Goal: Task Accomplishment & Management: Use online tool/utility

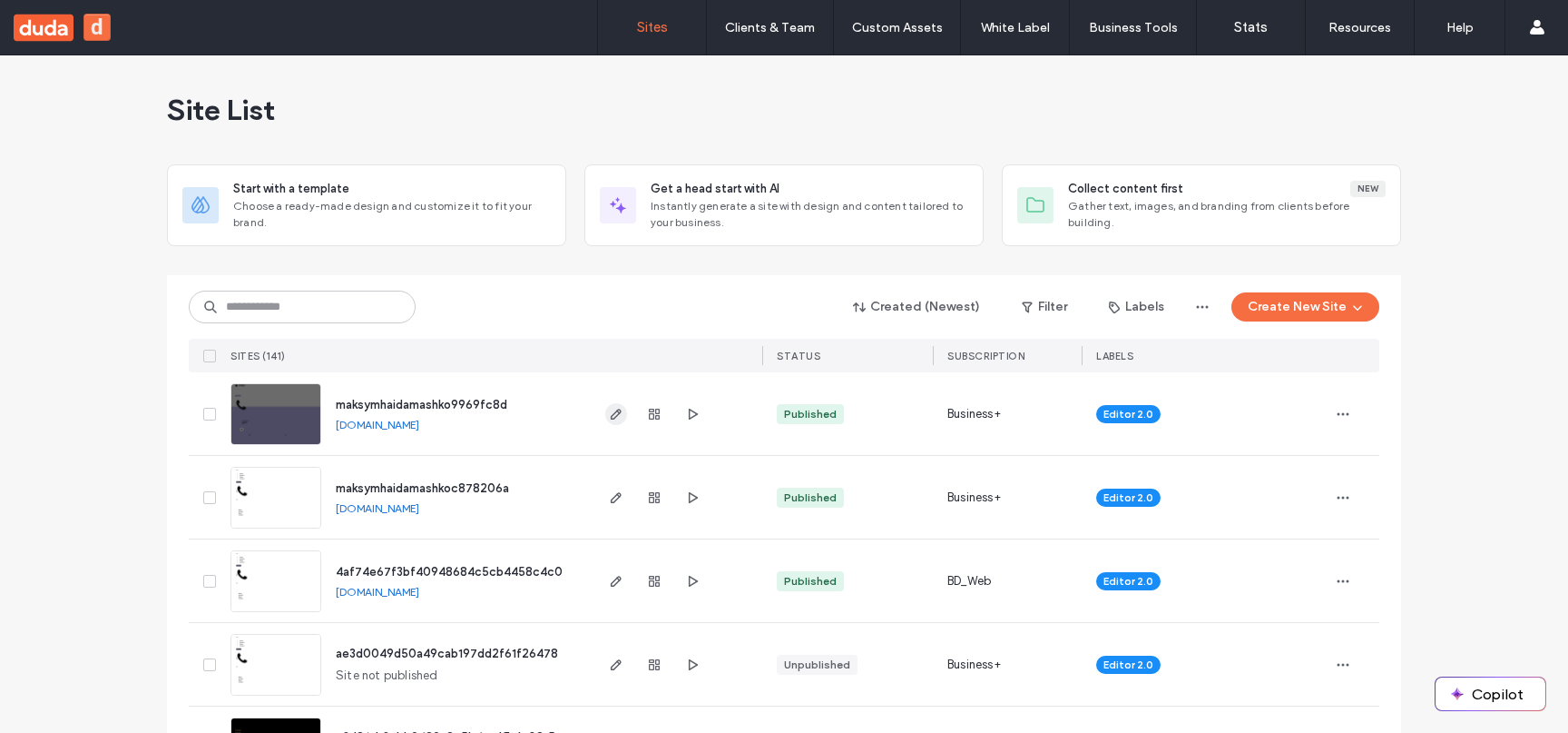
click at [611, 409] on use "button" at bounding box center [616, 413] width 11 height 11
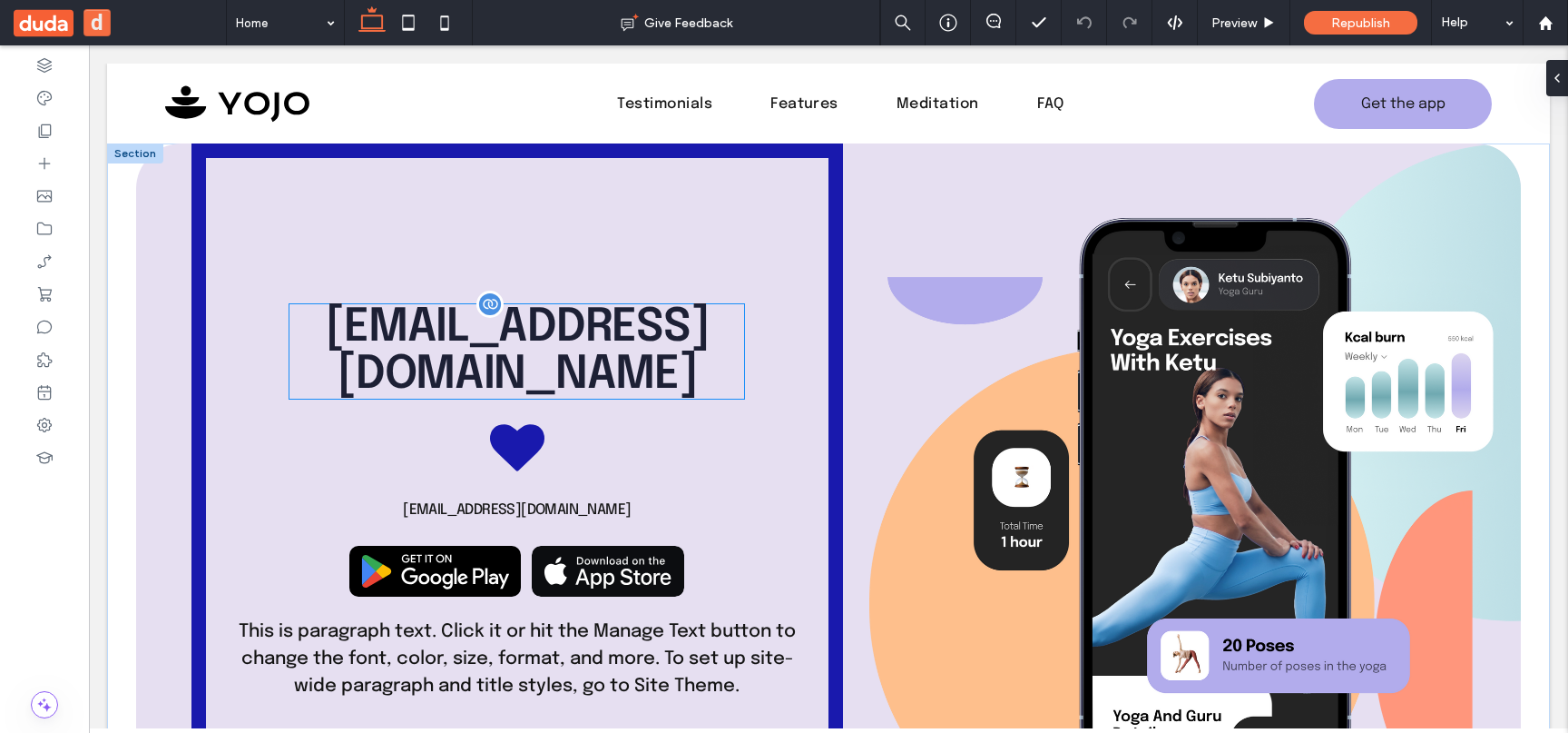
click at [567, 358] on div "[EMAIL_ADDRESS][DOMAIN_NAME]" at bounding box center [516, 351] width 454 height 94
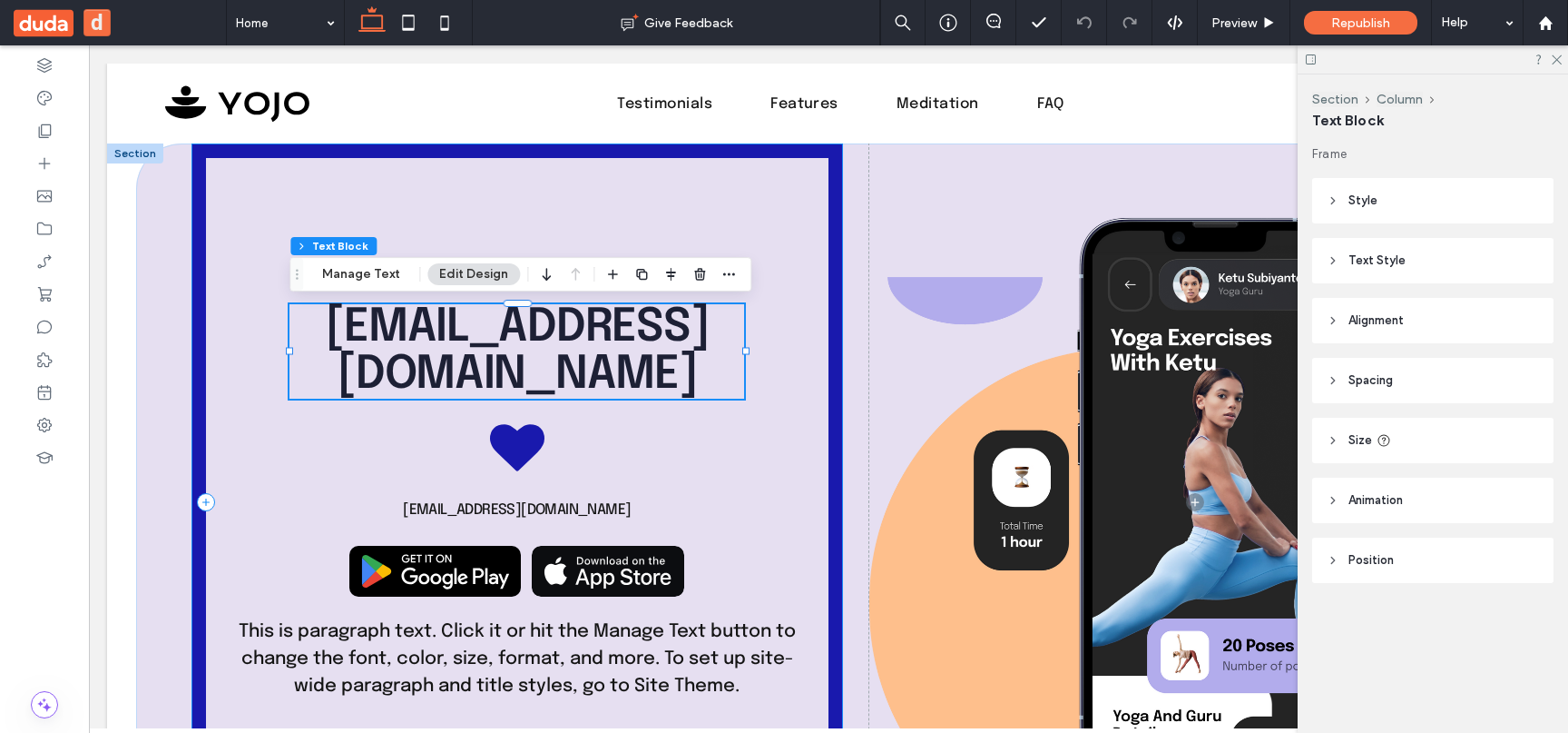
click at [555, 427] on div "[EMAIL_ADDRESS][DOMAIN_NAME] [EMAIL_ADDRESS][DOMAIN_NAME] This is paragraph tex…" at bounding box center [517, 502] width 651 height 716
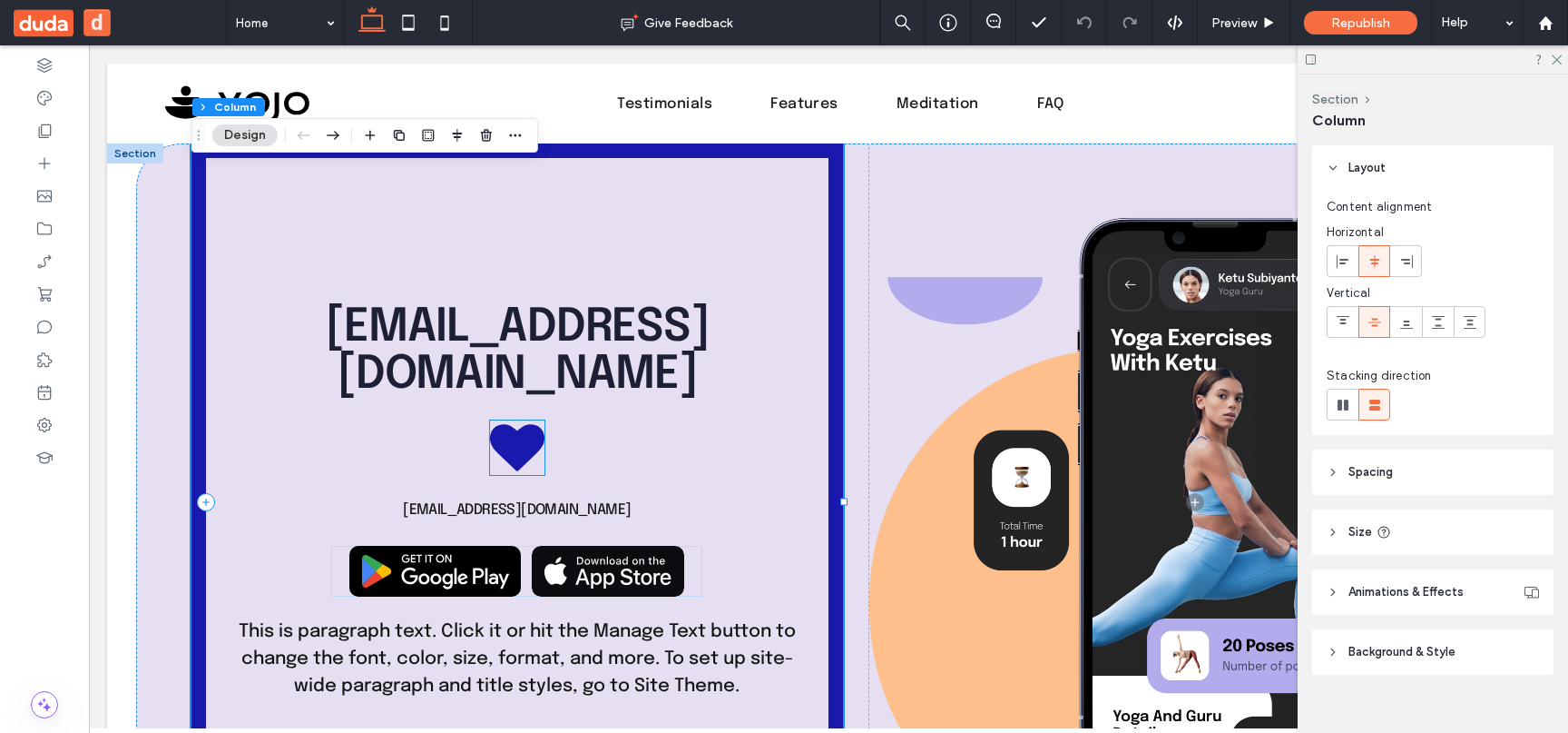
click at [541, 438] on icon at bounding box center [516, 447] width 54 height 46
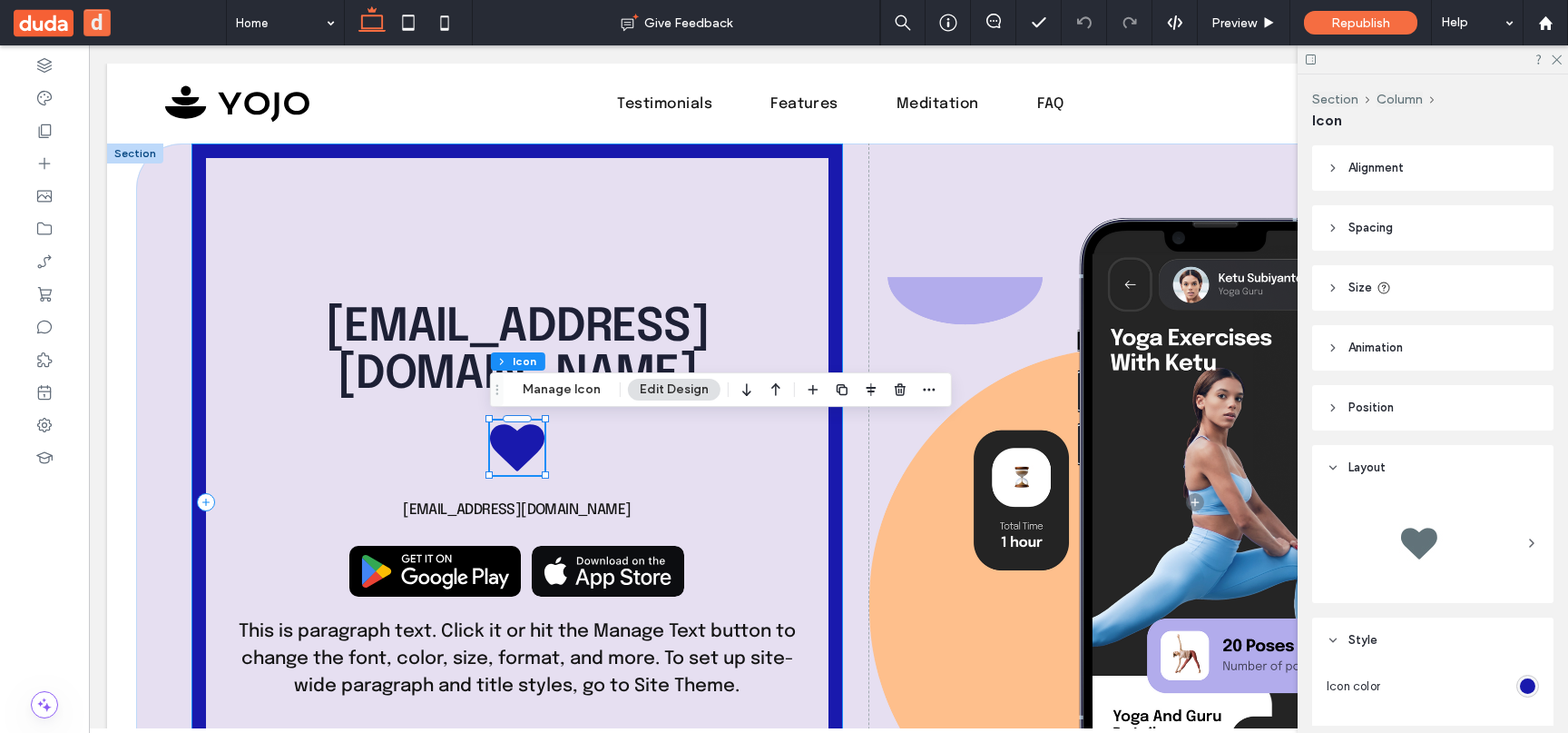
click at [551, 479] on div "youremail@company.com youremail@company.com This is paragraph text. Click it or…" at bounding box center [517, 502] width 651 height 716
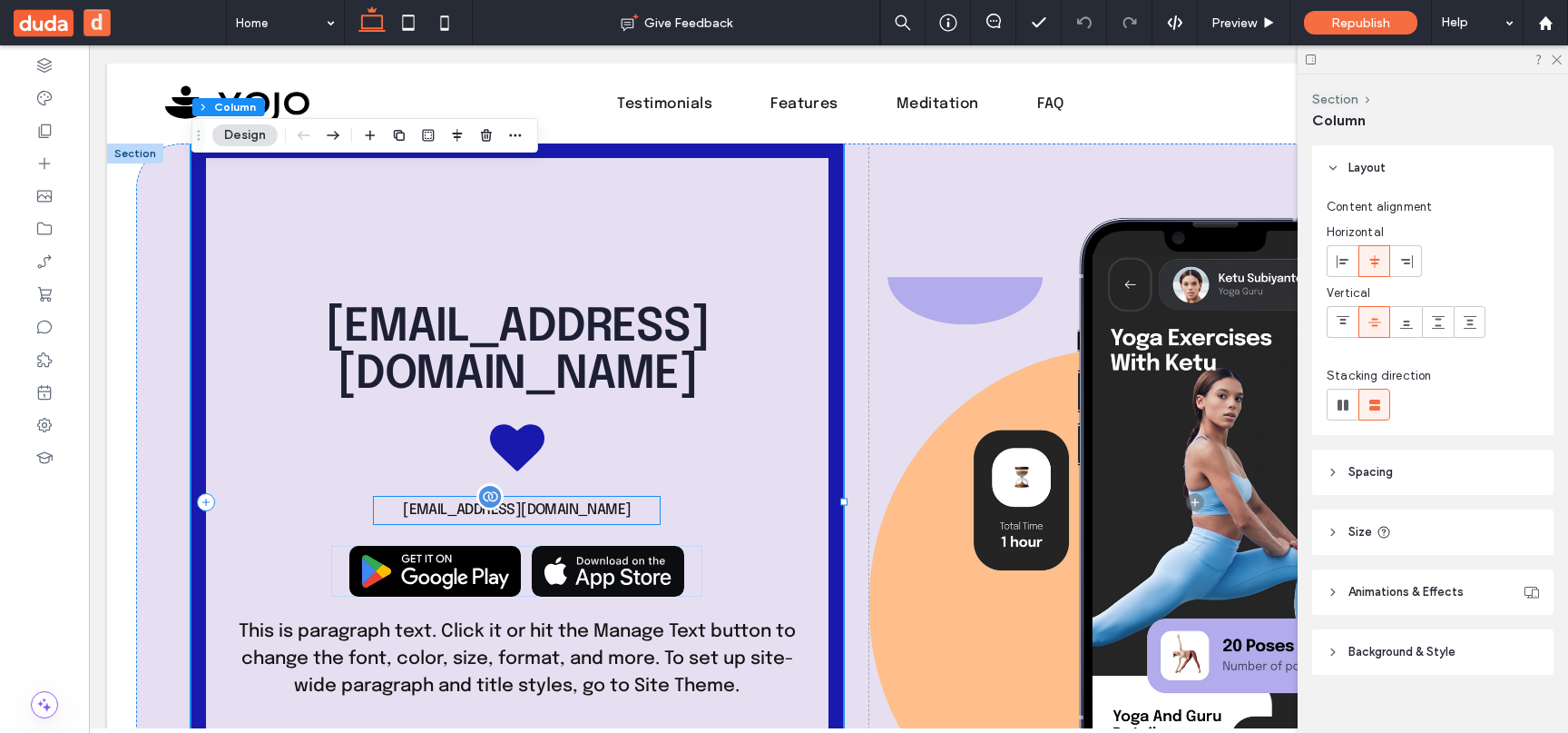
click at [542, 521] on div "[EMAIL_ADDRESS][DOMAIN_NAME]" at bounding box center [516, 511] width 286 height 28
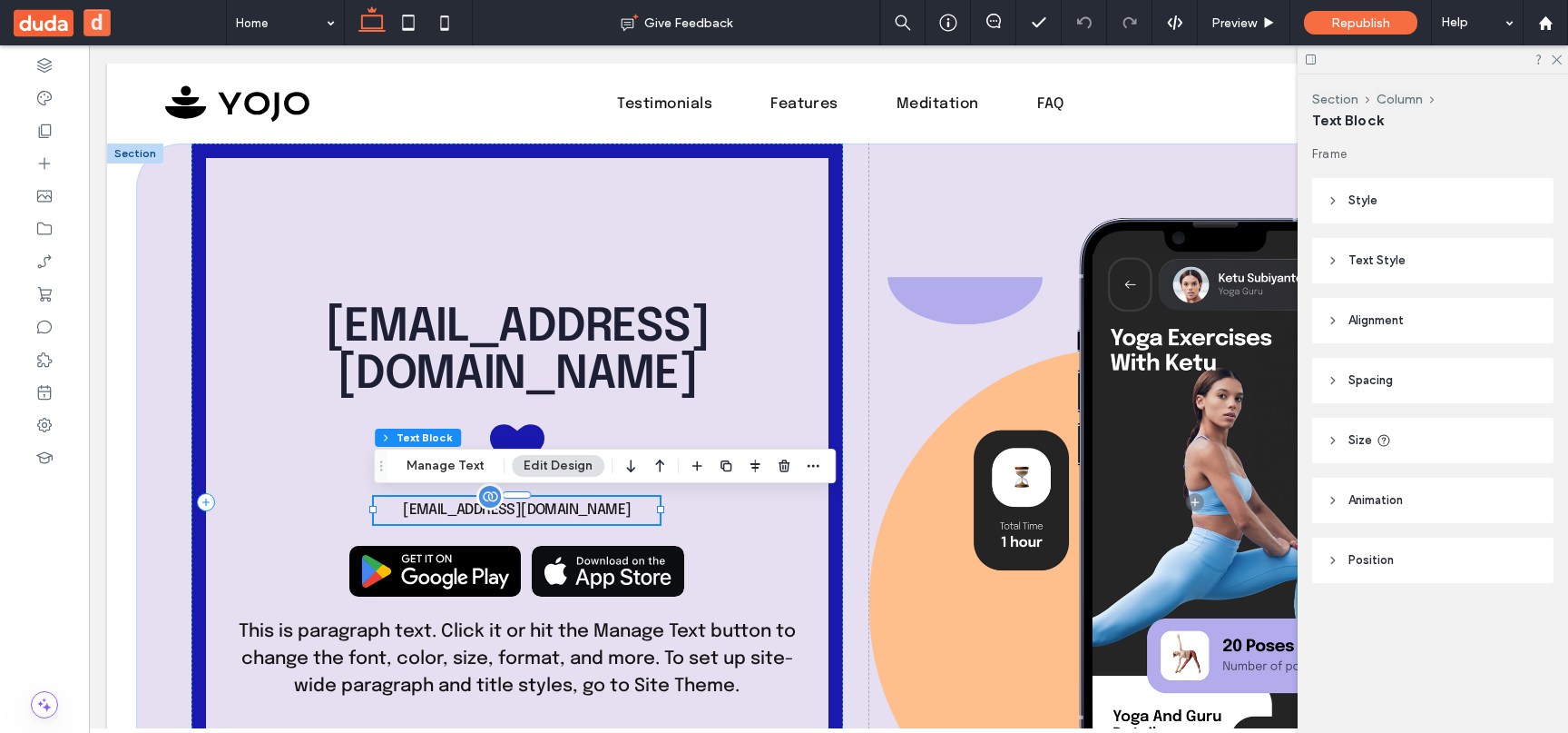
click at [651, 519] on div "[EMAIL_ADDRESS][DOMAIN_NAME]" at bounding box center [516, 511] width 286 height 28
click at [692, 524] on div "youremail@company.com youremail@company.com This is paragraph text. Click it or…" at bounding box center [517, 502] width 651 height 716
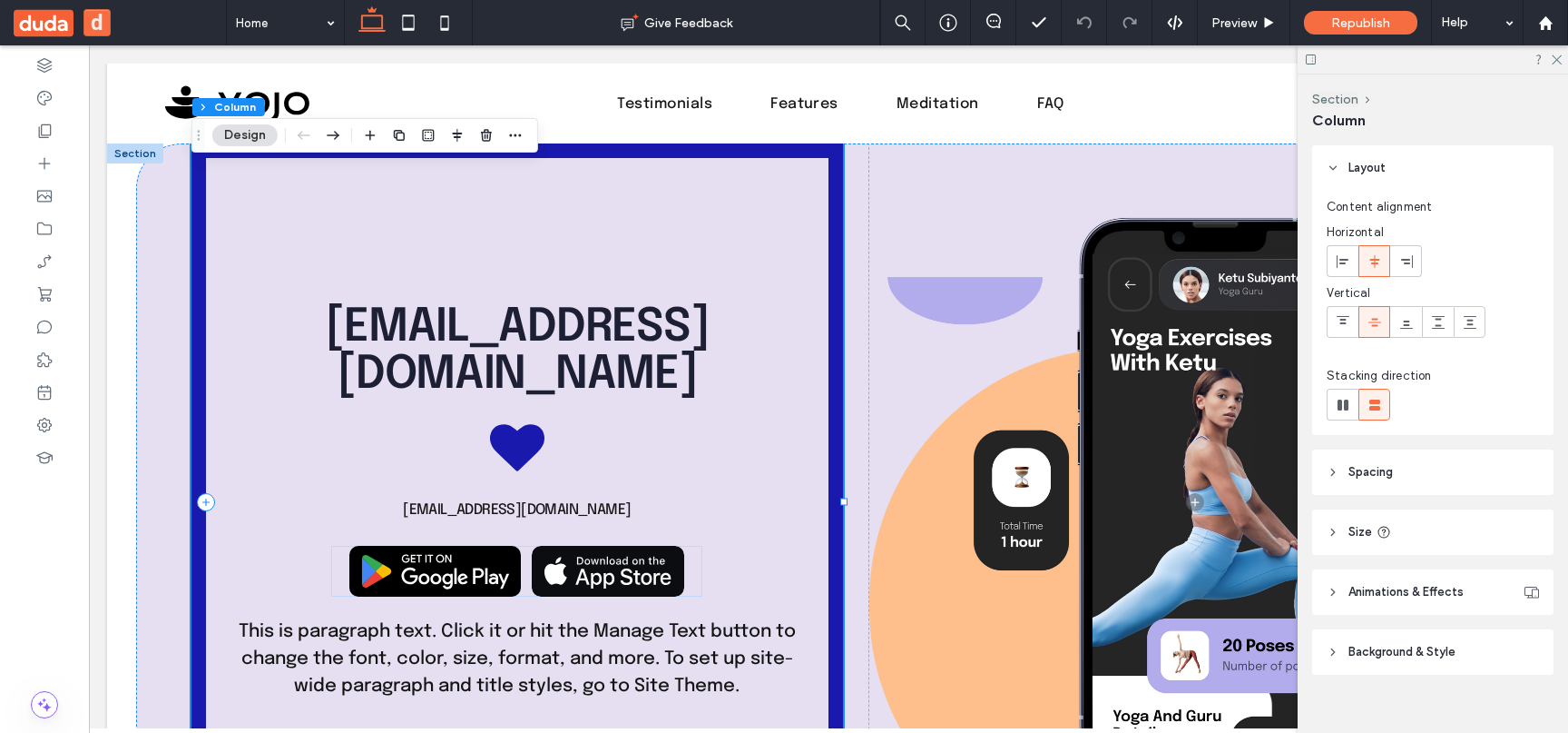
click at [553, 467] on div "youremail@company.com youremail@company.com This is paragraph text. Click it or…" at bounding box center [517, 502] width 651 height 716
click at [541, 453] on icon at bounding box center [516, 447] width 54 height 54
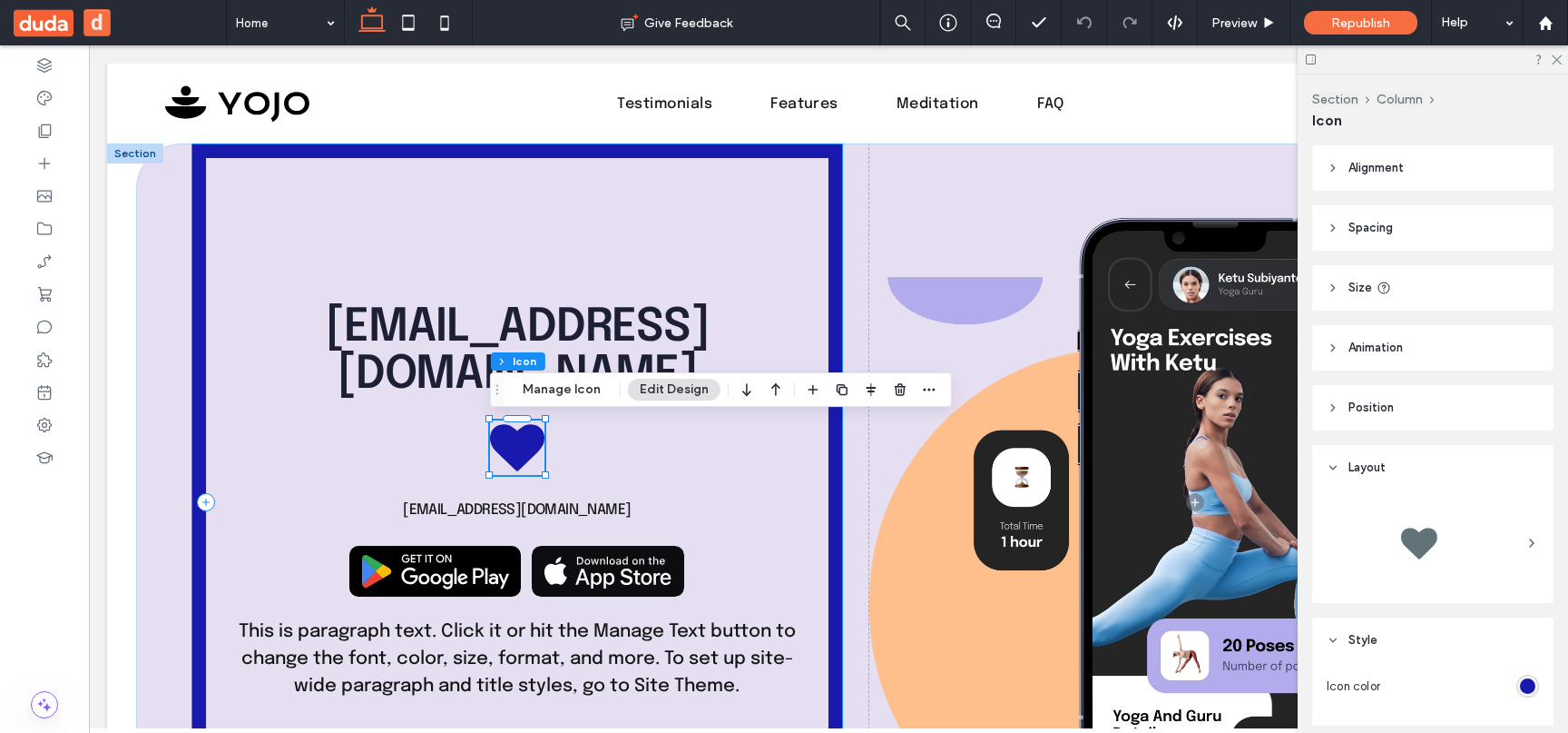
click at [665, 500] on div "youremail@company.com youremail@company.com This is paragraph text. Click it or…" at bounding box center [517, 502] width 651 height 716
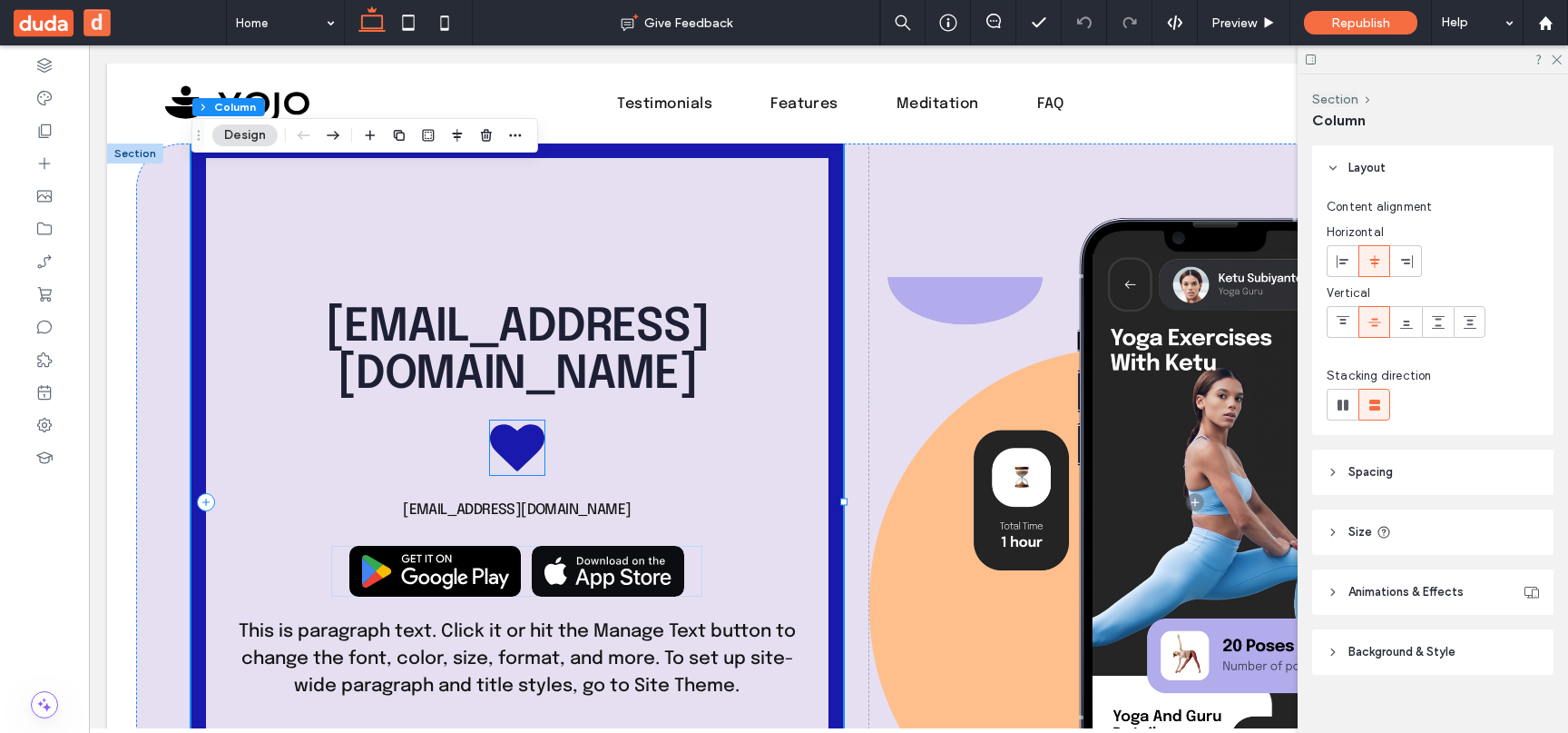
click at [522, 444] on icon at bounding box center [516, 447] width 54 height 46
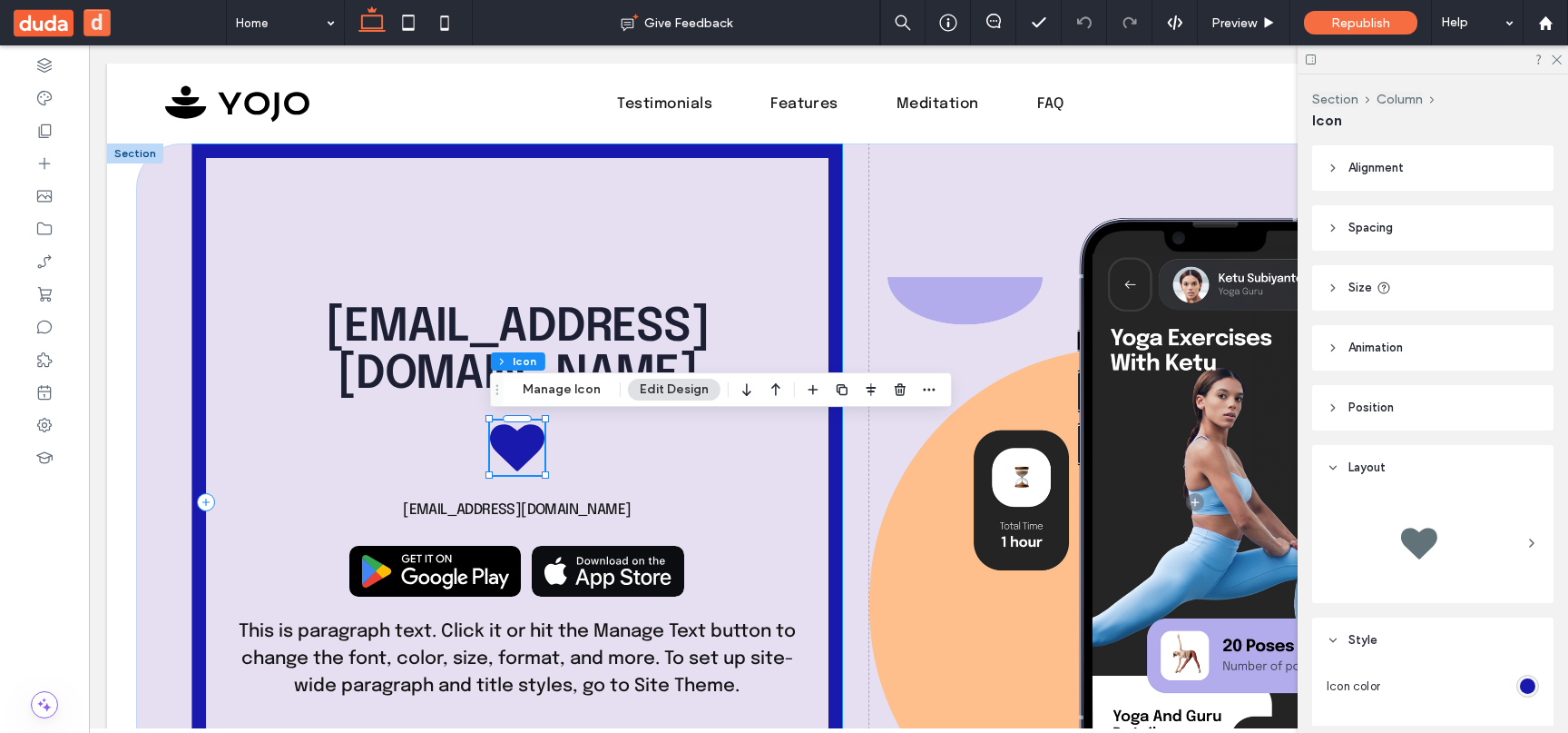
click at [615, 461] on div "youremail@company.com youremail@company.com This is paragraph text. Click it or…" at bounding box center [517, 502] width 651 height 716
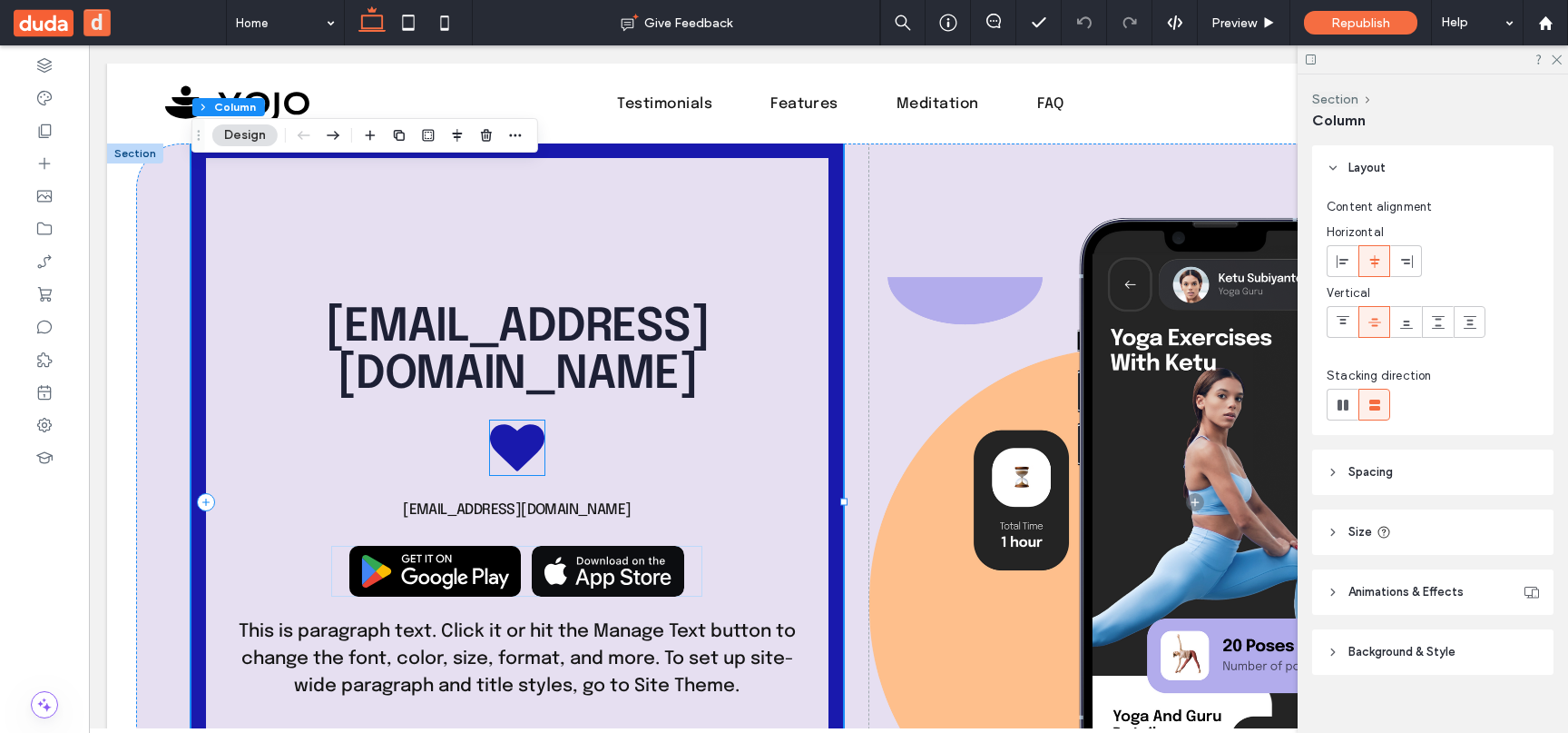
click at [534, 447] on icon at bounding box center [516, 447] width 54 height 46
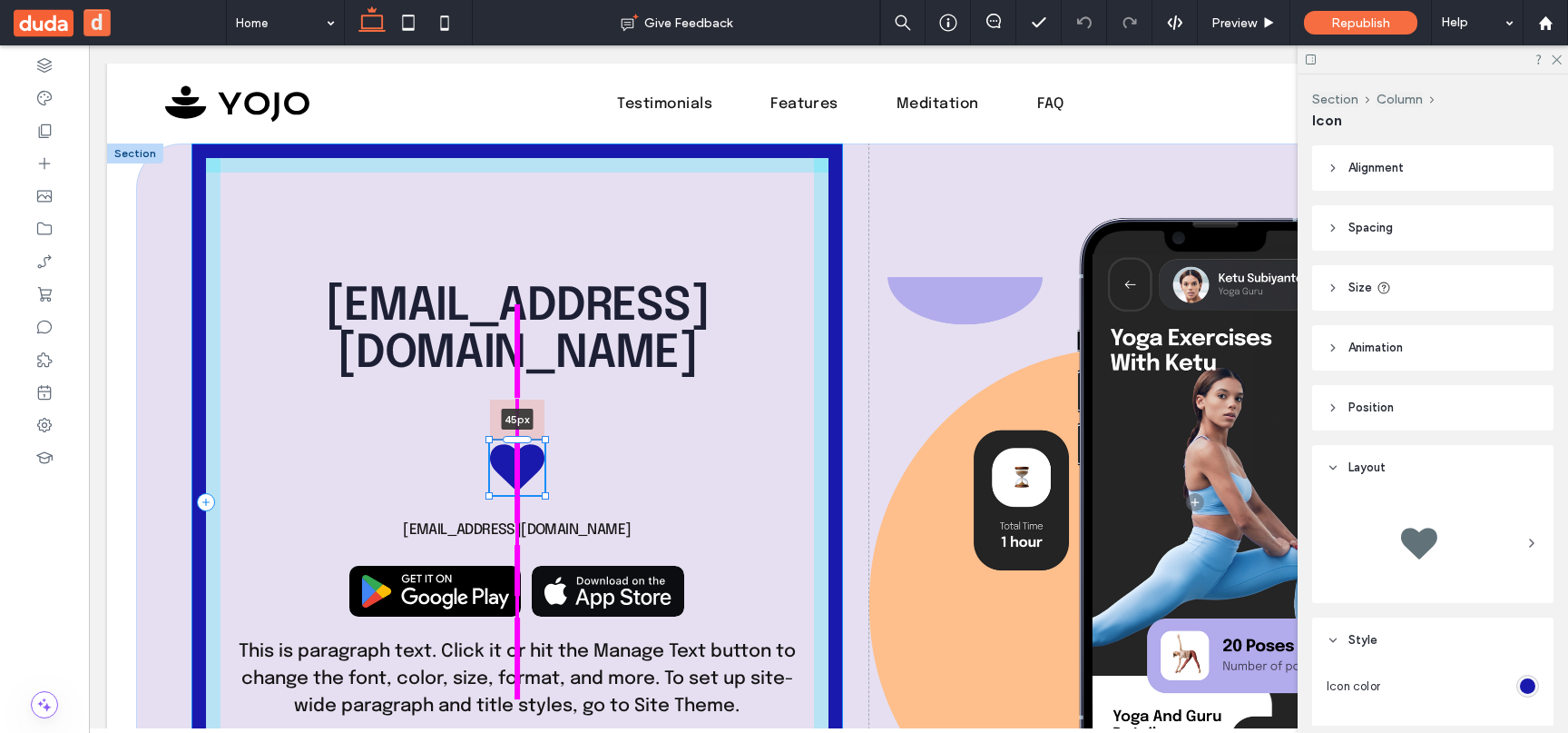
drag, startPoint x: 526, startPoint y: 414, endPoint x: 521, endPoint y: 461, distance: 47.3
click at [521, 461] on div "youremail@company.com youremail@company.com 45px This is paragraph text. Click …" at bounding box center [828, 522] width 1385 height 758
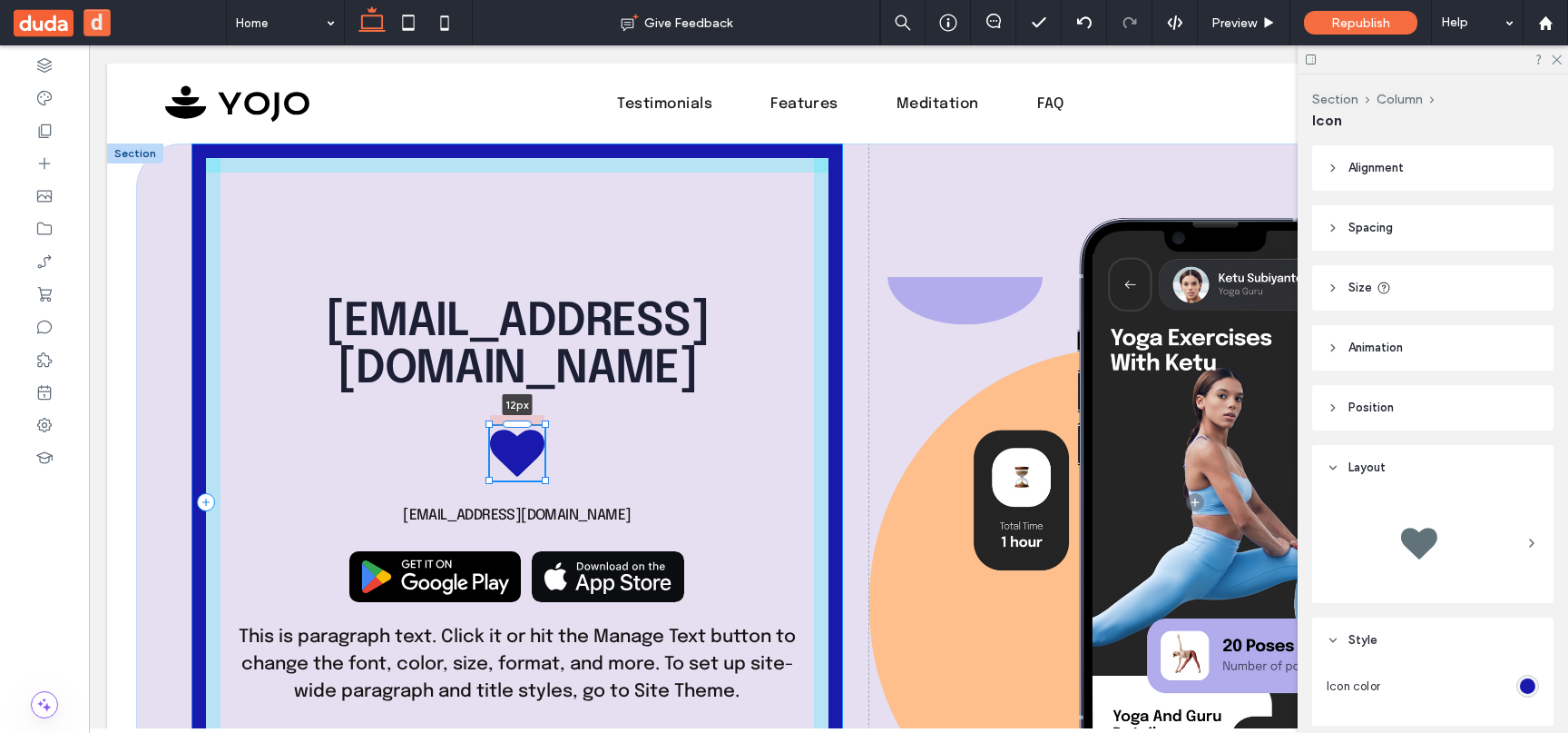
drag, startPoint x: 516, startPoint y: 439, endPoint x: 529, endPoint y: 400, distance: 41.1
click at [529, 400] on div "youremail@company.com youremail@company.com 12px This is paragraph text. Click …" at bounding box center [828, 522] width 1385 height 758
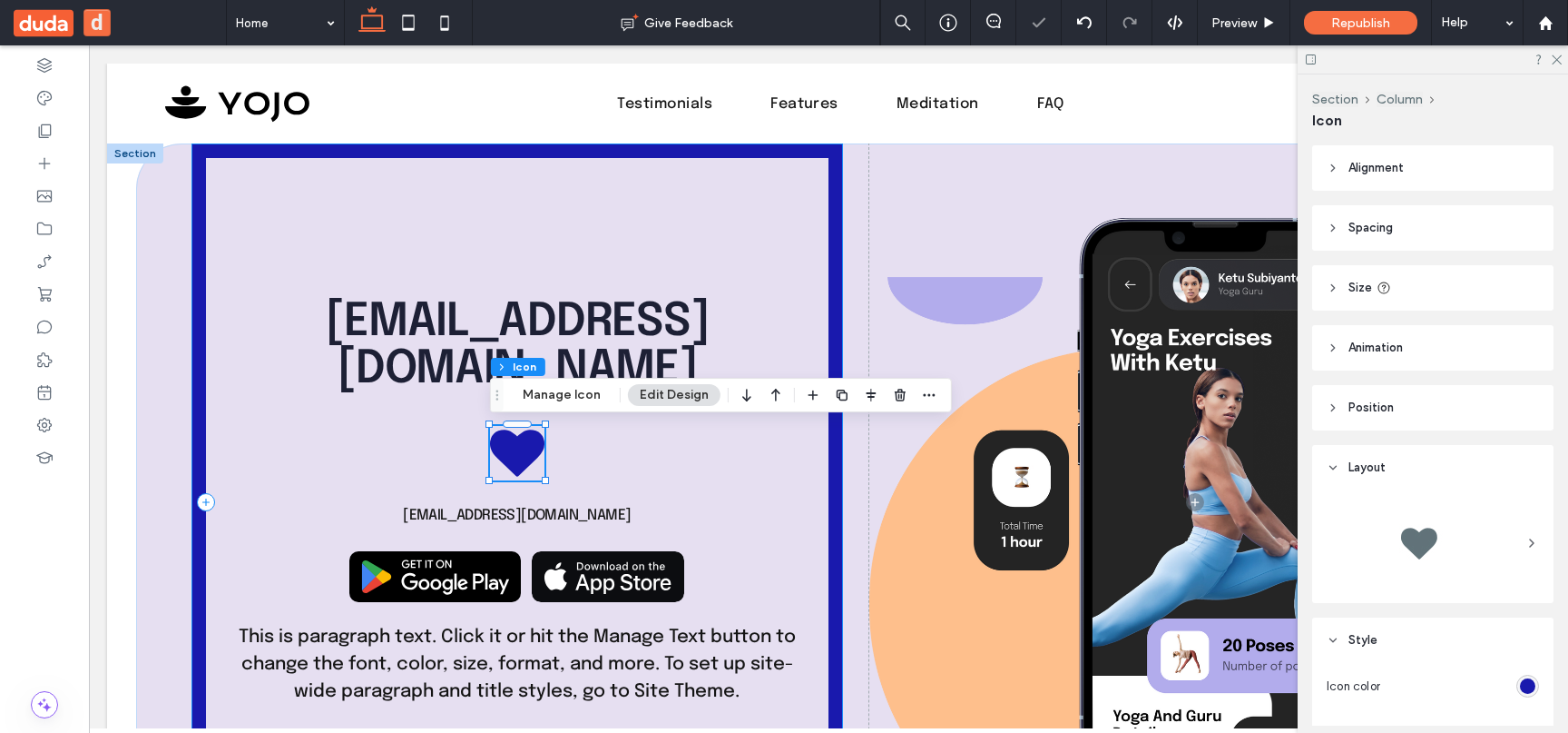
click at [560, 428] on div "youremail@company.com youremail@company.com 12px This is paragraph text. Click …" at bounding box center [517, 502] width 651 height 716
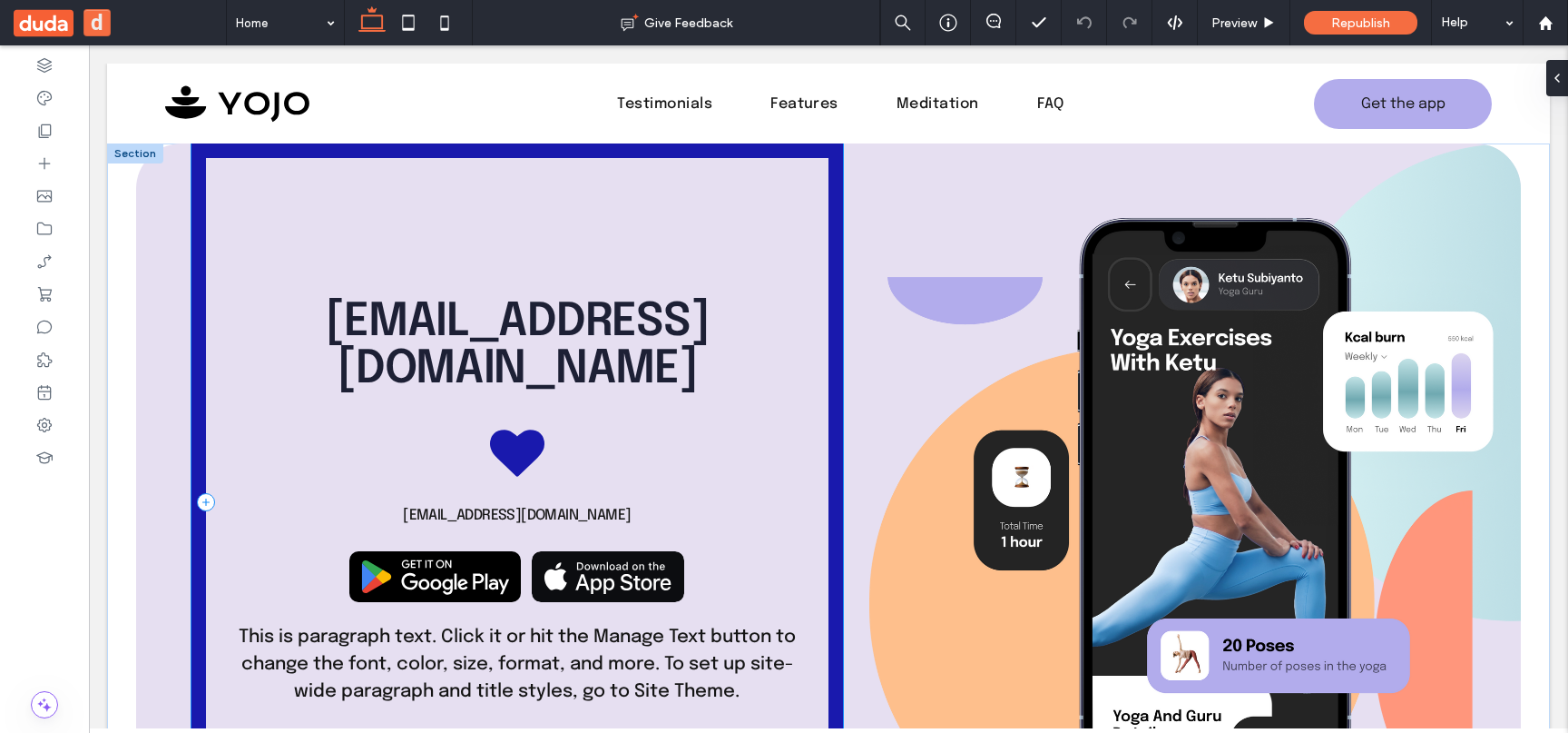
click at [652, 392] on div "[EMAIL_ADDRESS][DOMAIN_NAME]" at bounding box center [516, 346] width 454 height 94
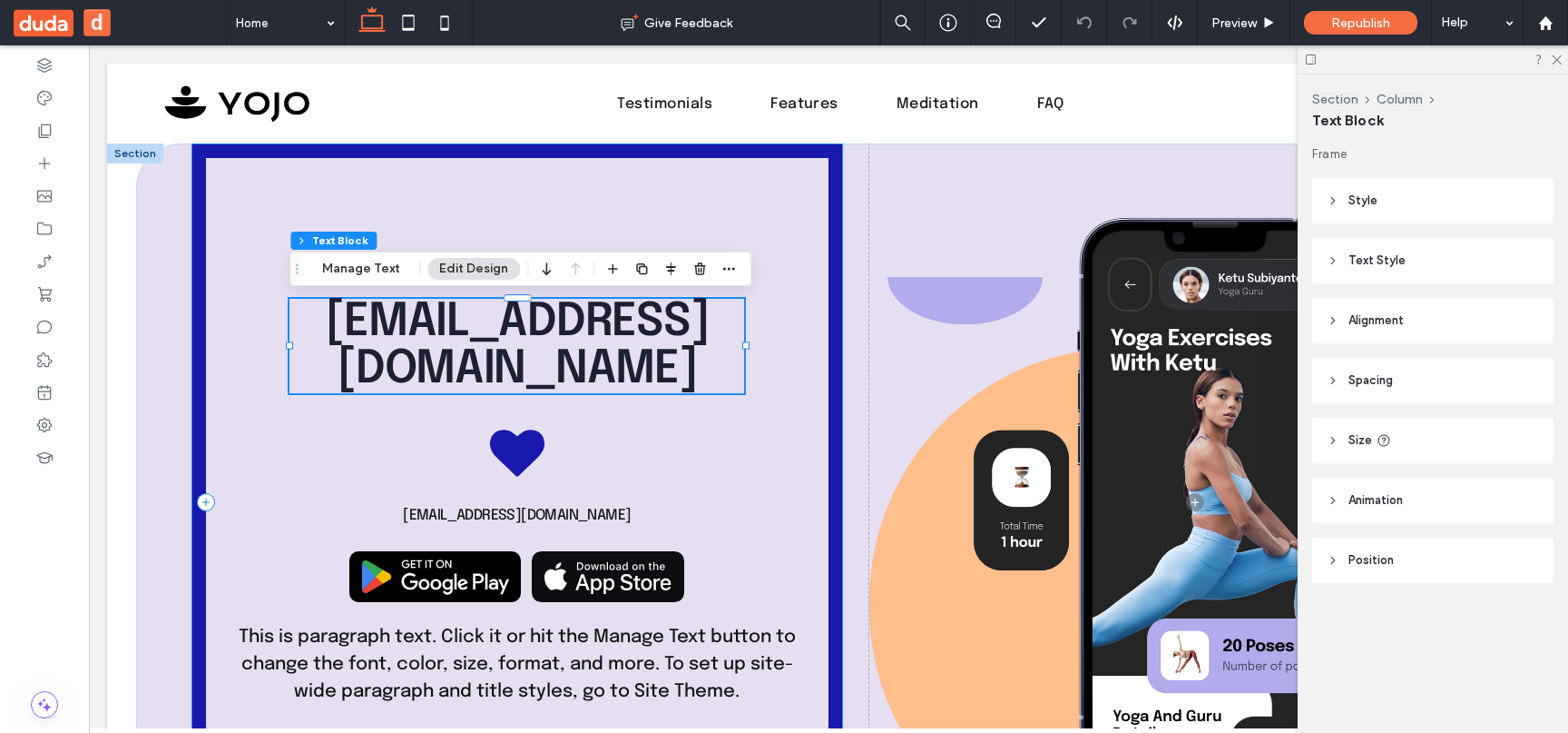
click at [647, 415] on div "[EMAIL_ADDRESS][DOMAIN_NAME] [EMAIL_ADDRESS][DOMAIN_NAME] This is paragraph tex…" at bounding box center [517, 502] width 651 height 716
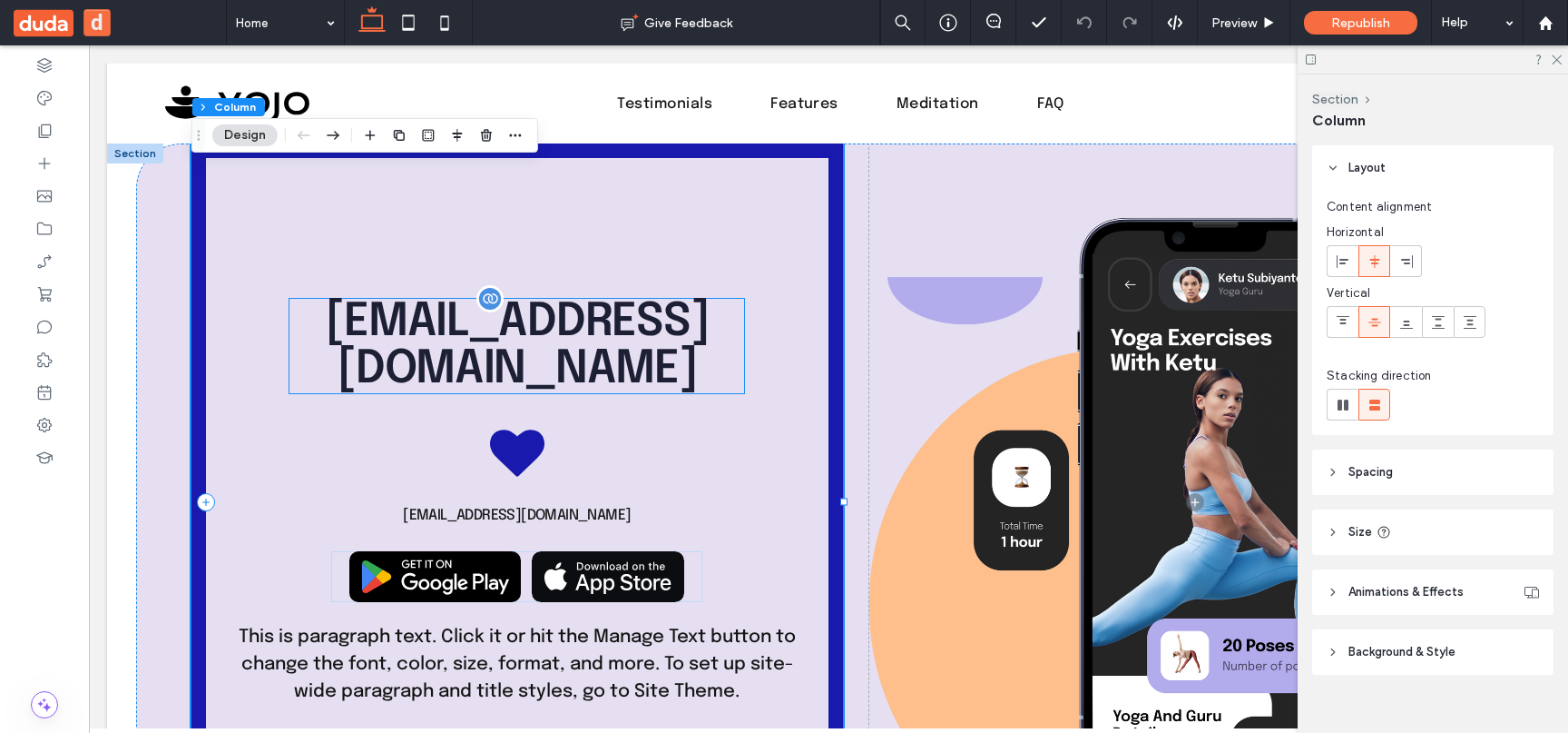
click at [628, 357] on div "[EMAIL_ADDRESS][DOMAIN_NAME]" at bounding box center [516, 346] width 454 height 94
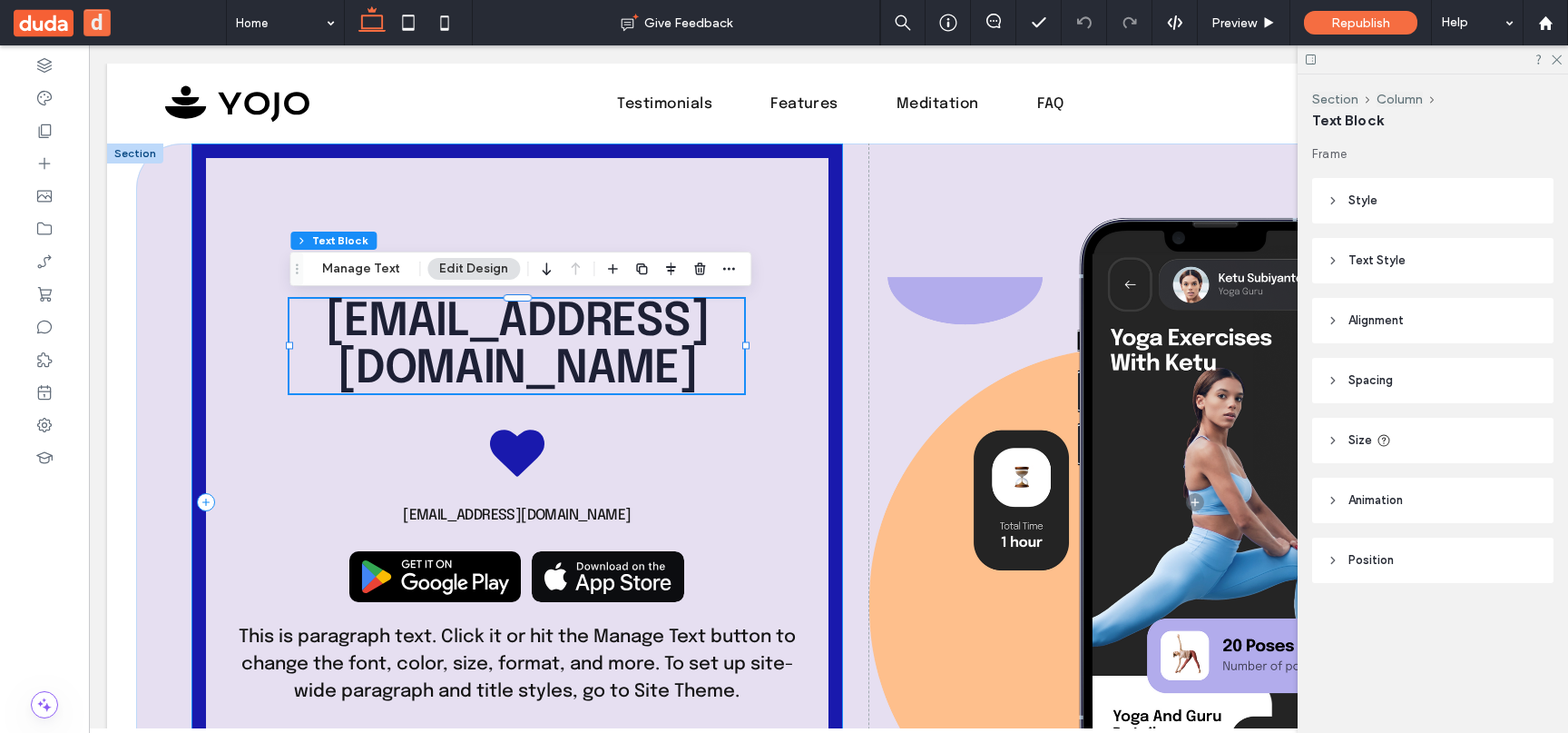
click at [622, 486] on div "youremail@company.com youremail@company.com This is paragraph text. Click it or…" at bounding box center [517, 502] width 651 height 716
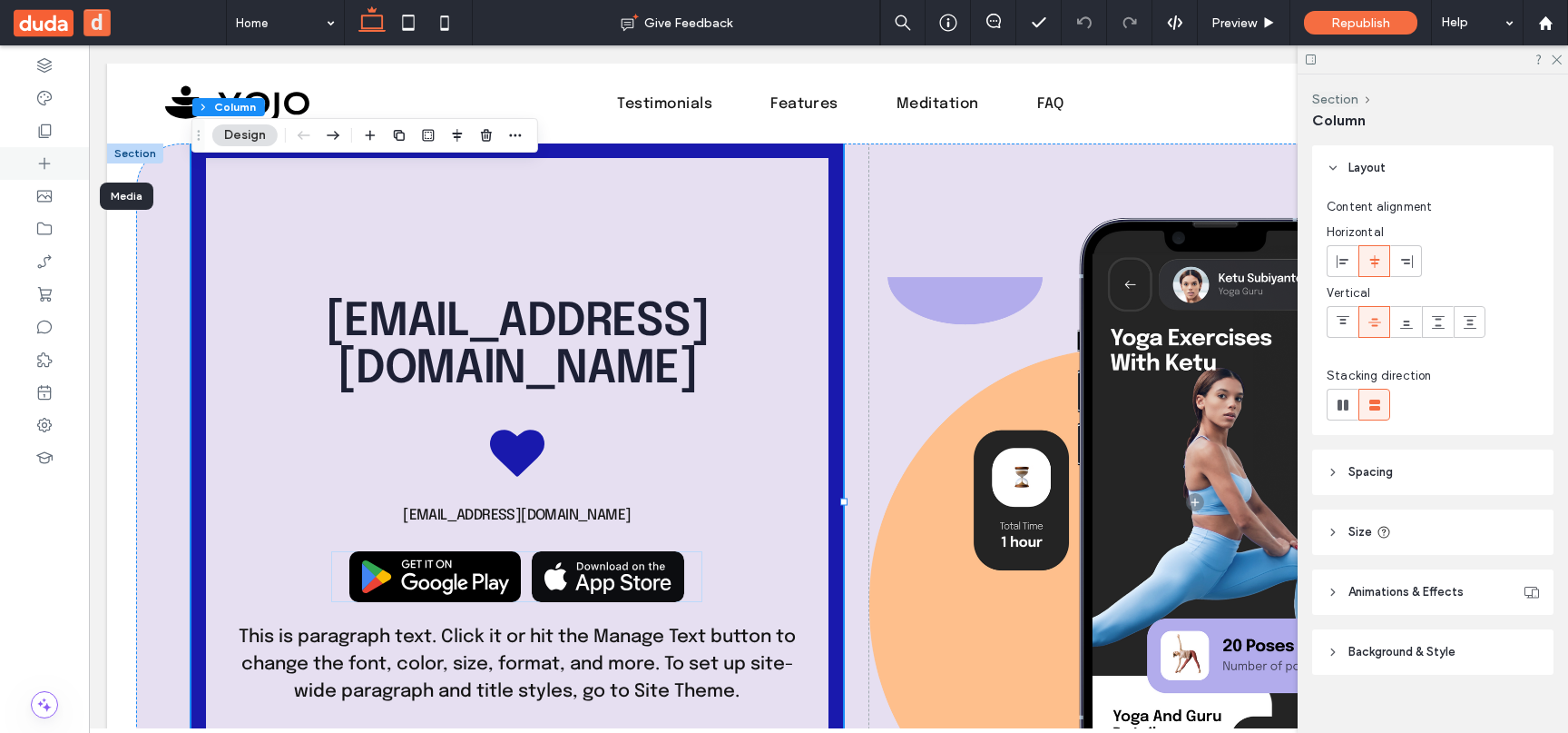
click at [50, 157] on icon at bounding box center [44, 163] width 18 height 18
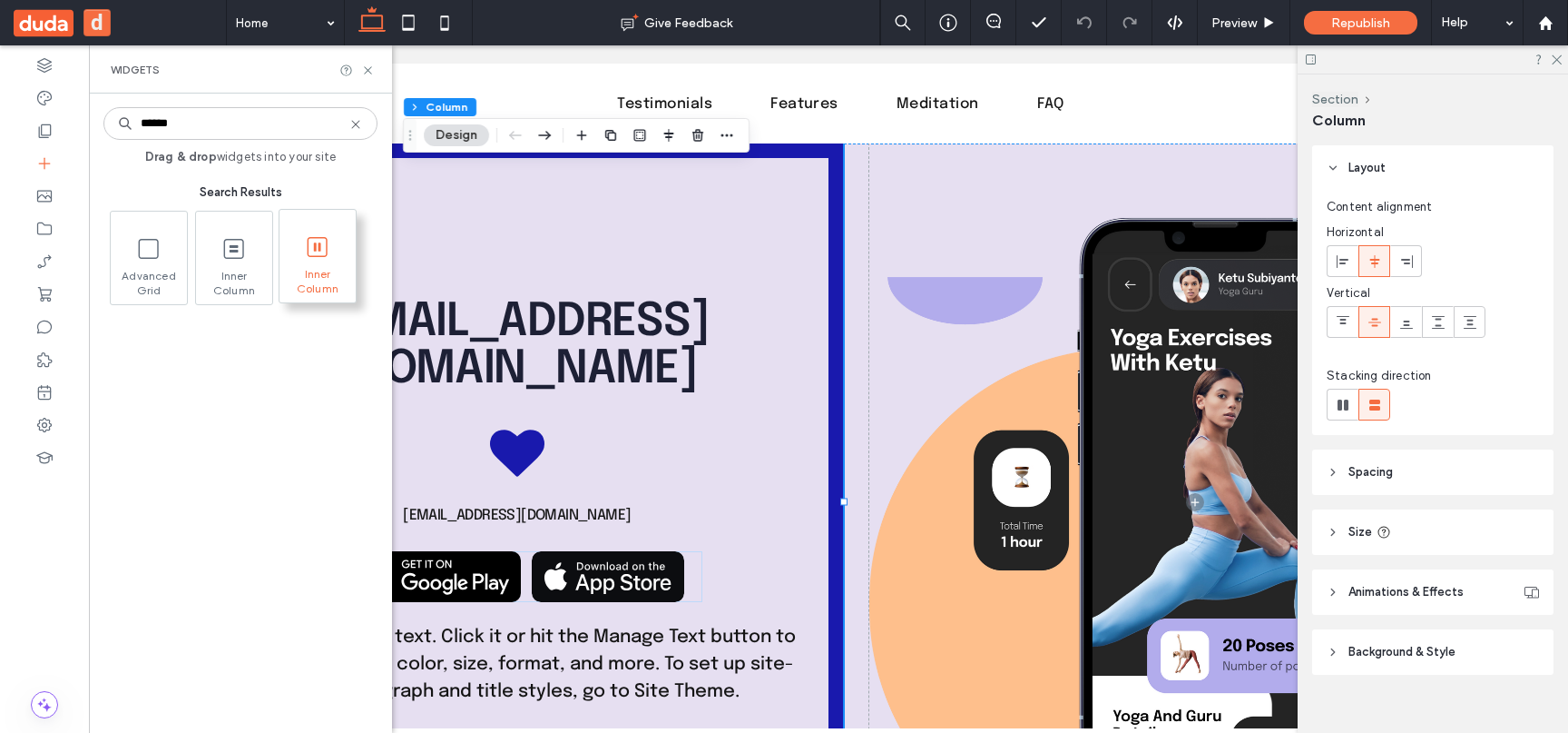
type input "******"
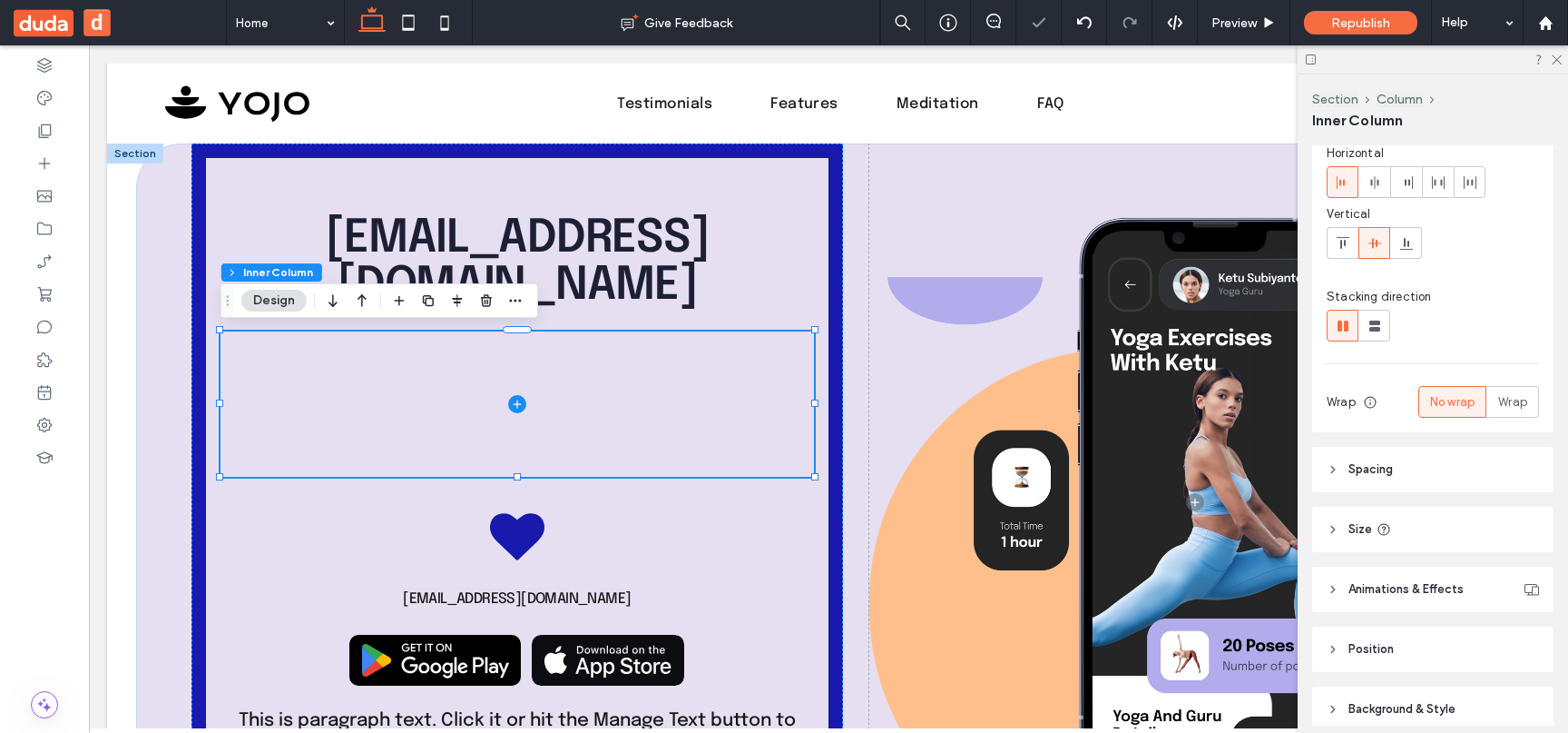
scroll to position [200, 0]
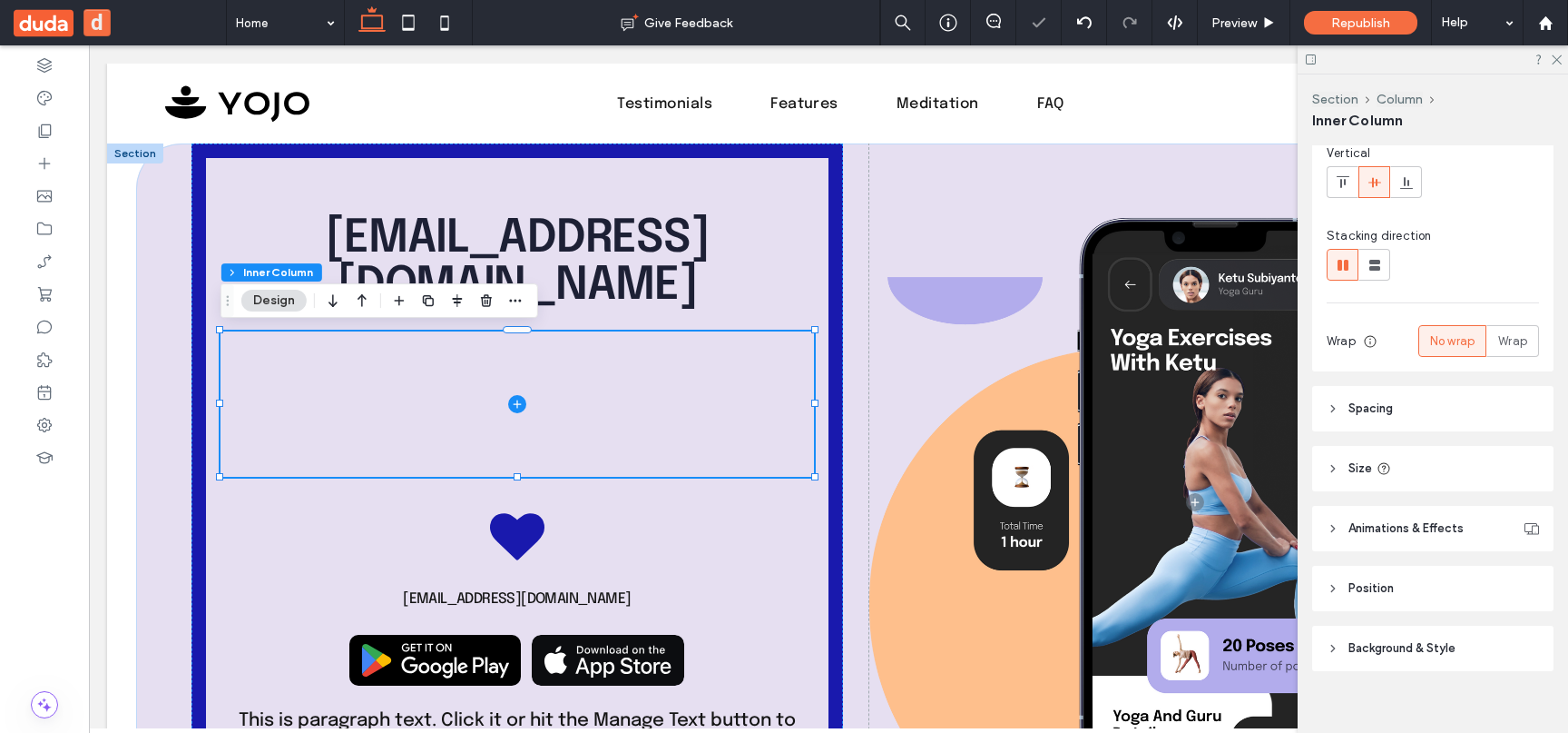
click at [1460, 407] on header "Spacing" at bounding box center [1432, 408] width 241 height 45
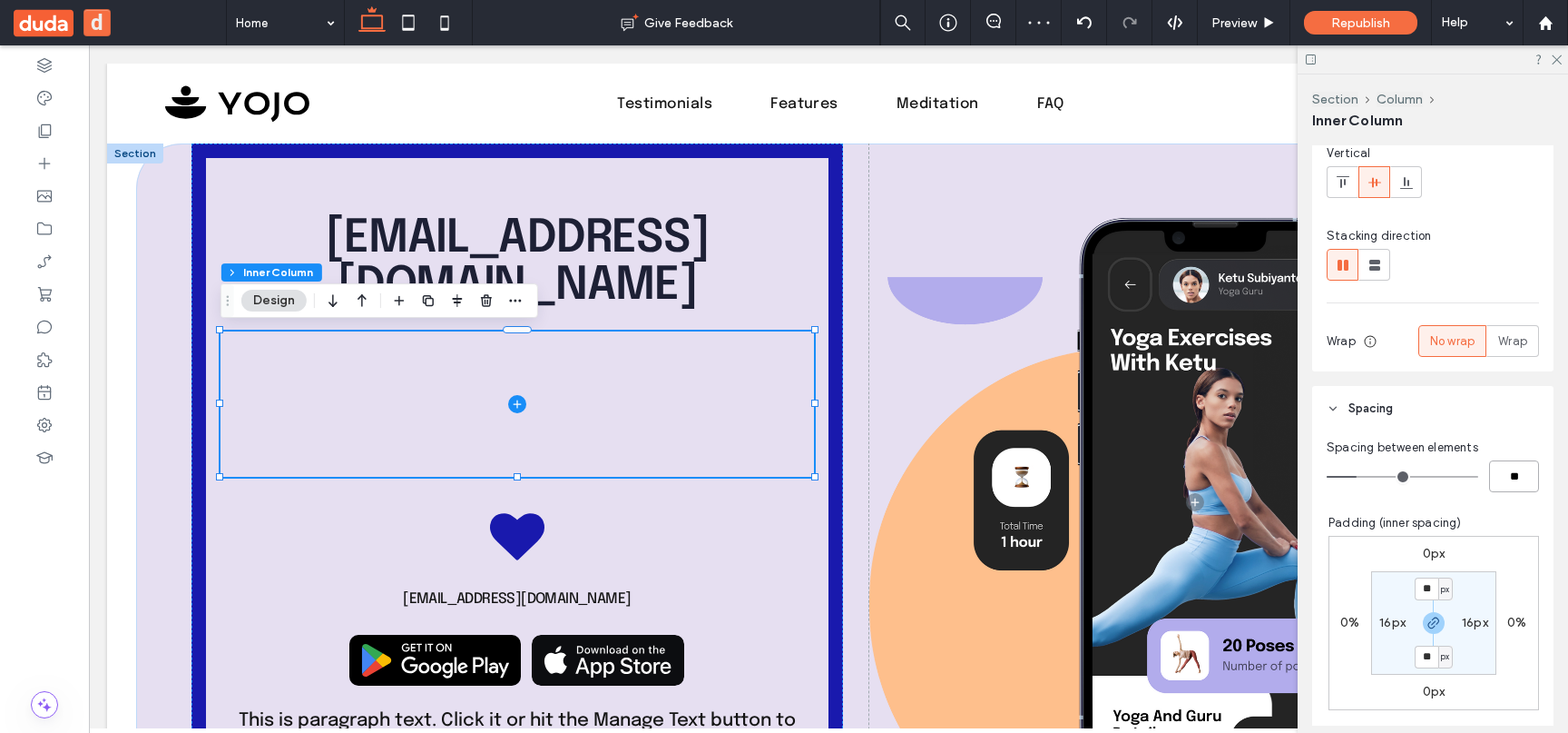
click at [1529, 486] on input "**" at bounding box center [1514, 476] width 50 height 31
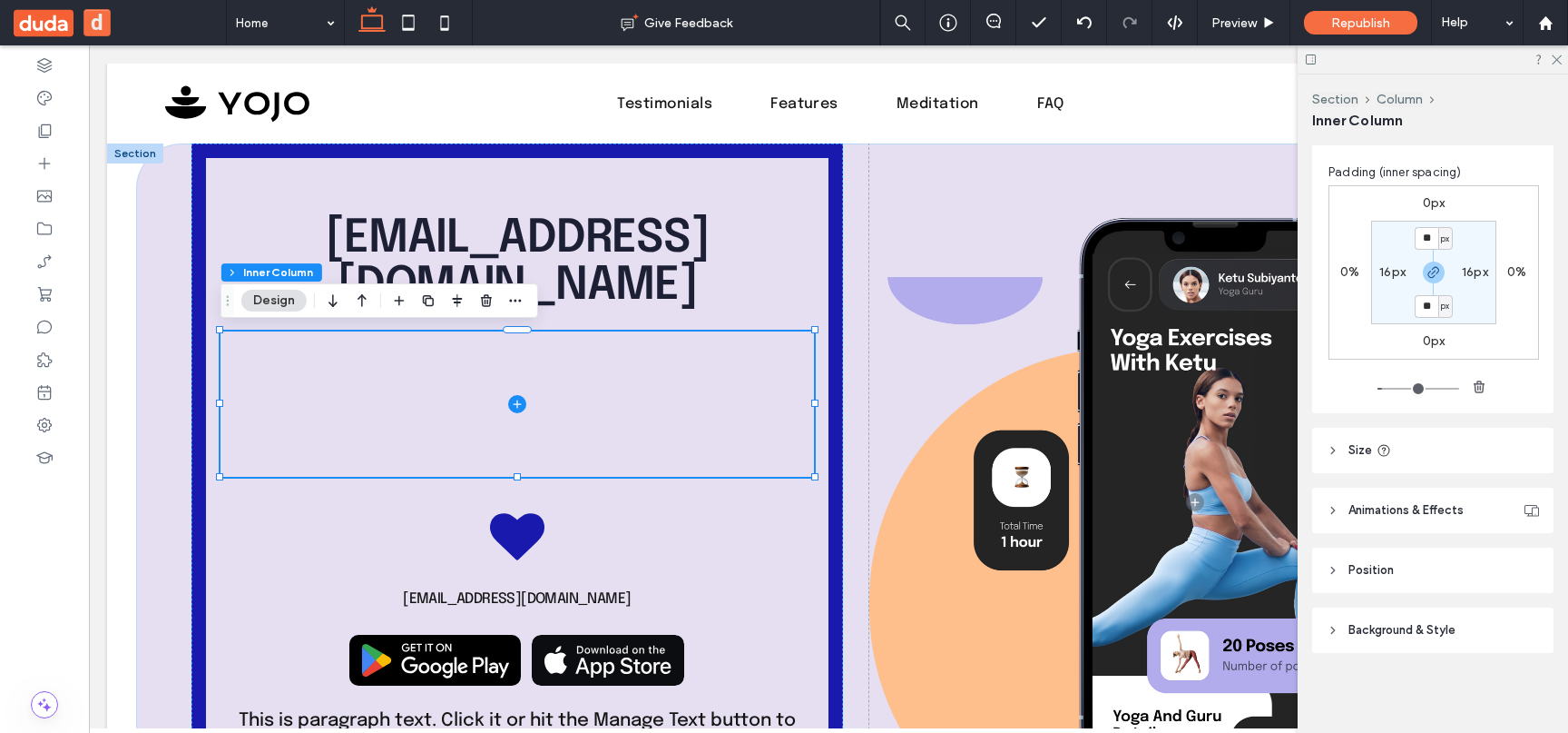
click at [1432, 547] on header "Position" at bounding box center [1432, 570] width 241 height 45
click at [1447, 507] on span "Animations & Effects" at bounding box center [1406, 510] width 115 height 18
click at [1463, 462] on header "Size" at bounding box center [1432, 451] width 241 height 45
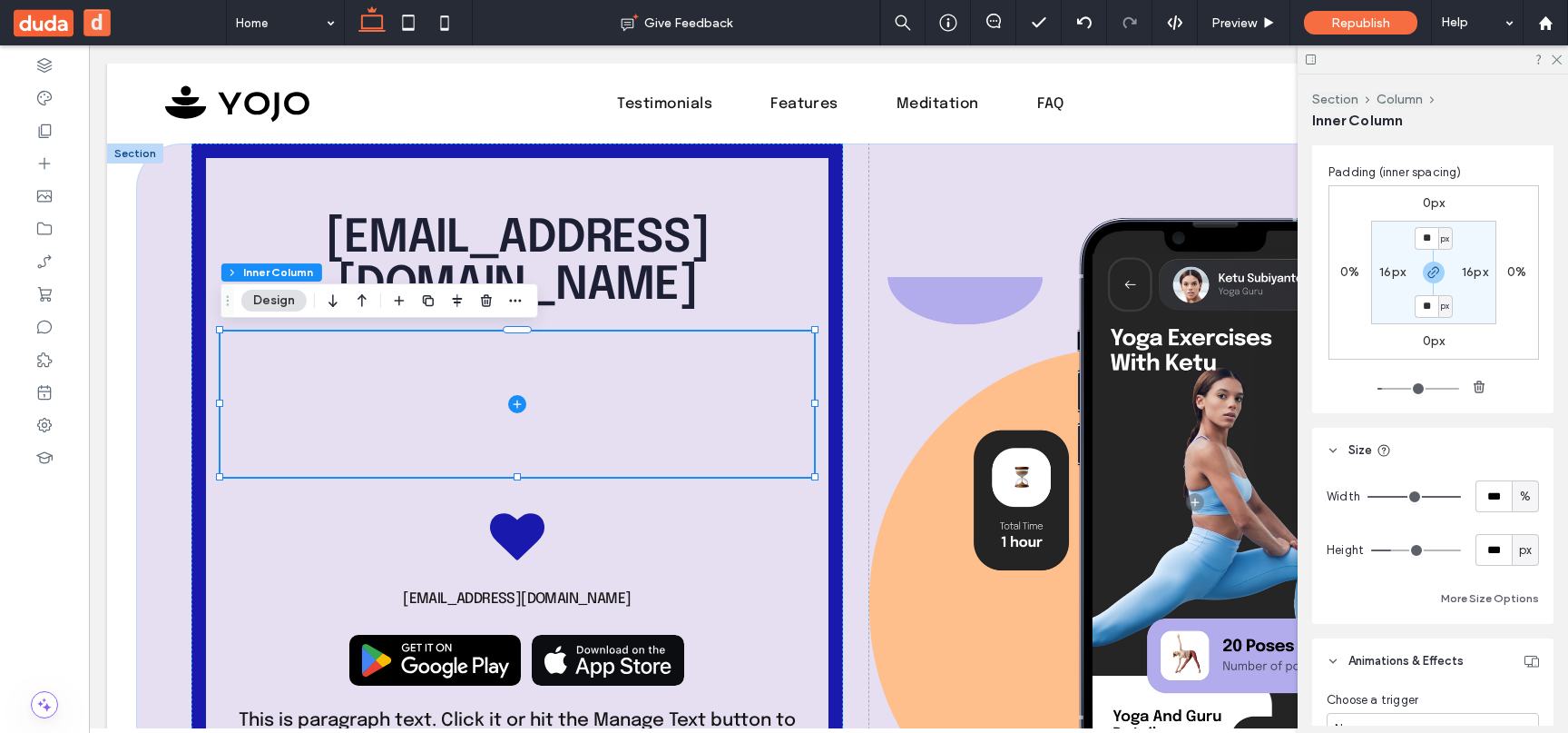
click at [1463, 462] on header "Size" at bounding box center [1432, 451] width 241 height 45
click at [1439, 508] on span "Animations & Effects" at bounding box center [1406, 510] width 115 height 18
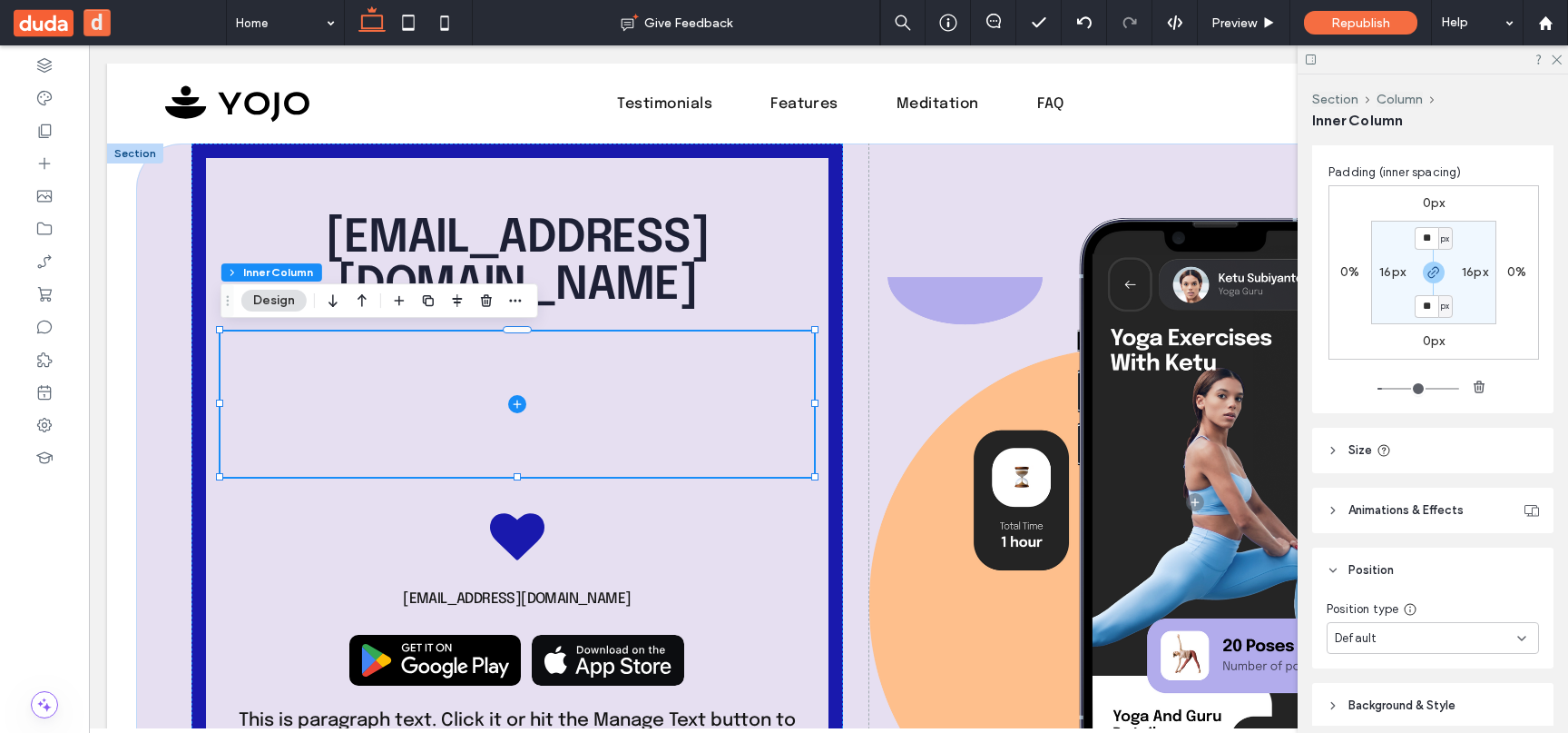
click at [1422, 548] on header "Position" at bounding box center [1432, 570] width 241 height 45
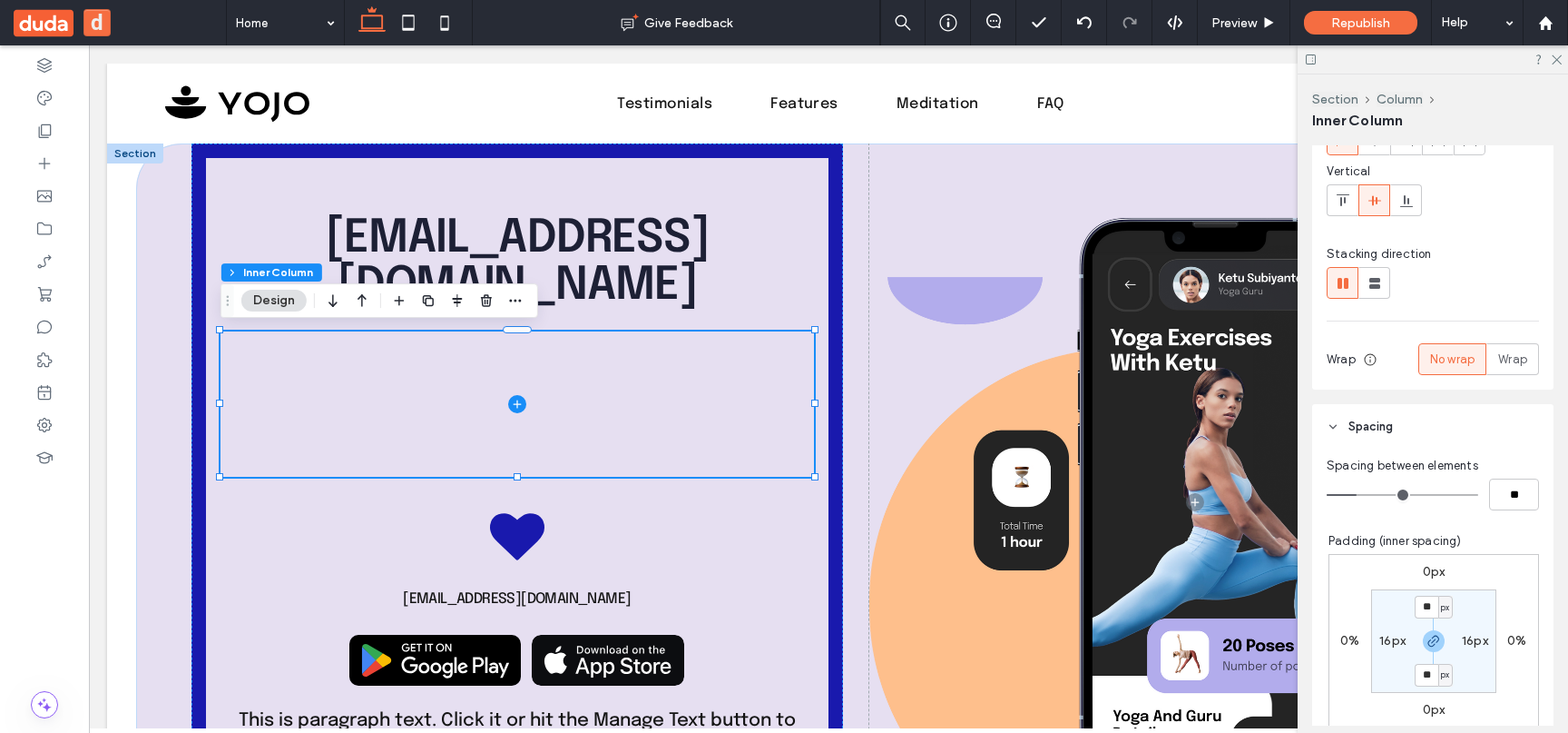
scroll to position [0, 0]
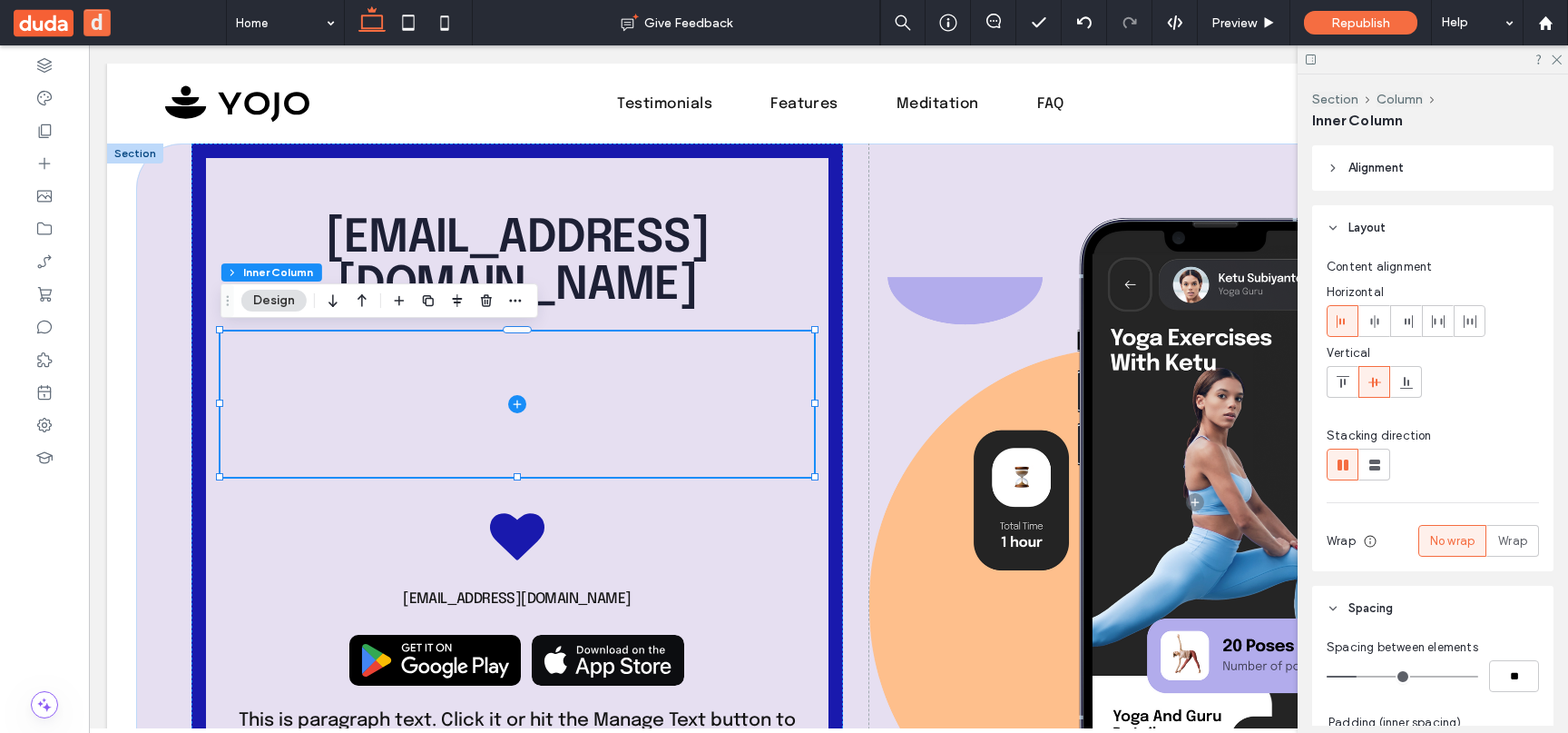
click at [1389, 228] on header "Layout" at bounding box center [1432, 227] width 241 height 45
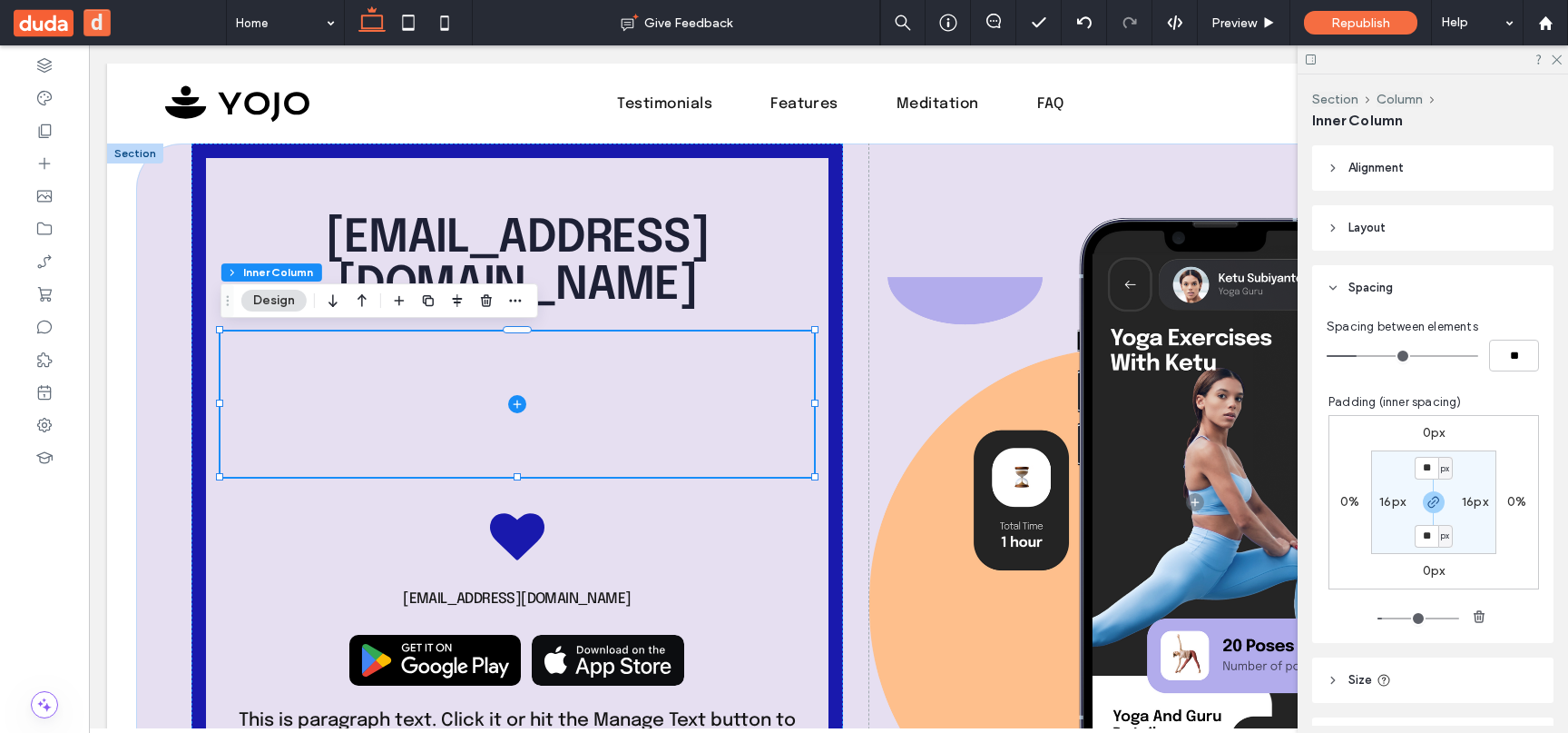
click at [1389, 228] on header "Layout" at bounding box center [1432, 227] width 241 height 45
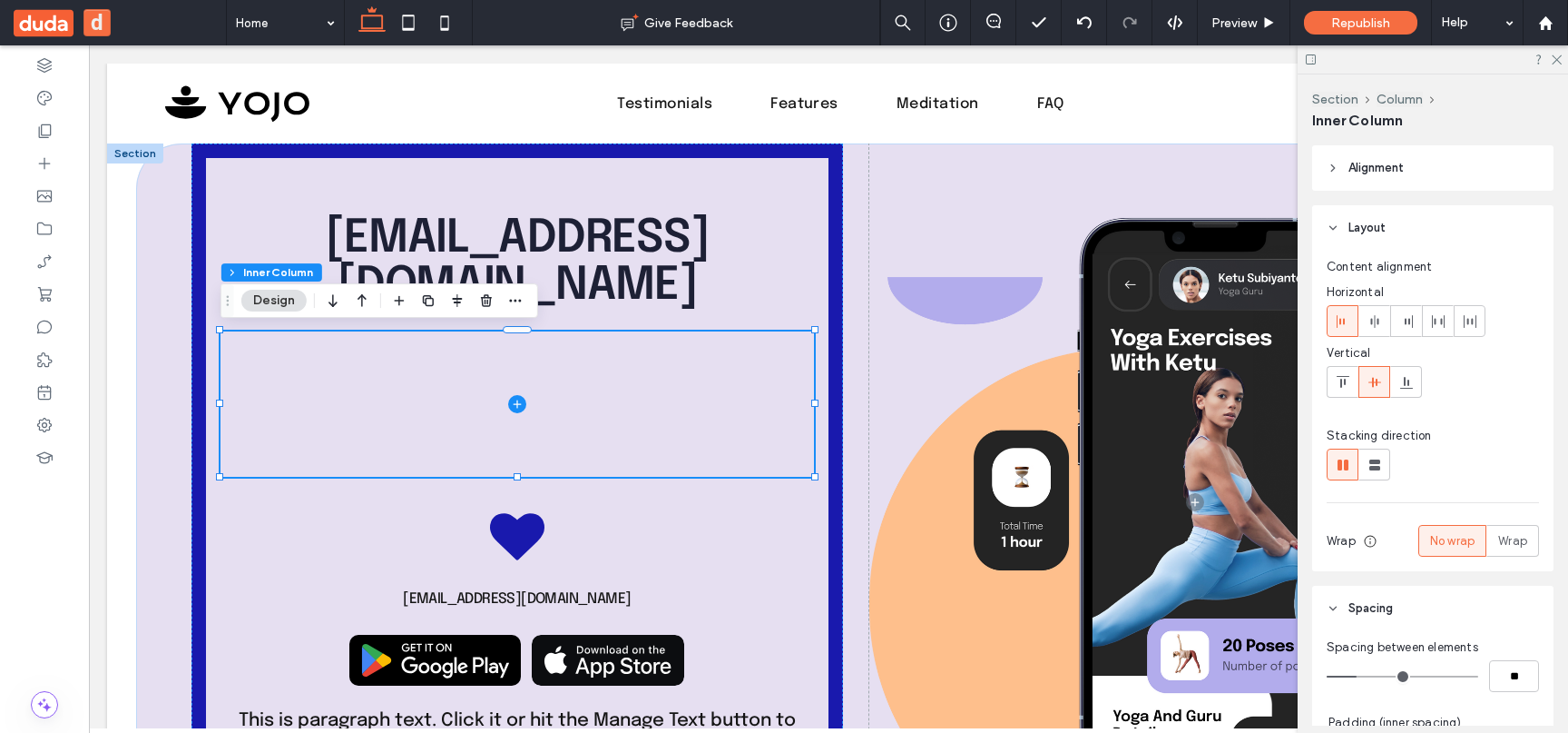
click at [1422, 168] on header "Alignment" at bounding box center [1432, 168] width 241 height 45
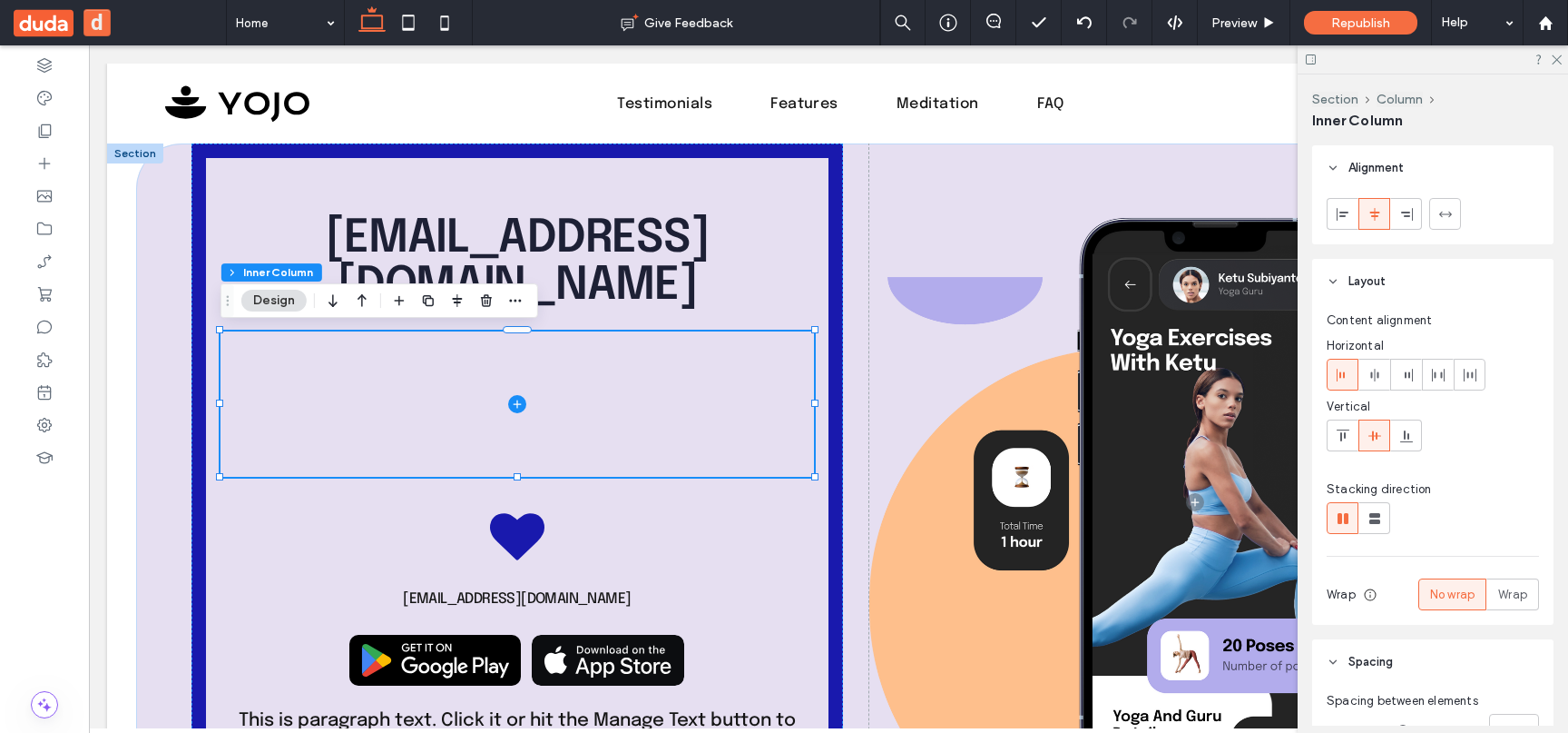
click at [1422, 168] on header "Alignment" at bounding box center [1432, 168] width 241 height 45
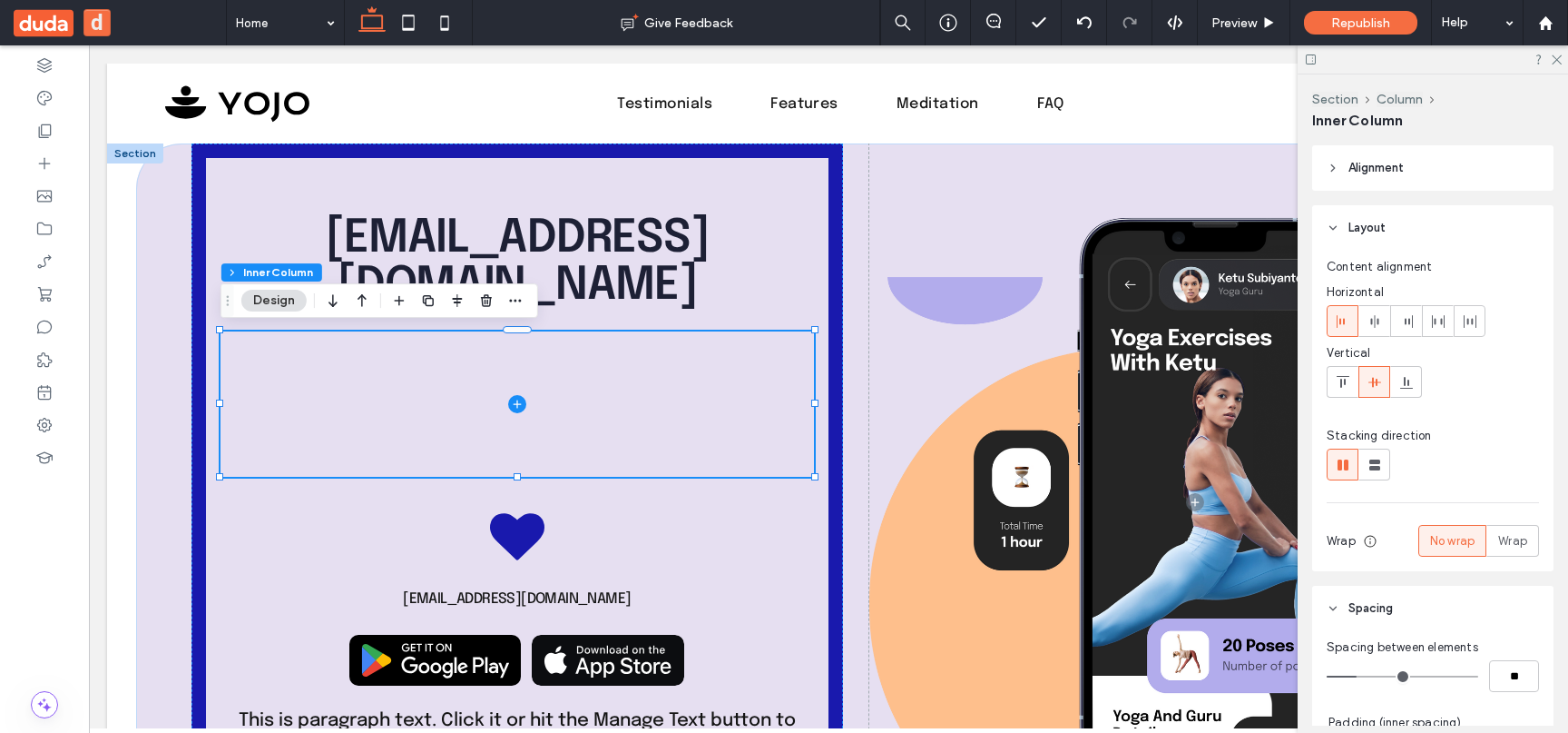
click at [1371, 244] on header "Layout" at bounding box center [1432, 227] width 241 height 45
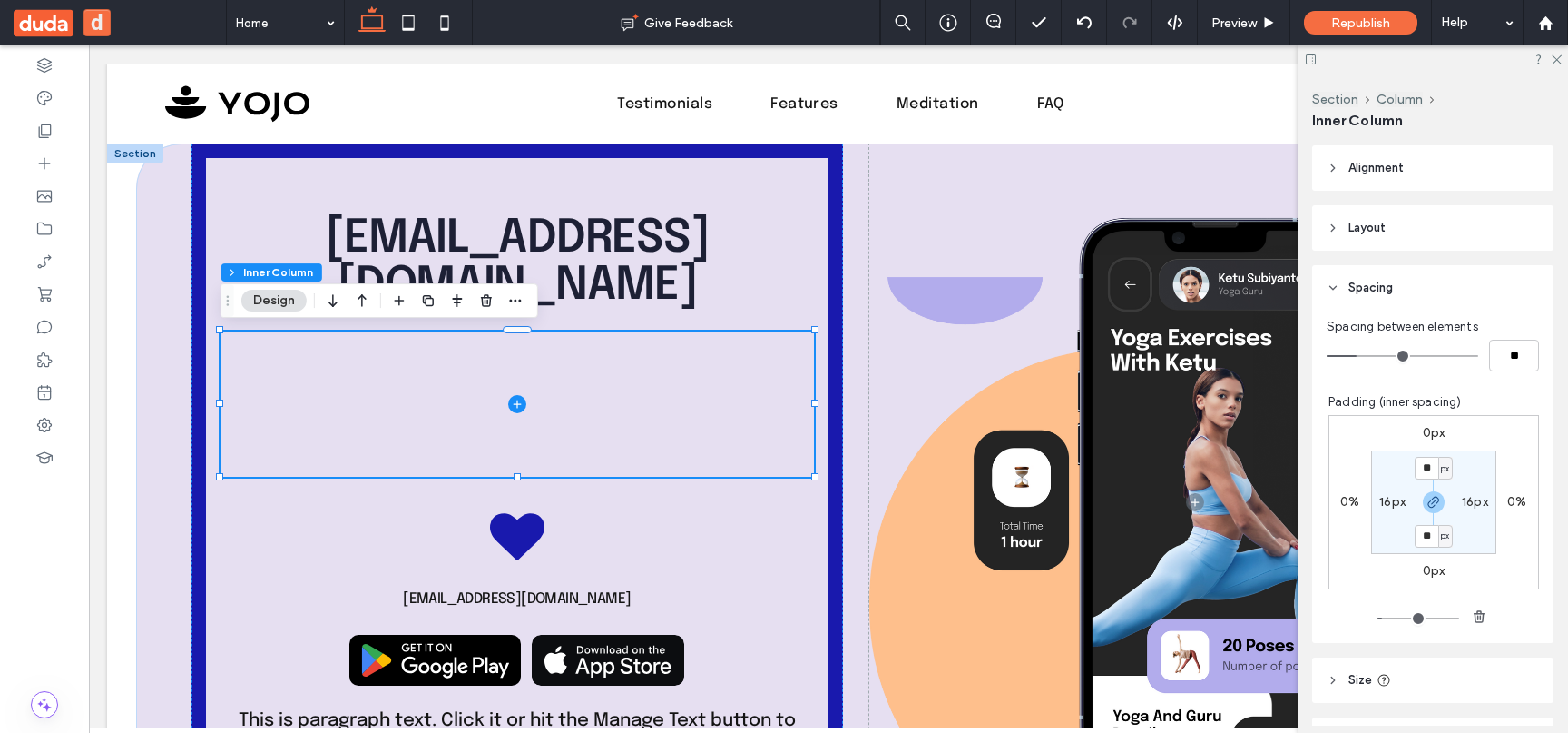
click at [1385, 235] on span "Layout" at bounding box center [1367, 227] width 37 height 18
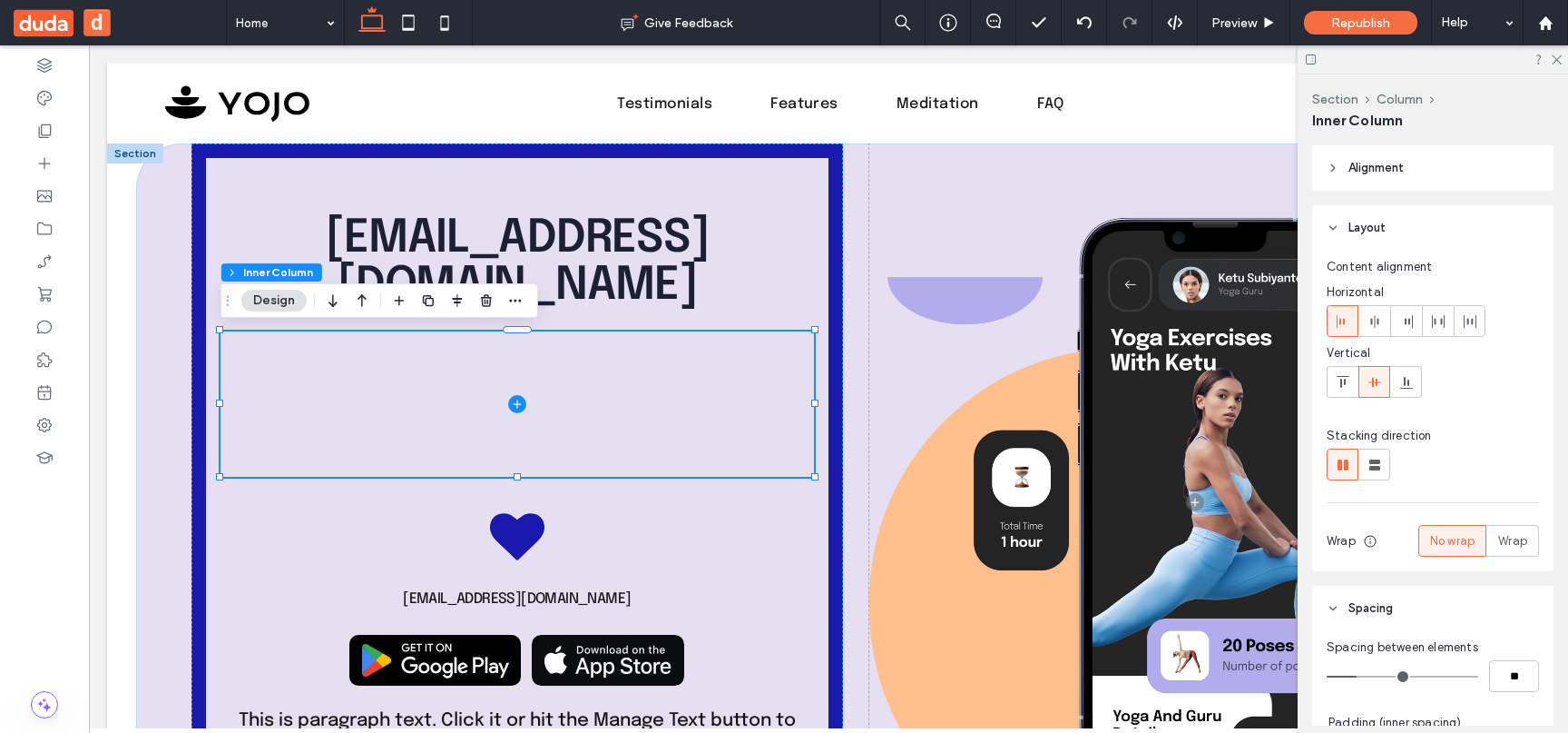
click at [1385, 235] on span "Layout" at bounding box center [1367, 227] width 37 height 18
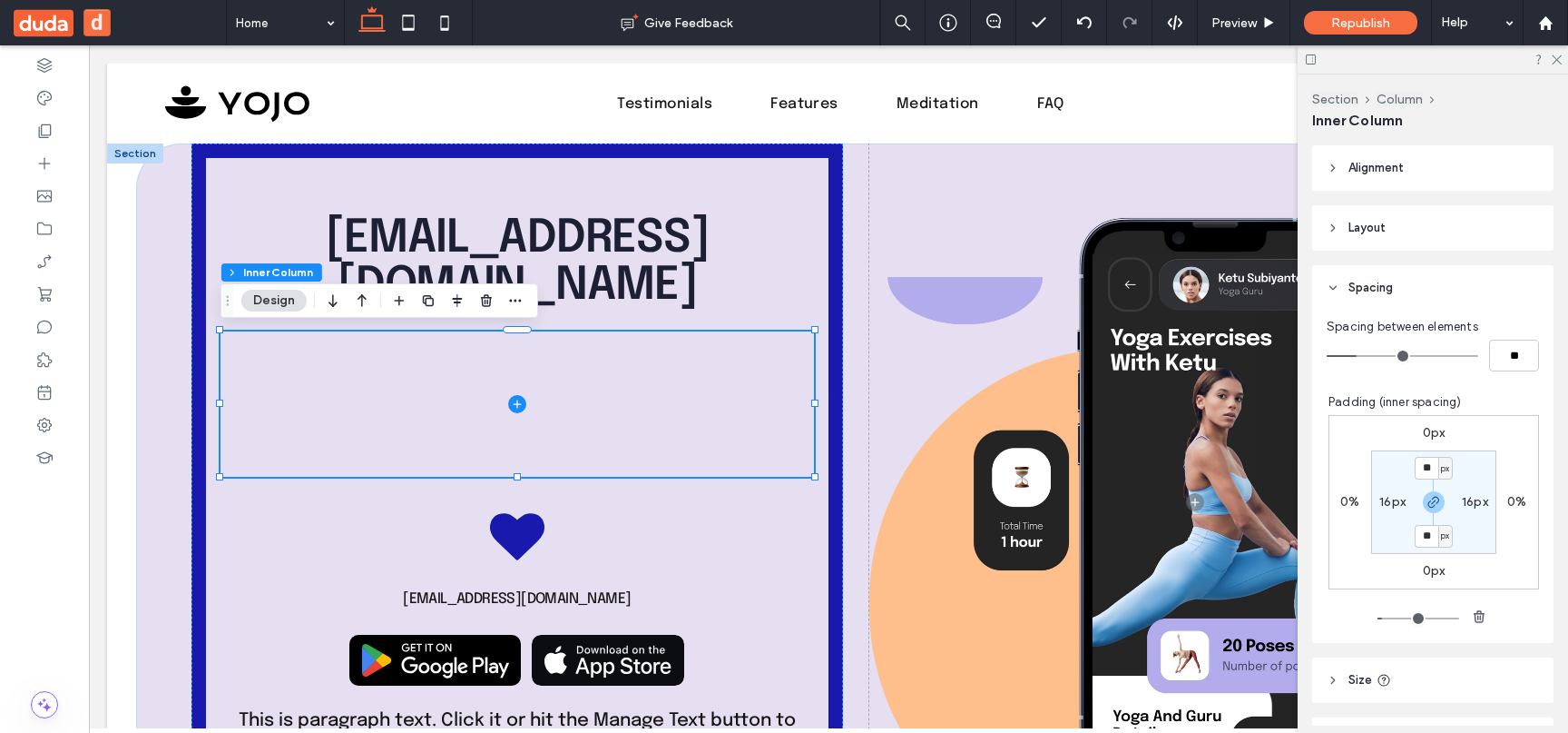
click at [1385, 235] on span "Layout" at bounding box center [1367, 227] width 37 height 18
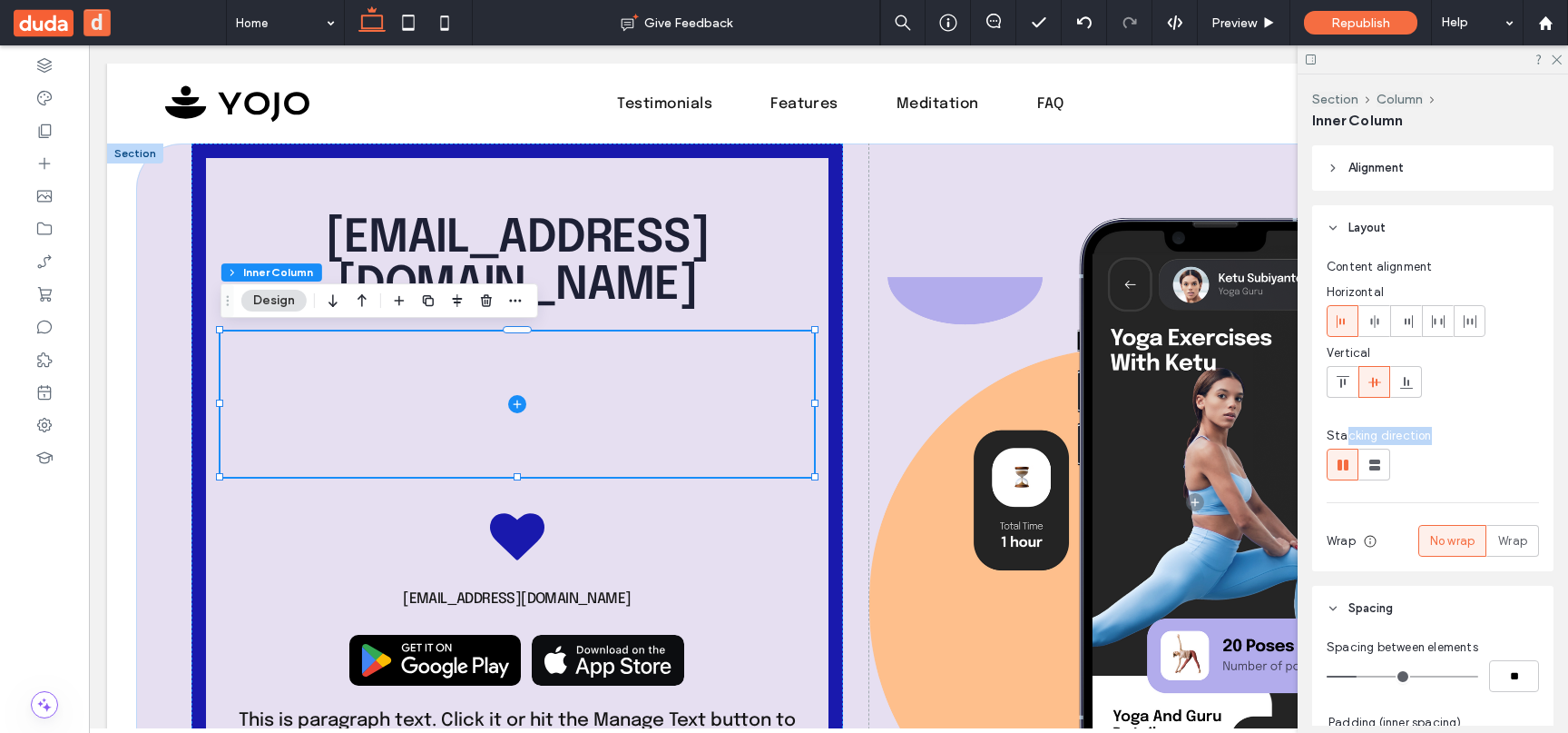
drag, startPoint x: 1449, startPoint y: 429, endPoint x: 1348, endPoint y: 429, distance: 101.0
click at [1348, 429] on div "Stacking direction" at bounding box center [1433, 436] width 212 height 18
click at [1348, 429] on span "Stacking direction" at bounding box center [1379, 436] width 105 height 18
drag, startPoint x: 1348, startPoint y: 429, endPoint x: 1451, endPoint y: 429, distance: 103.0
click at [1449, 429] on div "Stacking direction" at bounding box center [1433, 436] width 212 height 18
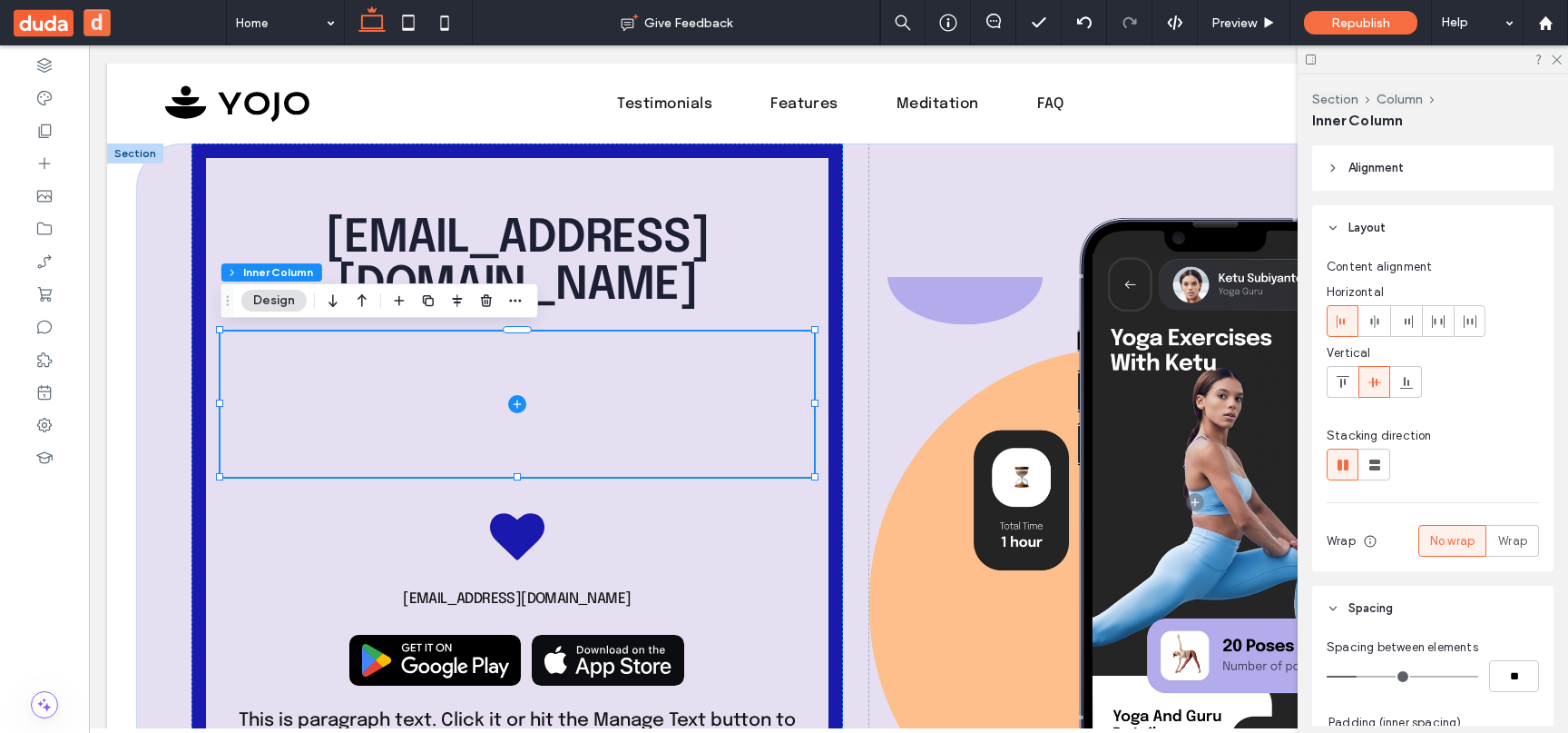
click at [1451, 429] on div "Stacking direction" at bounding box center [1433, 436] width 212 height 18
click at [1372, 160] on span "Alignment" at bounding box center [1376, 167] width 55 height 18
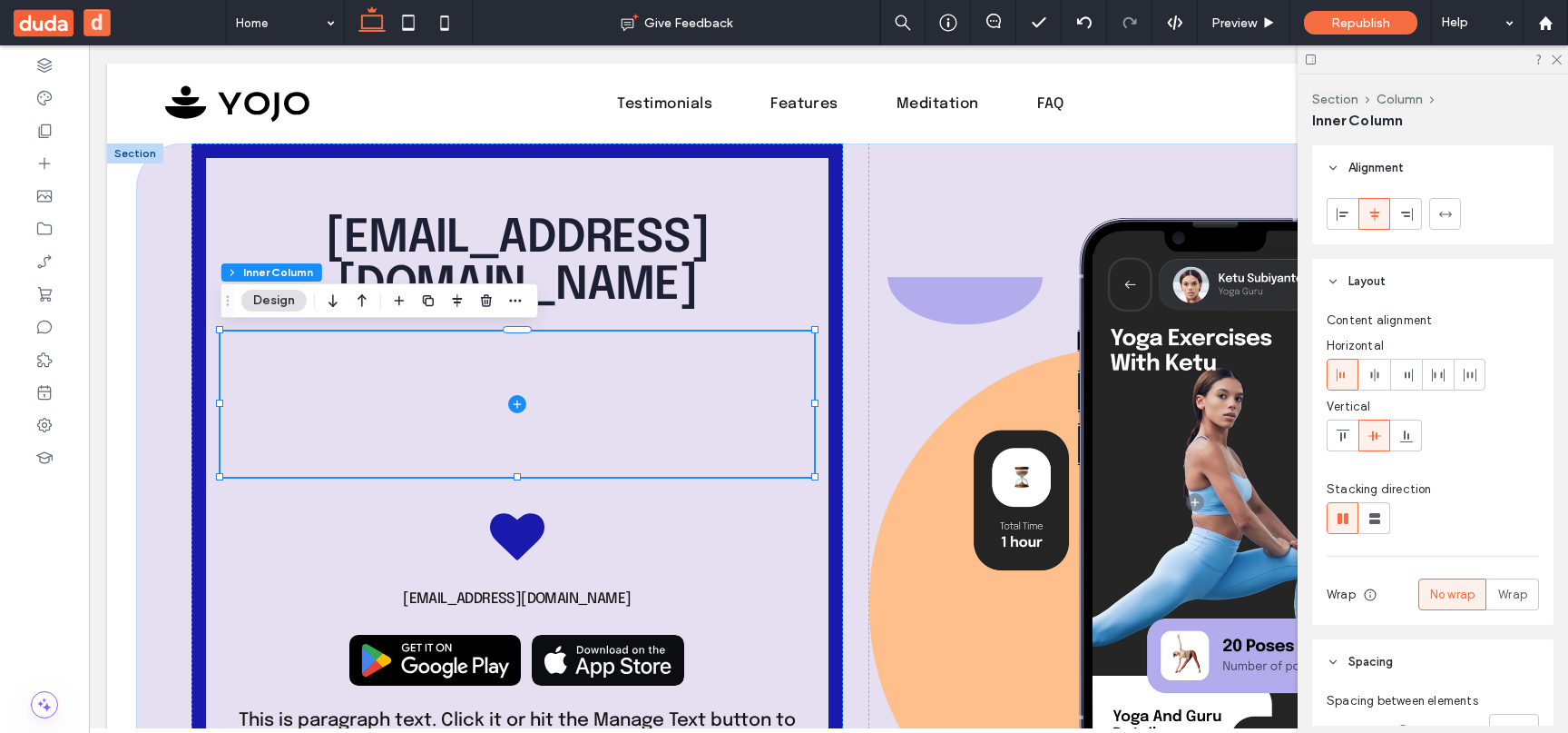
click at [1372, 160] on span "Alignment" at bounding box center [1376, 167] width 55 height 18
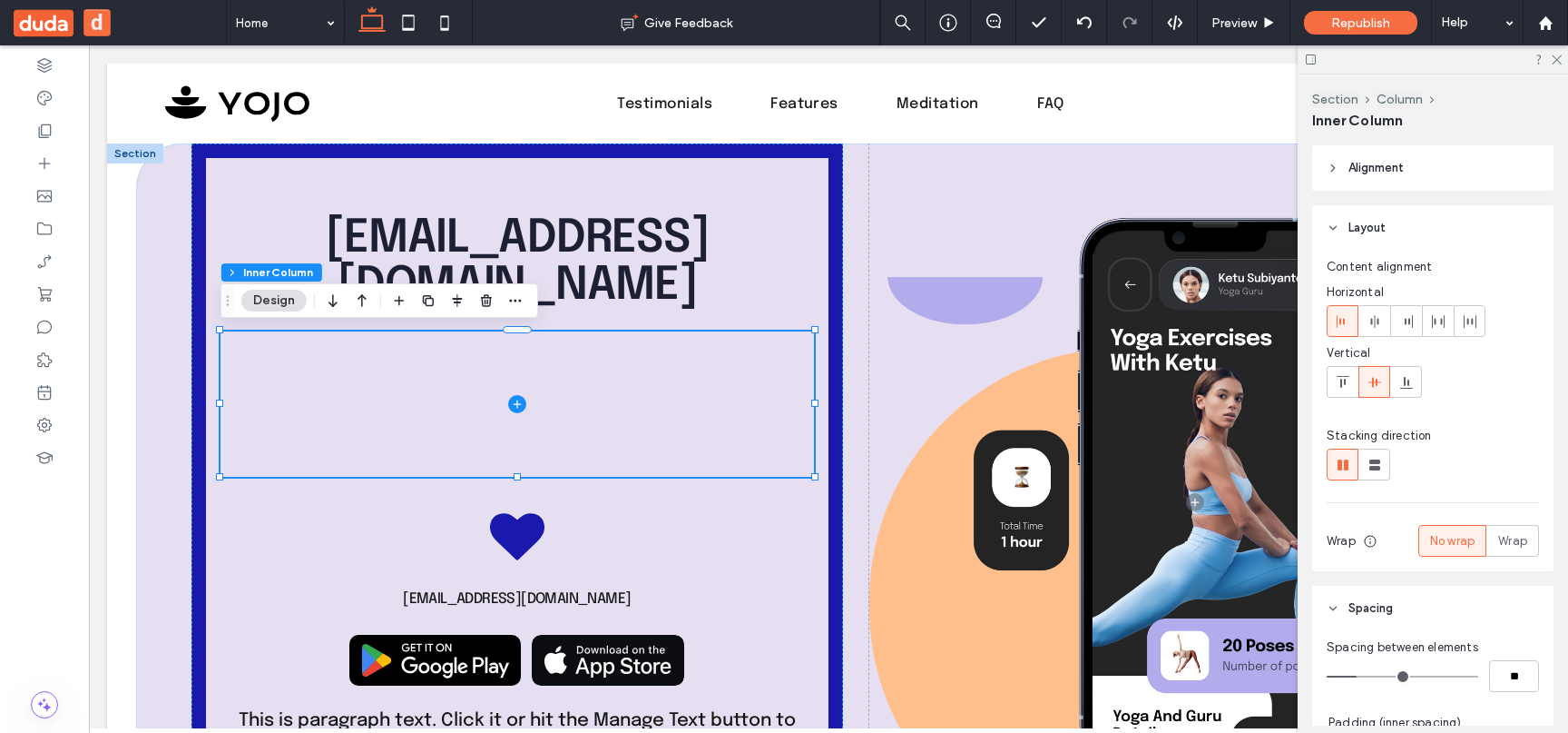
click at [1315, 252] on div "Content alignment Horizontal Vertical Stacking direction Wrap No wrap Wrap Alig…" at bounding box center [1432, 411] width 241 height 321
click at [1343, 237] on header "Layout" at bounding box center [1432, 227] width 241 height 45
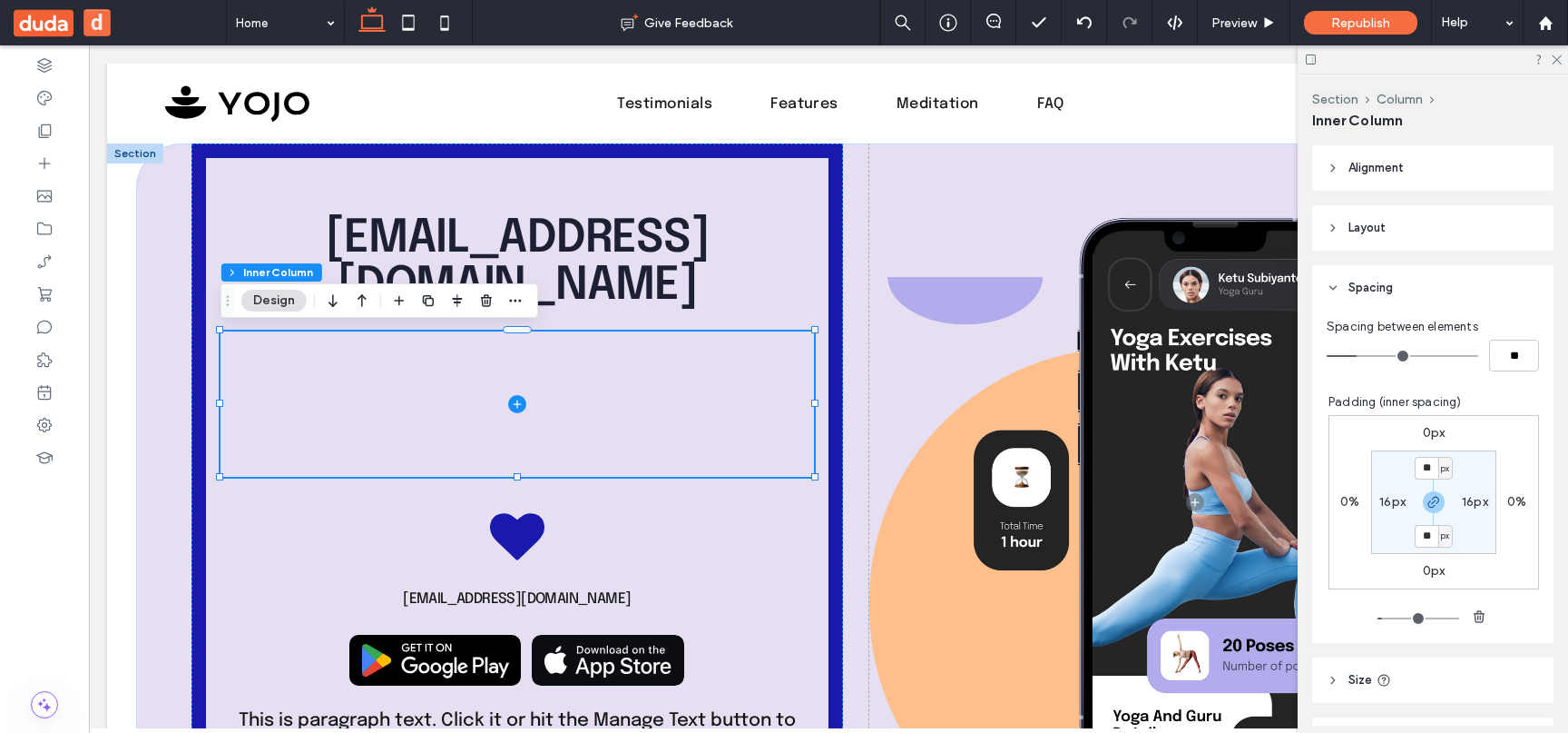
click at [1386, 186] on header "Alignment" at bounding box center [1432, 168] width 241 height 45
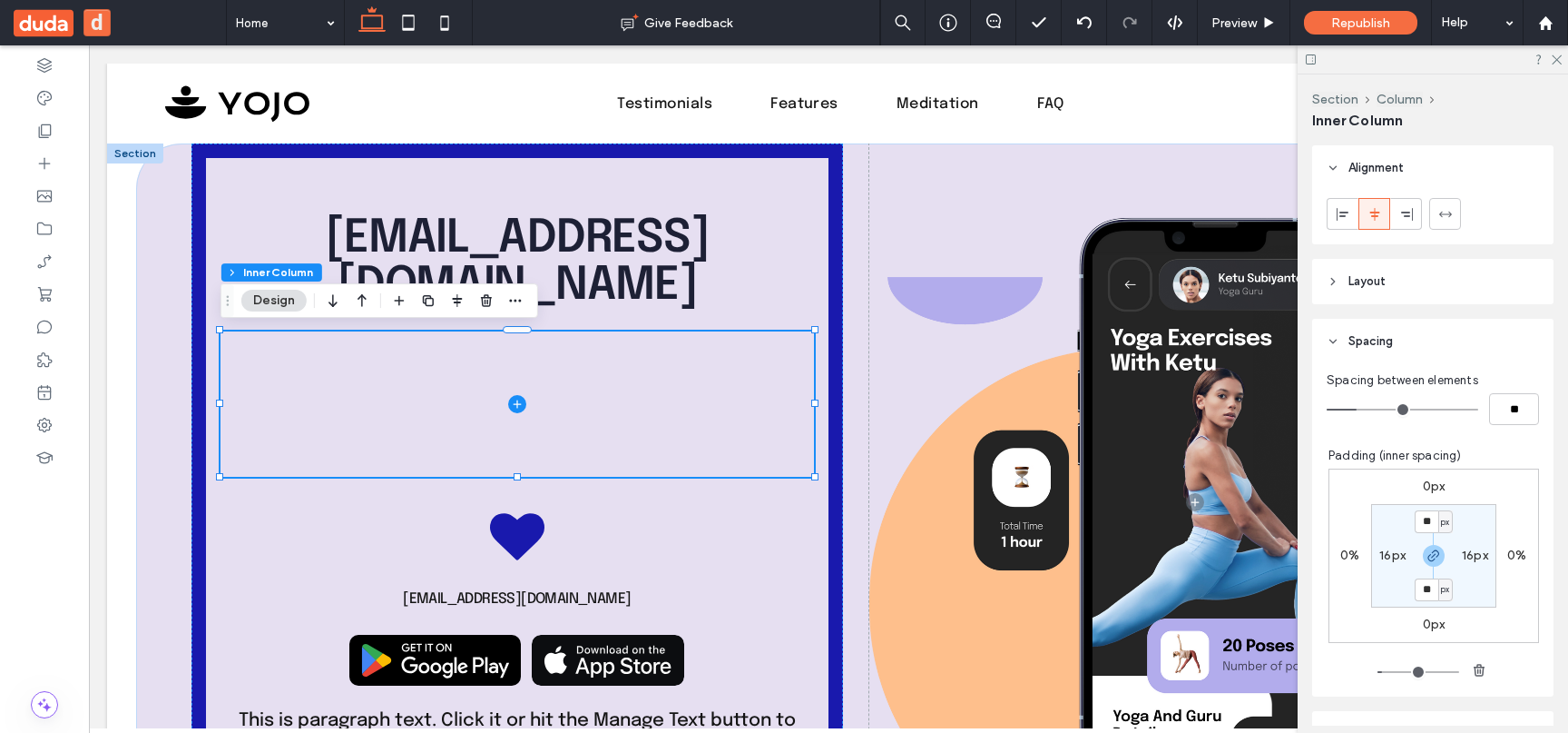
click at [1381, 183] on header "Alignment" at bounding box center [1432, 168] width 241 height 45
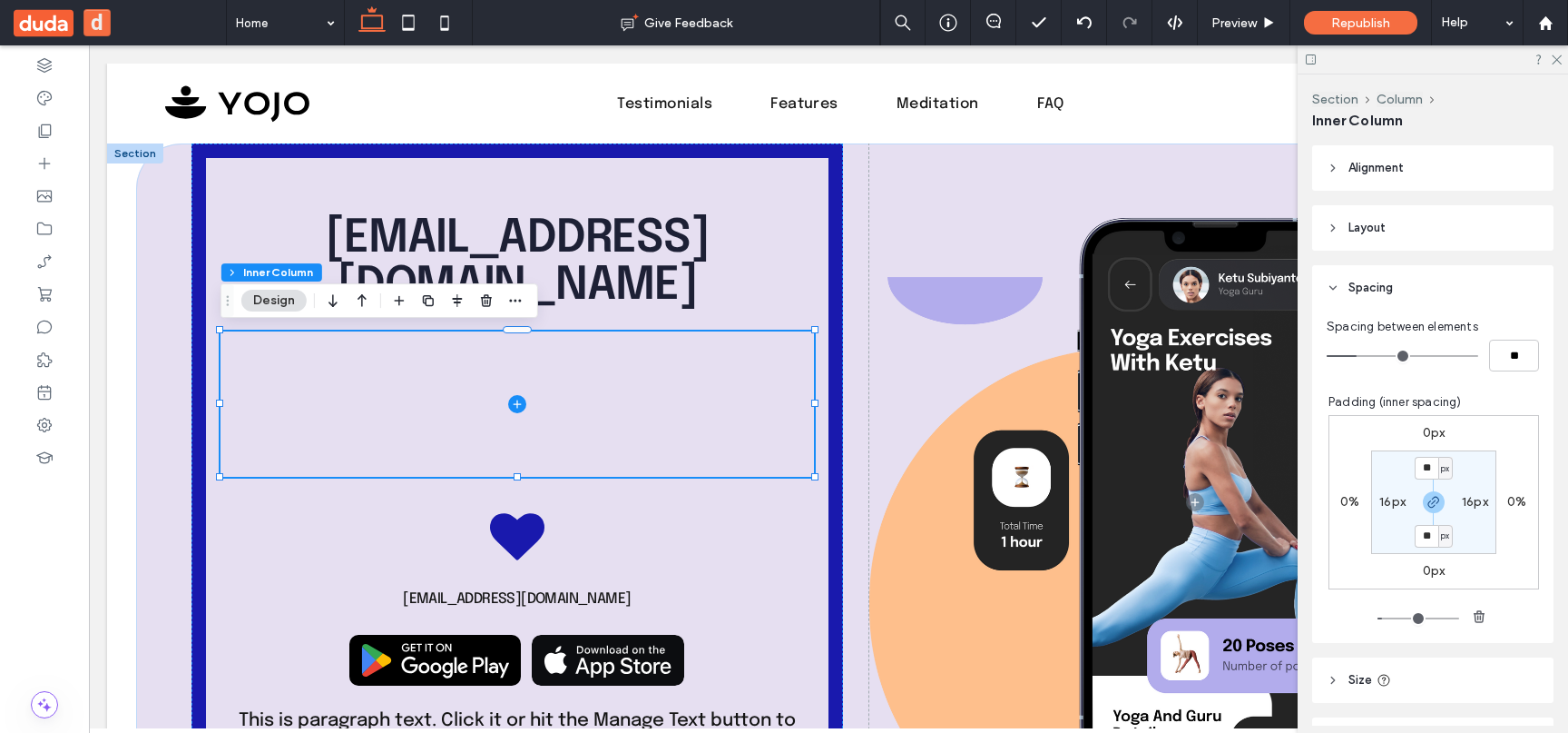
click at [1384, 182] on header "Alignment" at bounding box center [1432, 168] width 241 height 45
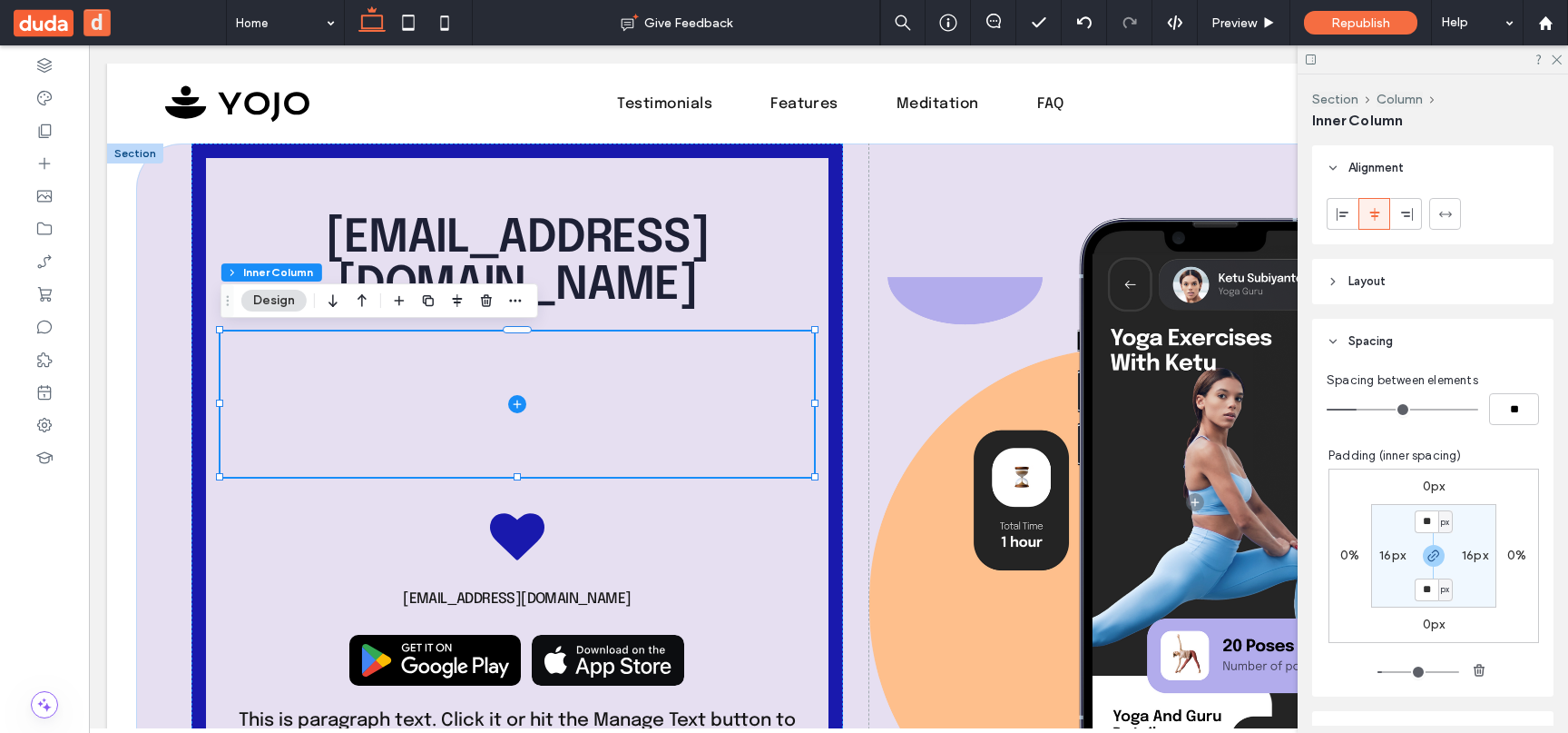
click at [1366, 274] on span "Layout" at bounding box center [1367, 281] width 37 height 18
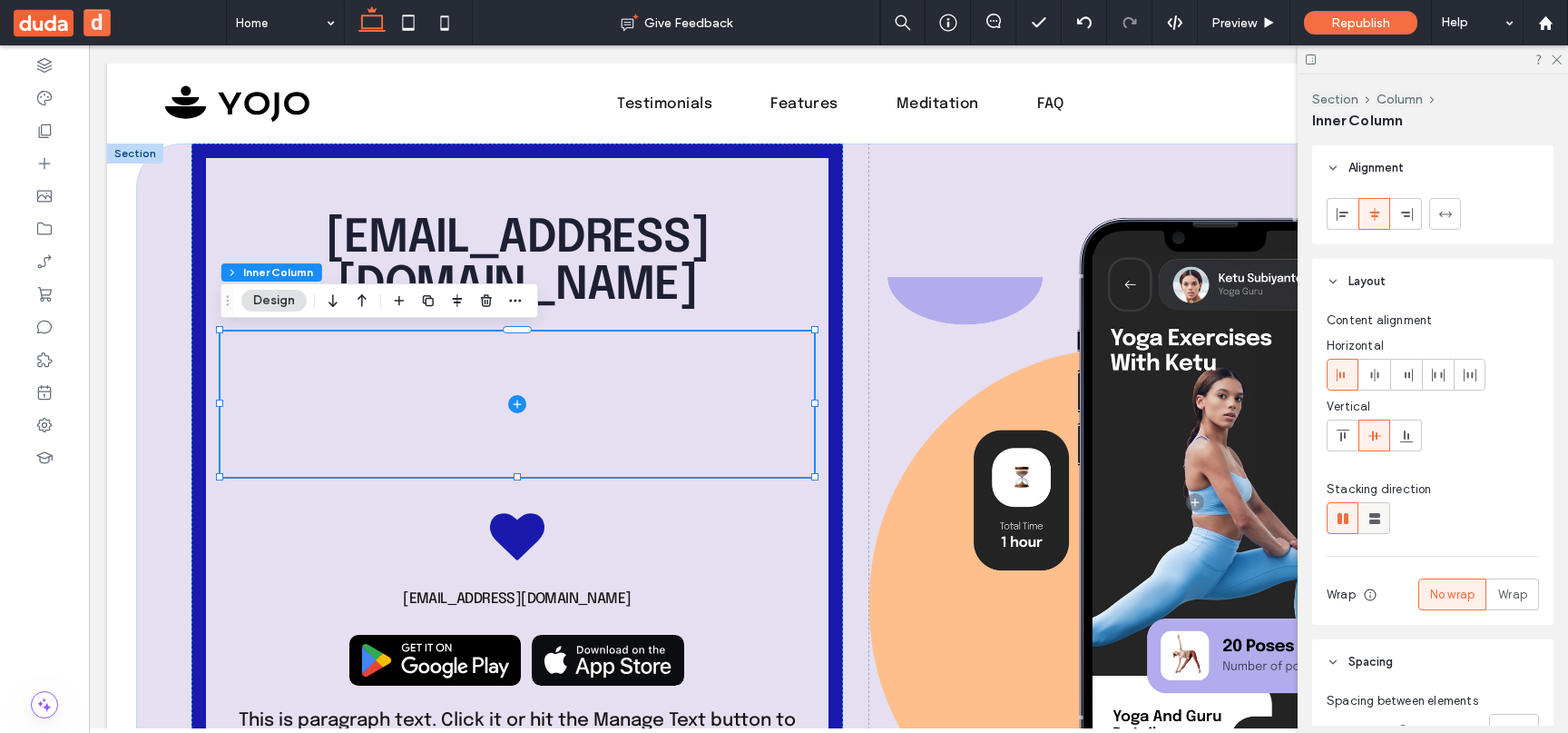
click at [1376, 516] on use at bounding box center [1374, 518] width 11 height 11
type input "**"
type input "****"
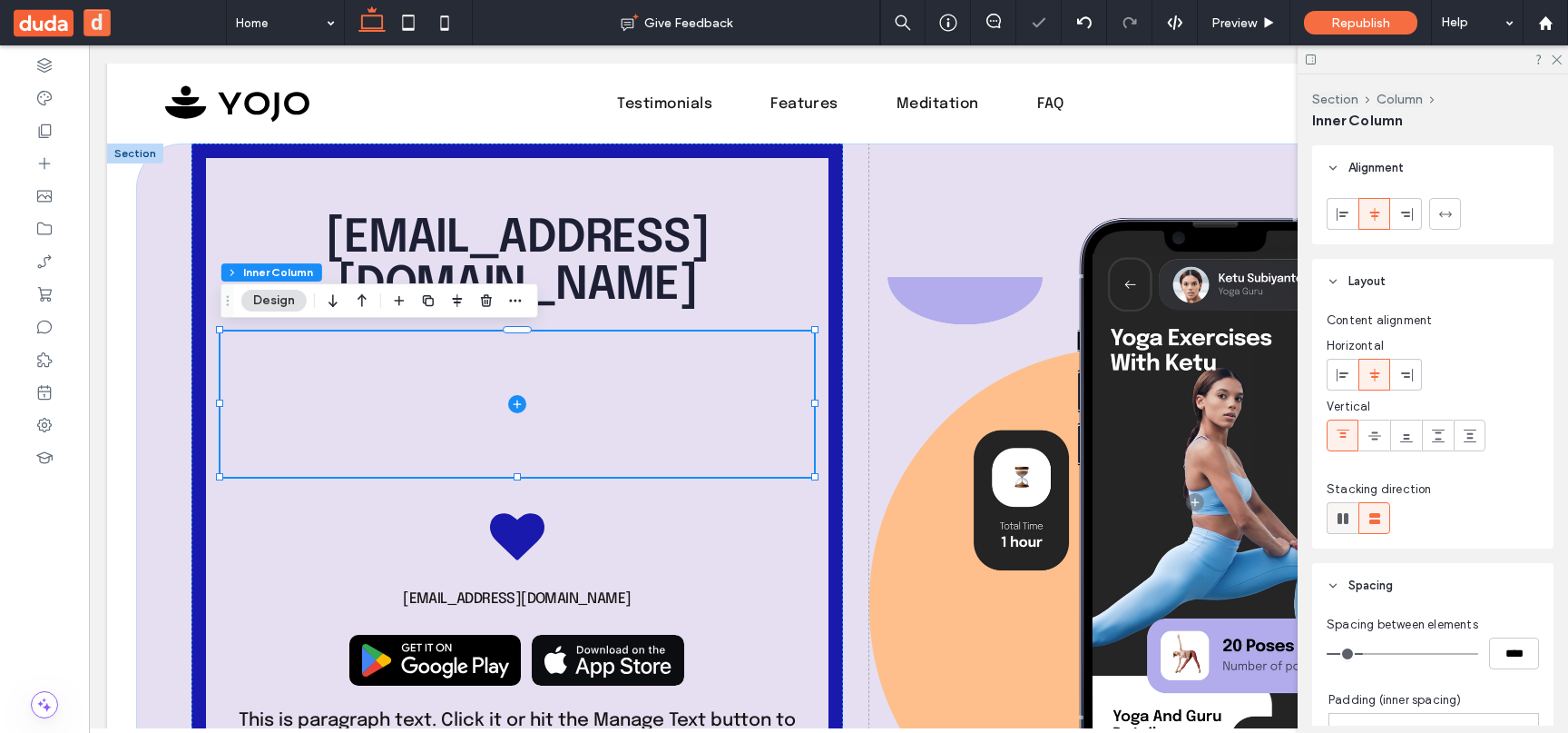
click at [1335, 521] on icon at bounding box center [1343, 519] width 18 height 18
type input "*"
type input "**"
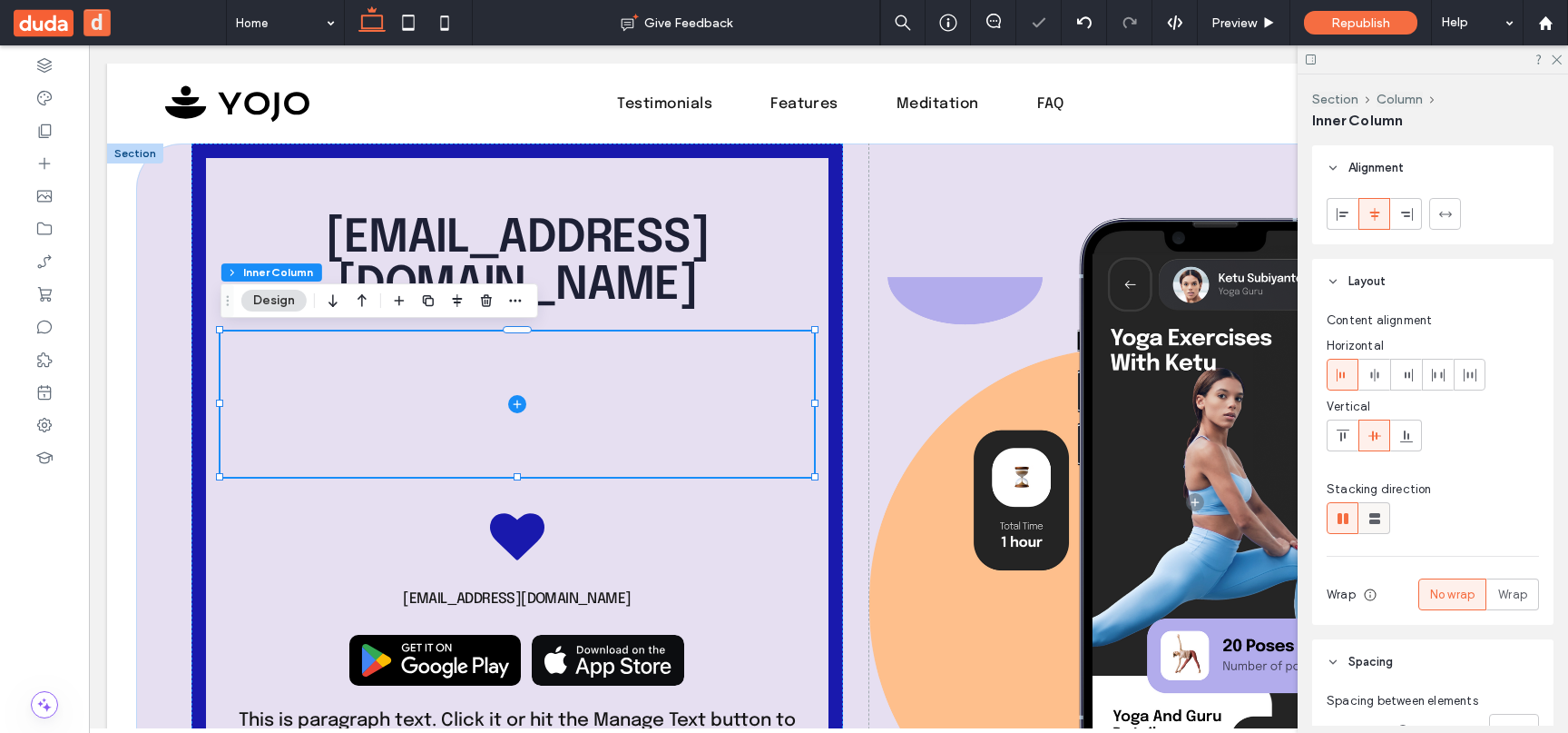
click at [1364, 516] on div at bounding box center [1374, 518] width 30 height 30
type input "**"
type input "****"
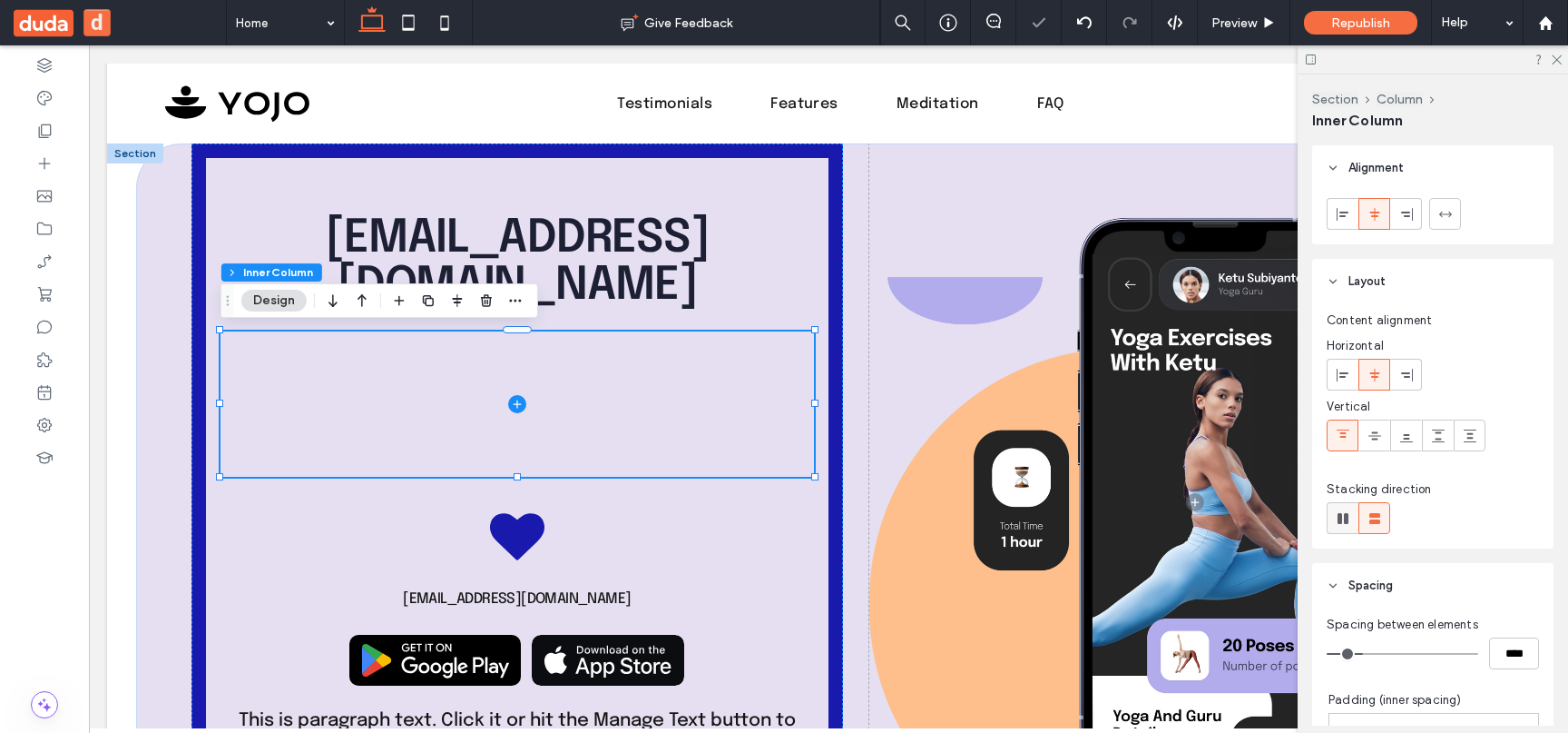
click at [1342, 516] on icon at bounding box center [1343, 519] width 18 height 18
type input "*"
type input "**"
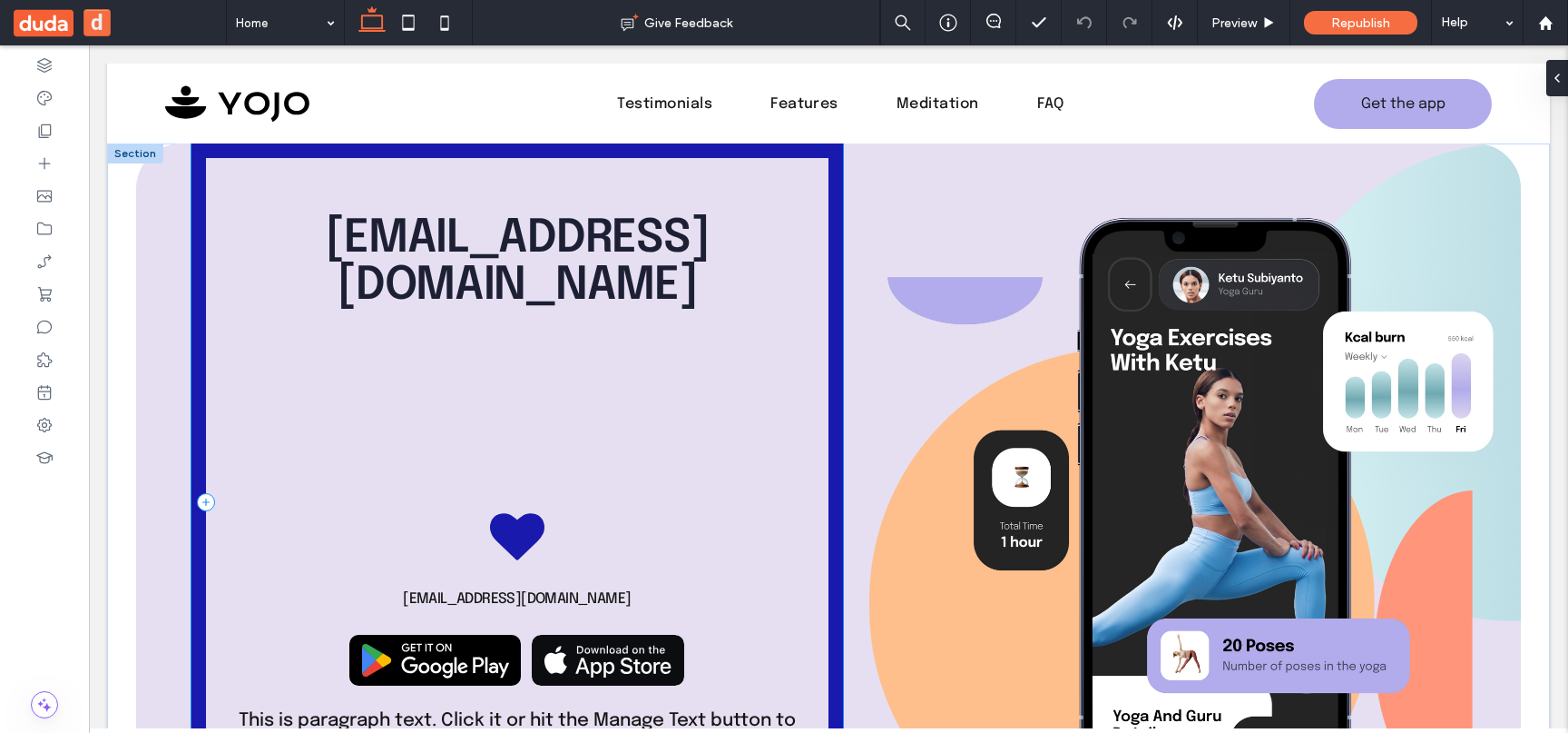
click at [823, 470] on div "[EMAIL_ADDRESS][DOMAIN_NAME] [EMAIL_ADDRESS][DOMAIN_NAME] This is paragraph tex…" at bounding box center [517, 502] width 651 height 716
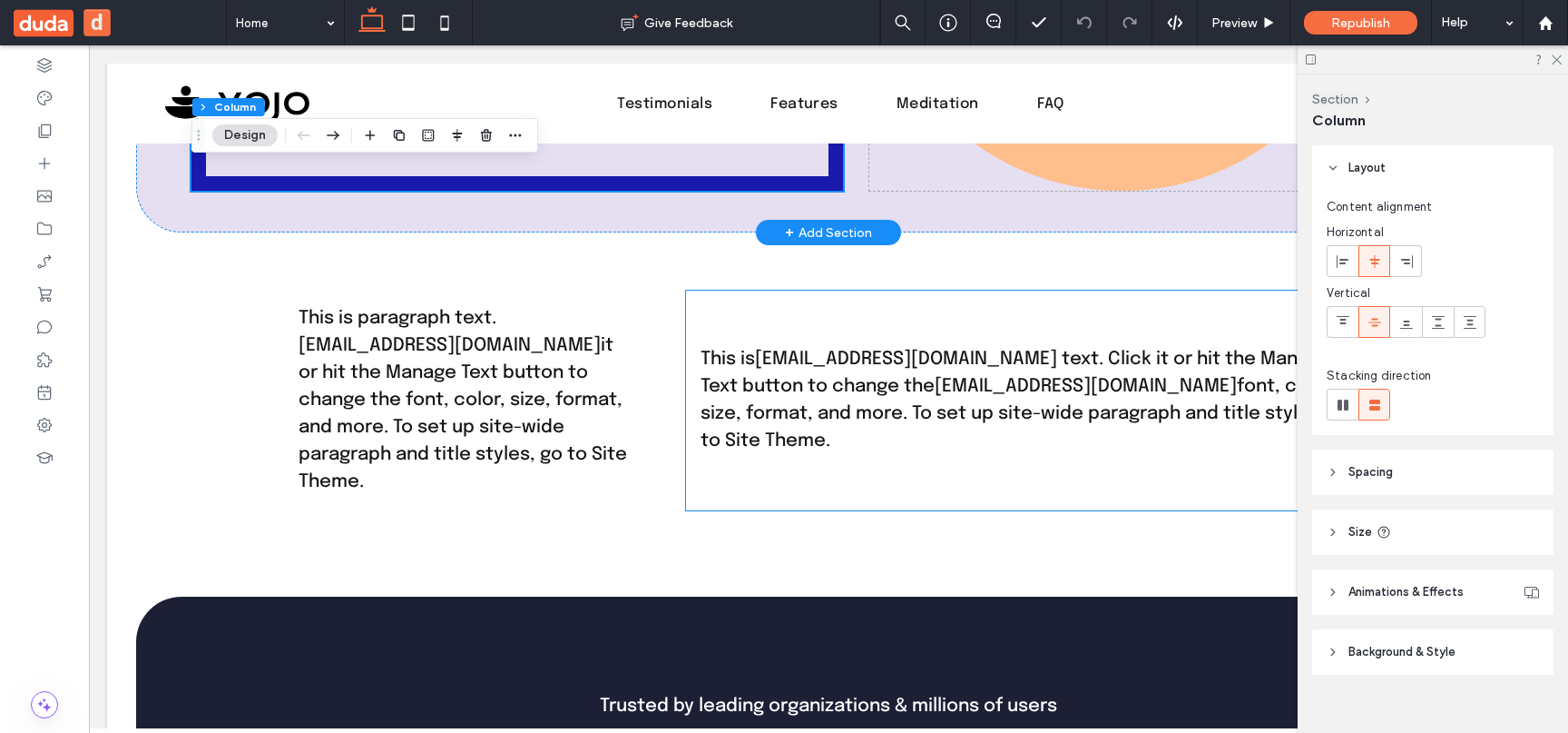
scroll to position [678, 0]
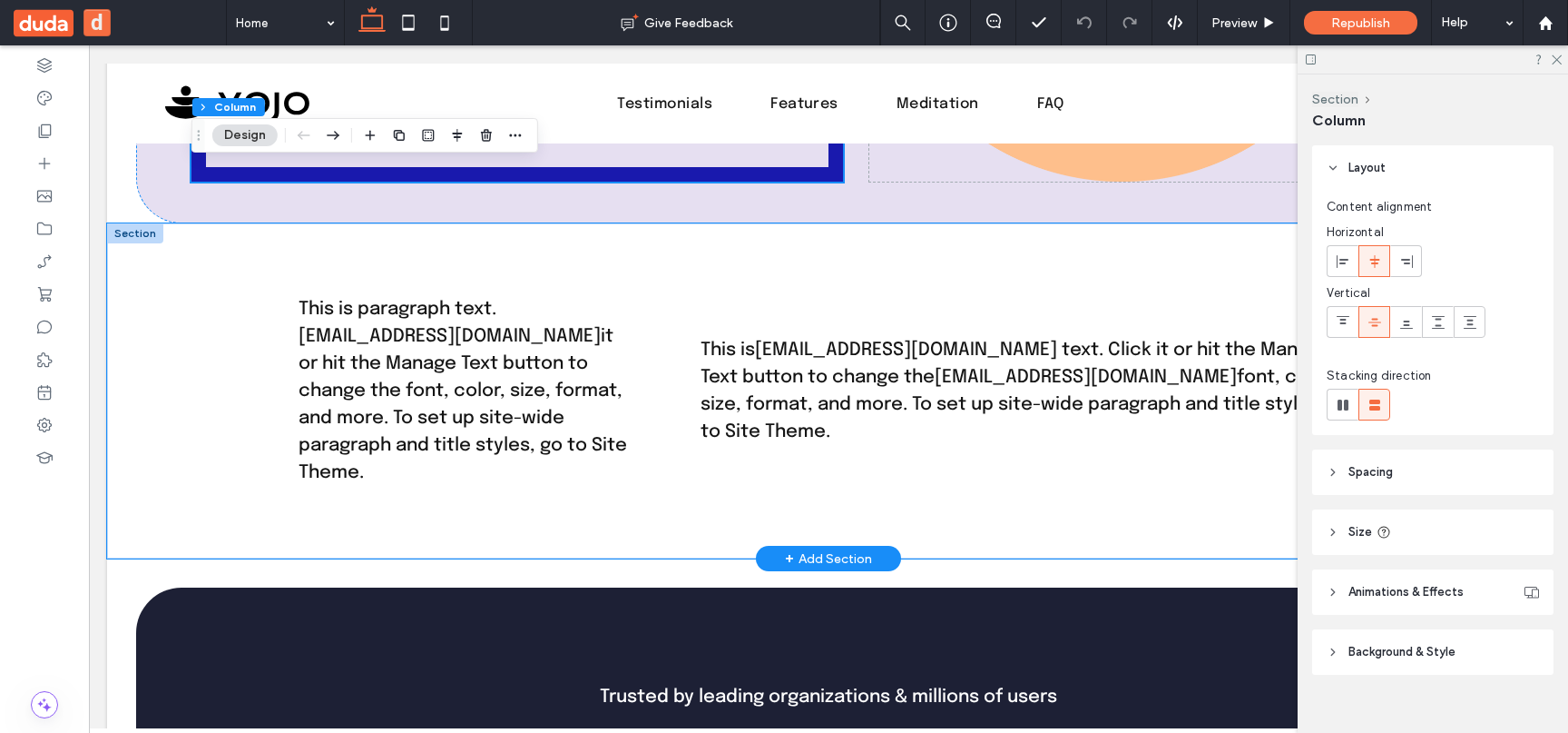
click at [841, 261] on div "This is paragraph text. [EMAIL_ADDRESS][DOMAIN_NAME] it or hit the Manage Text …" at bounding box center [828, 391] width 1089 height 335
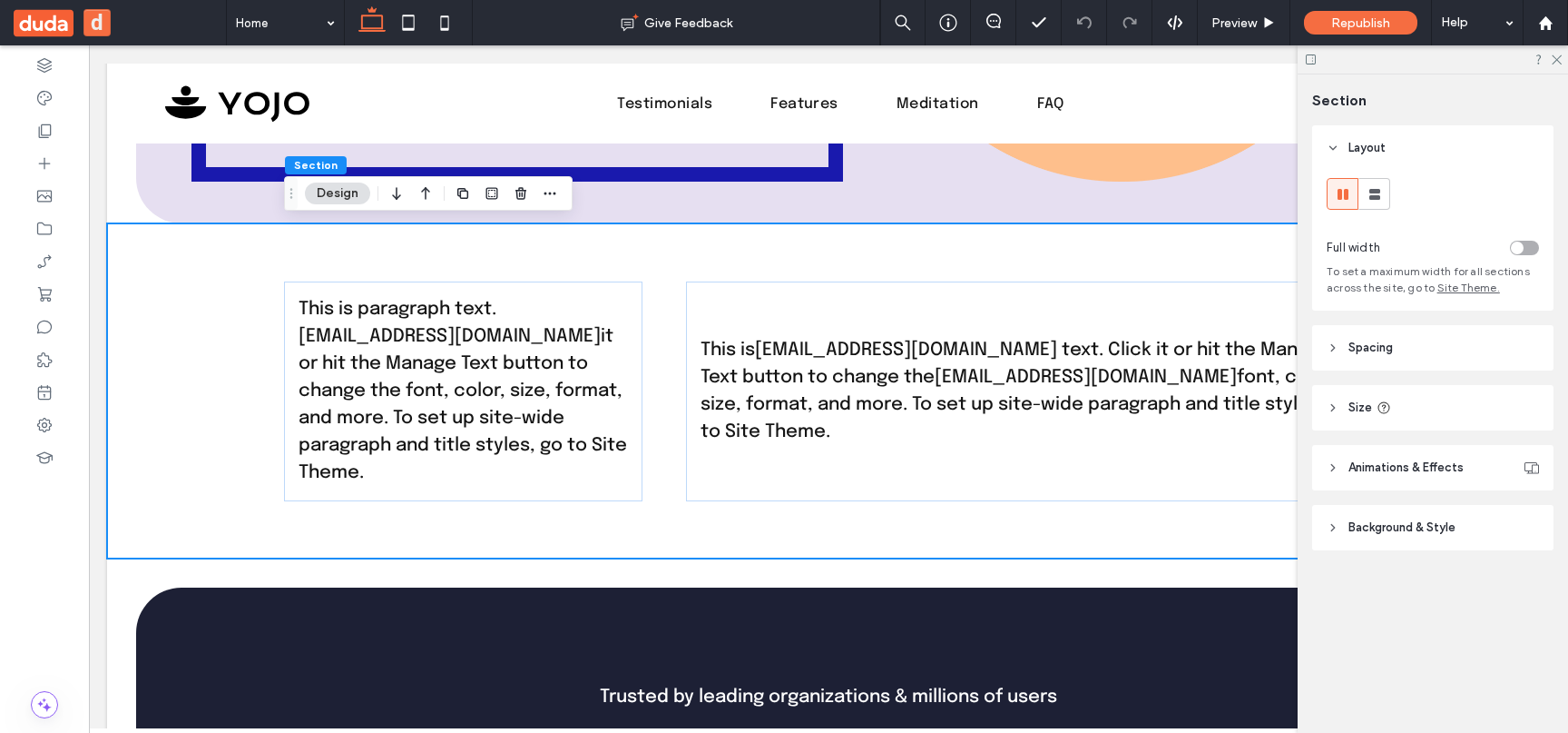
click at [1422, 423] on header "Size" at bounding box center [1432, 407] width 241 height 45
click at [1456, 358] on header "Spacing" at bounding box center [1432, 347] width 241 height 45
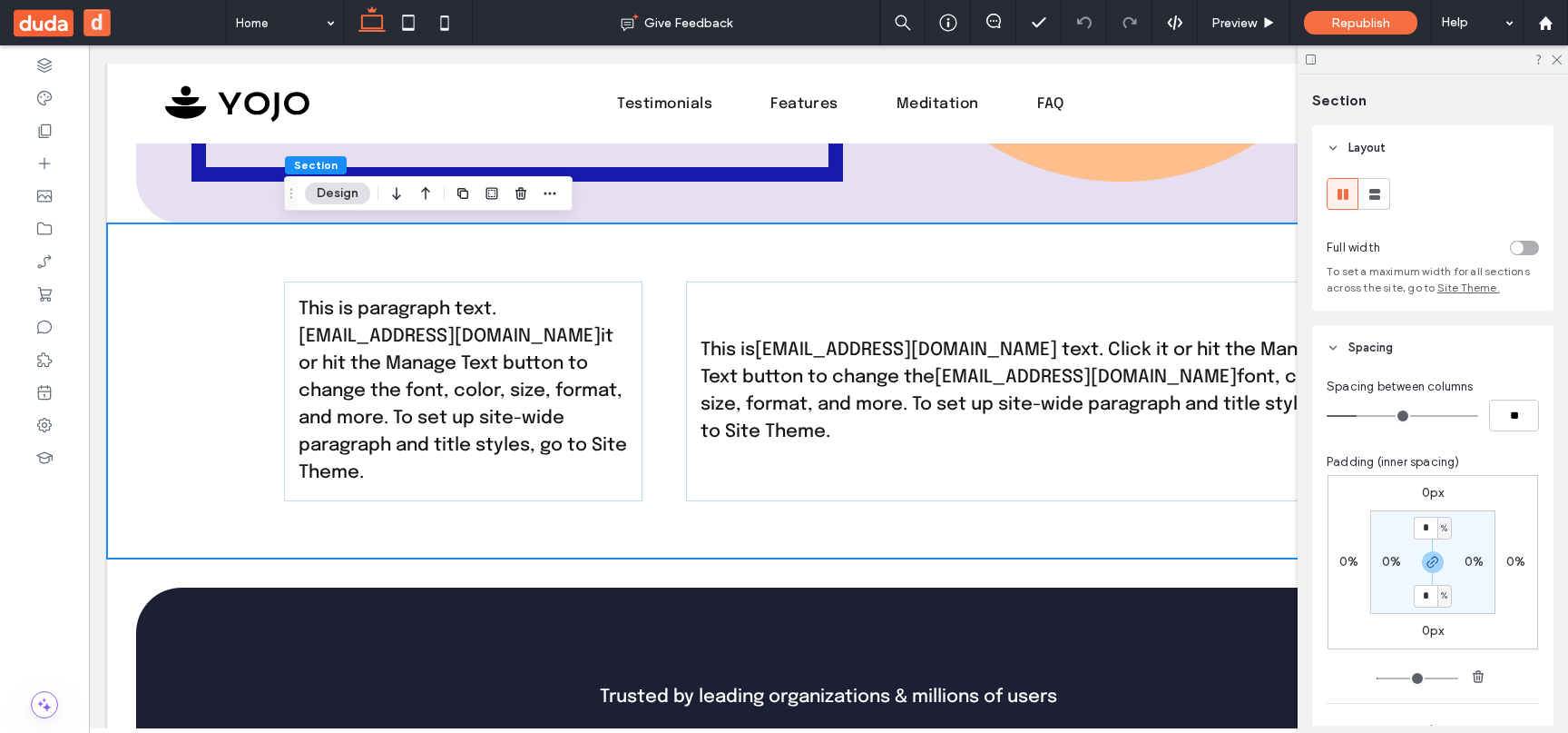
click at [1456, 358] on header "Spacing" at bounding box center [1432, 347] width 241 height 45
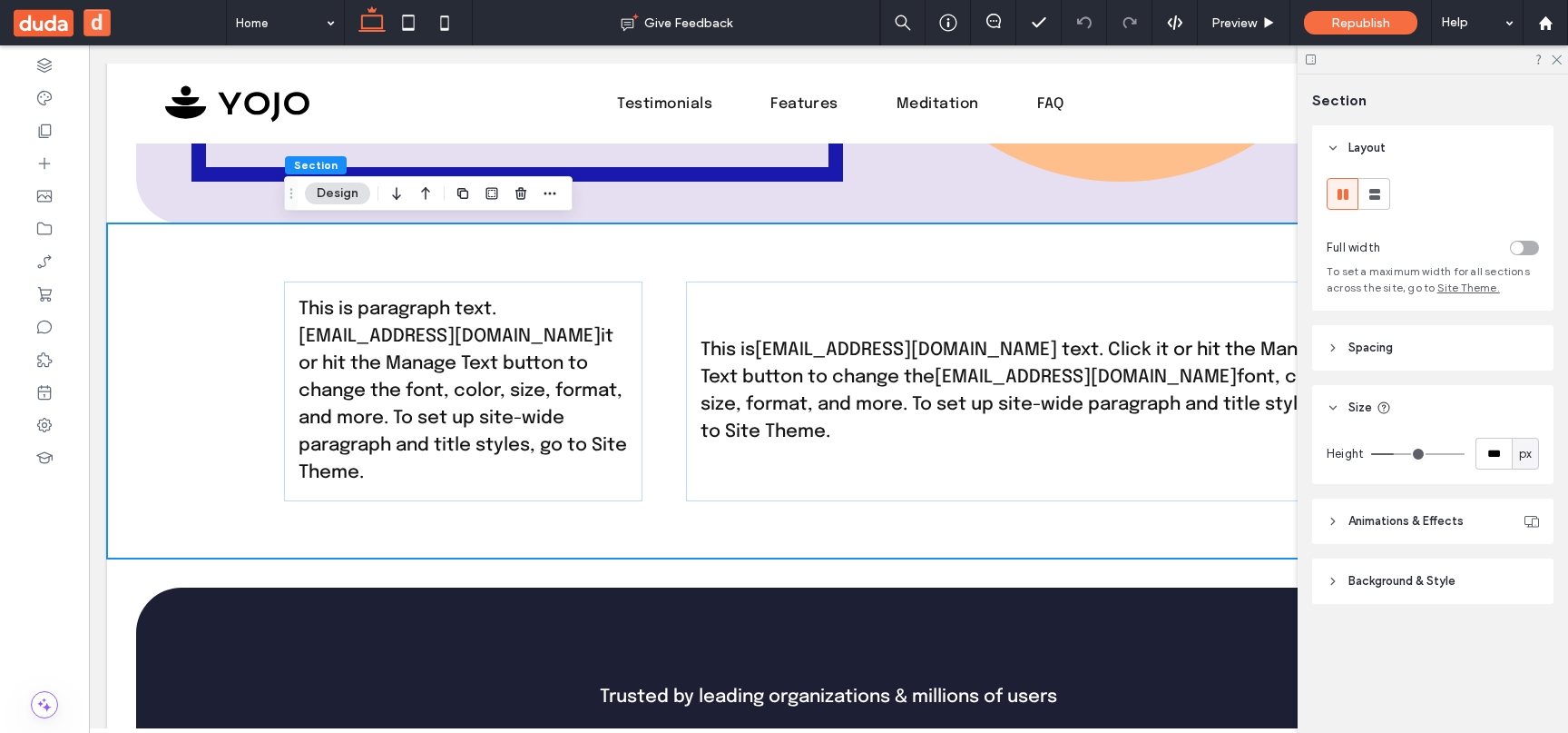
click at [1410, 355] on header "Spacing" at bounding box center [1432, 347] width 241 height 45
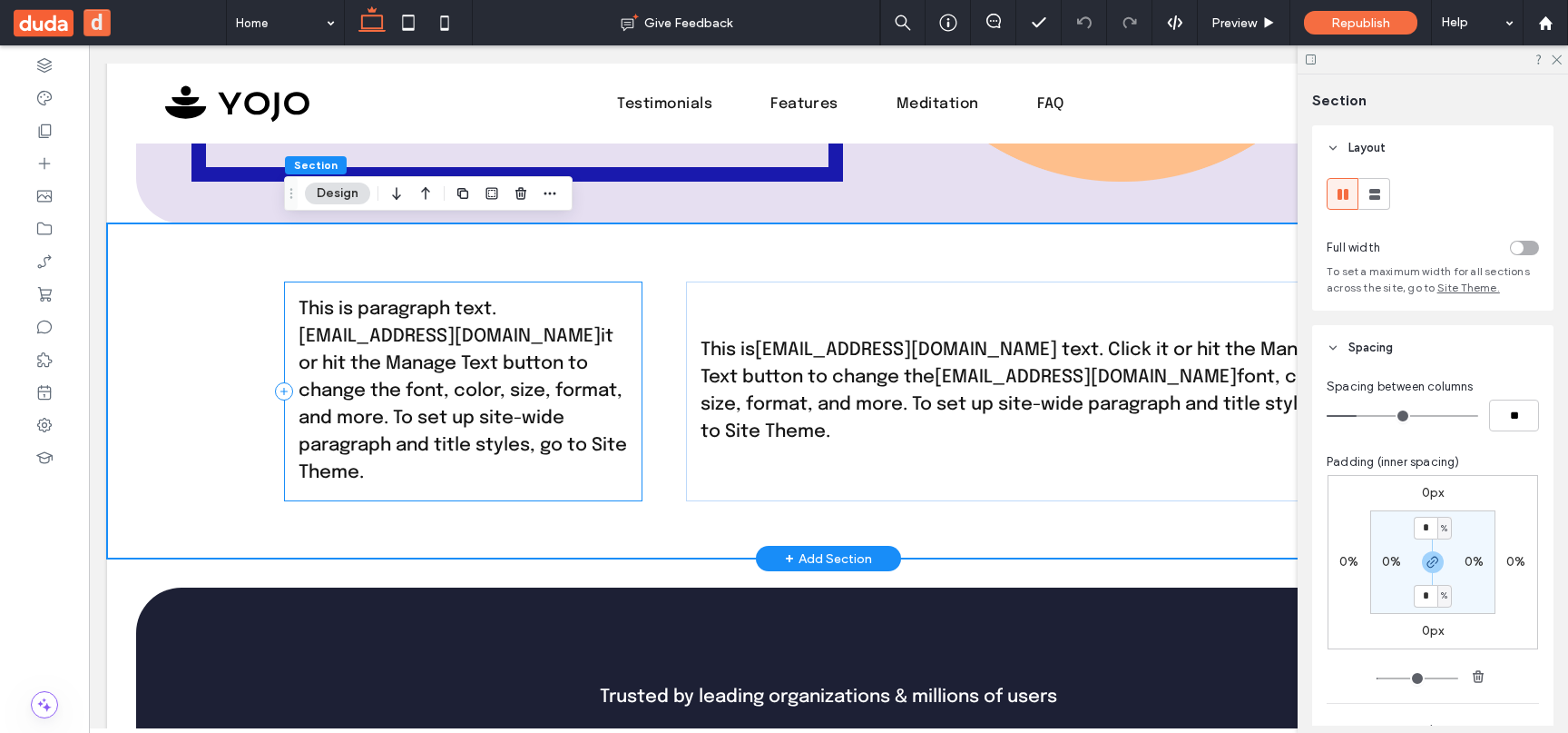
click at [640, 330] on div "This is paragraph text. youremail@company.com it or hit the Manage Text button …" at bounding box center [463, 391] width 358 height 219
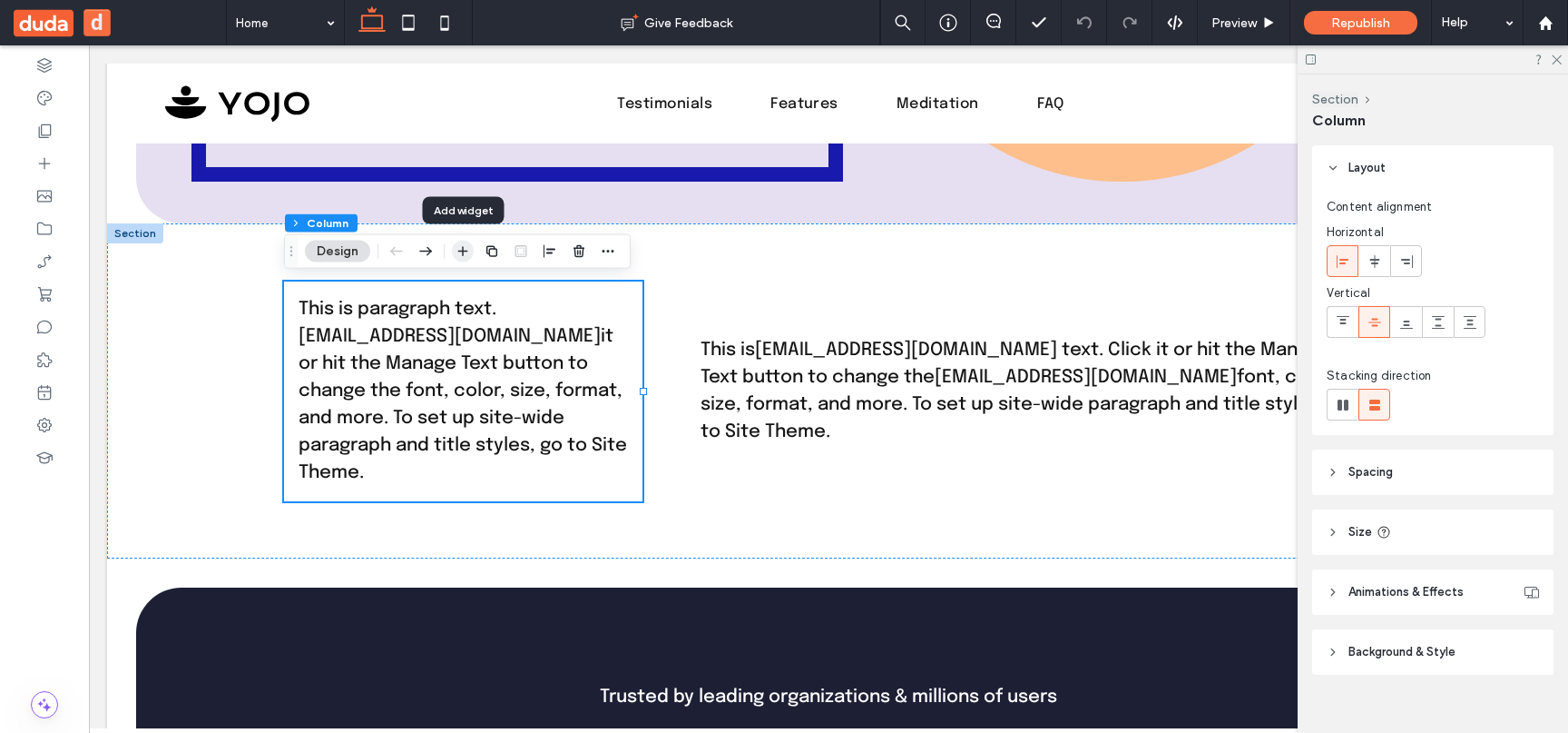
click at [465, 249] on icon "button" at bounding box center [462, 251] width 15 height 15
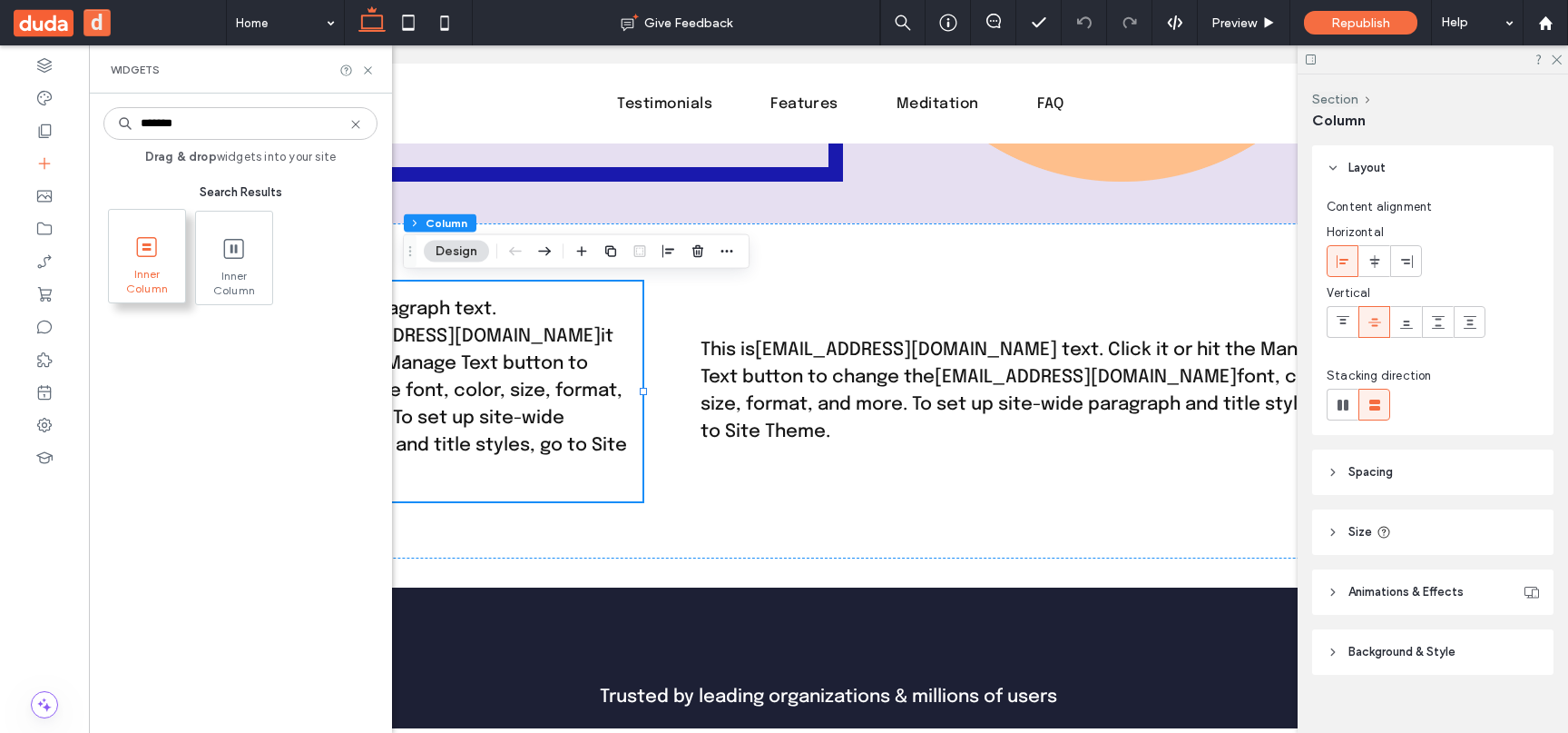
type input "*******"
click at [158, 276] on span "Inner Column" at bounding box center [147, 279] width 76 height 26
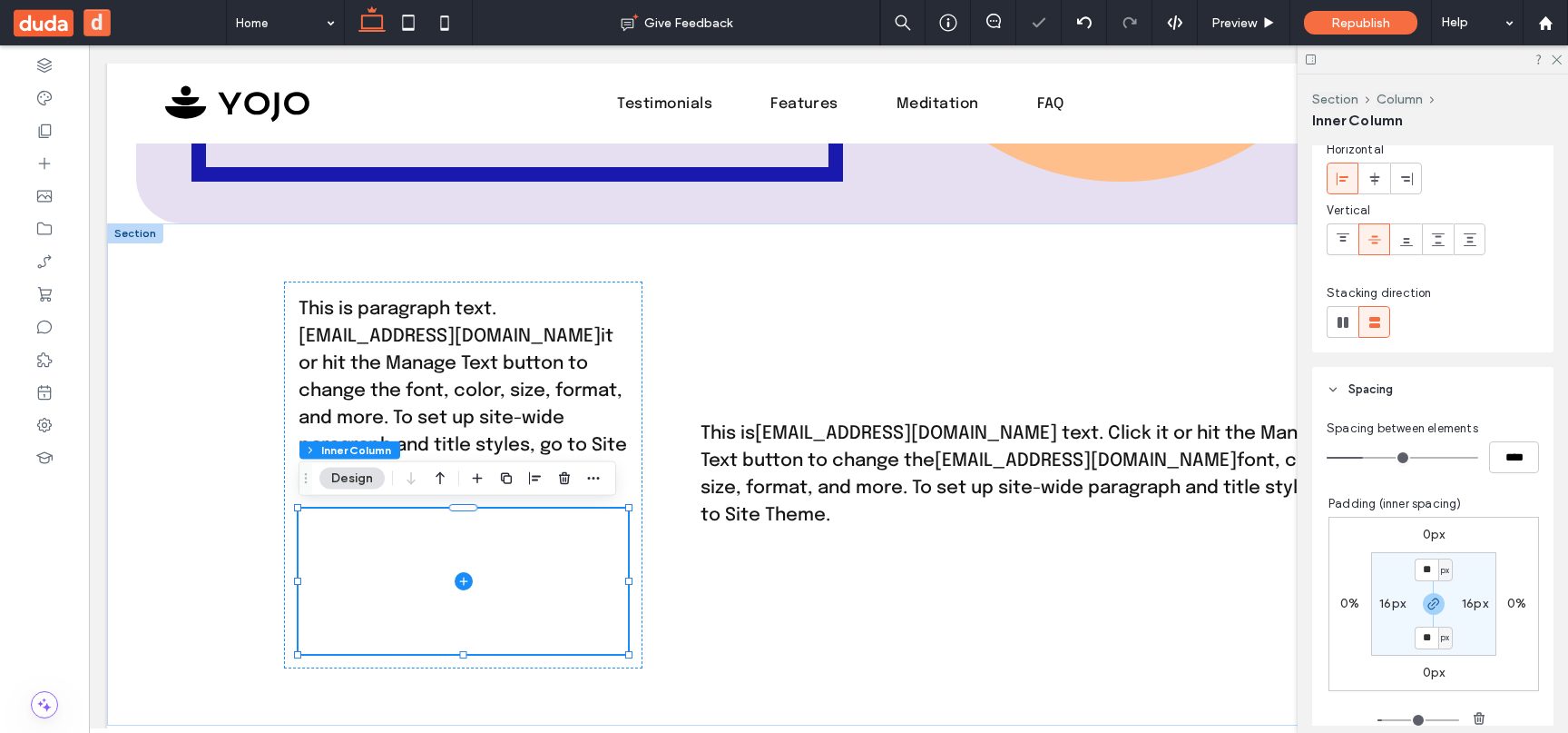
scroll to position [198, 0]
click at [1346, 324] on use at bounding box center [1343, 320] width 11 height 11
type input "*"
type input "**"
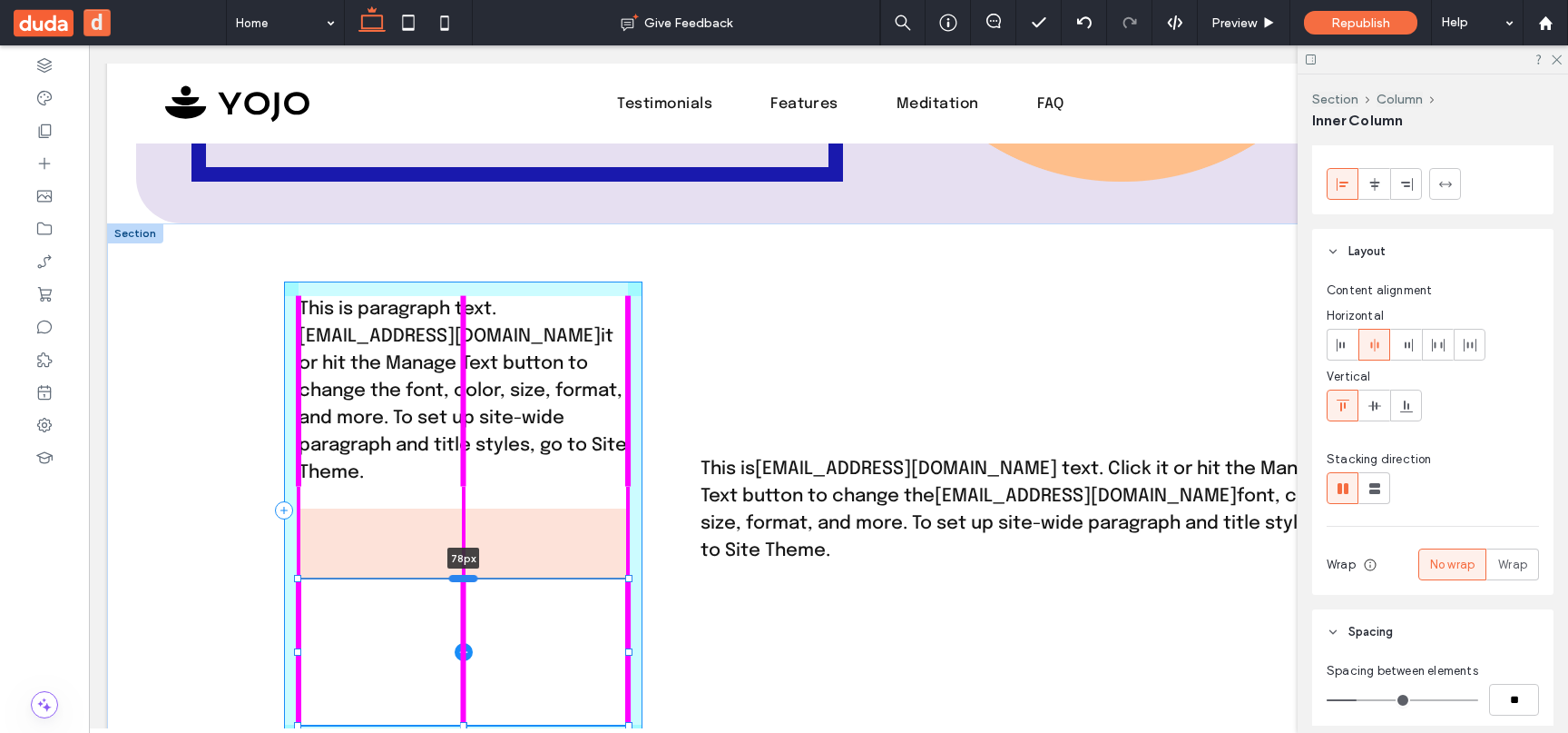
scroll to position [0, 0]
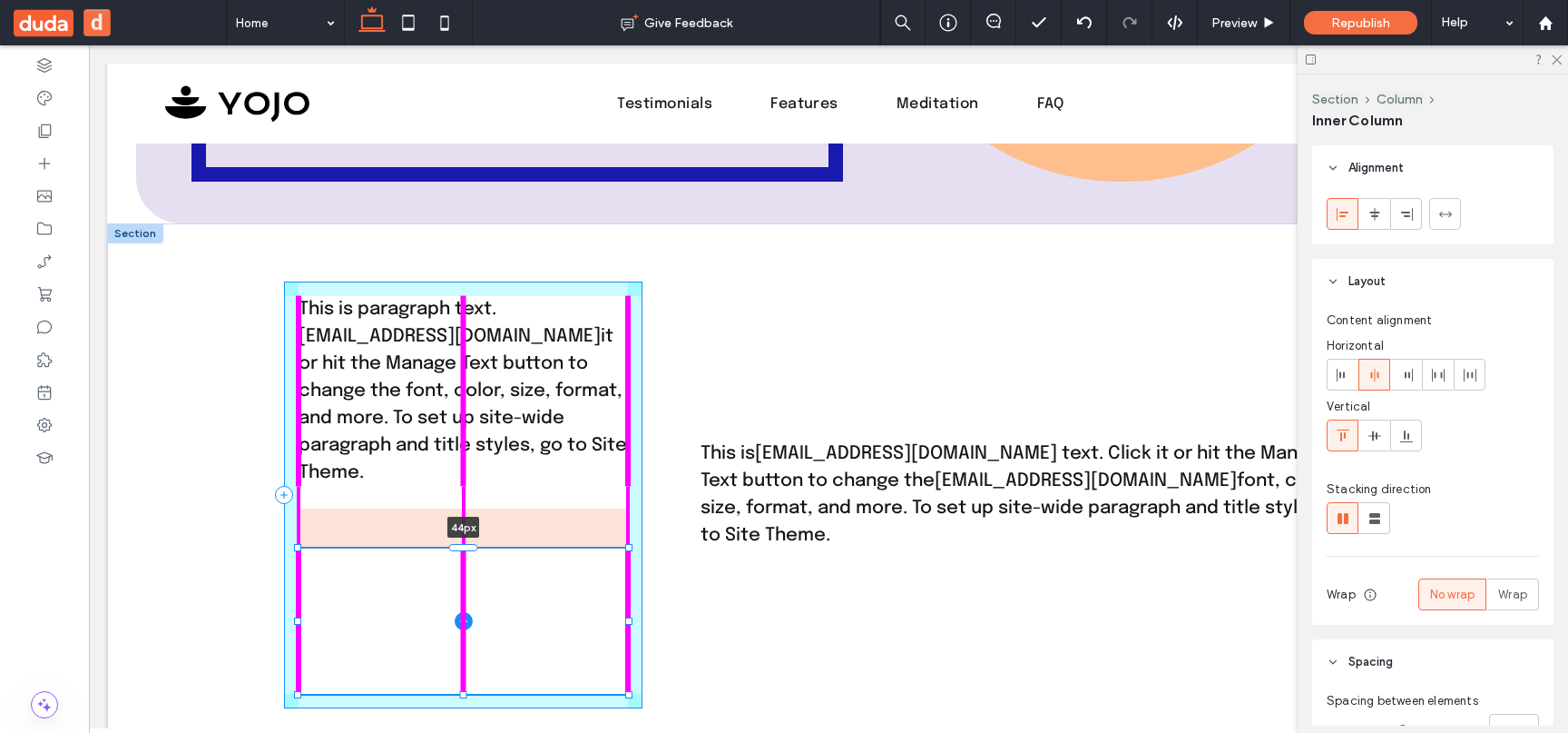
drag, startPoint x: 452, startPoint y: 505, endPoint x: 486, endPoint y: 545, distance: 52.5
click at [486, 545] on div "This is paragraph text. youremail@company.com it or hit the Manage Text button …" at bounding box center [828, 494] width 1089 height 542
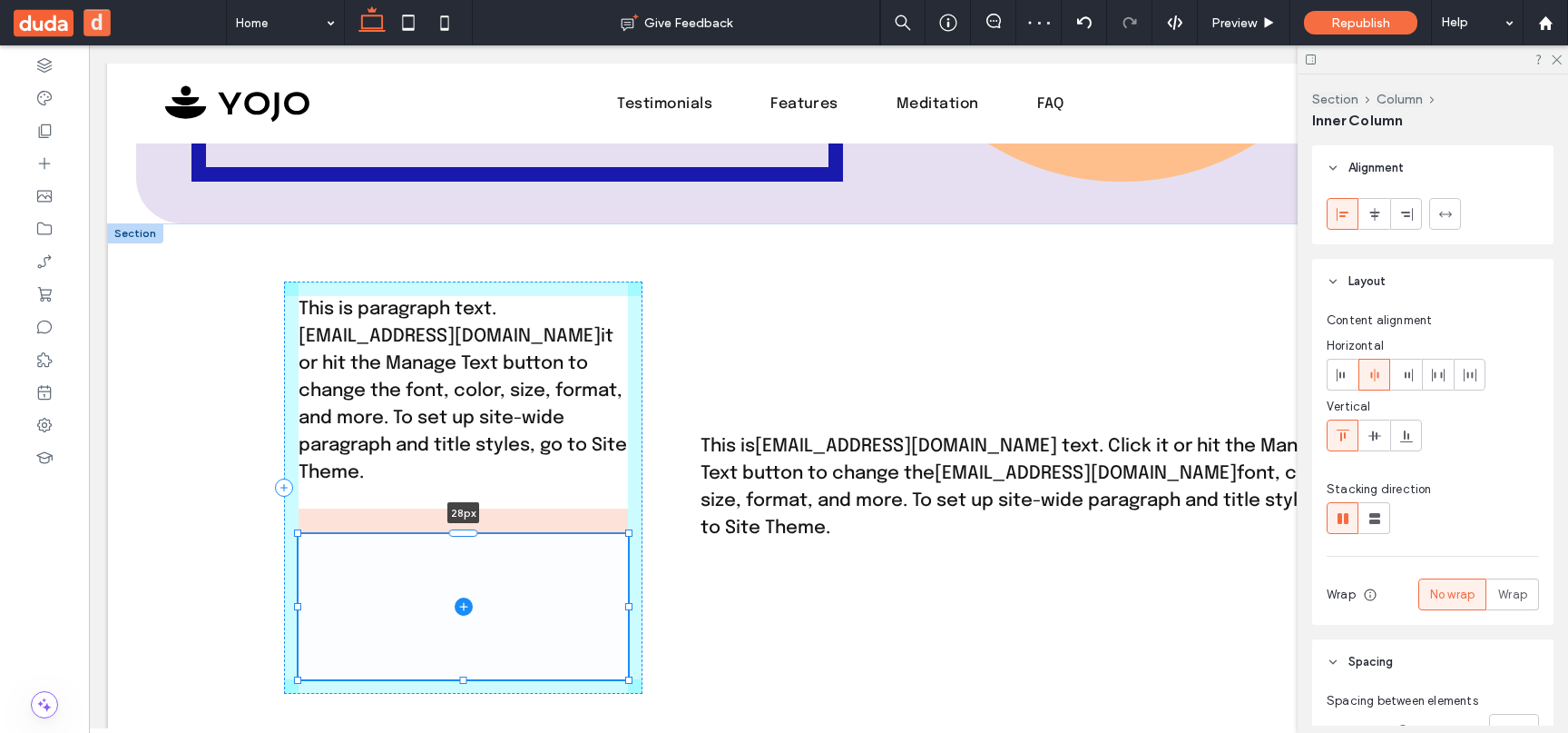
drag, startPoint x: 461, startPoint y: 548, endPoint x: 510, endPoint y: 533, distance: 51.2
click at [510, 533] on div "This is paragraph text. youremail@company.com it or hit the Manage Text button …" at bounding box center [828, 487] width 1089 height 527
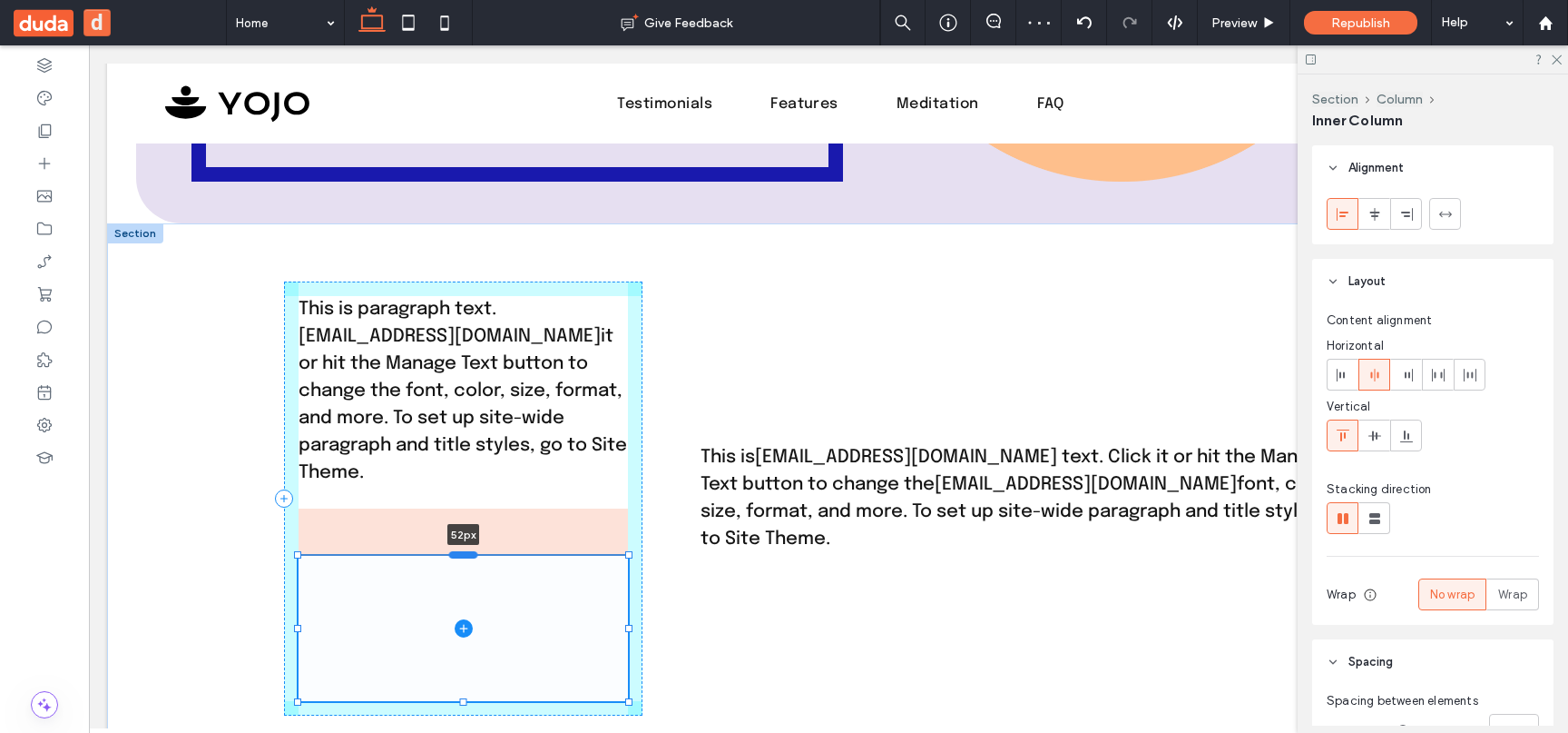
drag, startPoint x: 473, startPoint y: 533, endPoint x: 474, endPoint y: 556, distance: 23.0
click at [474, 556] on div at bounding box center [464, 554] width 30 height 7
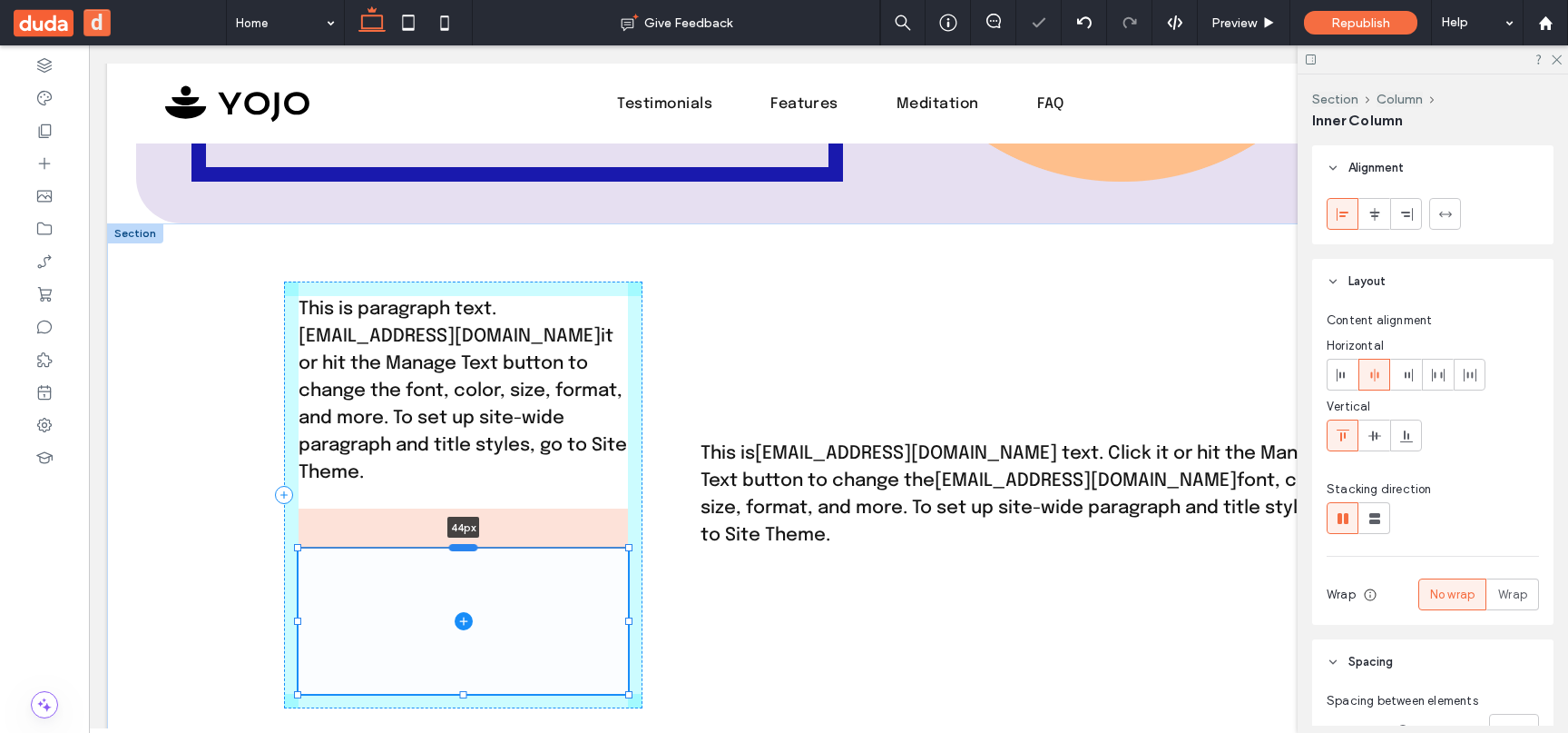
click at [473, 550] on div at bounding box center [464, 547] width 30 height 7
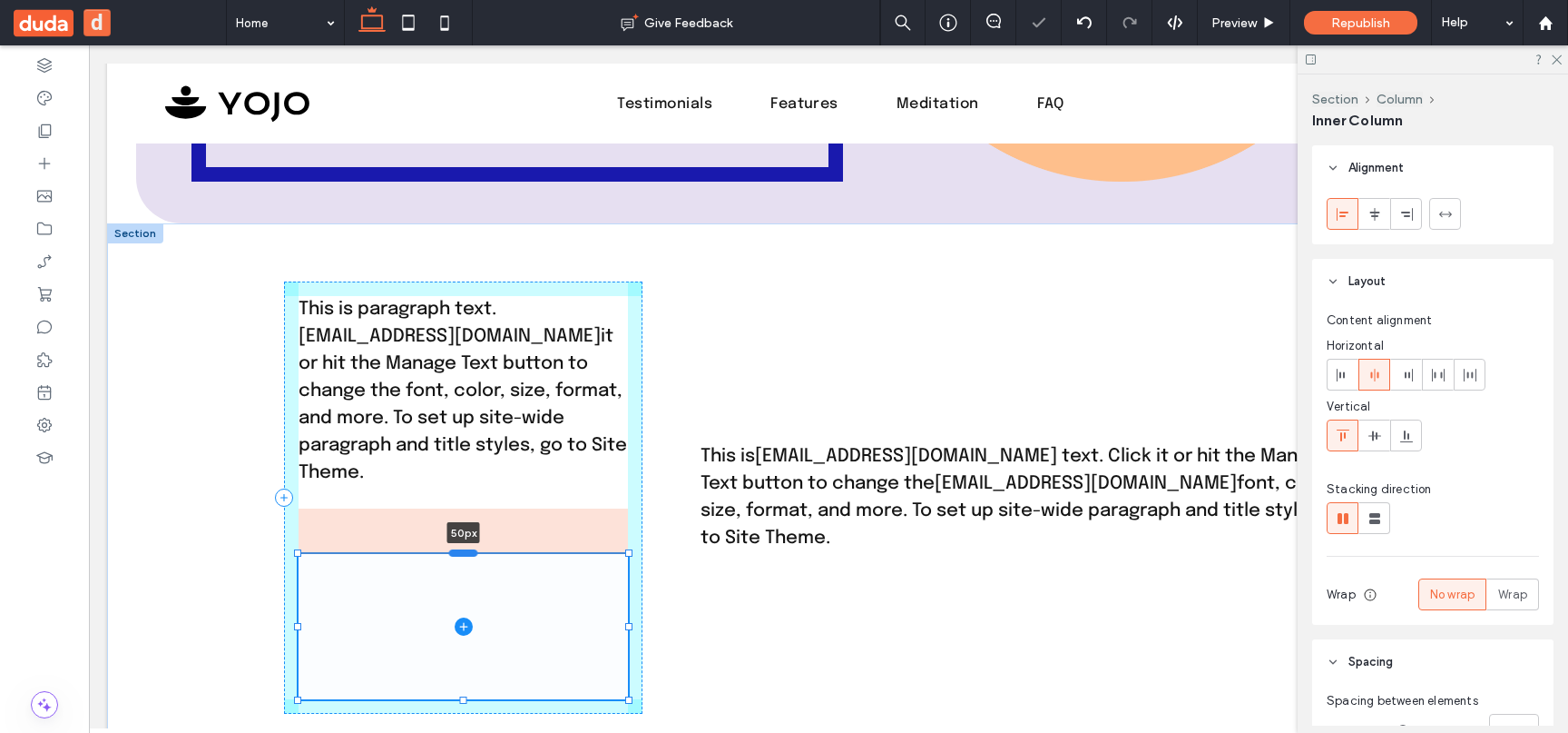
click at [456, 554] on div at bounding box center [464, 552] width 30 height 7
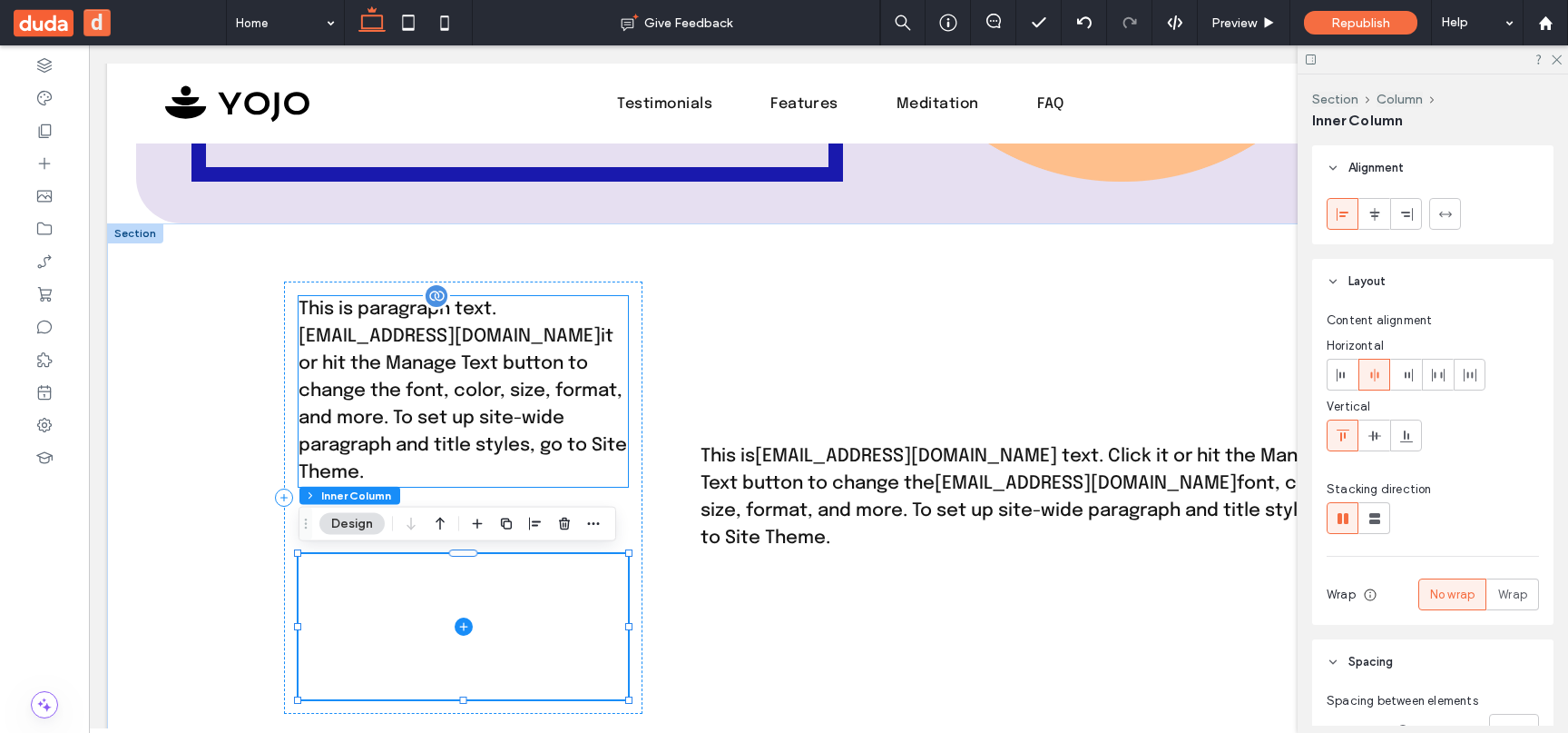
click at [532, 374] on p "This is paragraph text. youremail@company.com it or hit the Manage Text button …" at bounding box center [463, 392] width 330 height 191
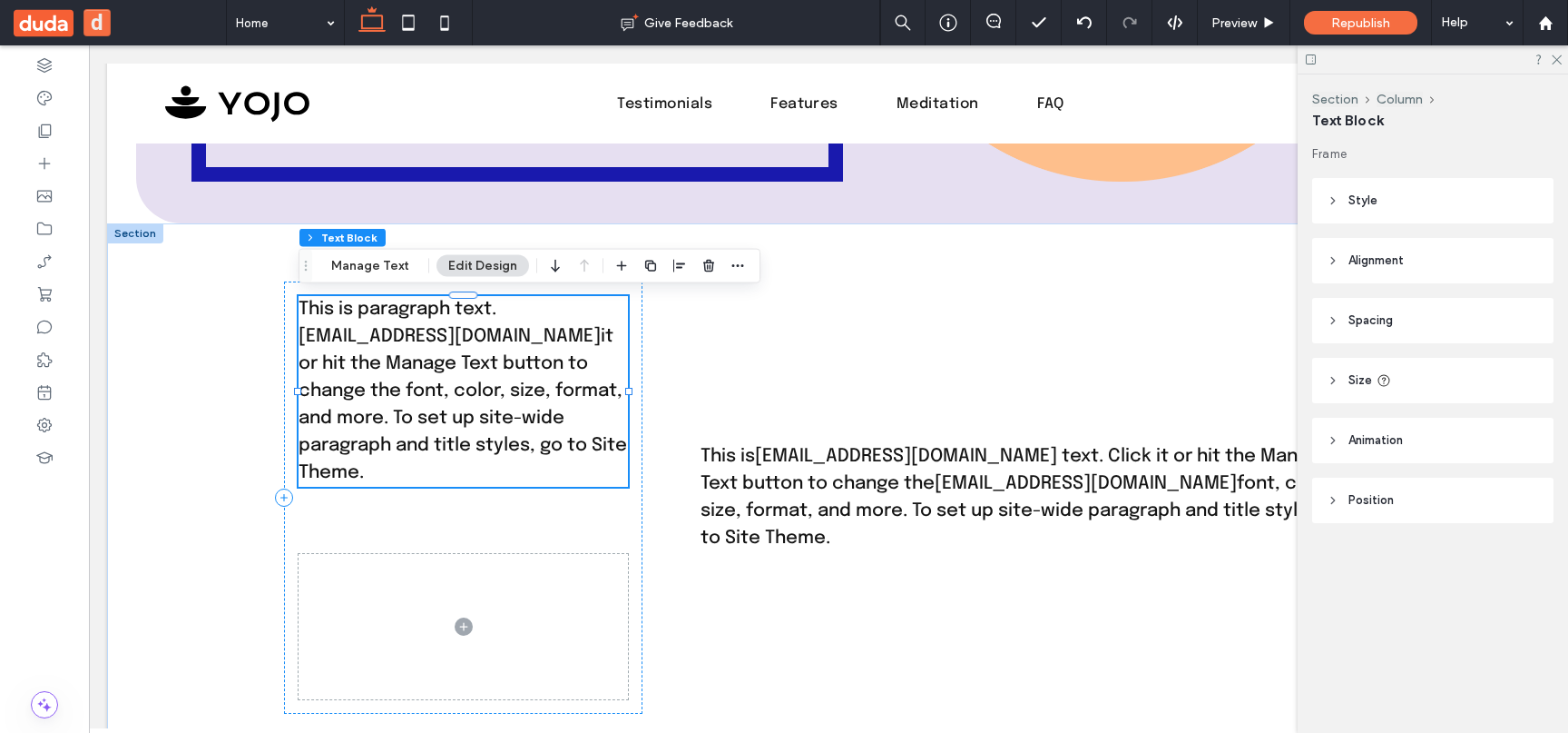
click at [546, 533] on div "This is paragraph text. youremail@company.com it or hit the Manage Text button …" at bounding box center [463, 497] width 358 height 432
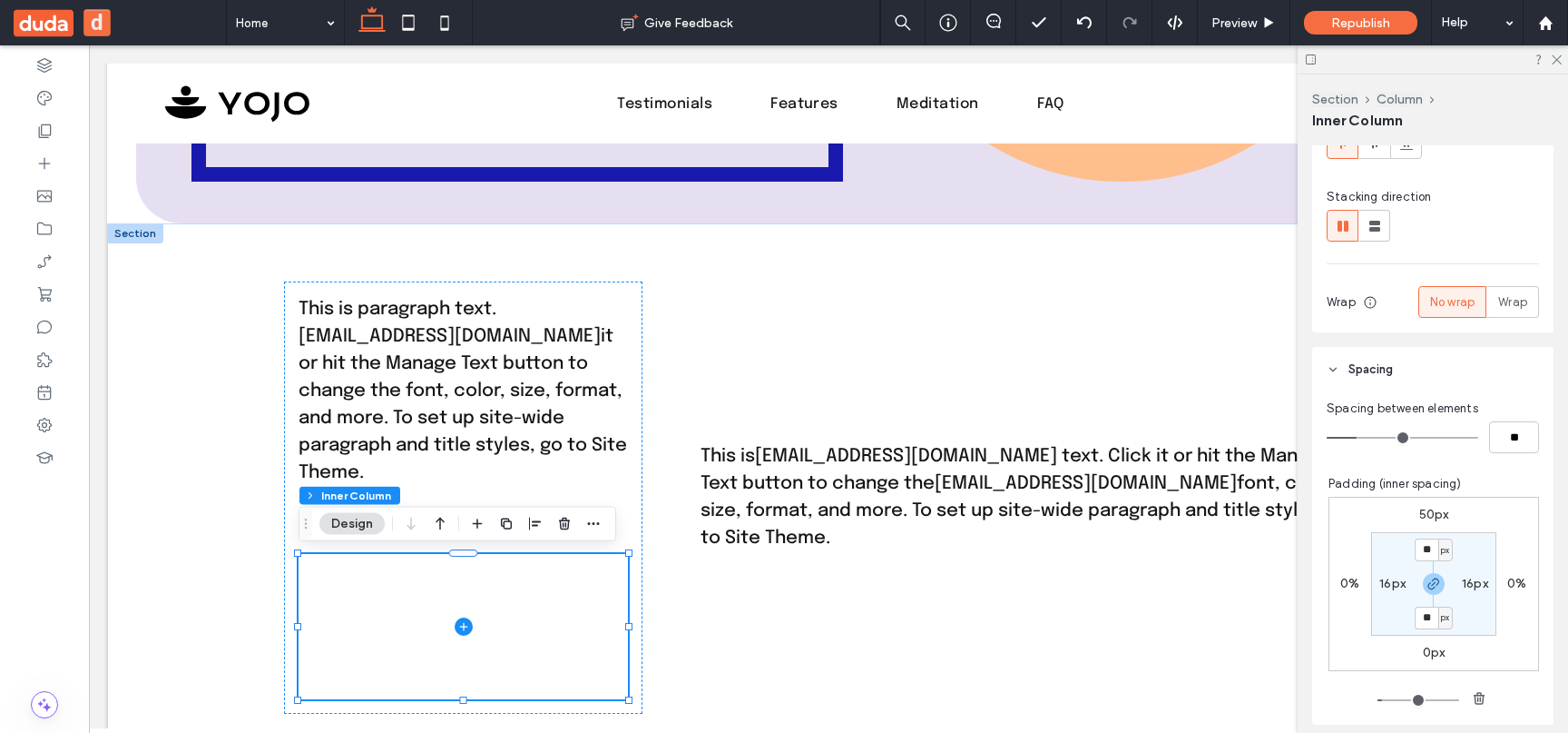
scroll to position [456, 0]
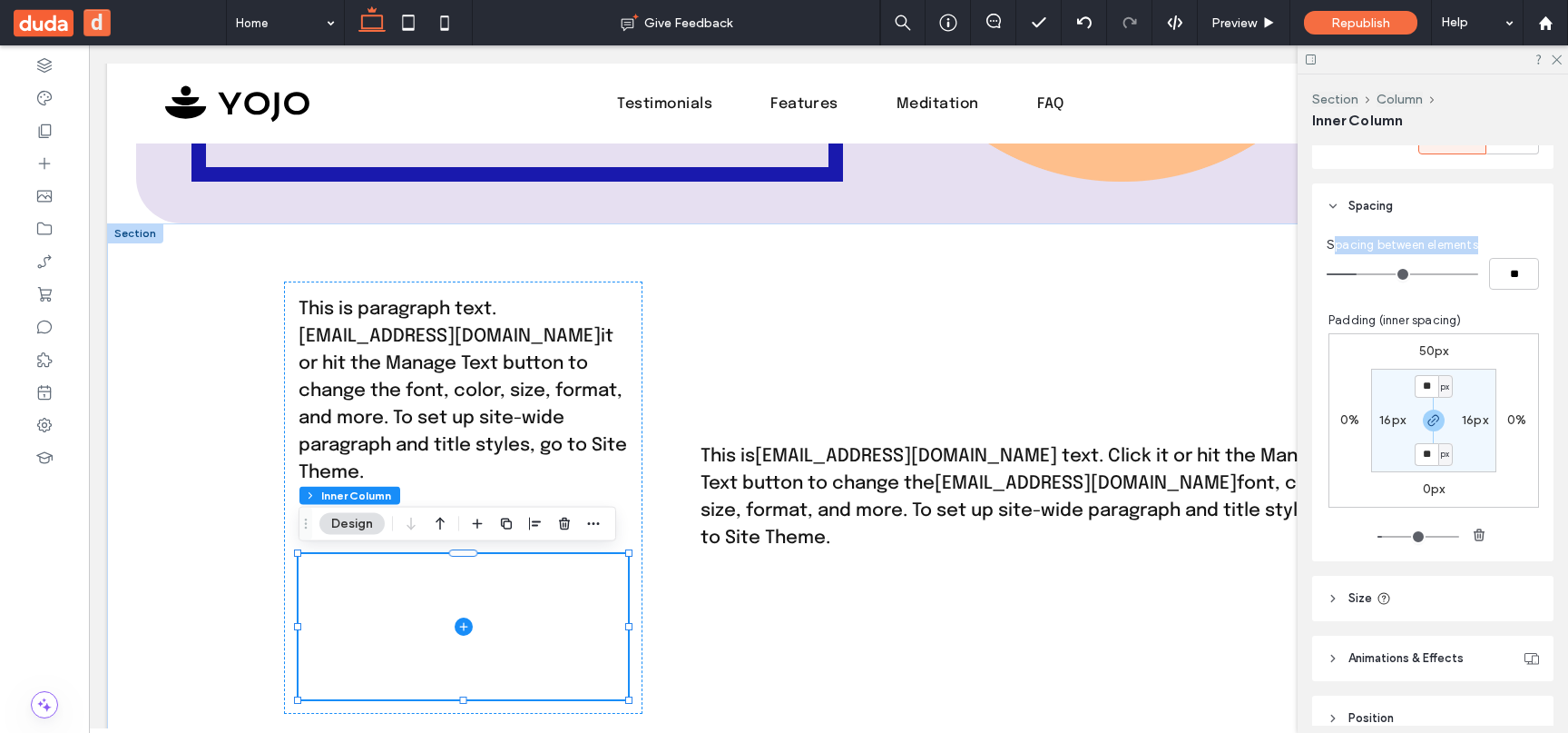
drag, startPoint x: 1331, startPoint y: 243, endPoint x: 1496, endPoint y: 258, distance: 165.7
click at [1496, 258] on div "Spacing between elements **" at bounding box center [1433, 263] width 212 height 53
click at [1483, 247] on div "Spacing between elements" at bounding box center [1433, 245] width 212 height 18
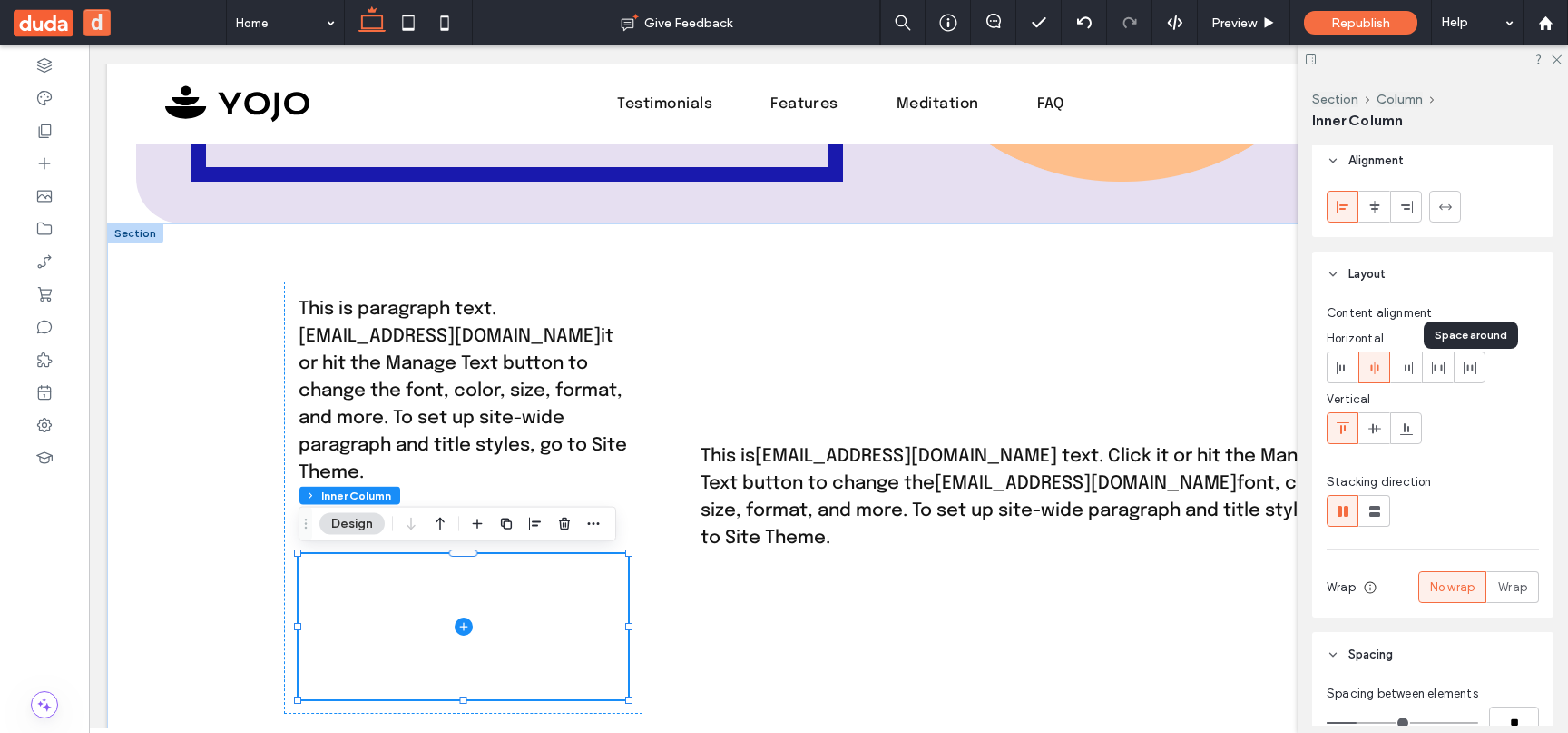
scroll to position [0, 0]
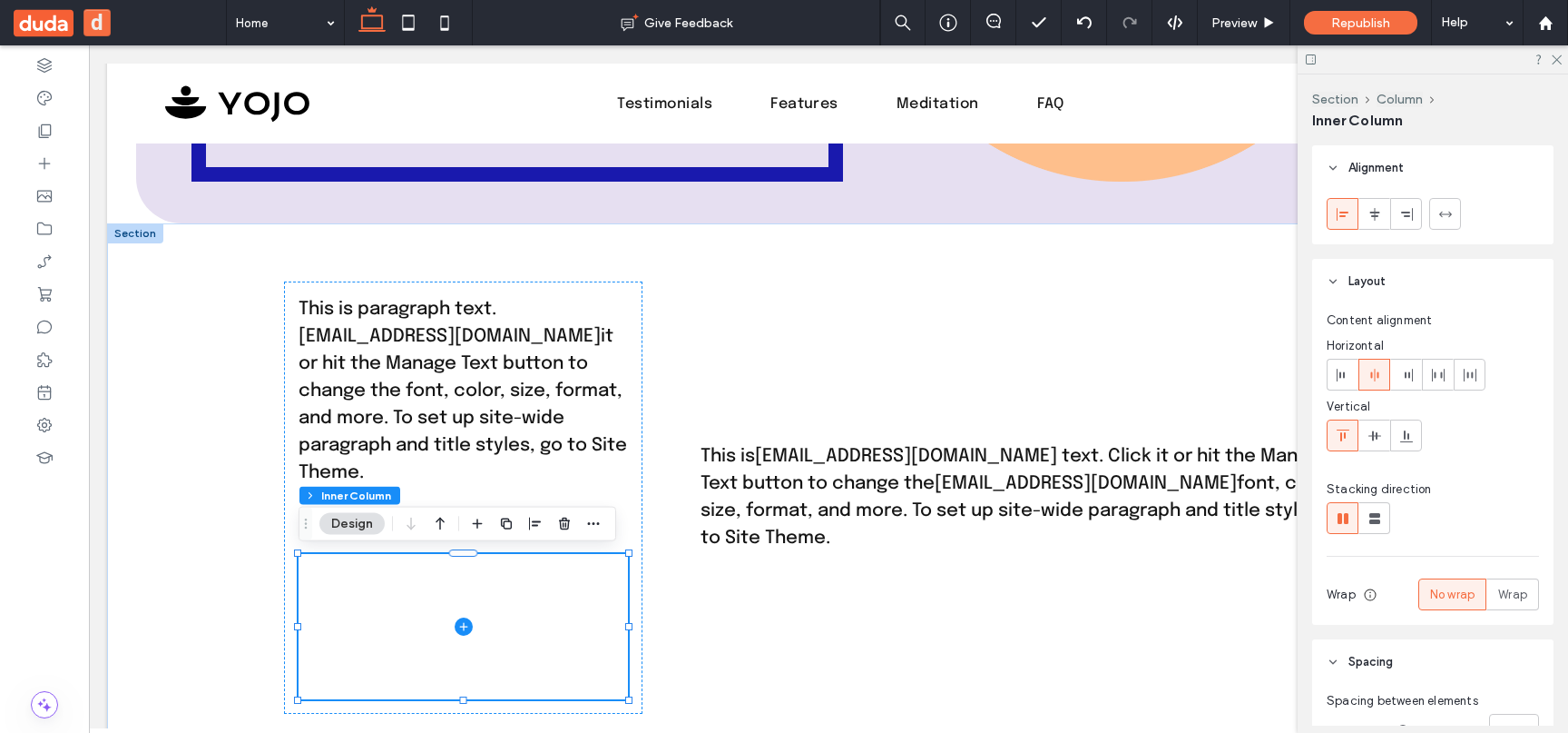
click at [1386, 260] on header "Layout" at bounding box center [1432, 281] width 241 height 45
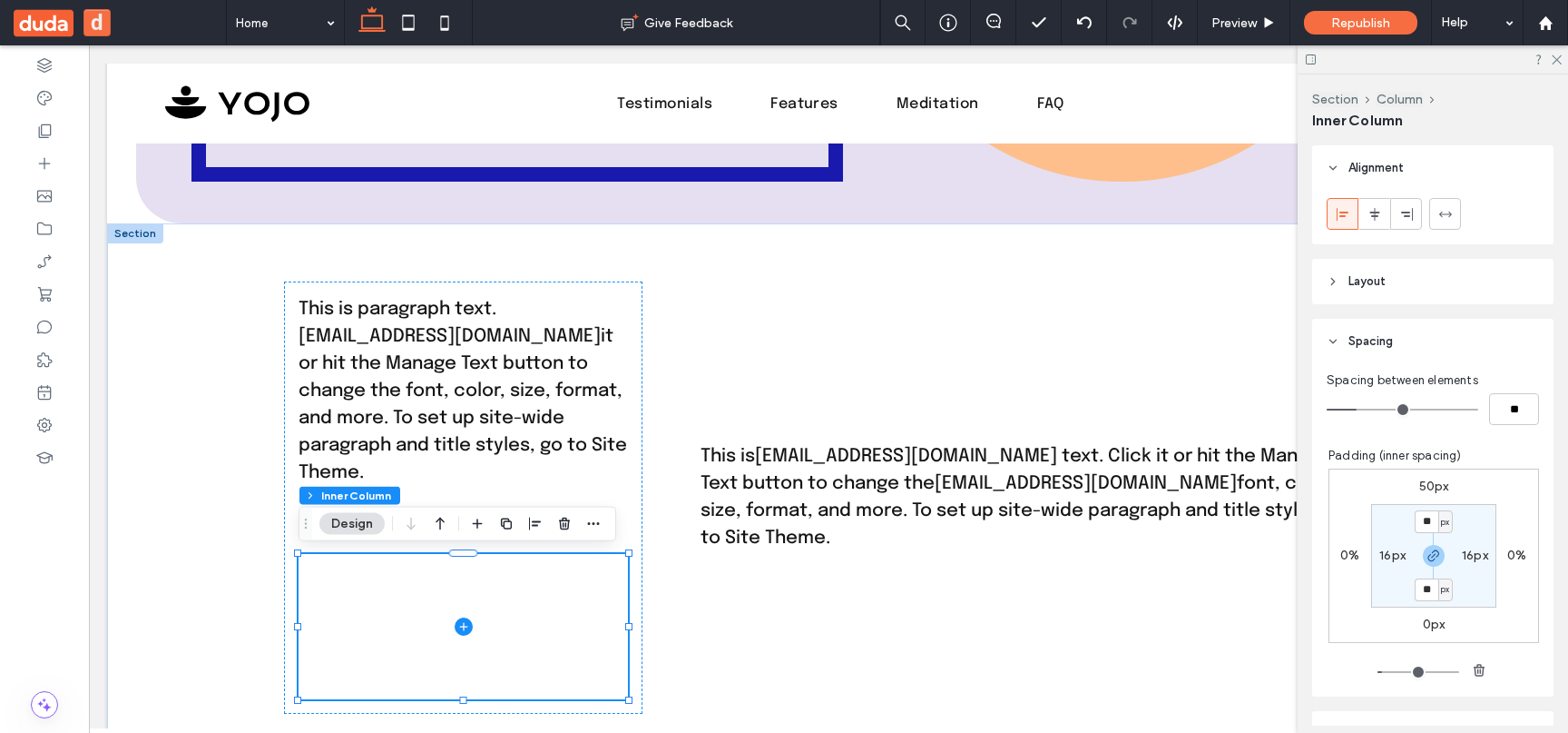
click at [1381, 270] on header "Layout" at bounding box center [1432, 281] width 241 height 45
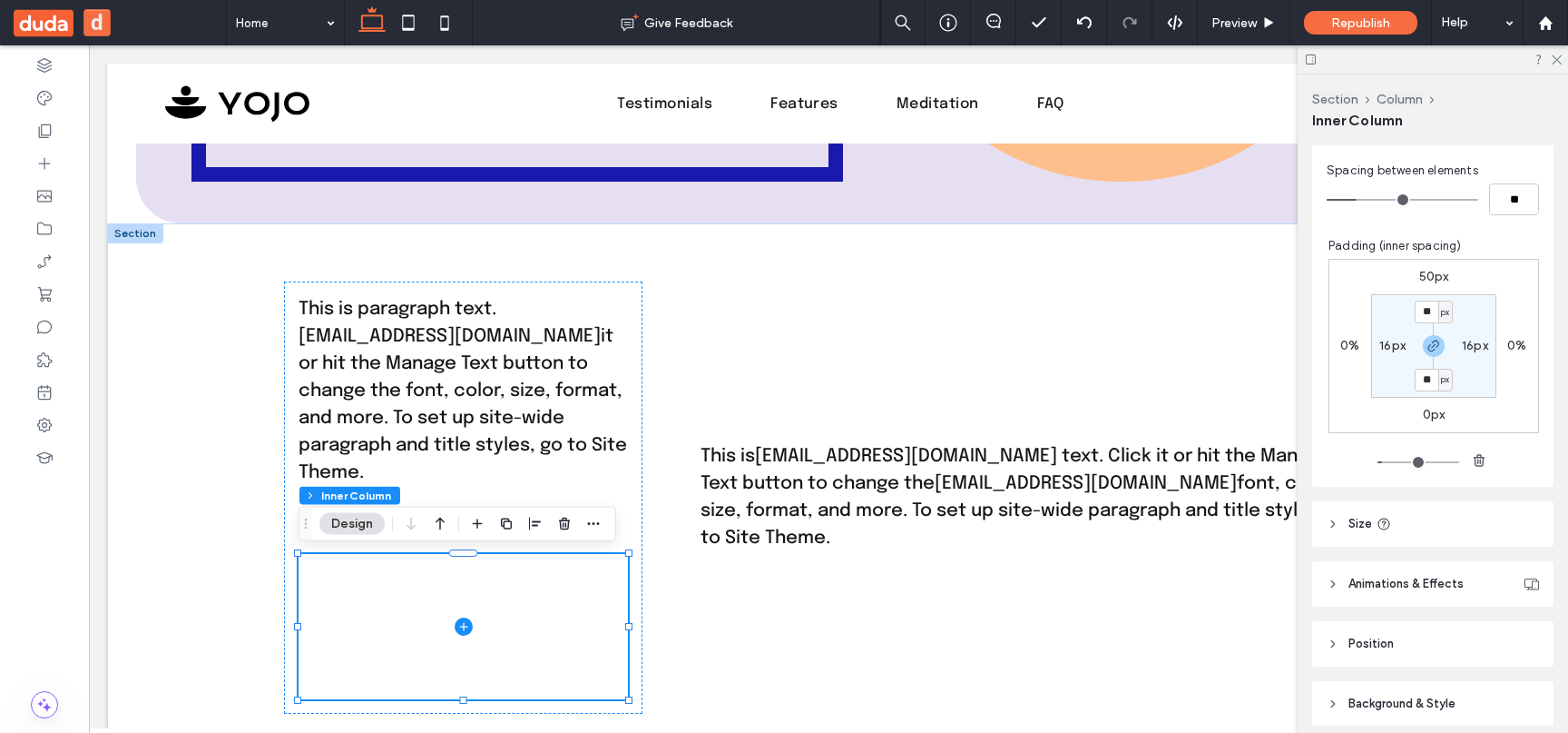
scroll to position [531, 0]
click at [1357, 521] on span "Size" at bounding box center [1360, 522] width 24 height 18
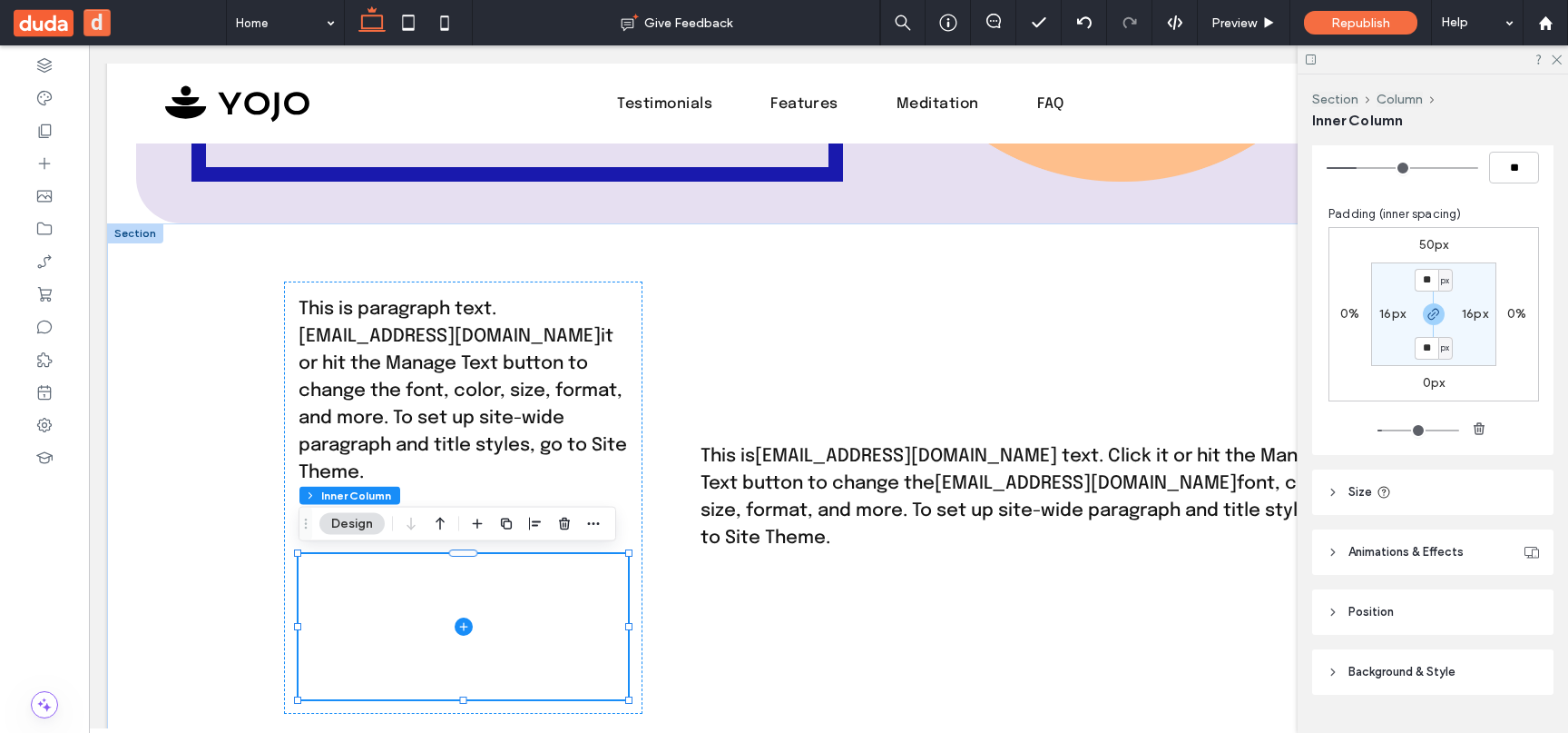
scroll to position [555, 0]
click at [1357, 521] on header "Size" at bounding box center [1432, 499] width 241 height 45
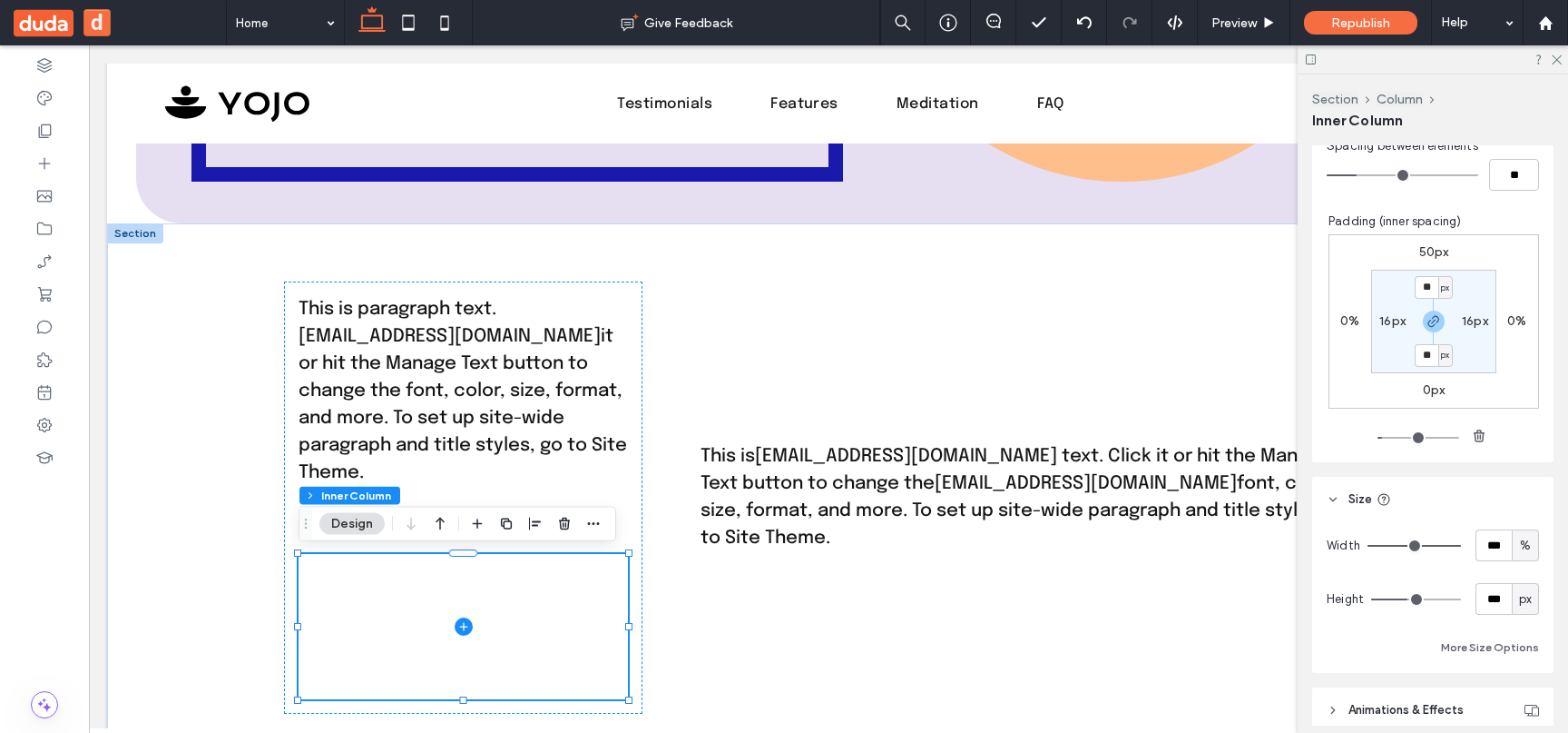
click at [1359, 513] on header "Size" at bounding box center [1432, 499] width 241 height 45
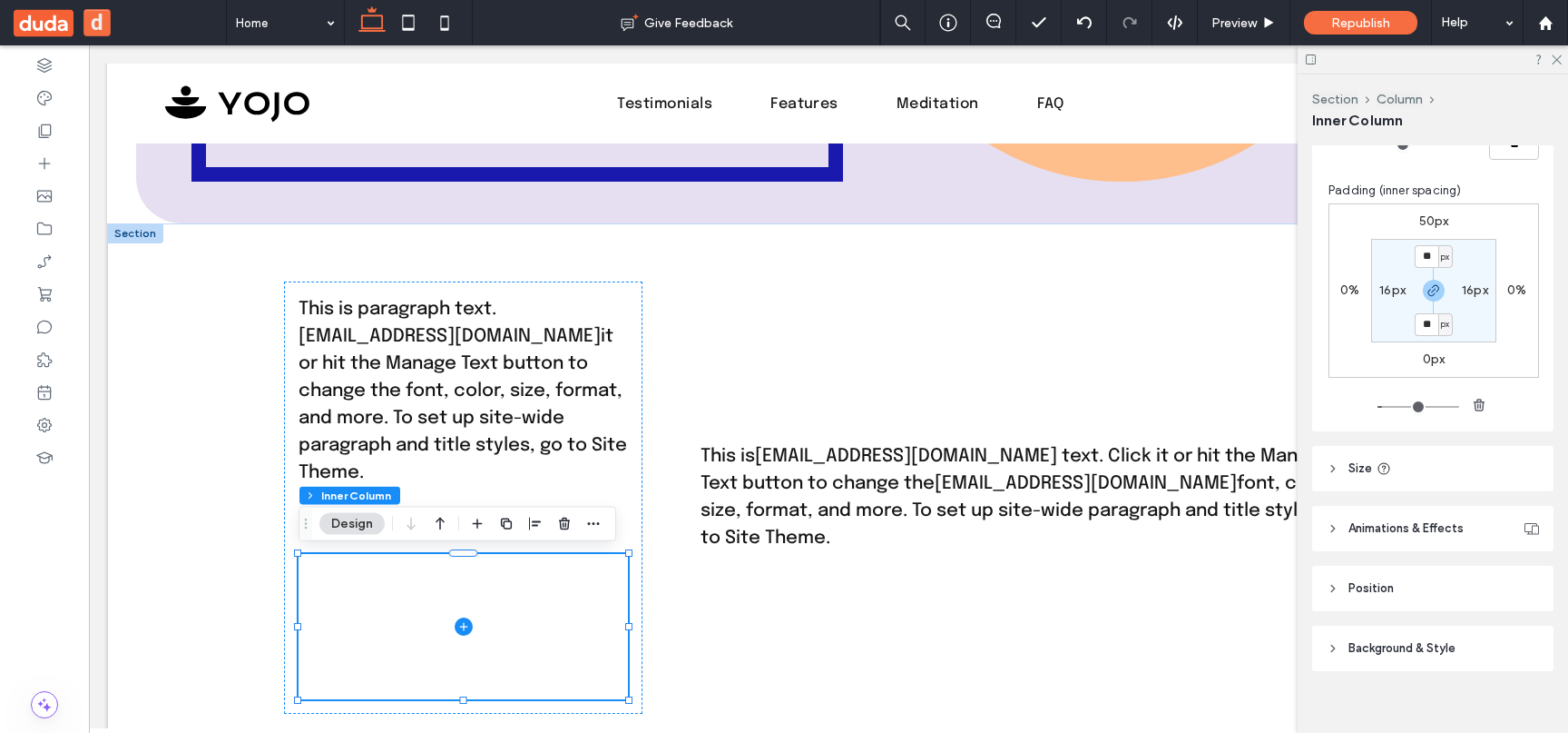
scroll to position [604, 0]
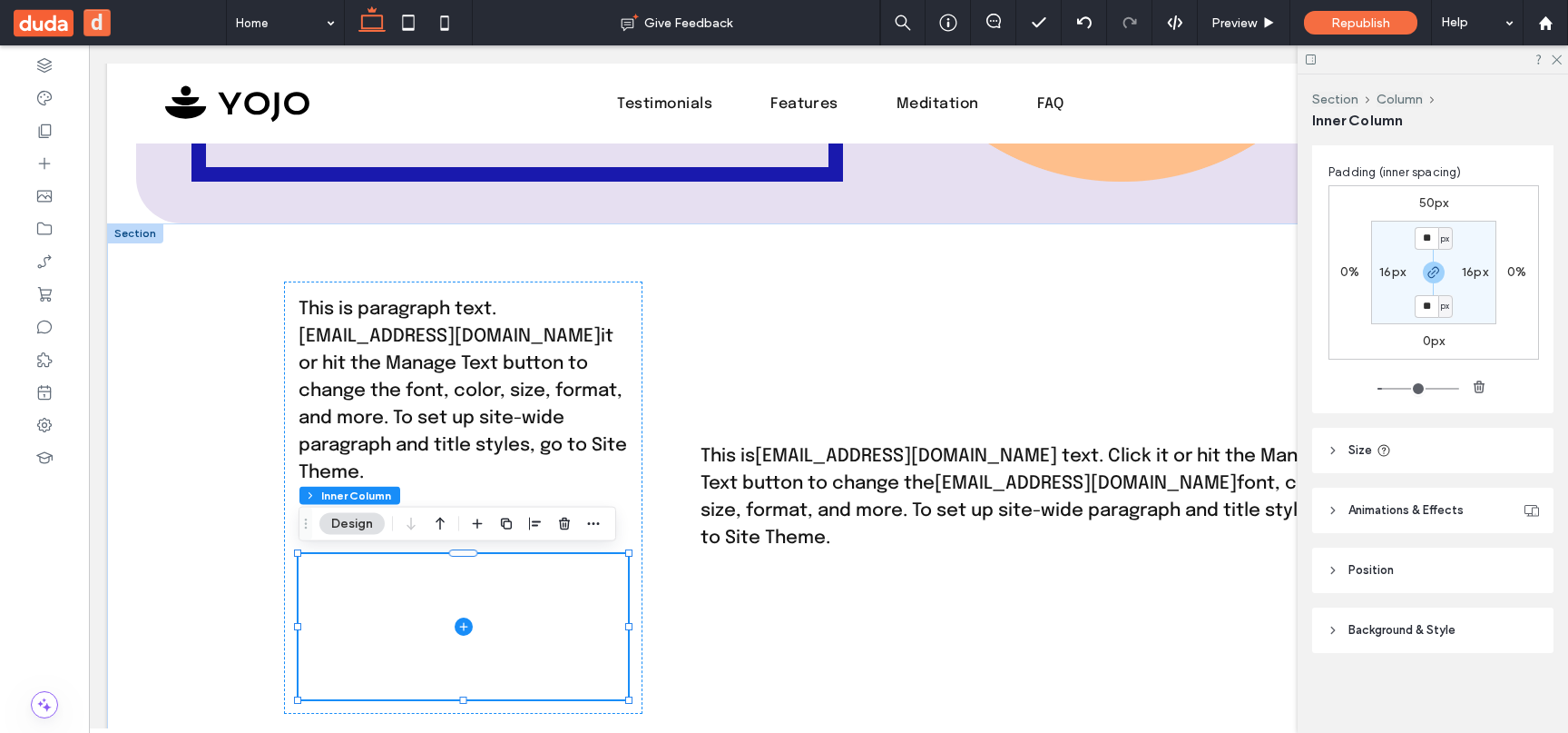
click at [1360, 547] on header "Position" at bounding box center [1432, 570] width 241 height 45
click at [1368, 522] on header "Animations & Effects" at bounding box center [1432, 510] width 241 height 45
click at [1361, 541] on div "Alignment Layout Content alignment Horizontal Vertical Stacking direction Wrap …" at bounding box center [1438, 436] width 253 height 580
click at [1361, 545] on div "Alignment Layout Content alignment Horizontal Vertical Stacking direction Wrap …" at bounding box center [1438, 436] width 253 height 580
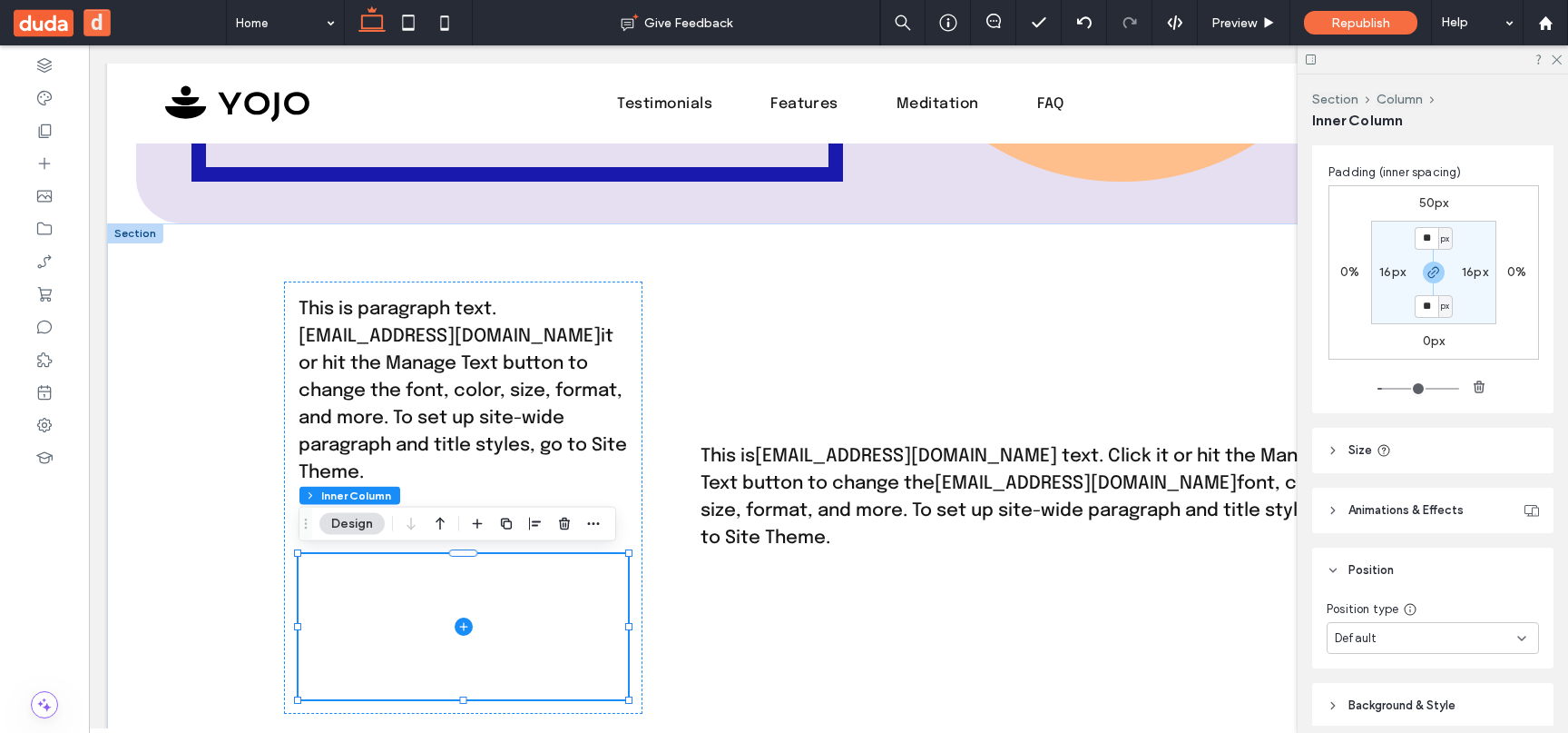
click at [1357, 557] on header "Position" at bounding box center [1432, 570] width 241 height 45
click at [1376, 633] on span "Background & Style" at bounding box center [1402, 630] width 107 height 18
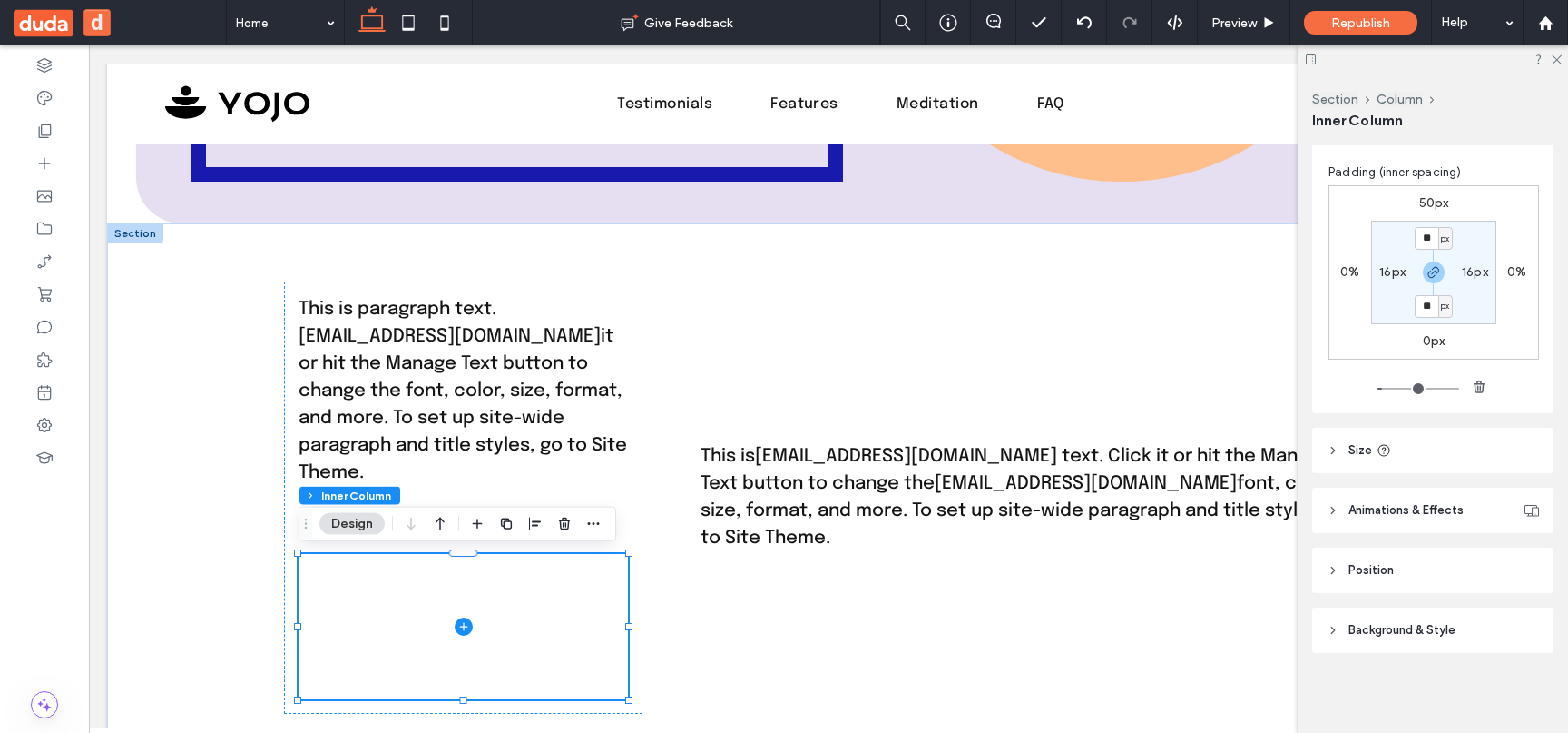
click at [1376, 633] on span "Background & Style" at bounding box center [1402, 630] width 107 height 18
click at [1433, 692] on div "Image" at bounding box center [1433, 680] width 71 height 40
click at [1389, 692] on div "Color" at bounding box center [1362, 680] width 71 height 40
click at [1423, 688] on div "Image" at bounding box center [1433, 680] width 71 height 40
click at [1400, 688] on div "Image" at bounding box center [1433, 680] width 71 height 40
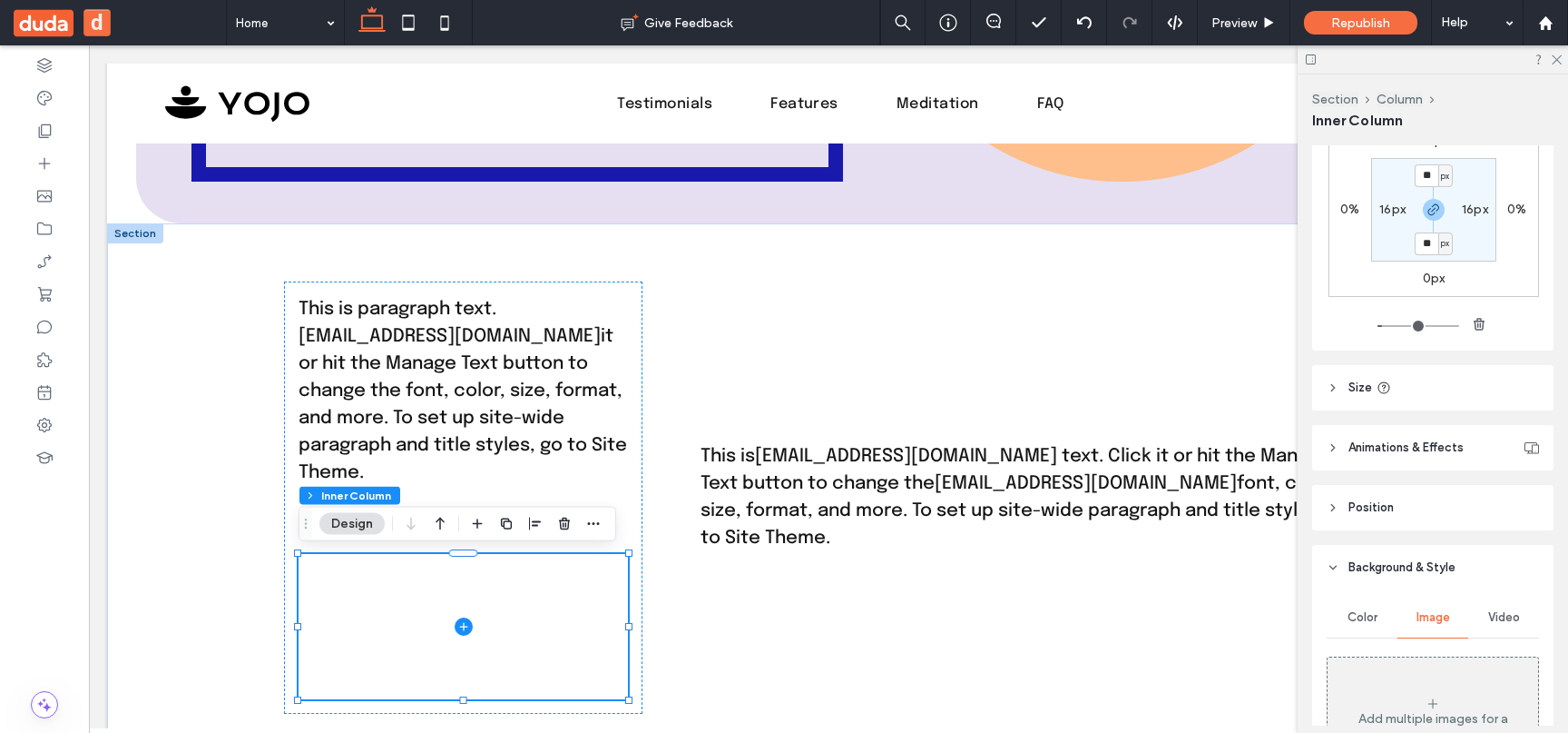
scroll to position [704, 0]
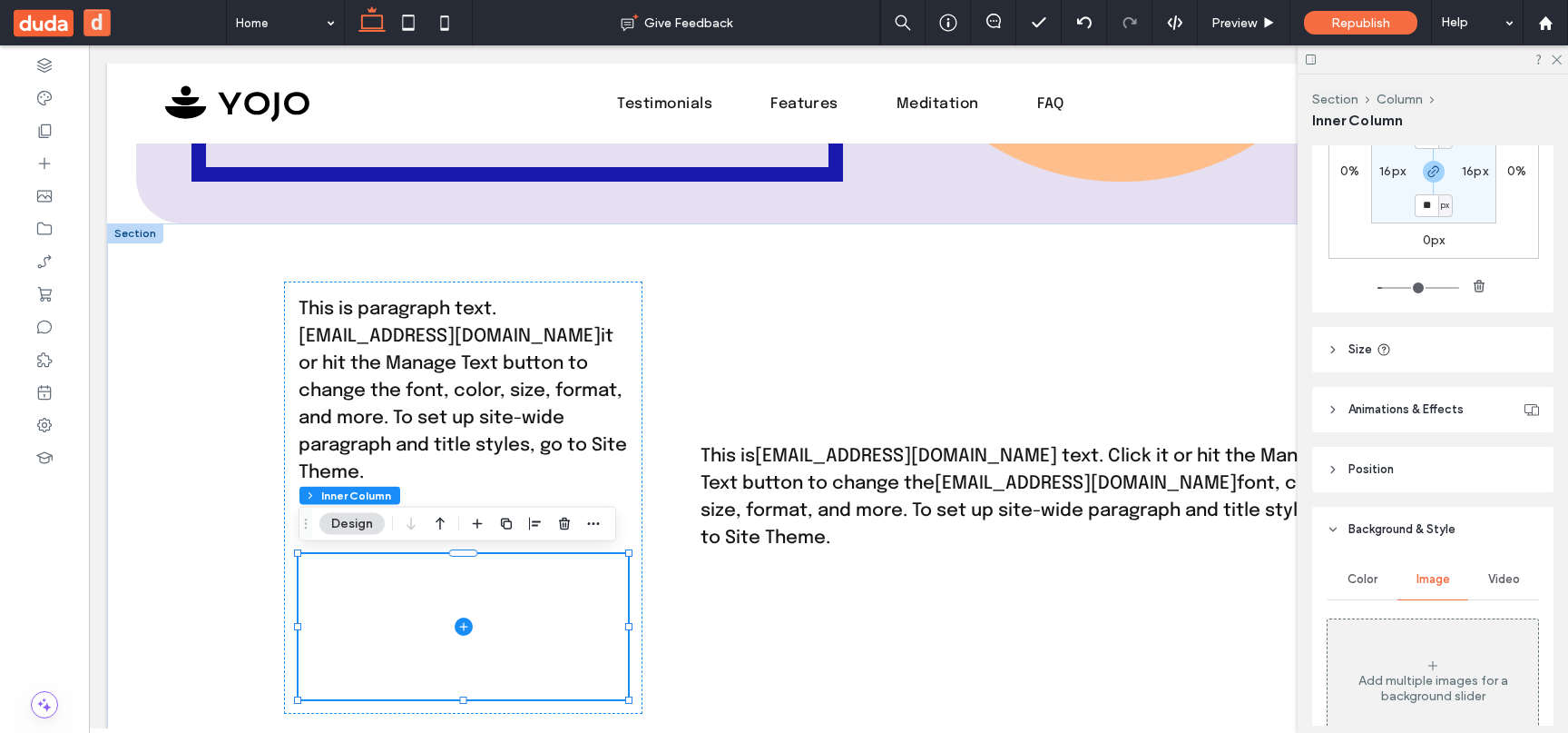
click at [1353, 581] on span "Color" at bounding box center [1362, 579] width 30 height 15
click at [1413, 585] on div "Image" at bounding box center [1433, 579] width 71 height 40
click at [1333, 588] on div "Color" at bounding box center [1362, 579] width 71 height 40
click at [1429, 581] on span "Image" at bounding box center [1433, 579] width 33 height 15
click at [1345, 590] on div "Color" at bounding box center [1362, 579] width 71 height 40
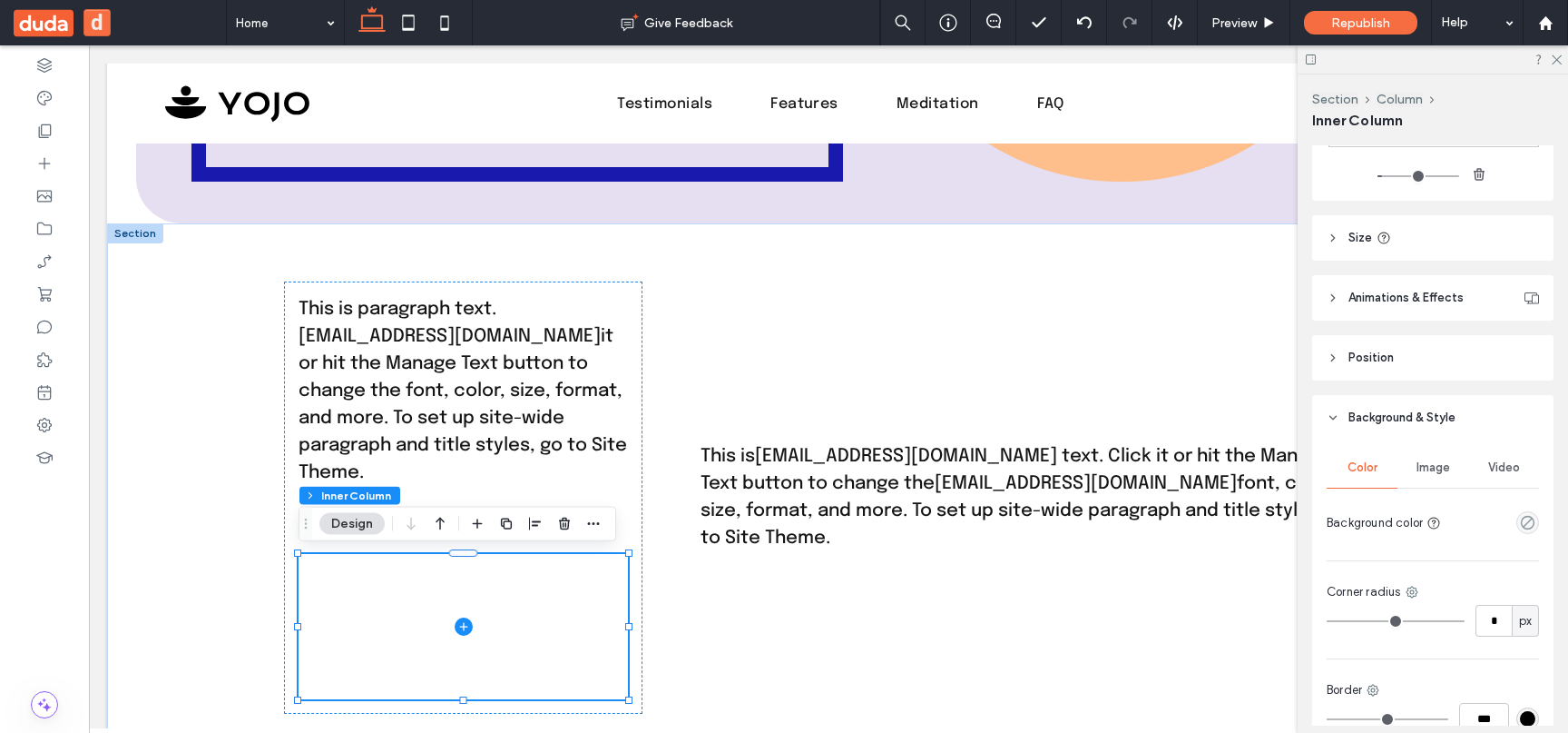
scroll to position [877, 0]
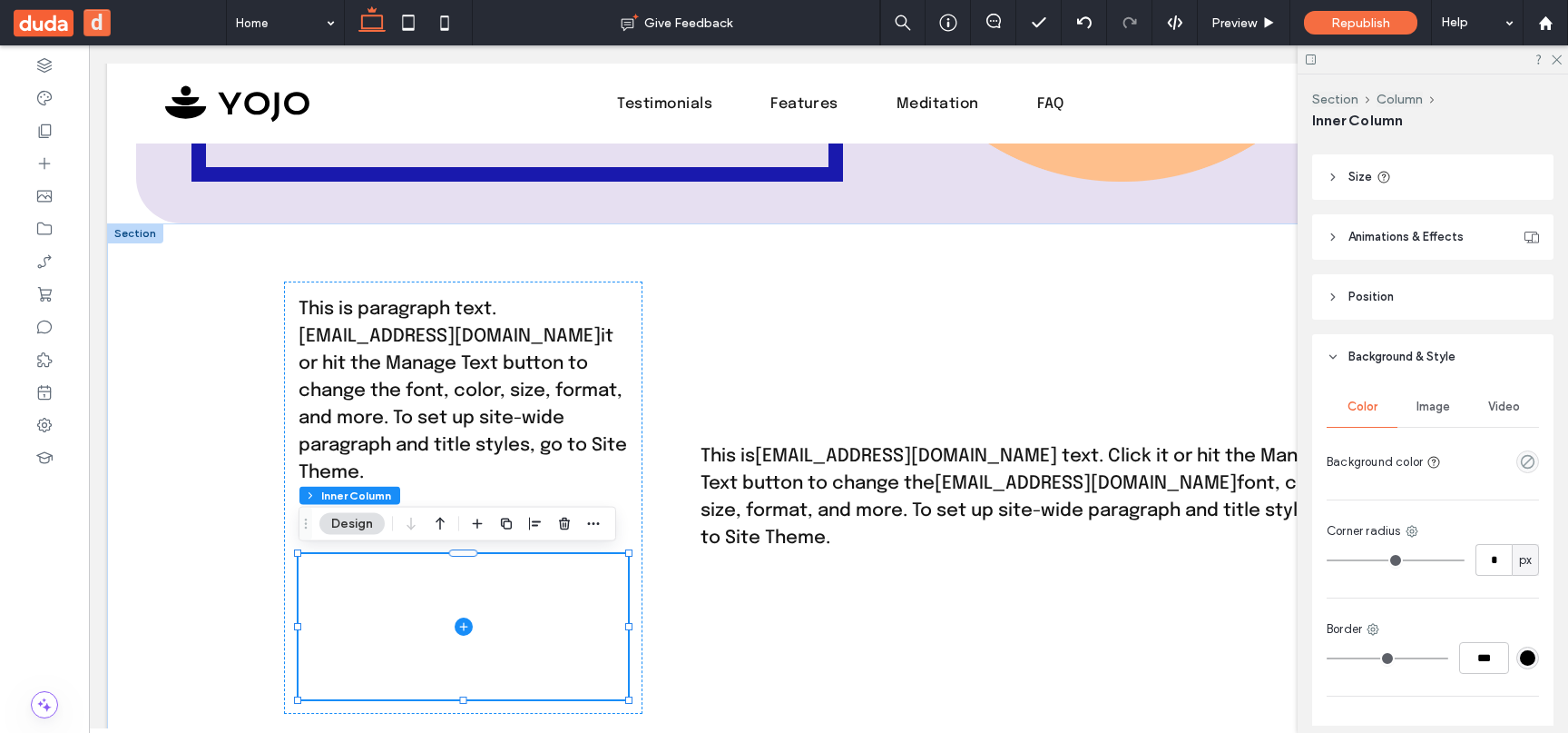
click at [1441, 396] on div "Image" at bounding box center [1433, 406] width 71 height 40
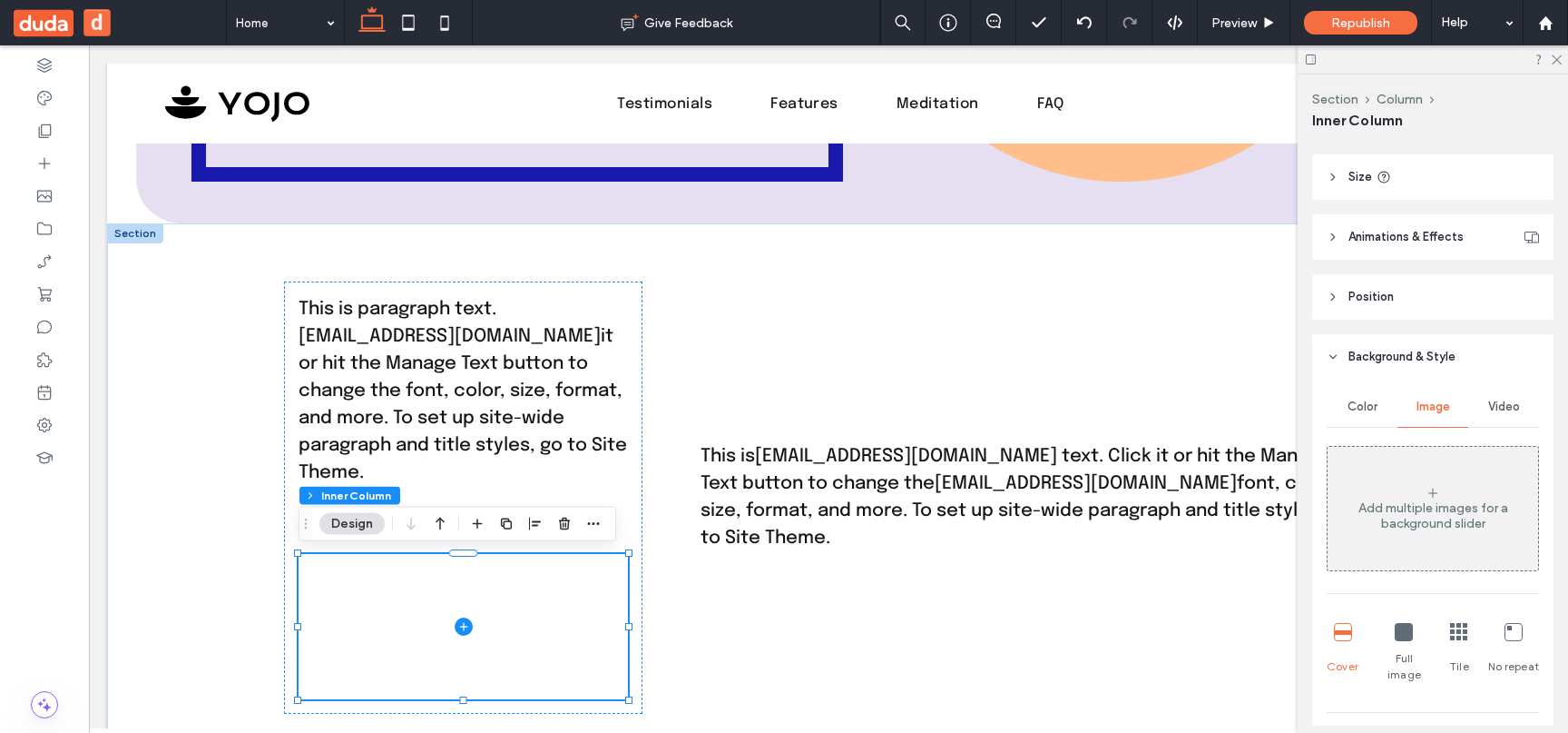
click at [1502, 427] on hr at bounding box center [1433, 427] width 212 height 1
click at [1502, 411] on span "Video" at bounding box center [1504, 406] width 31 height 15
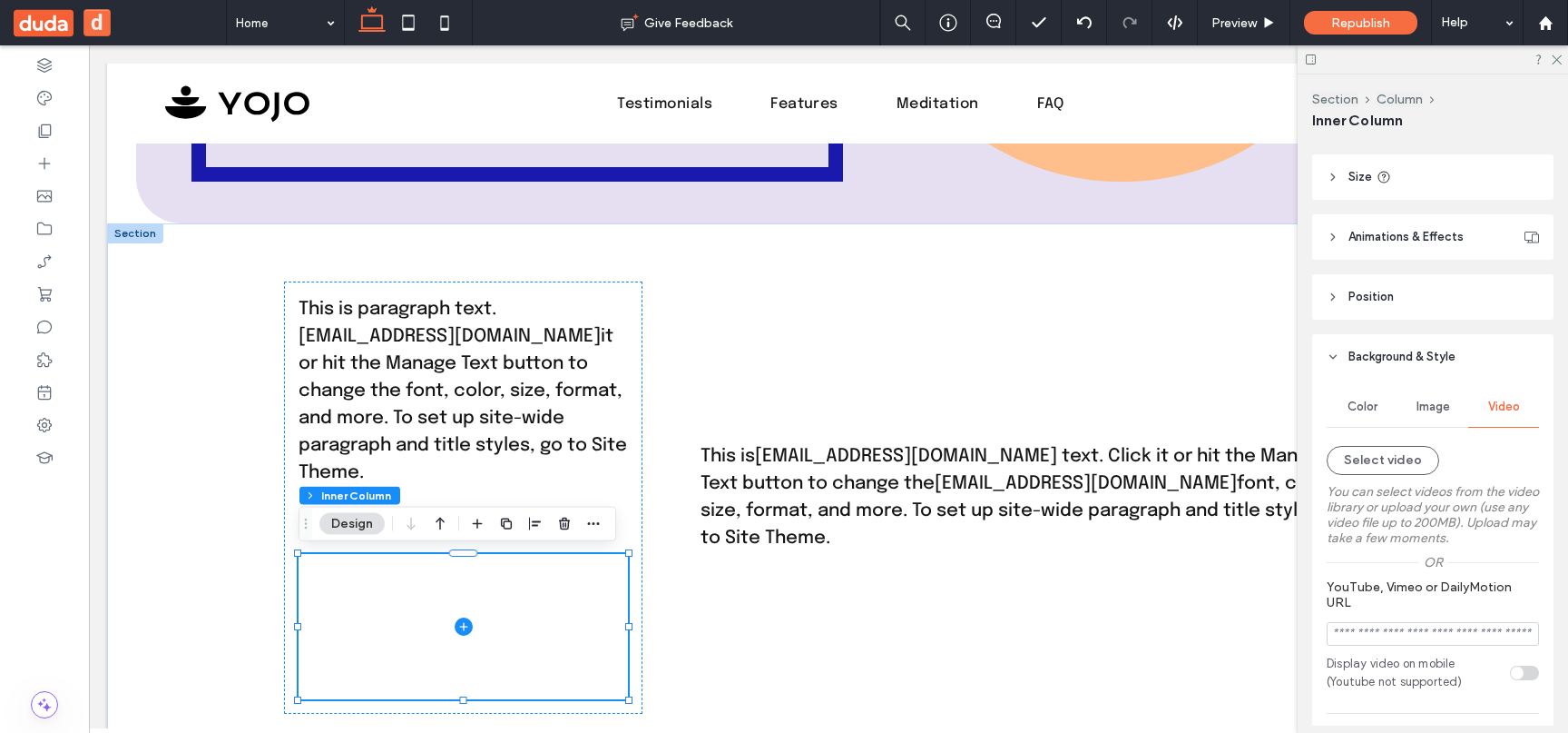
click at [1436, 436] on div "Color Image Video Select video You can select videos from the video library or …" at bounding box center [1433, 538] width 212 height 304
click at [1442, 417] on div "Image" at bounding box center [1433, 406] width 71 height 40
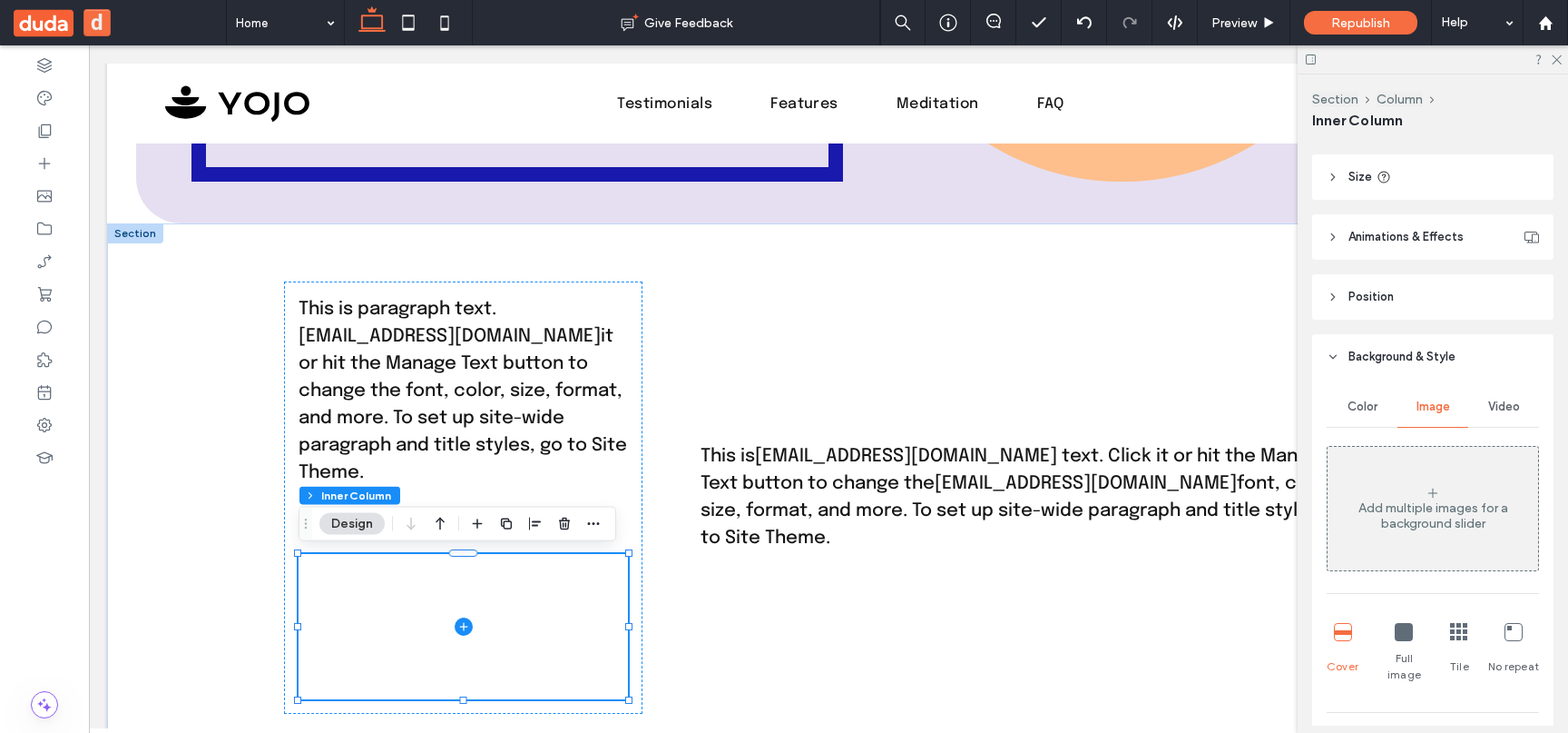
click at [1387, 417] on div "Color" at bounding box center [1362, 406] width 71 height 40
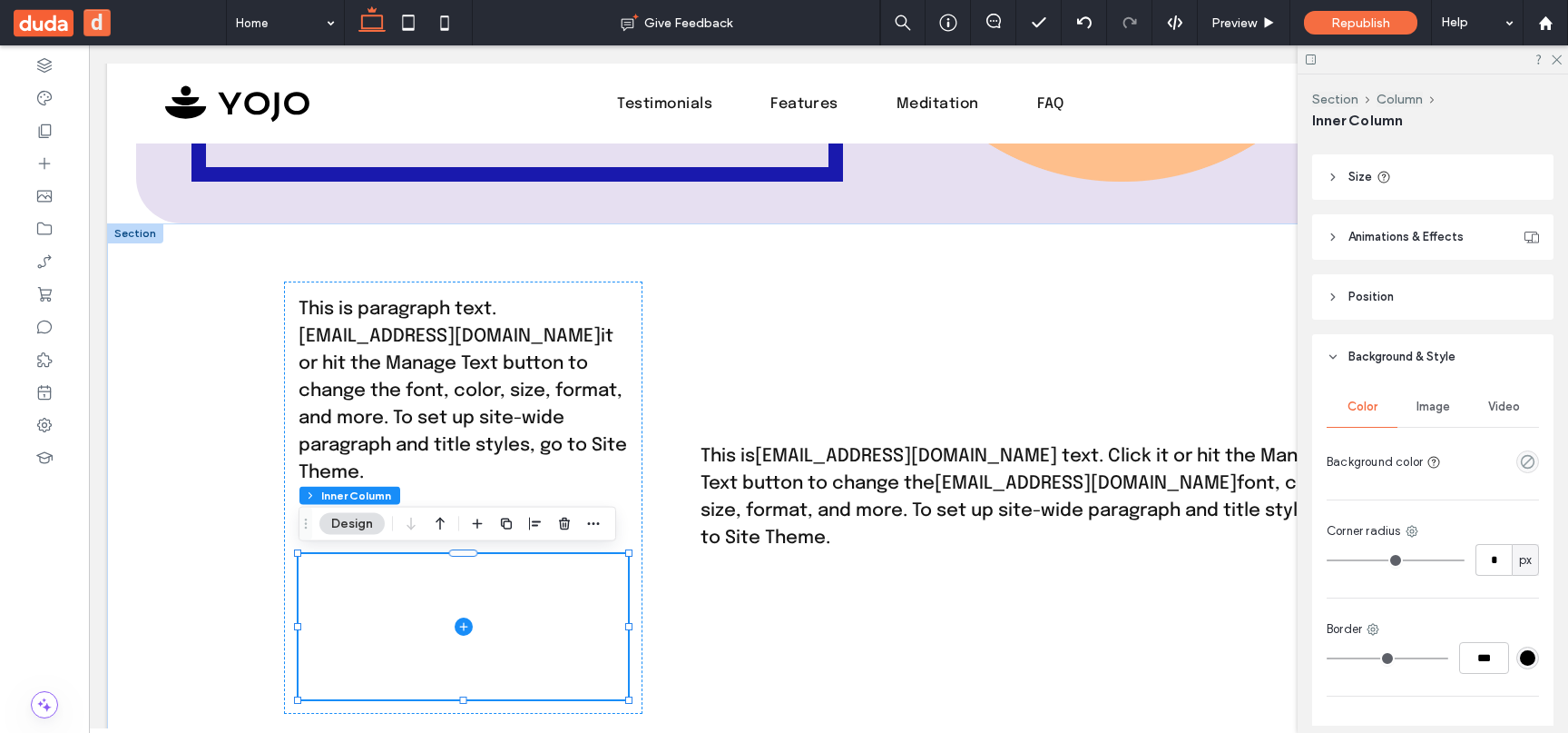
click at [1417, 411] on span "Image" at bounding box center [1433, 406] width 33 height 15
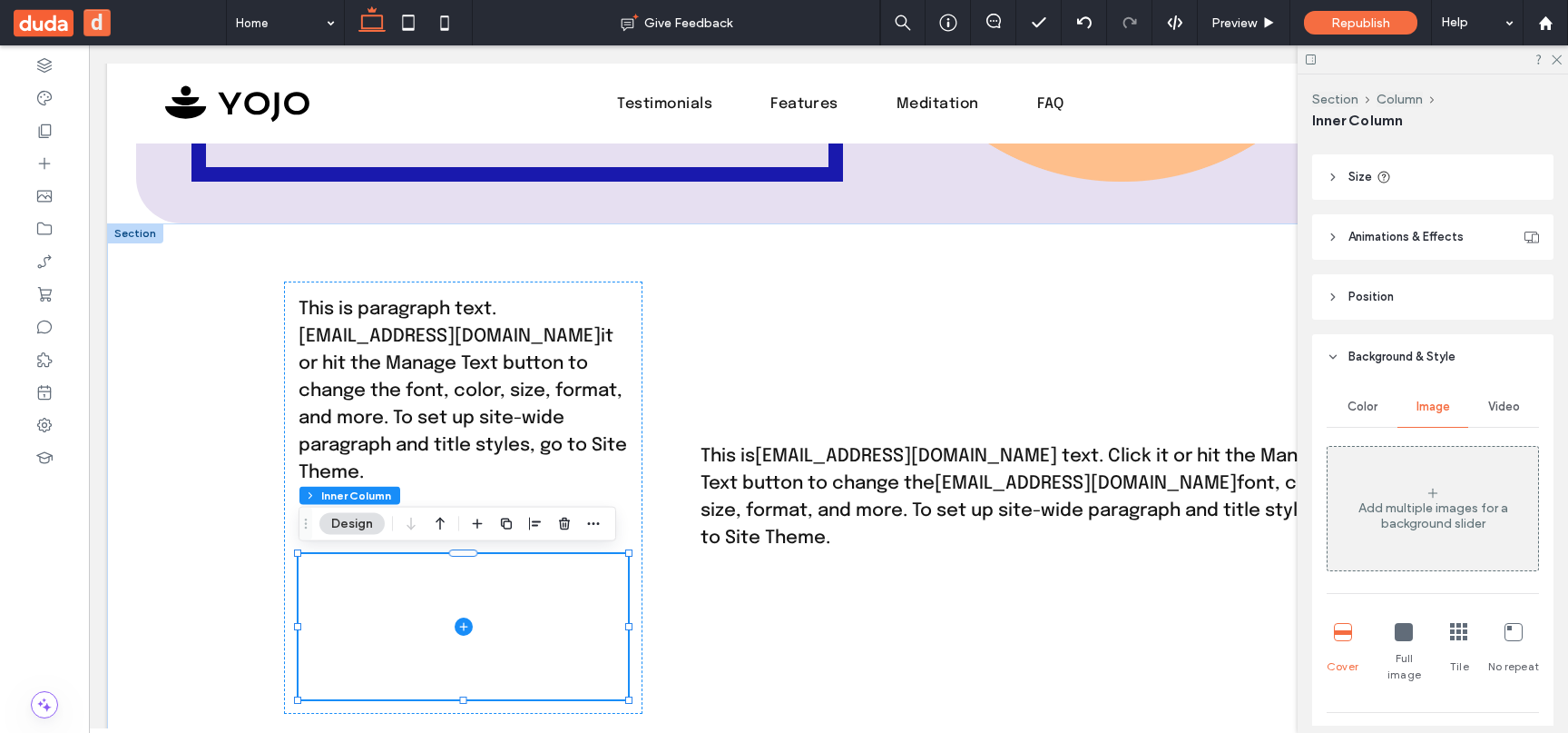
click at [1519, 419] on div "Video" at bounding box center [1504, 406] width 71 height 40
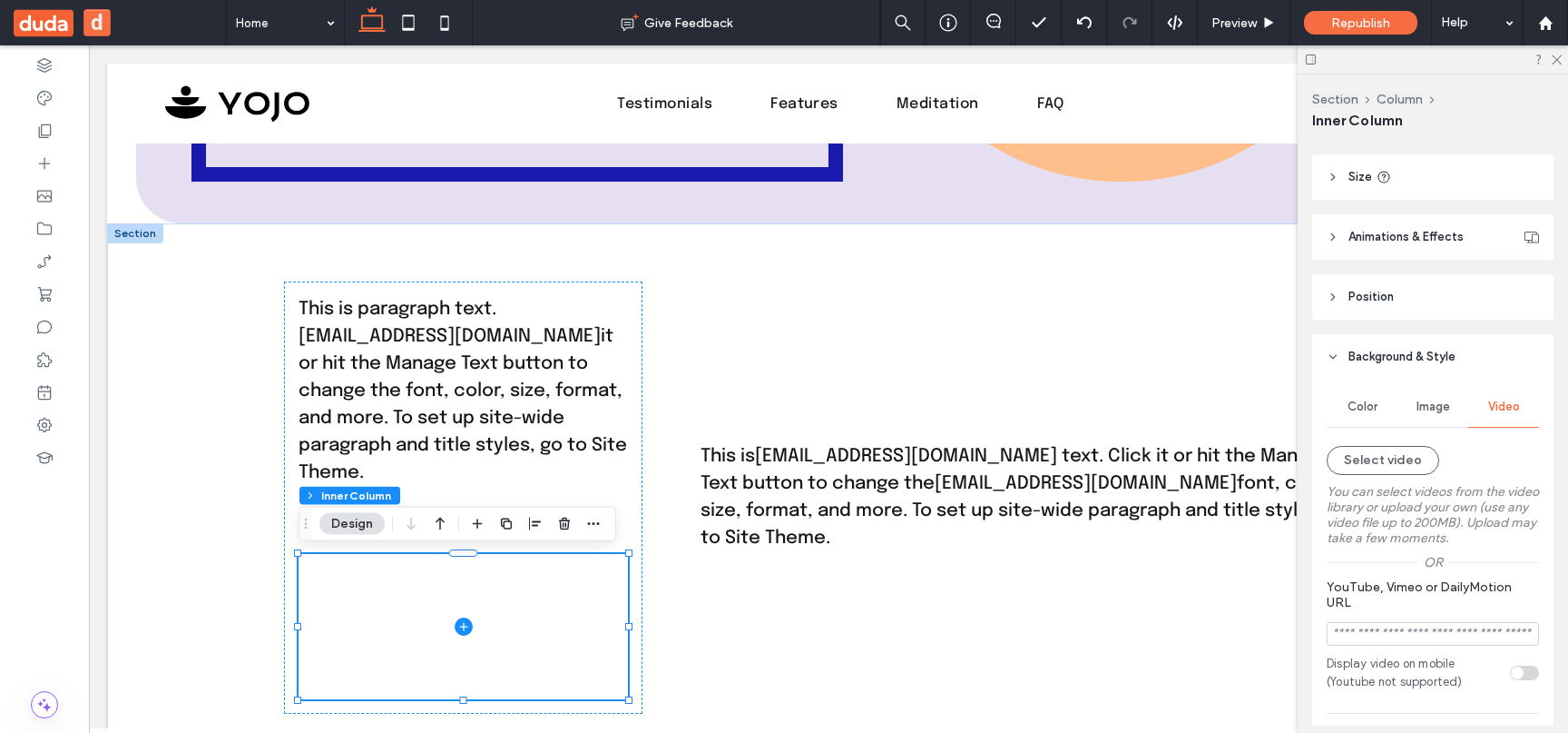
click at [1435, 418] on div "Image" at bounding box center [1433, 406] width 71 height 40
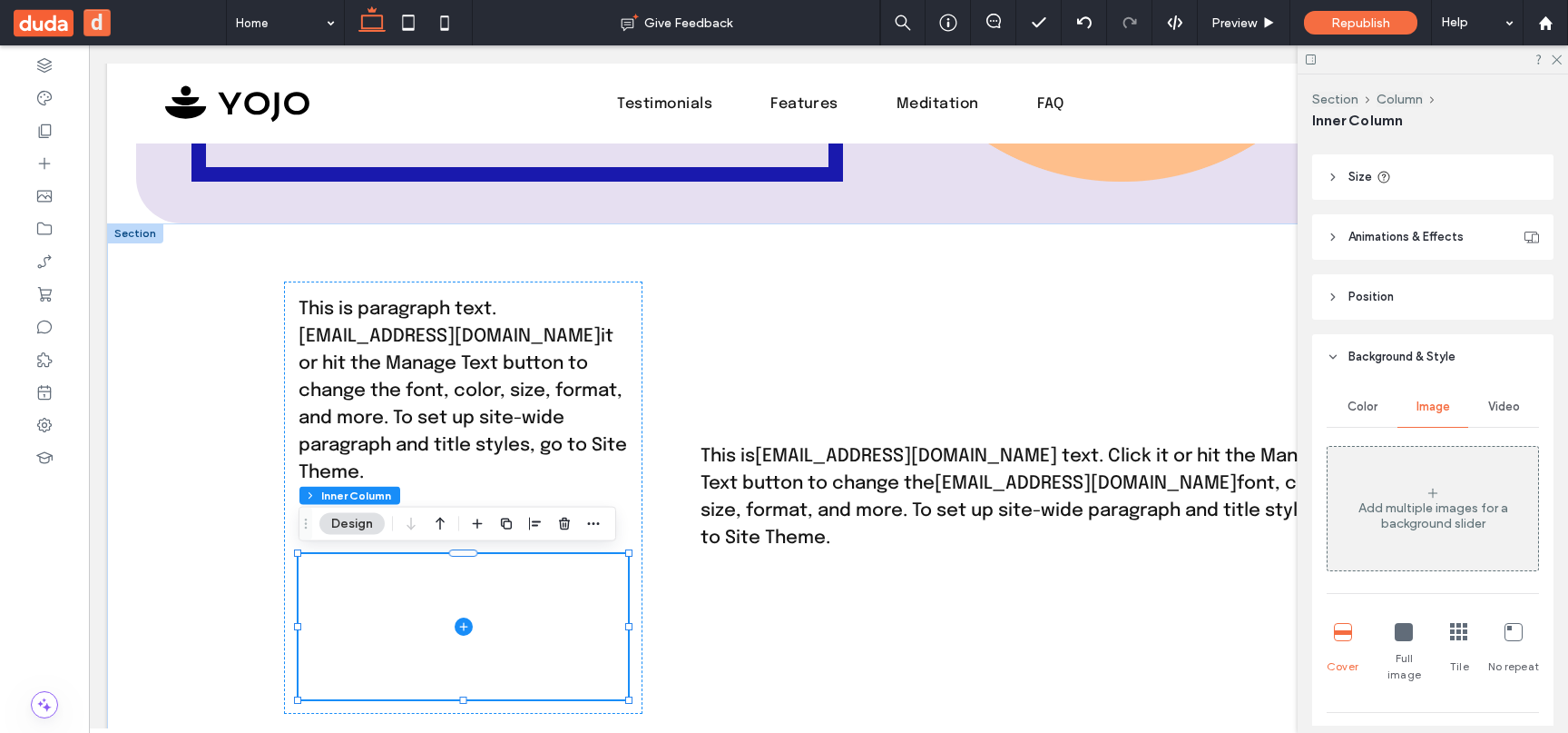
click at [1351, 428] on div "Color Image Video Add multiple images for a background slider Cover Full image …" at bounding box center [1433, 614] width 212 height 455
click at [1443, 417] on div "Image" at bounding box center [1433, 406] width 71 height 40
click at [1373, 417] on div "Color" at bounding box center [1362, 406] width 71 height 40
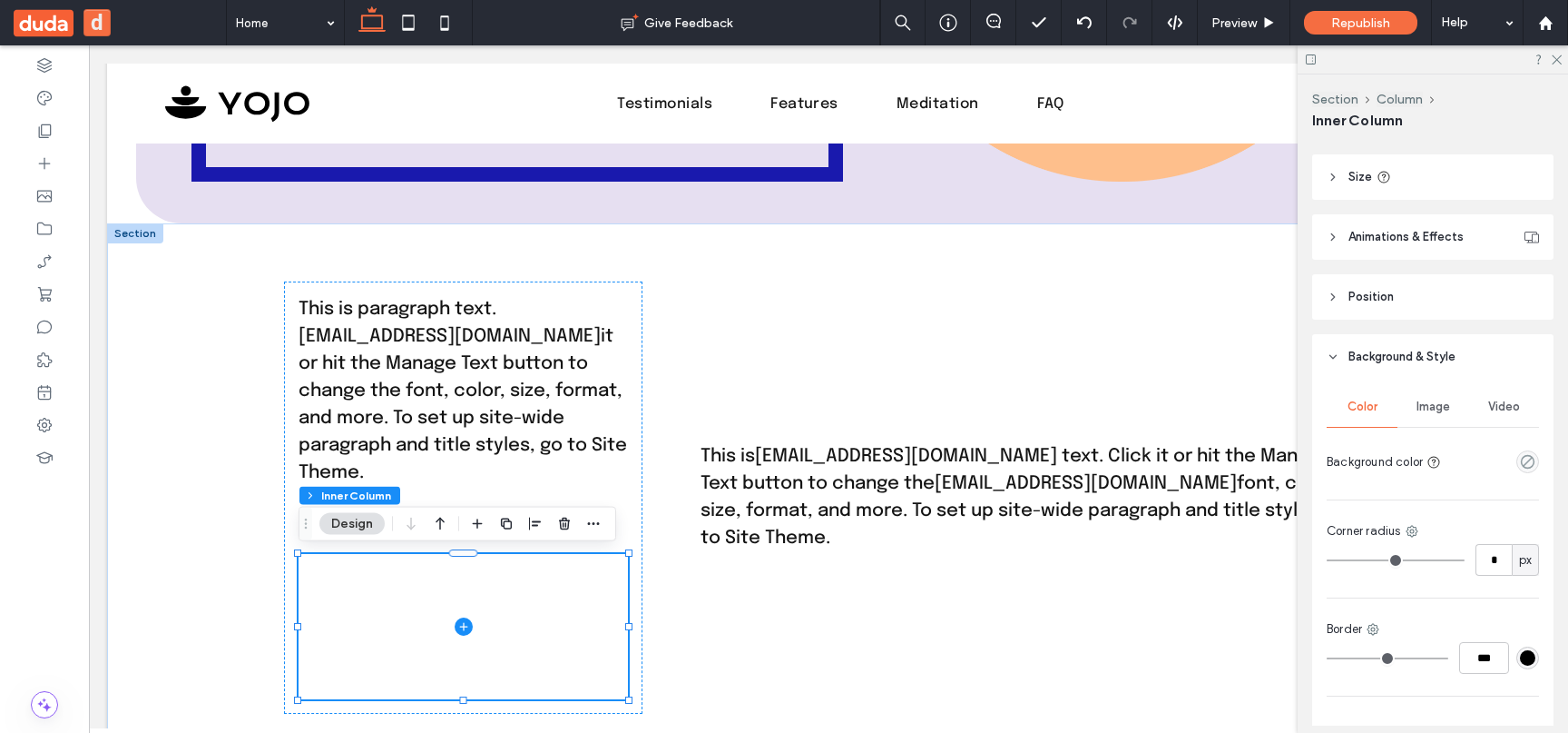
click at [1437, 412] on span "Image" at bounding box center [1433, 406] width 33 height 15
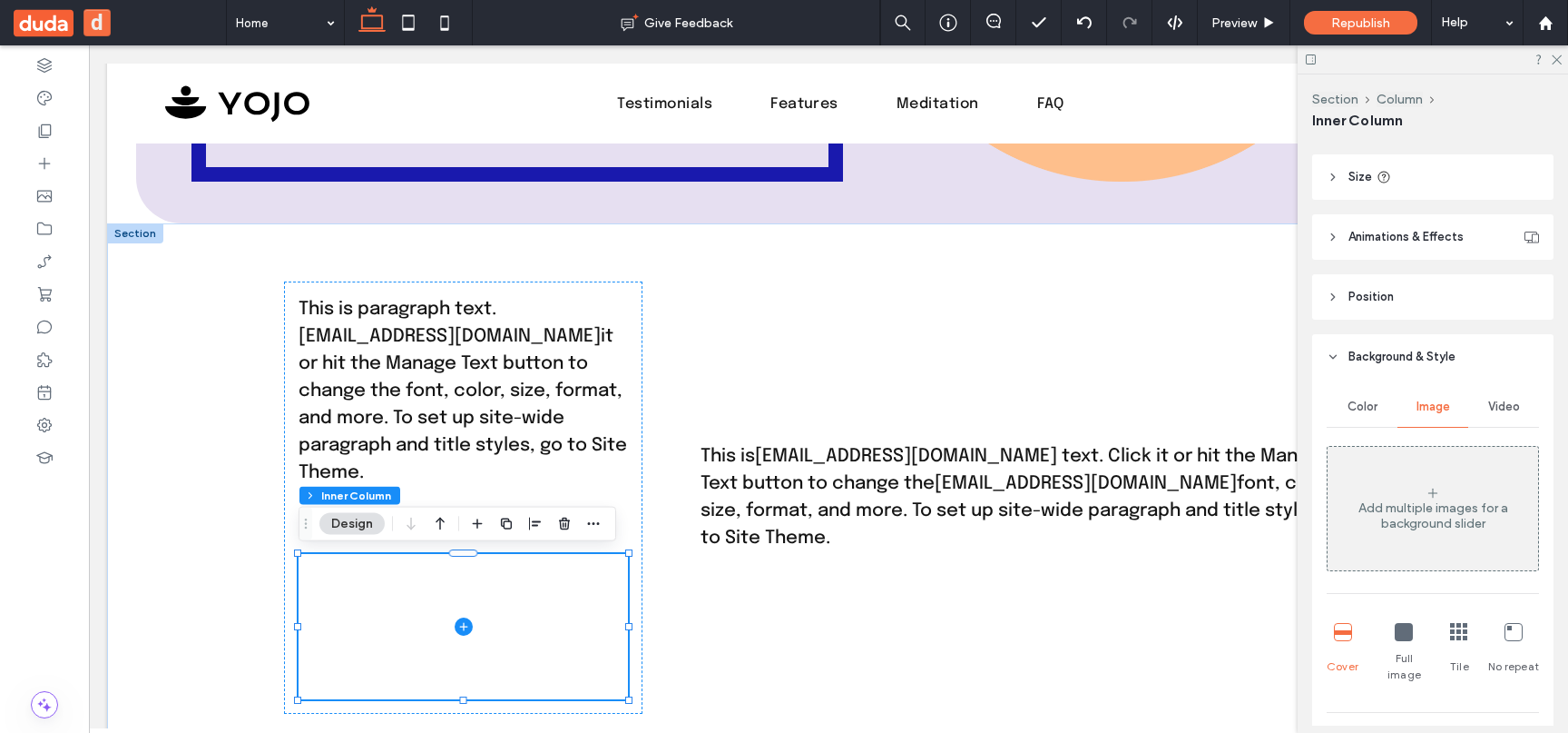
click at [1358, 416] on div "Color" at bounding box center [1362, 406] width 71 height 40
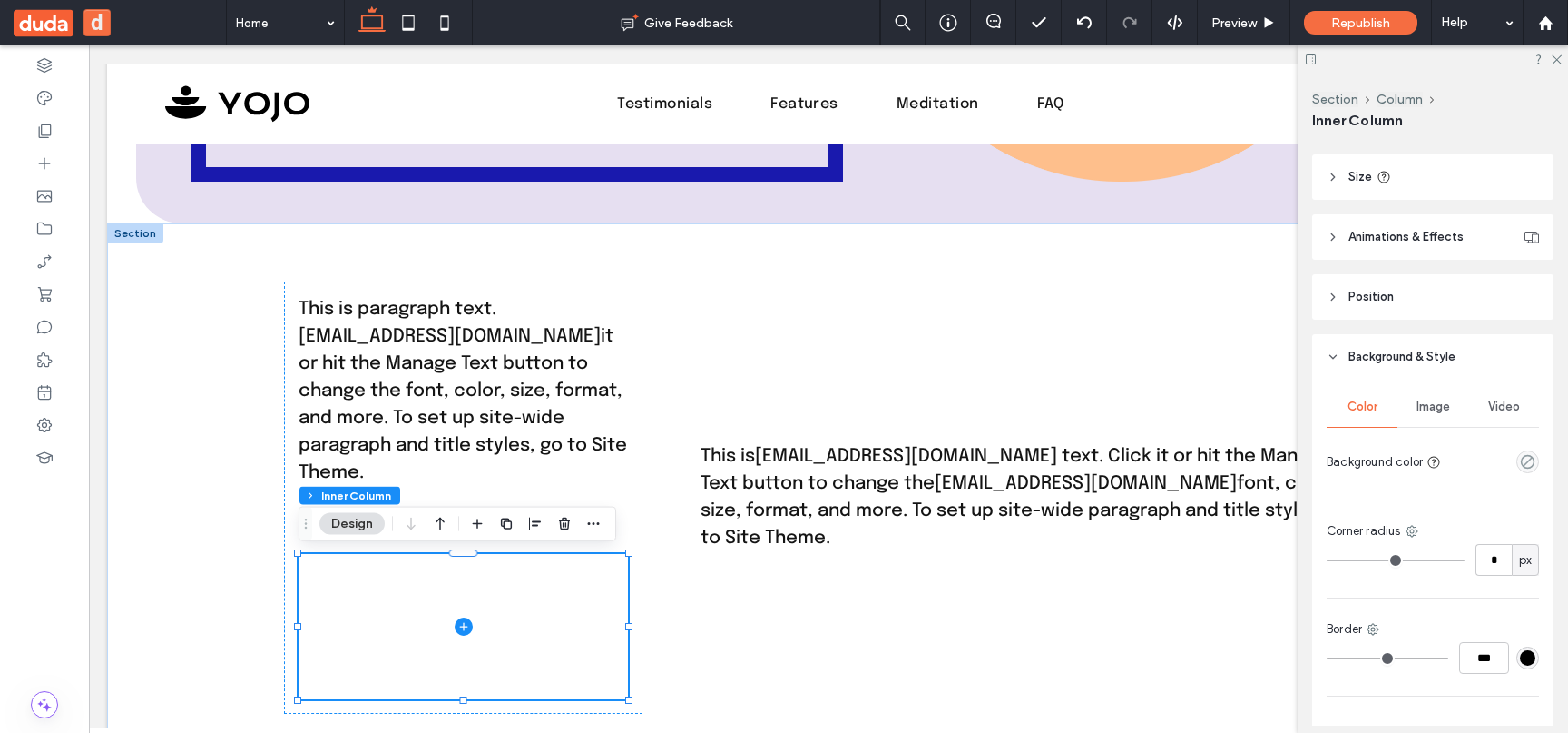
click at [1436, 409] on span "Image" at bounding box center [1433, 406] width 33 height 15
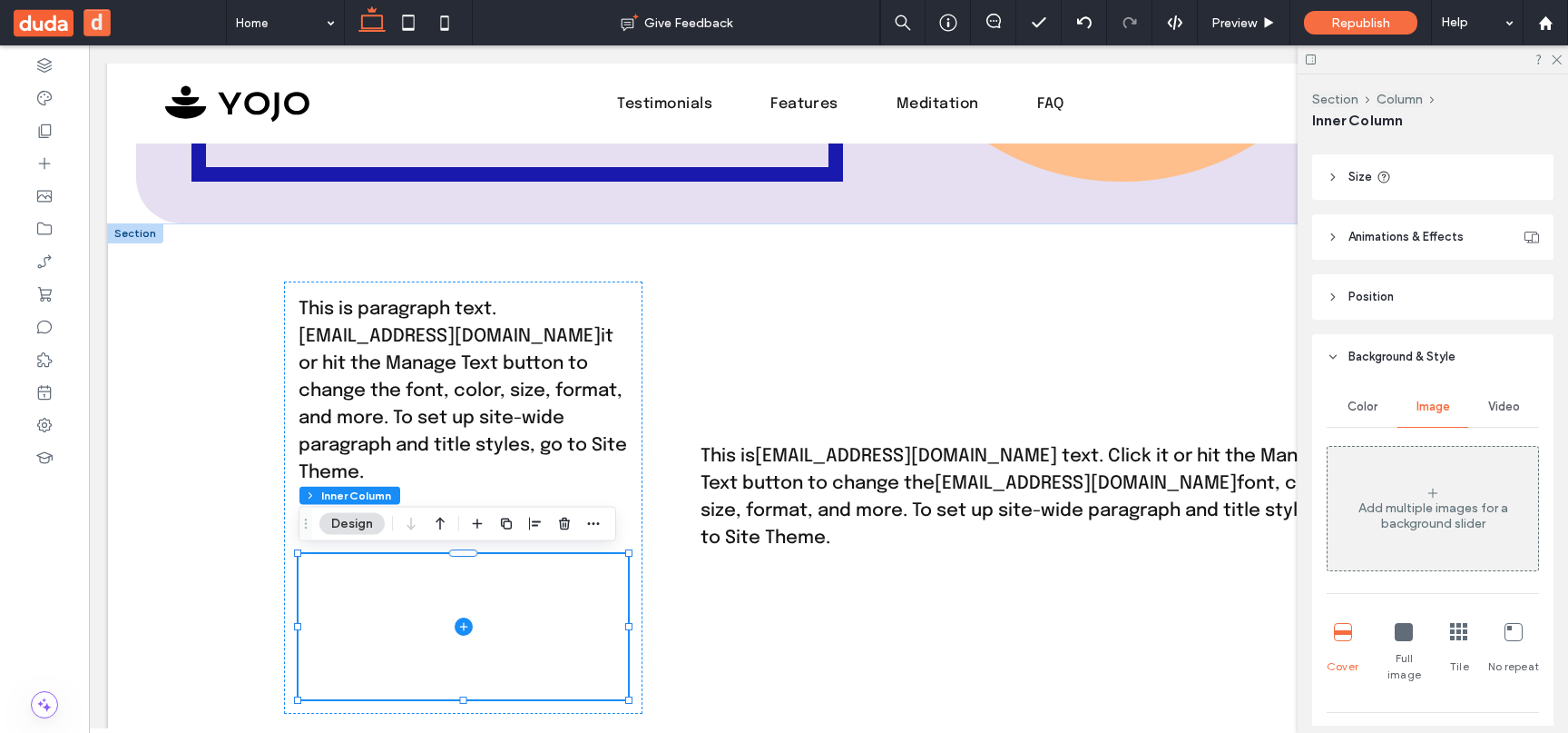
click at [1524, 420] on div "Video" at bounding box center [1504, 406] width 71 height 40
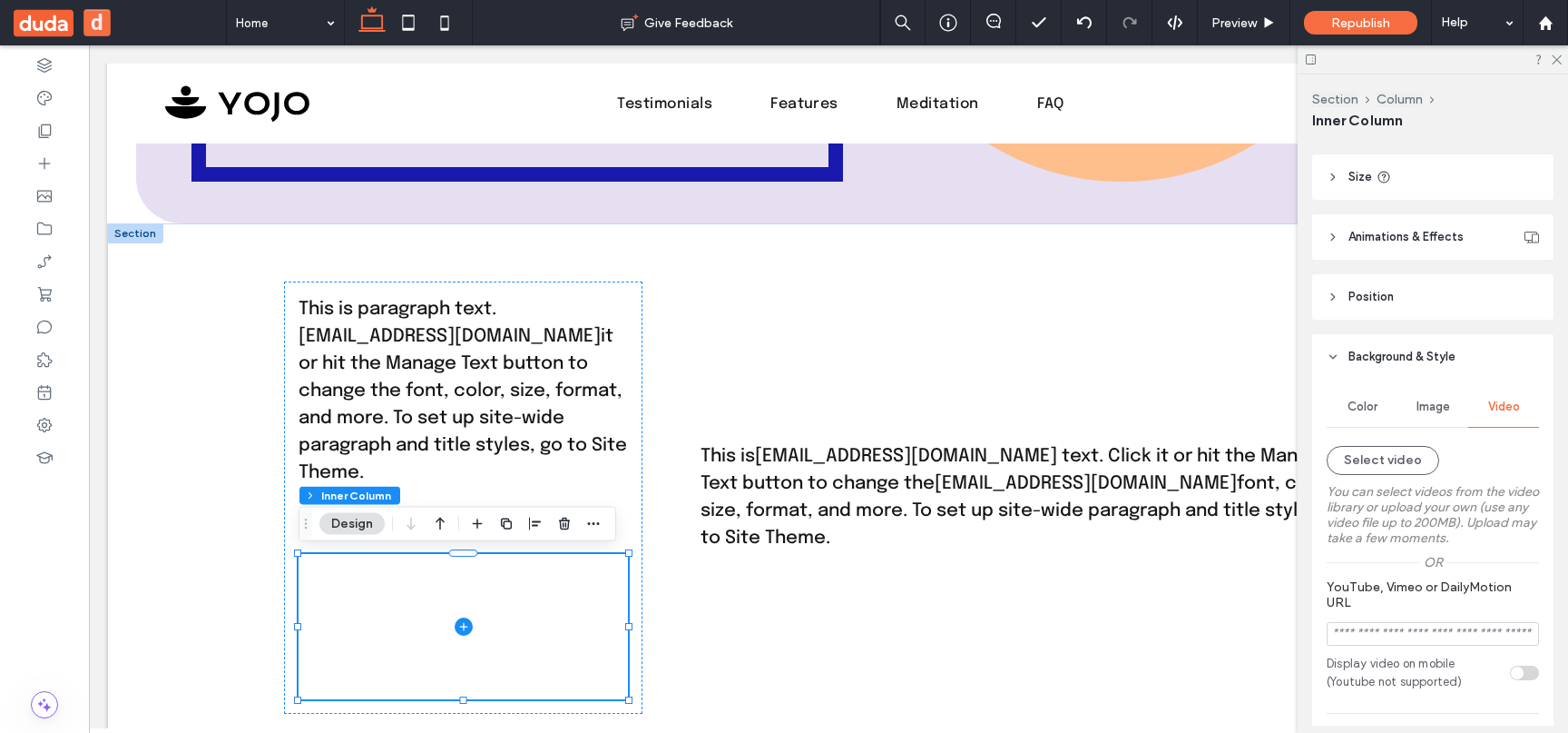
click at [1436, 420] on div "Image" at bounding box center [1433, 406] width 71 height 40
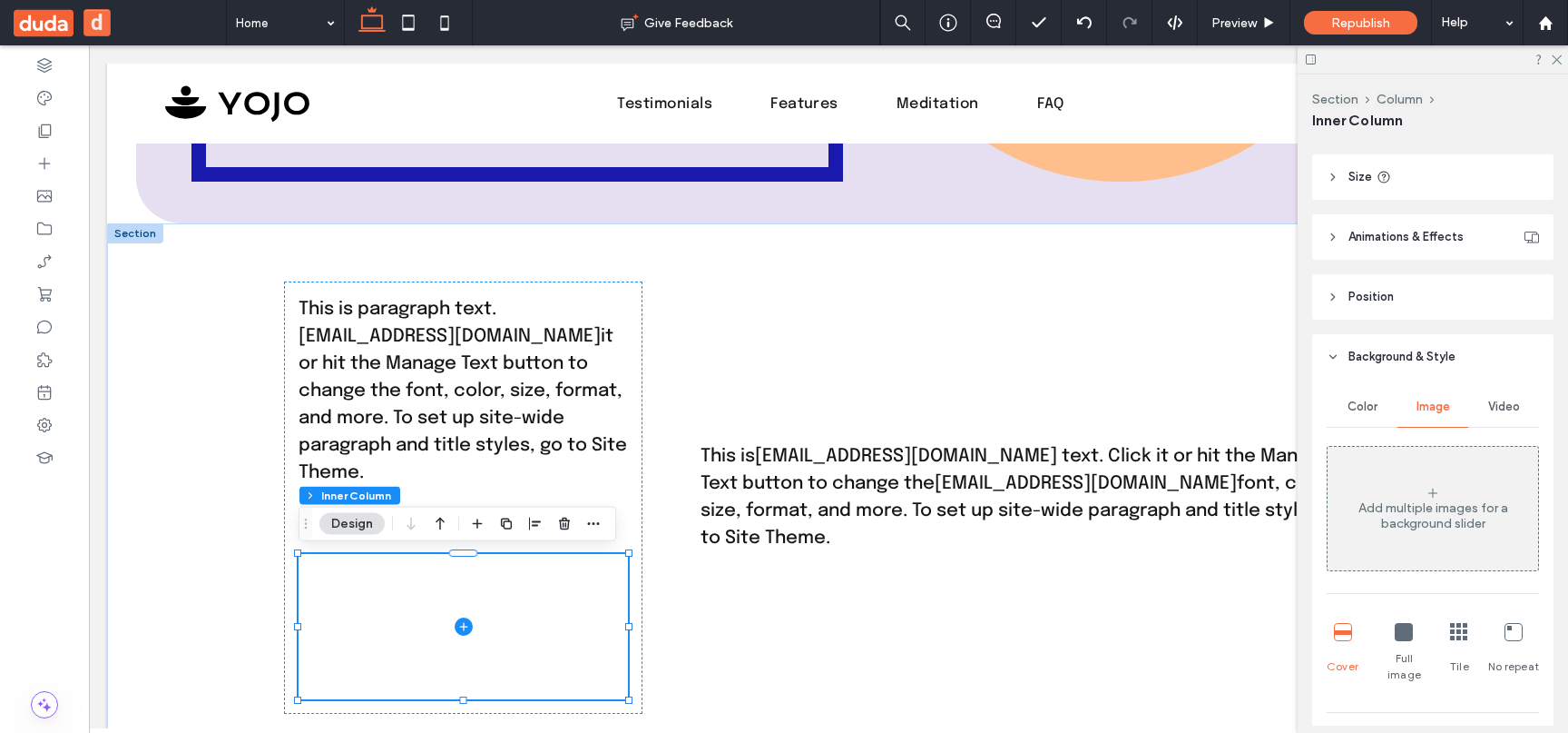
click at [1332, 397] on div "Color" at bounding box center [1362, 406] width 71 height 40
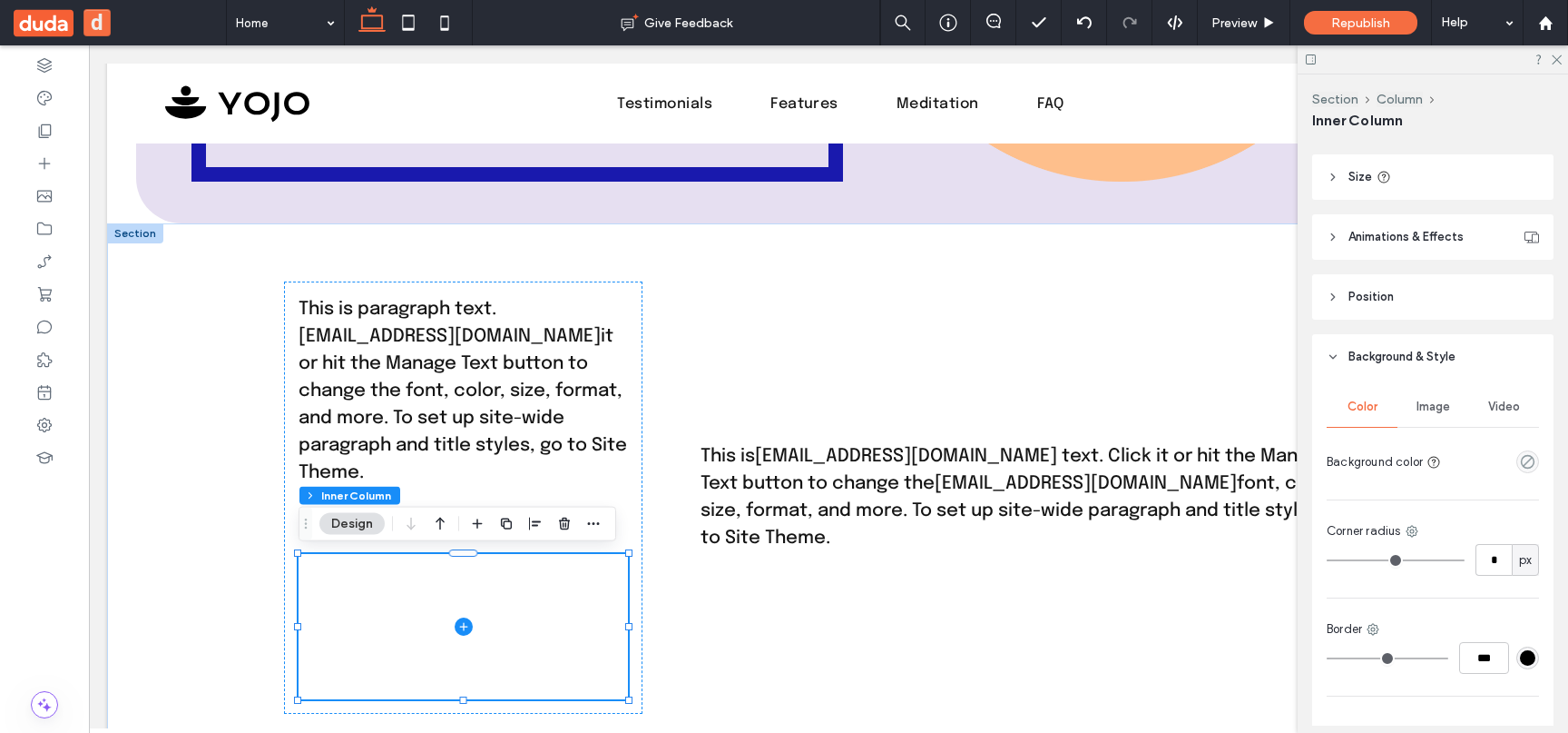
click at [1423, 418] on div "Image" at bounding box center [1433, 406] width 71 height 40
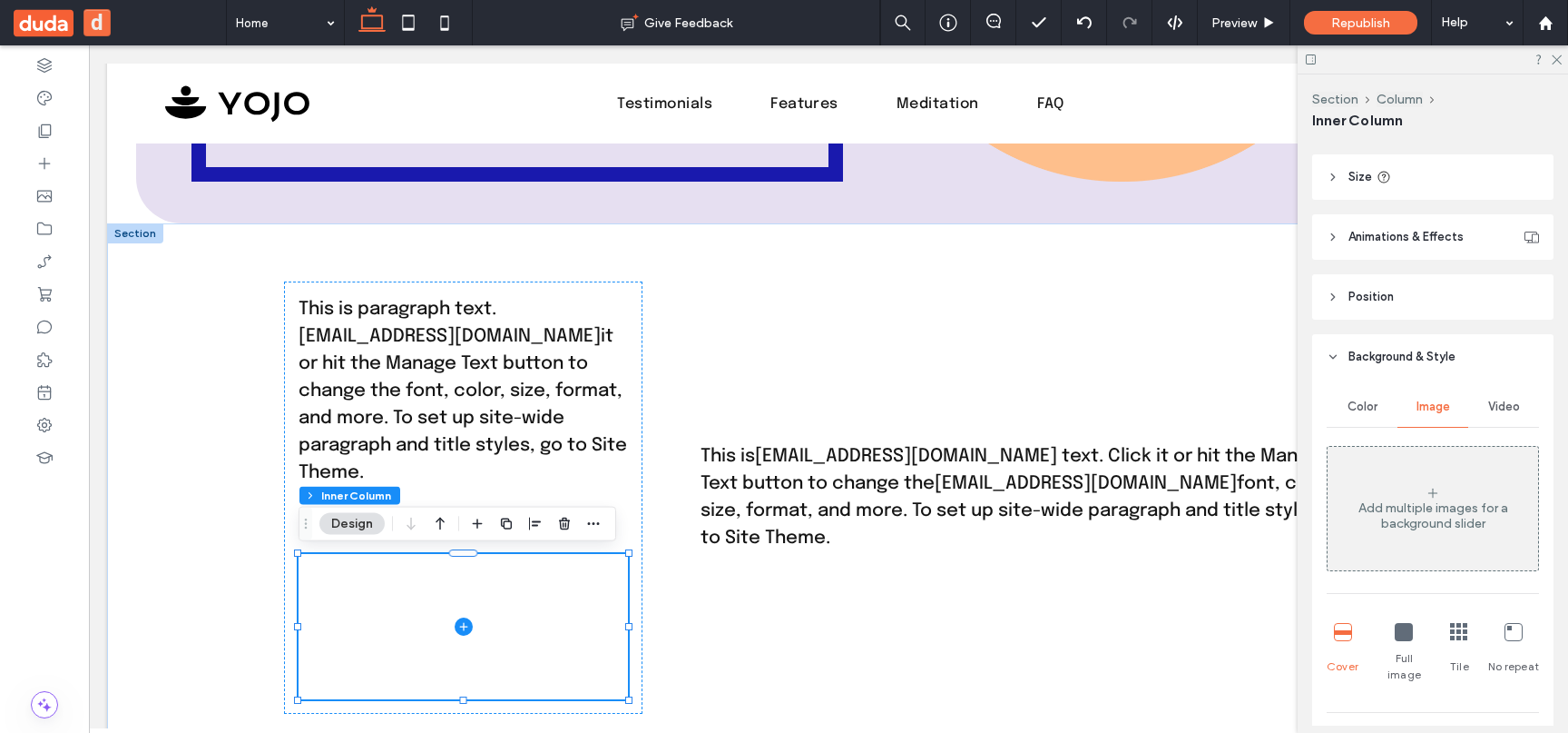
click at [1372, 413] on span "Color" at bounding box center [1362, 406] width 30 height 15
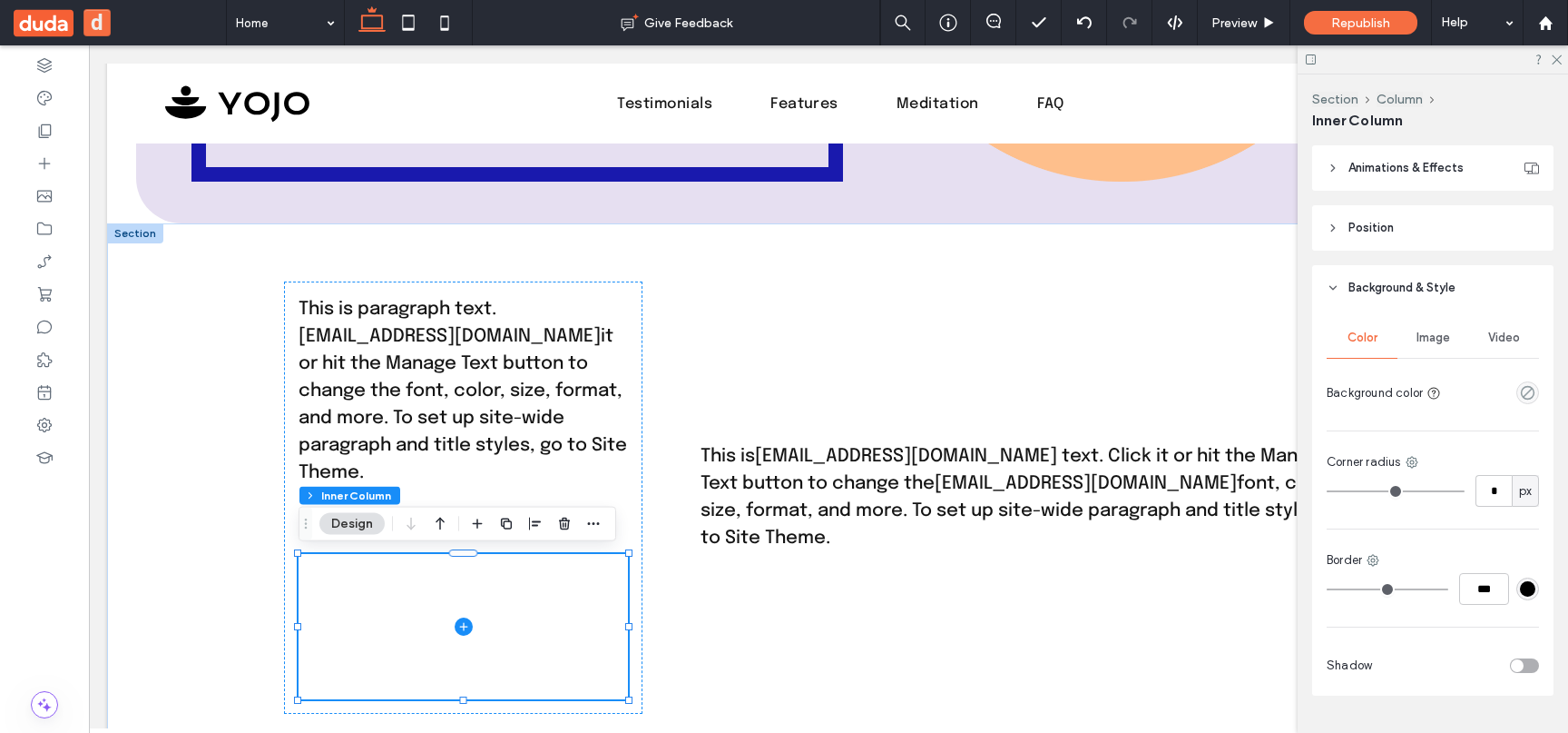
scroll to position [989, 0]
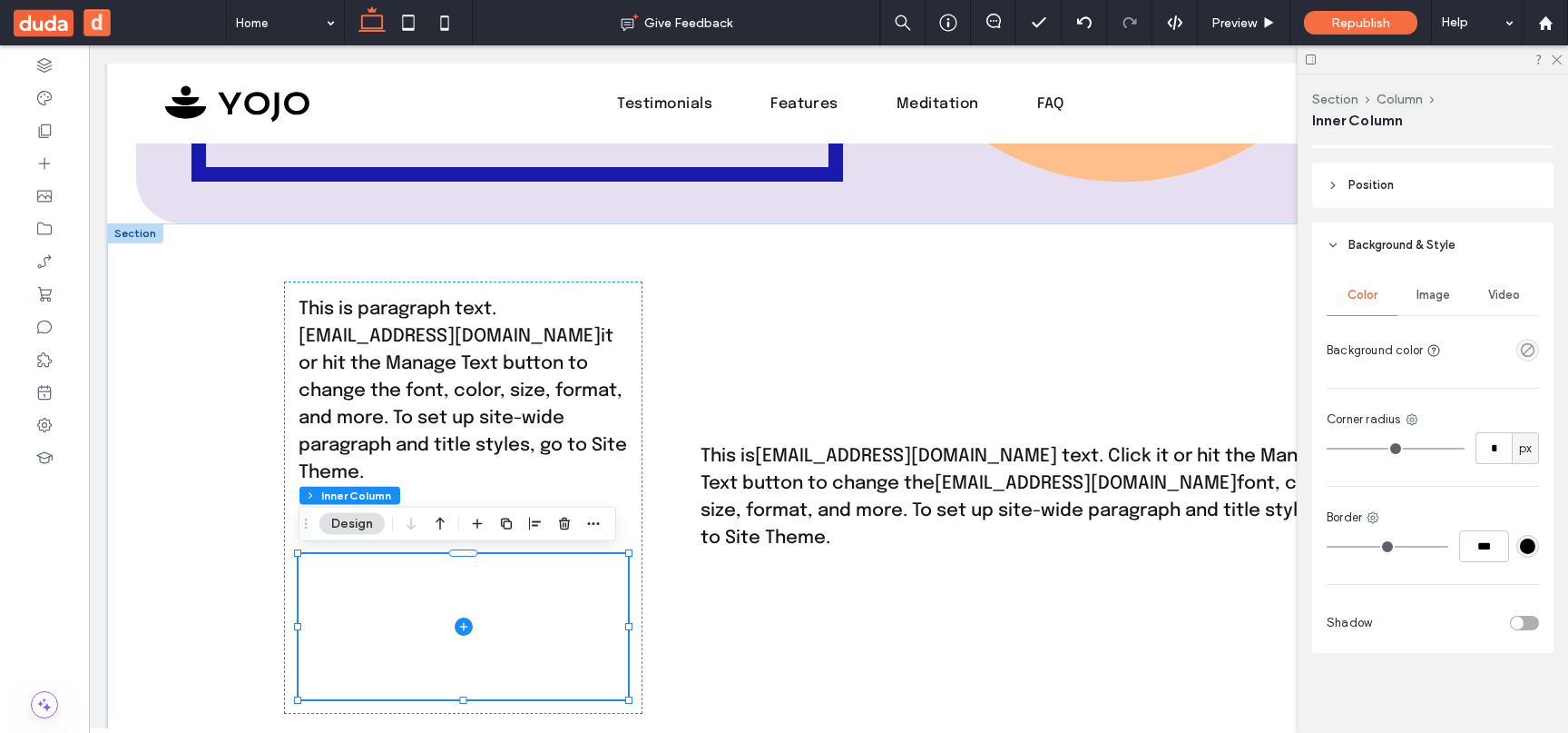
click at [1403, 299] on div "Image" at bounding box center [1433, 295] width 71 height 40
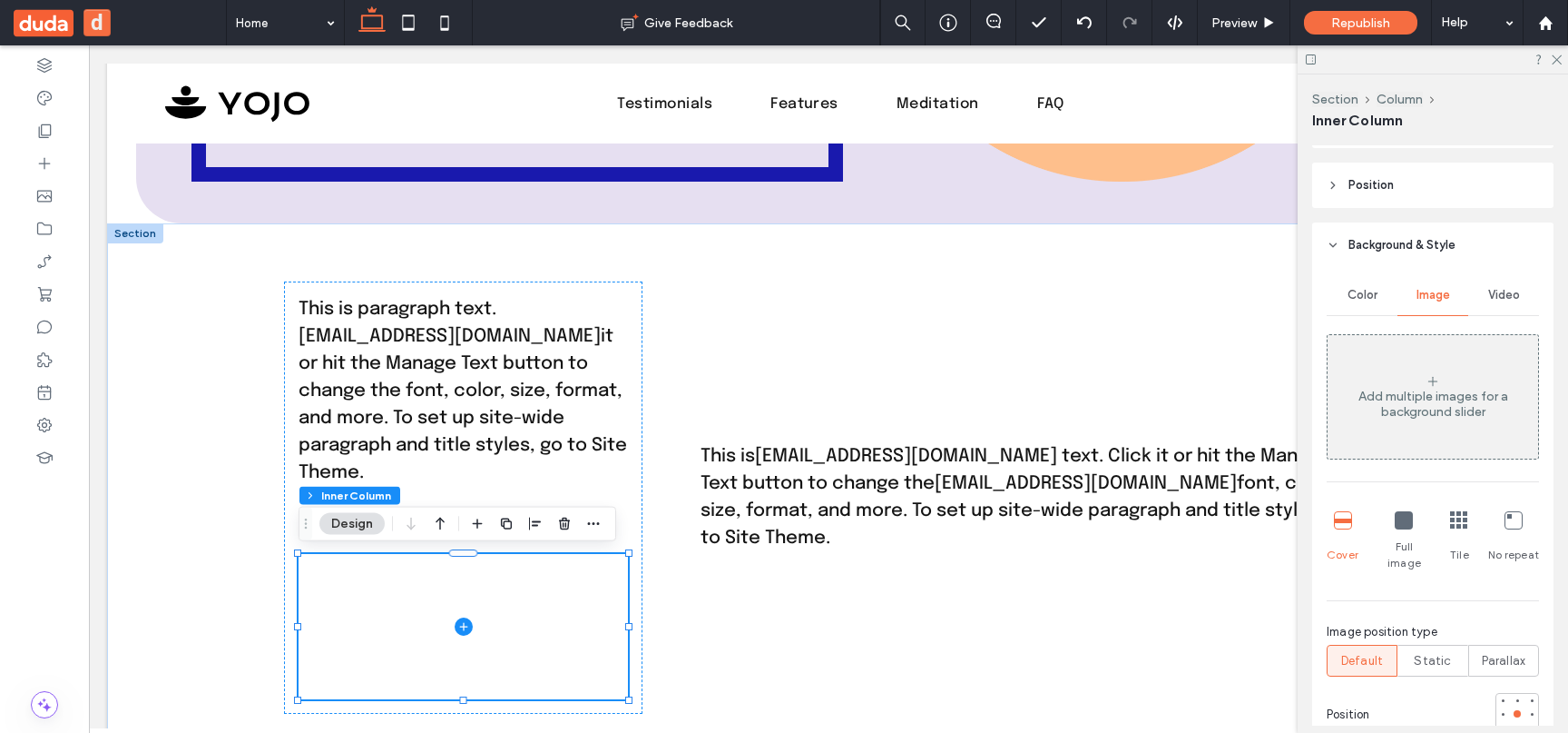
click at [1371, 305] on div "Color" at bounding box center [1362, 295] width 71 height 40
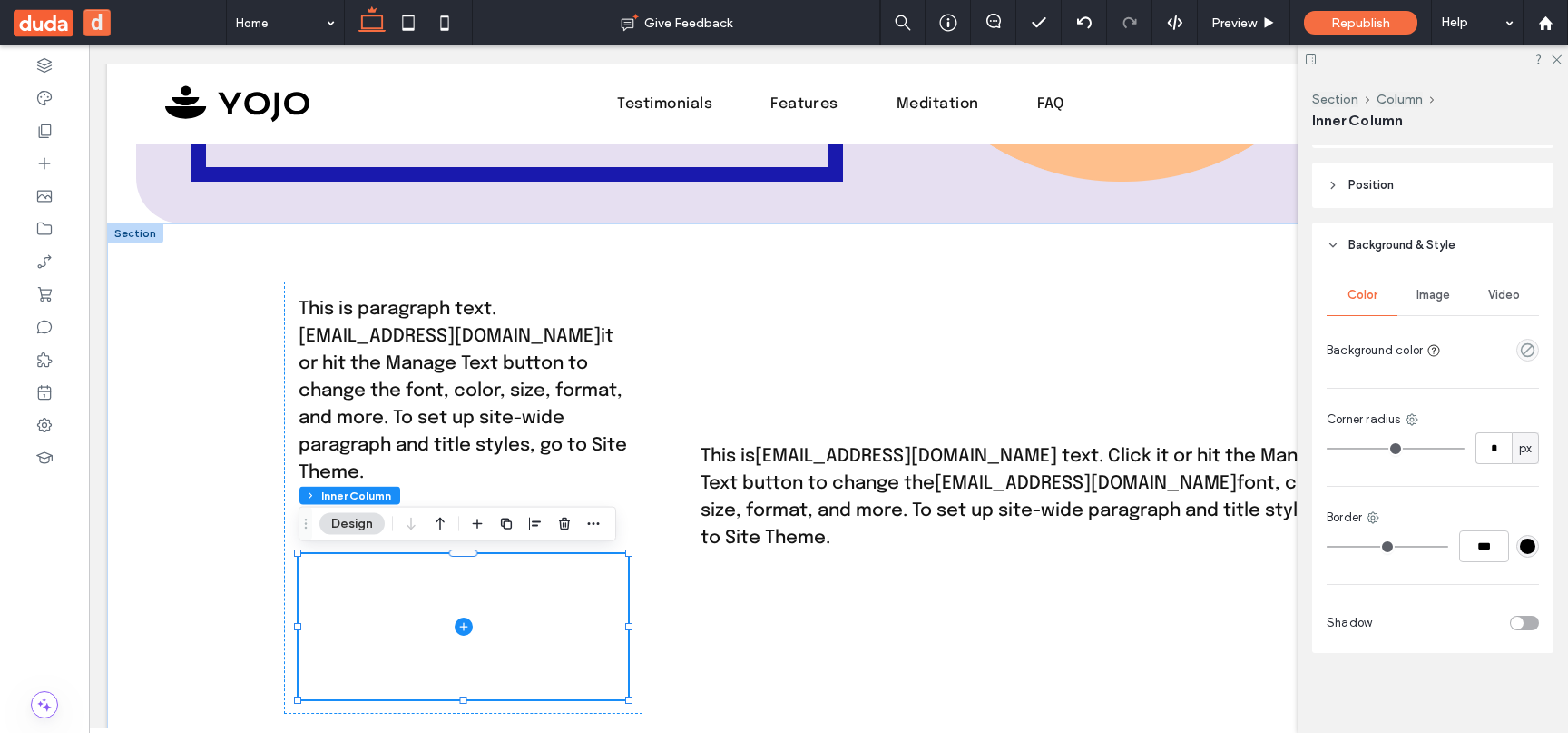
click at [1433, 295] on span "Image" at bounding box center [1433, 294] width 33 height 15
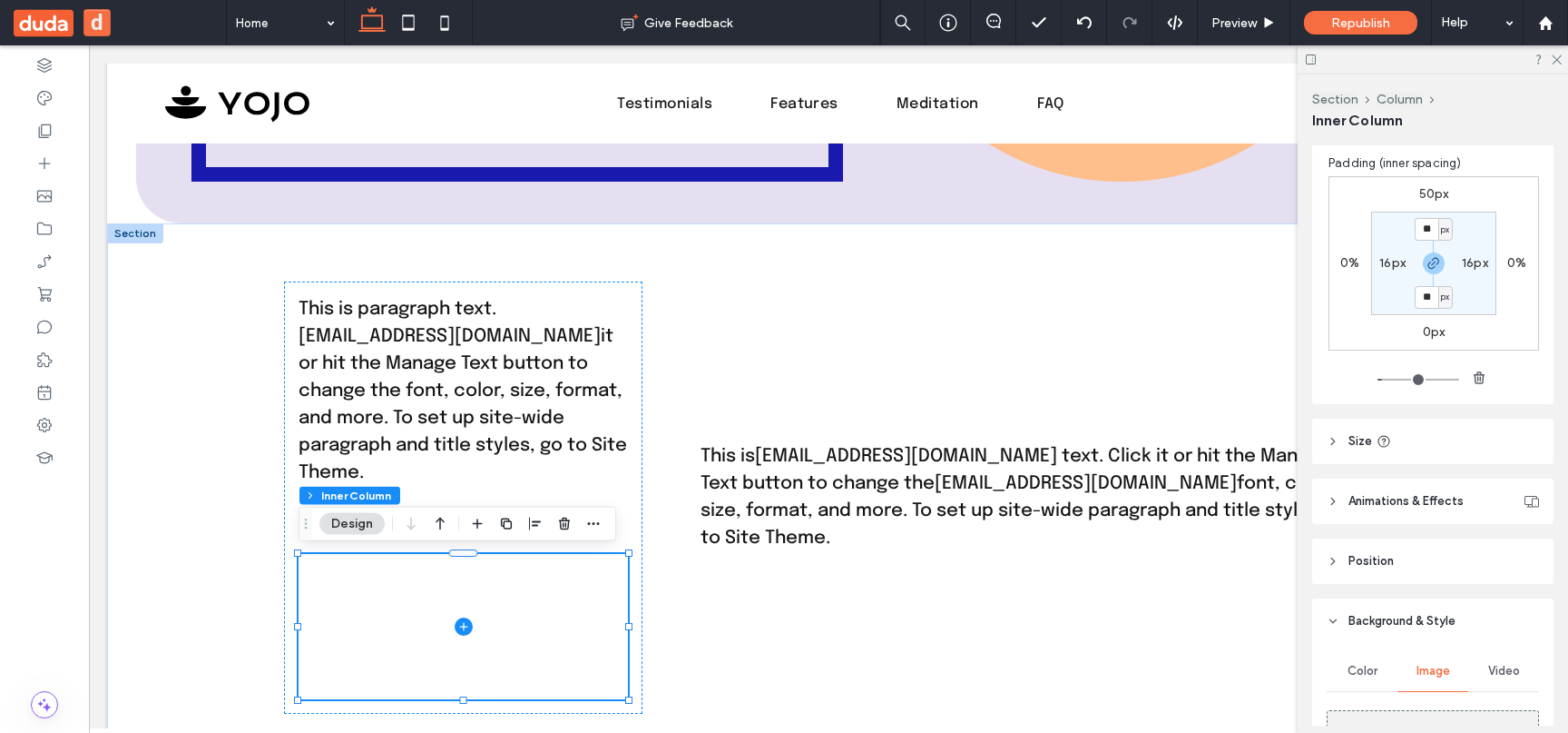
scroll to position [599, 0]
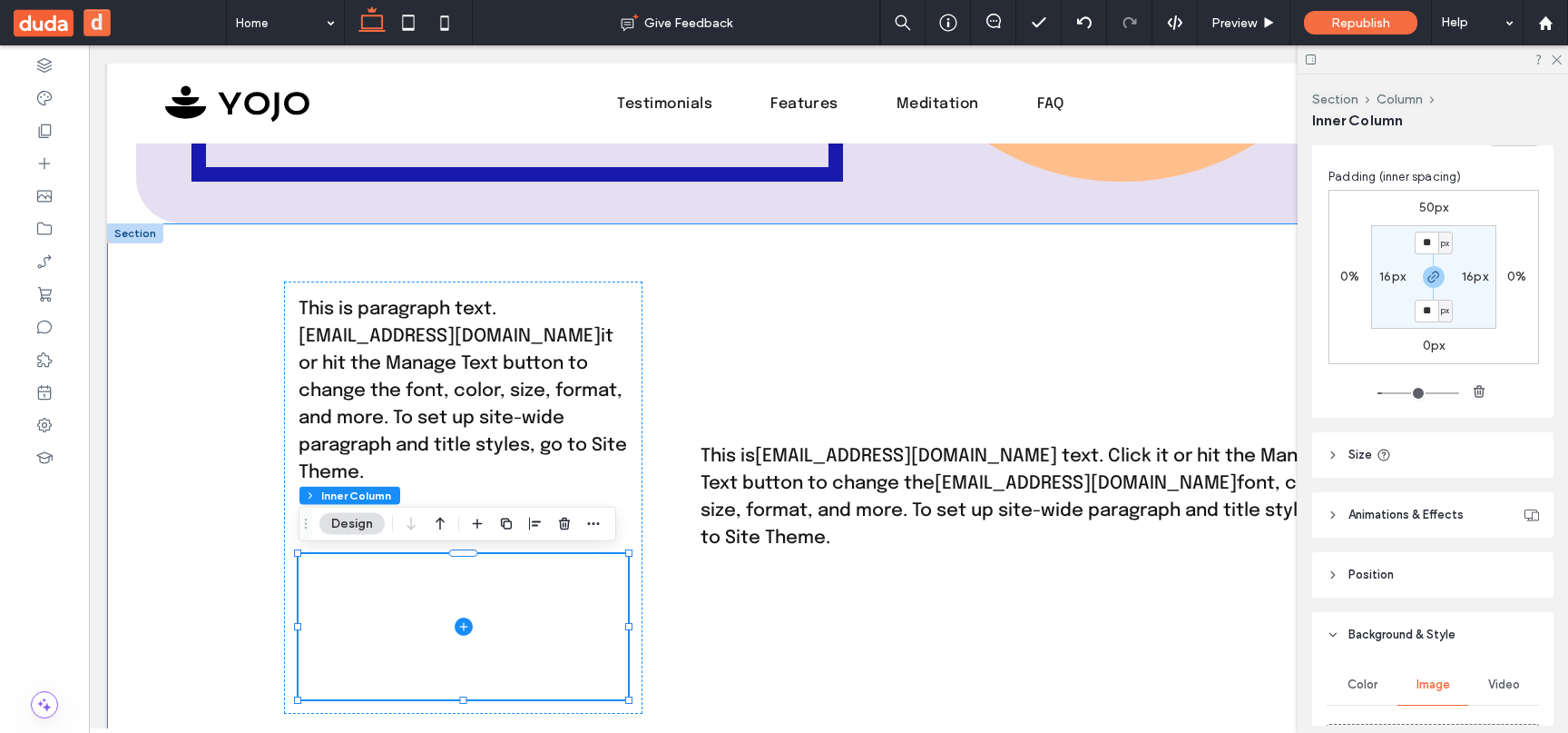
click at [716, 278] on div "This is paragraph text. youremail@company.com it or hit the Manage Text button …" at bounding box center [828, 497] width 1089 height 547
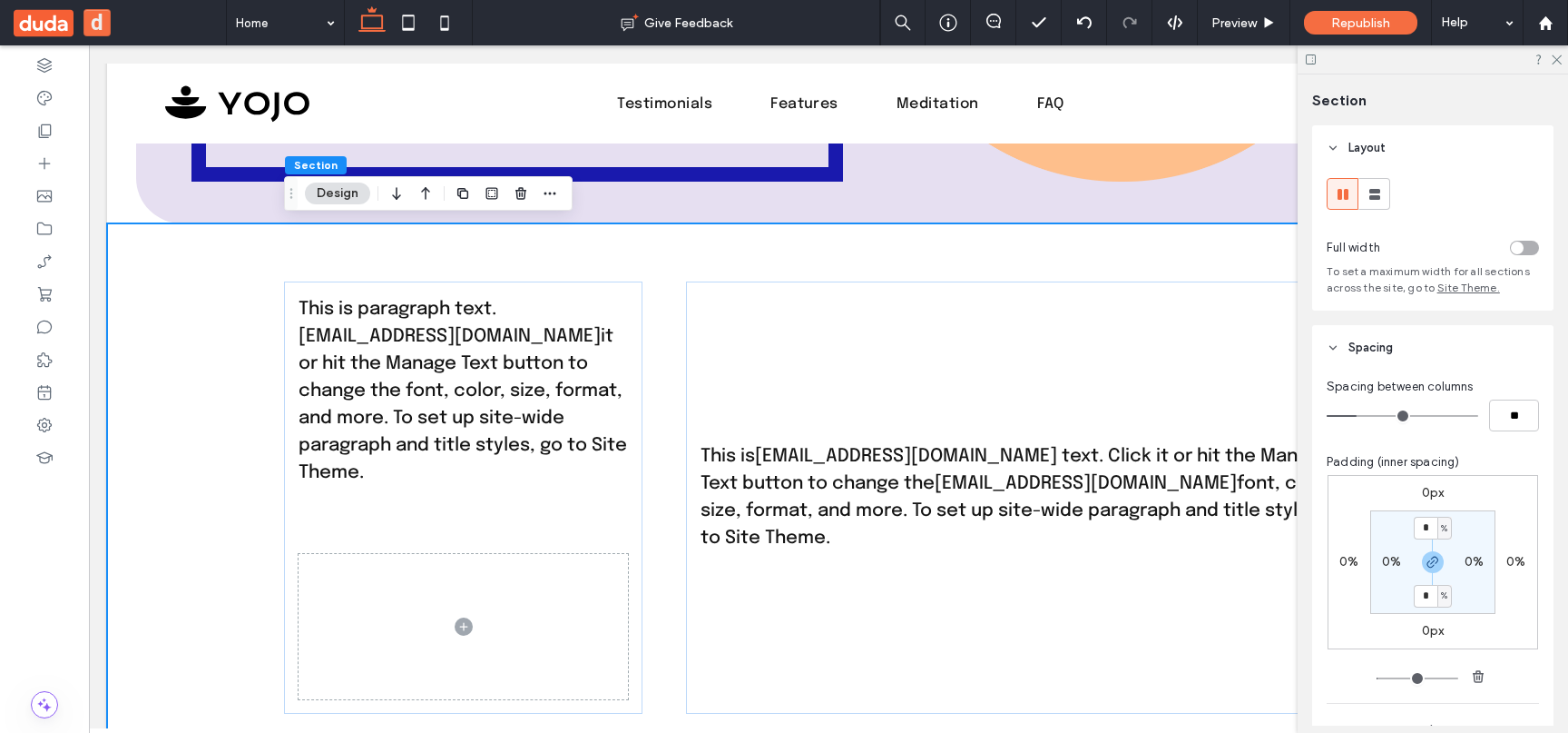
scroll to position [336, 0]
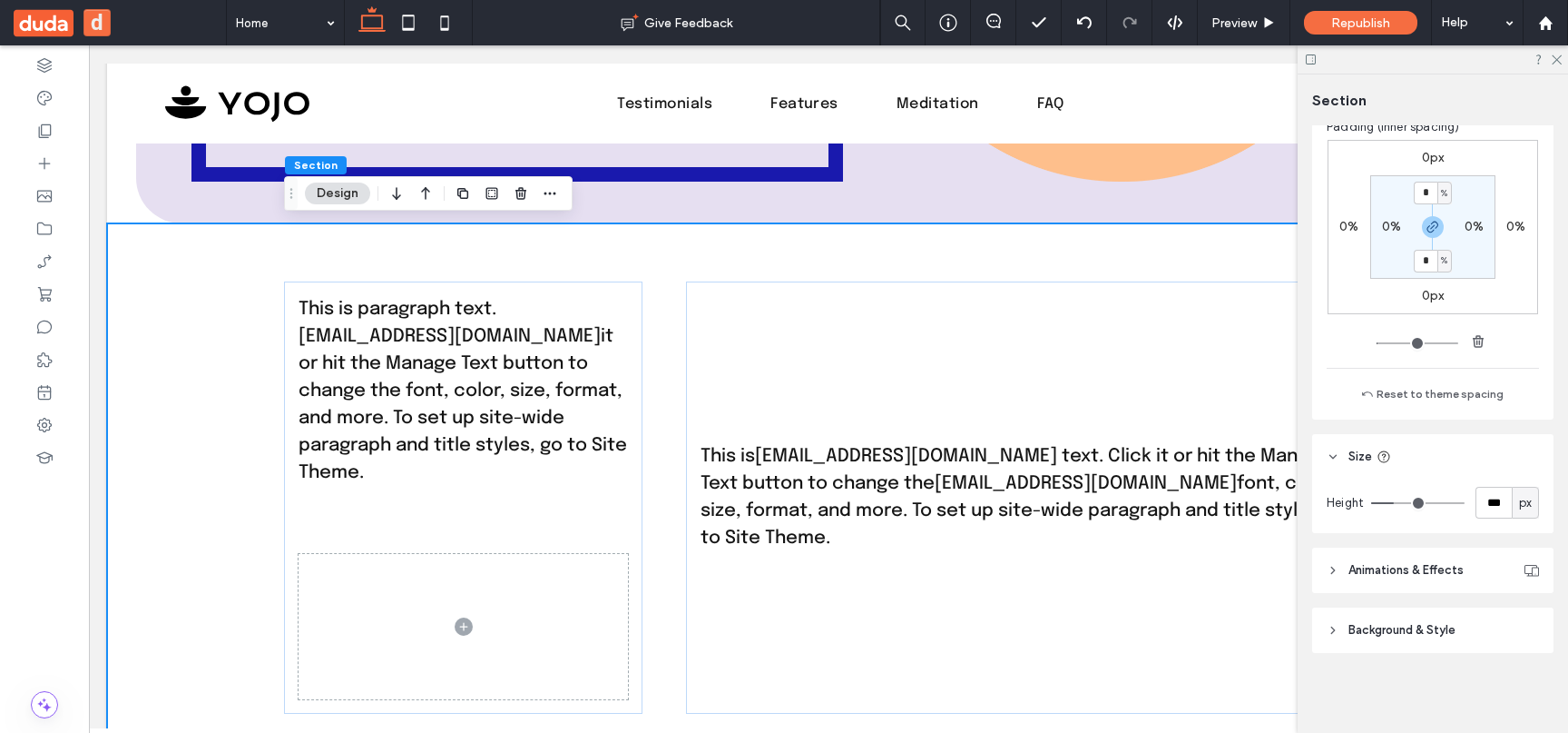
click at [1432, 633] on span "Background & Style" at bounding box center [1402, 630] width 107 height 18
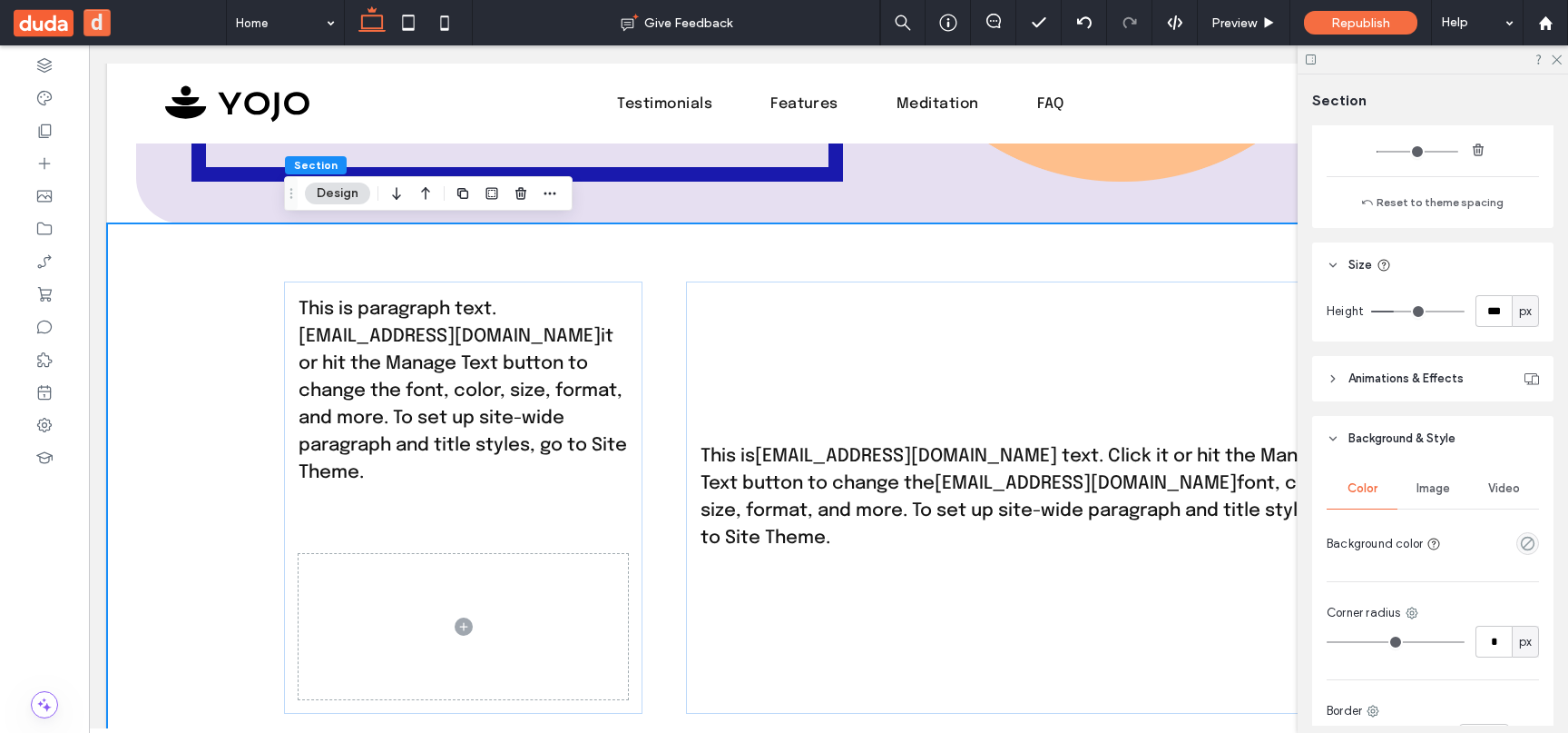
click at [1435, 486] on span "Image" at bounding box center [1433, 488] width 33 height 15
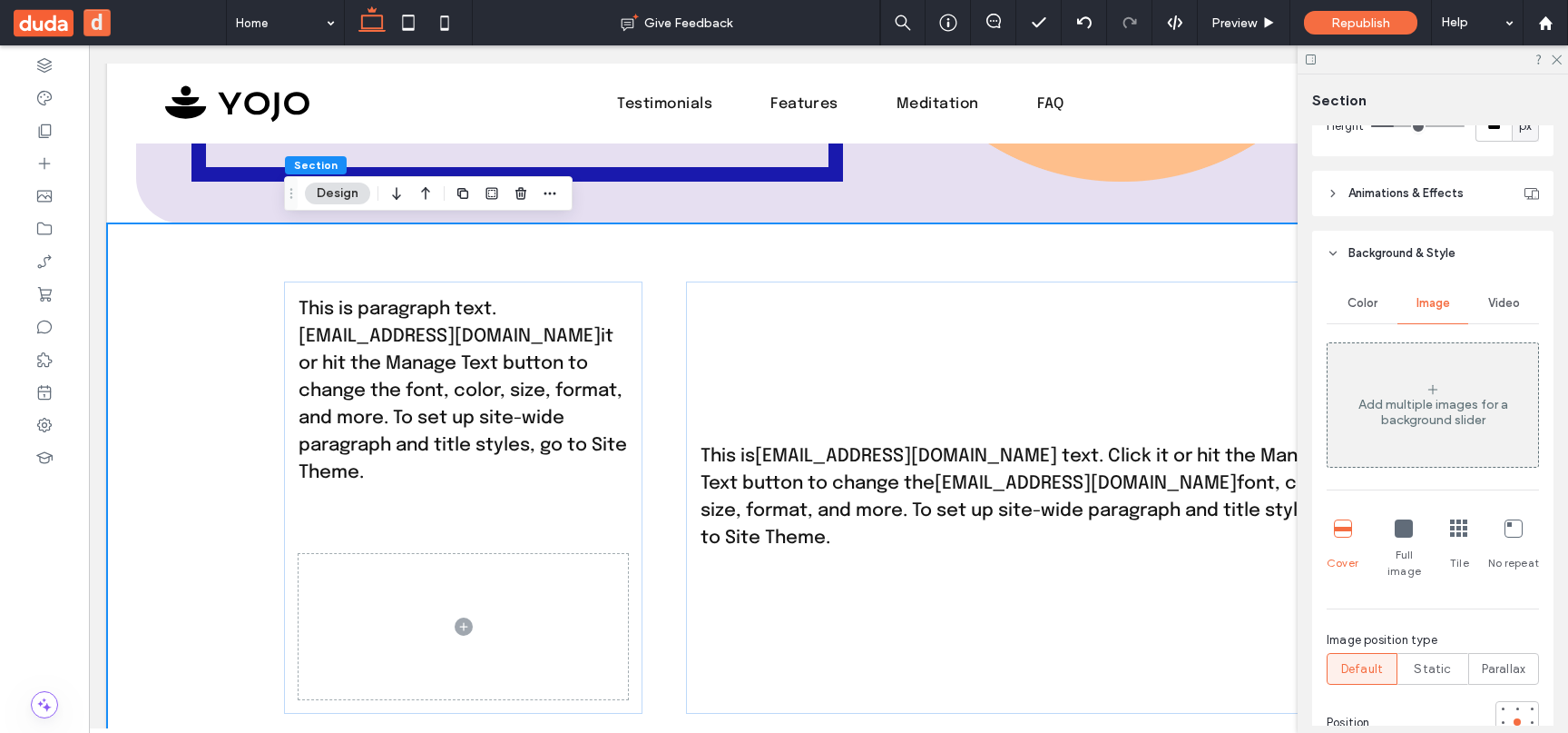
scroll to position [845, 0]
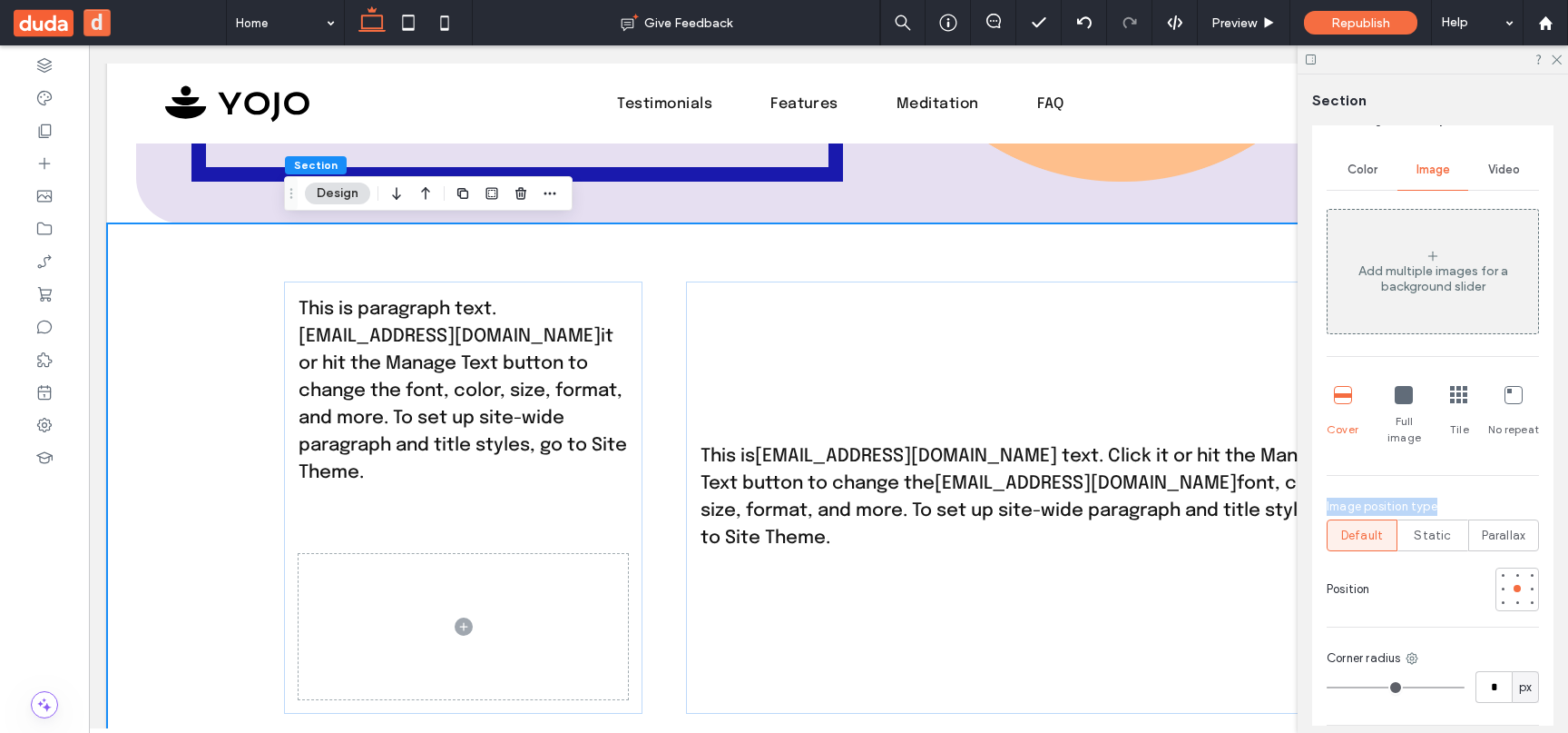
drag, startPoint x: 1437, startPoint y: 487, endPoint x: 1300, endPoint y: 487, distance: 137.0
click at [1300, 487] on div "Section Layout Full width To set a maximum width for all sections across the si…" at bounding box center [1432, 403] width 271 height 658
click at [1366, 498] on span "Image position type" at bounding box center [1382, 507] width 111 height 18
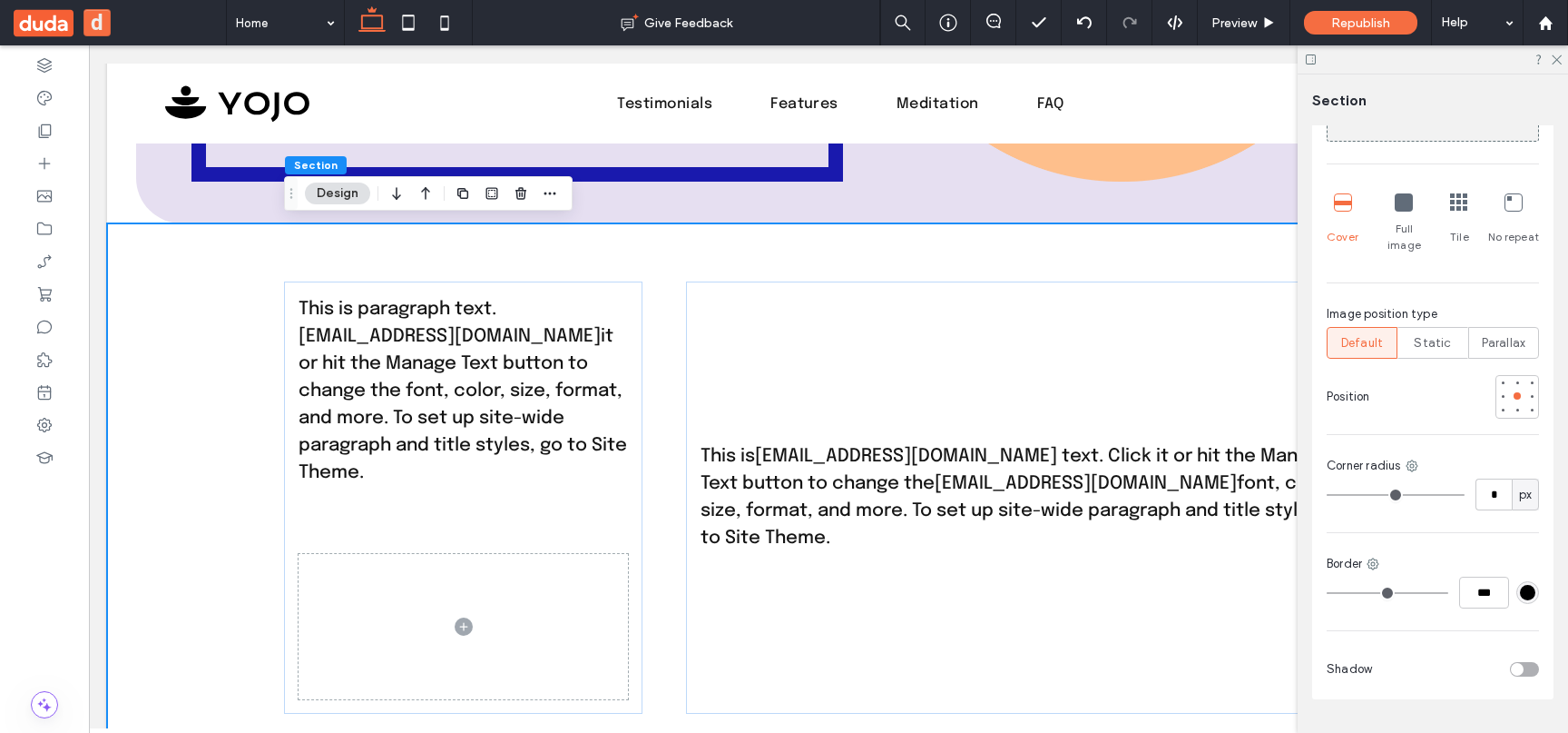
scroll to position [1069, 0]
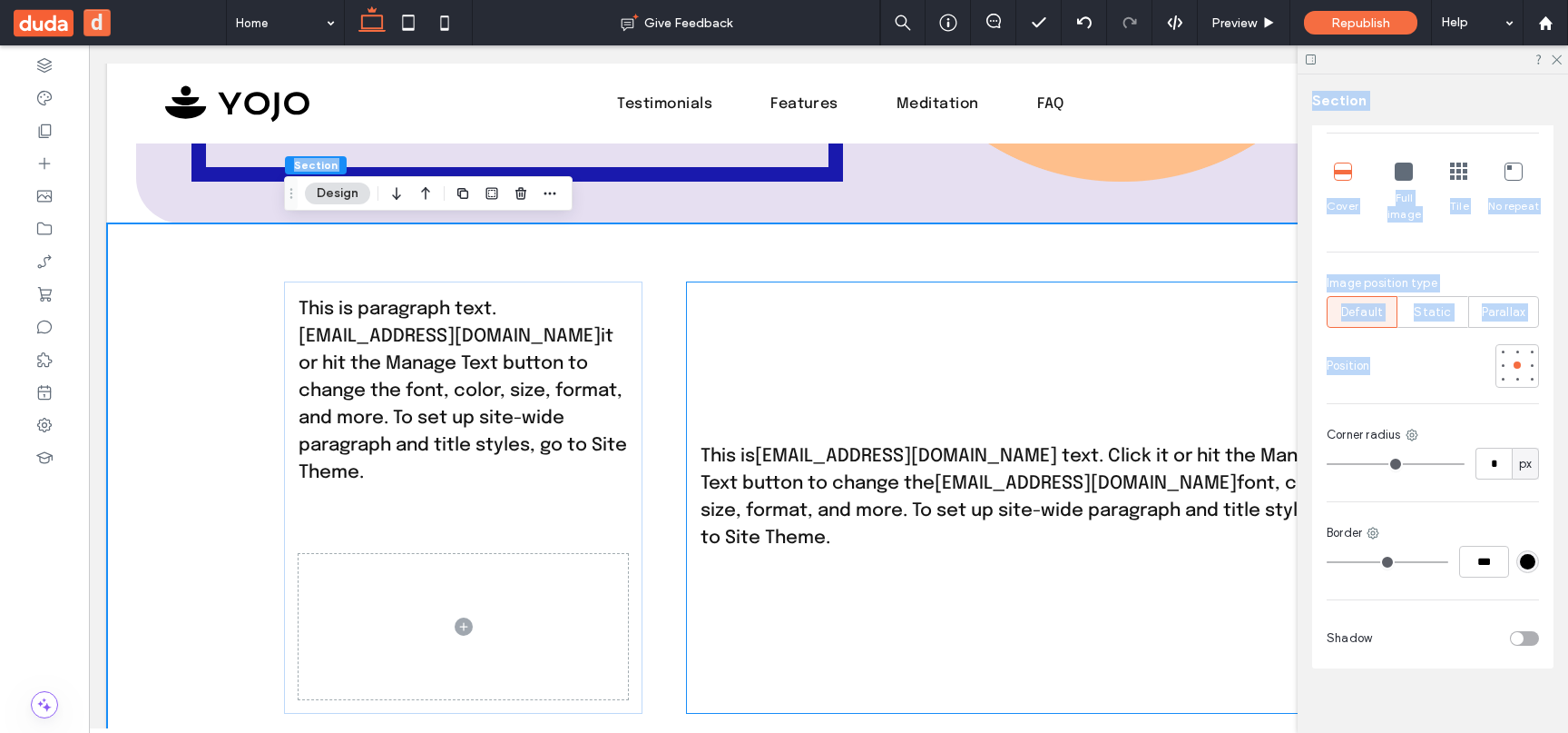
drag, startPoint x: 1492, startPoint y: 416, endPoint x: 1254, endPoint y: 322, distance: 255.9
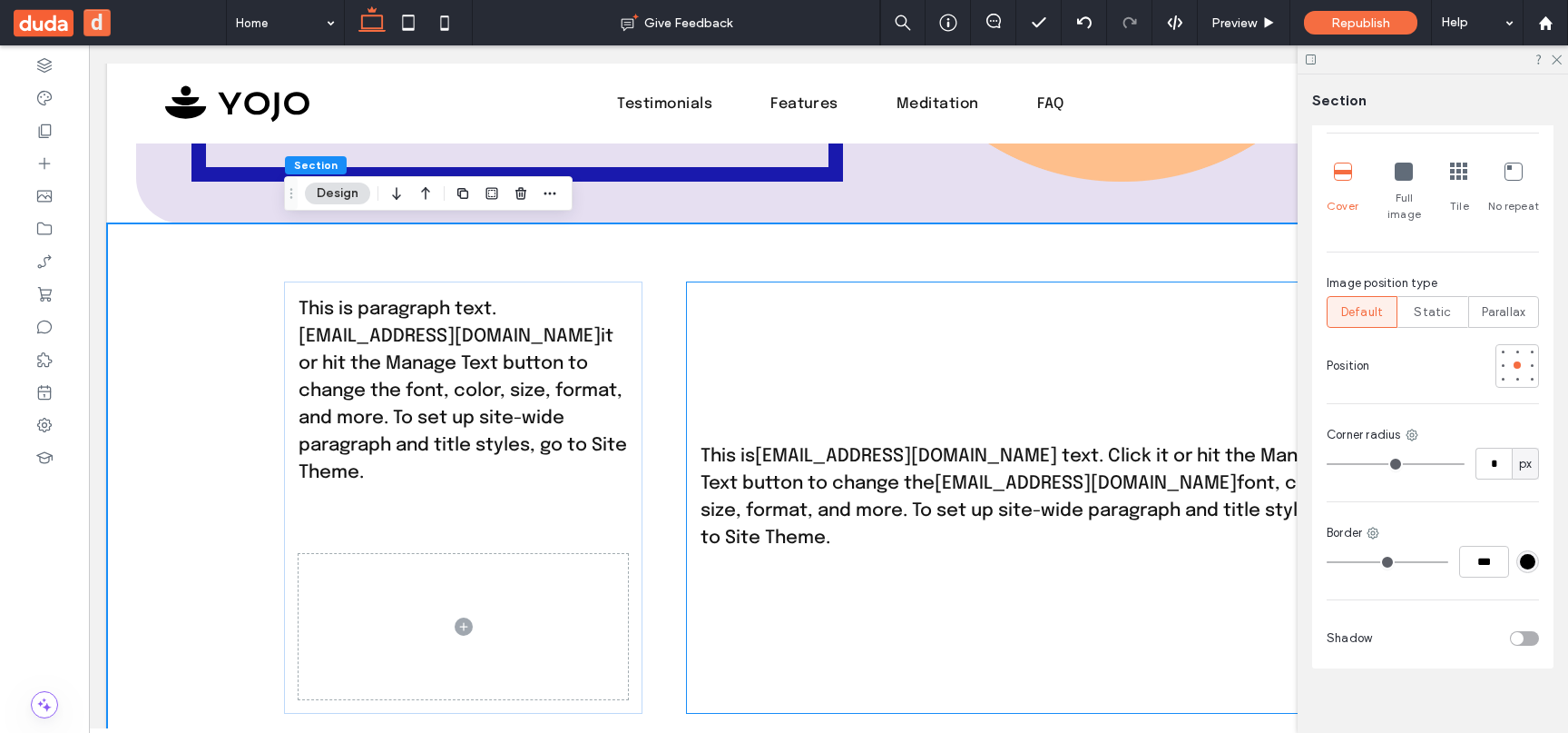
click at [1327, 331] on div "Add multiple images for a background slider Cover Full image Tile No repeat Ima…" at bounding box center [1433, 183] width 212 height 396
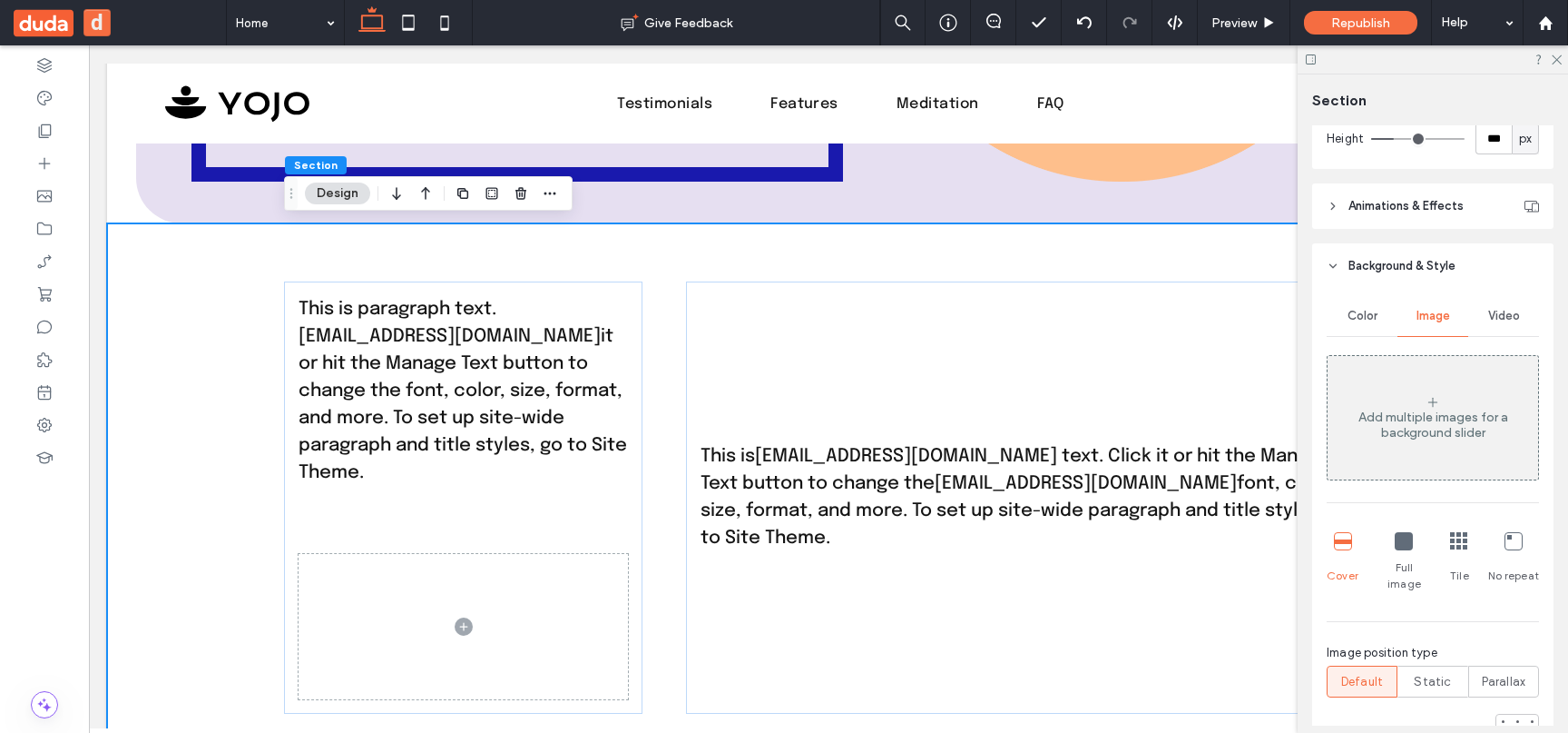
scroll to position [695, 0]
click at [1355, 311] on div "Color" at bounding box center [1362, 320] width 71 height 40
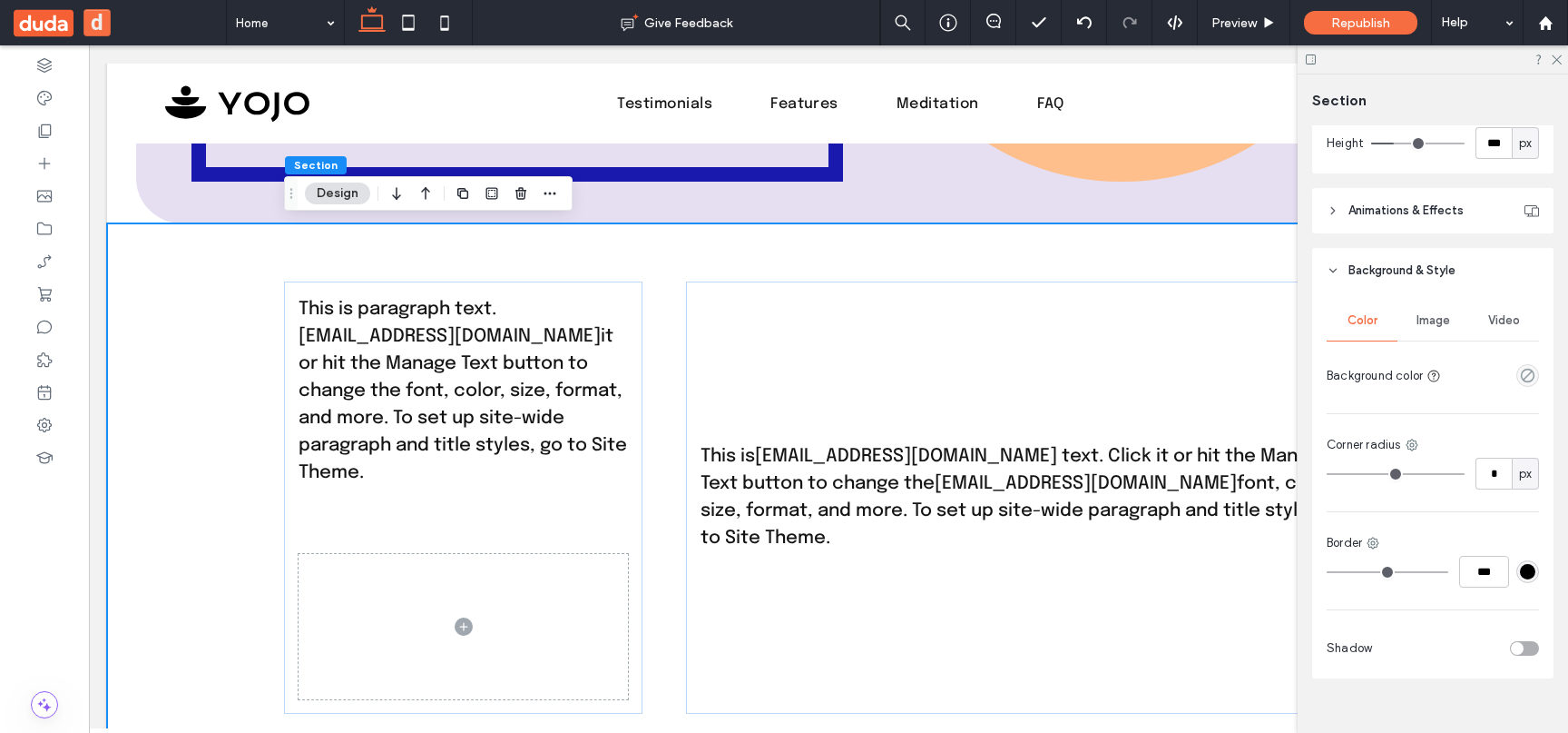
click at [1408, 326] on div "Image" at bounding box center [1433, 320] width 71 height 40
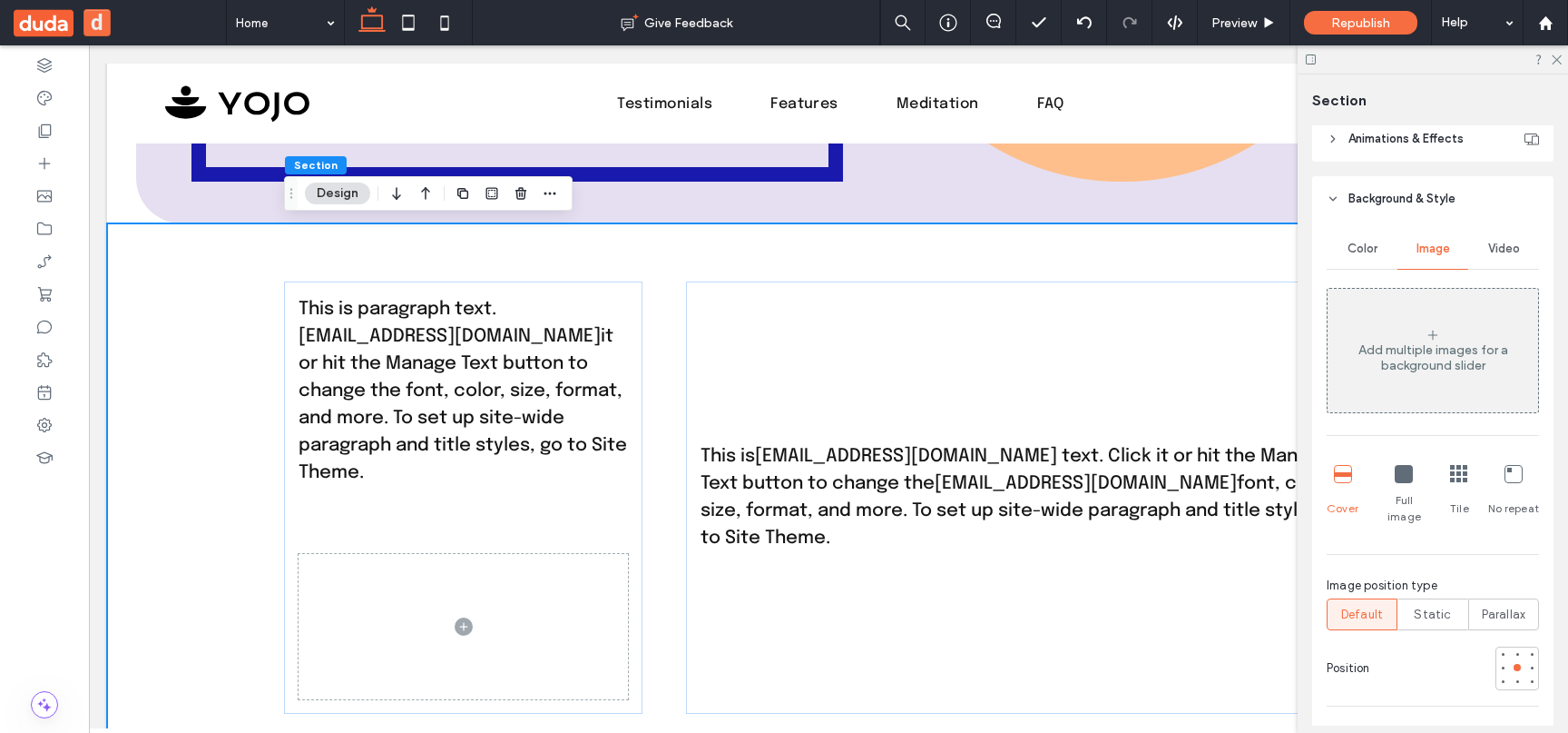
scroll to position [730, 0]
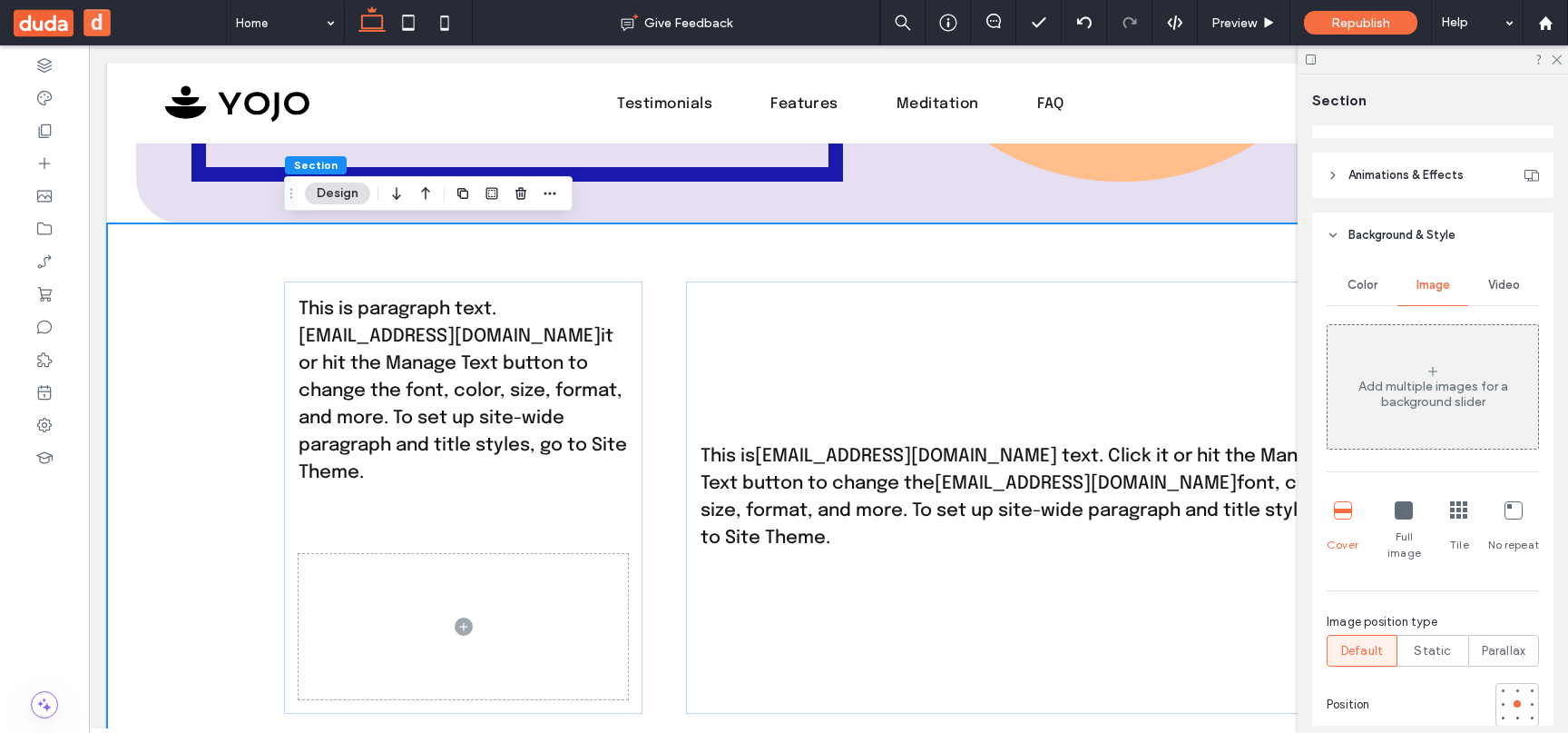
click at [1483, 295] on div "Video" at bounding box center [1504, 284] width 71 height 40
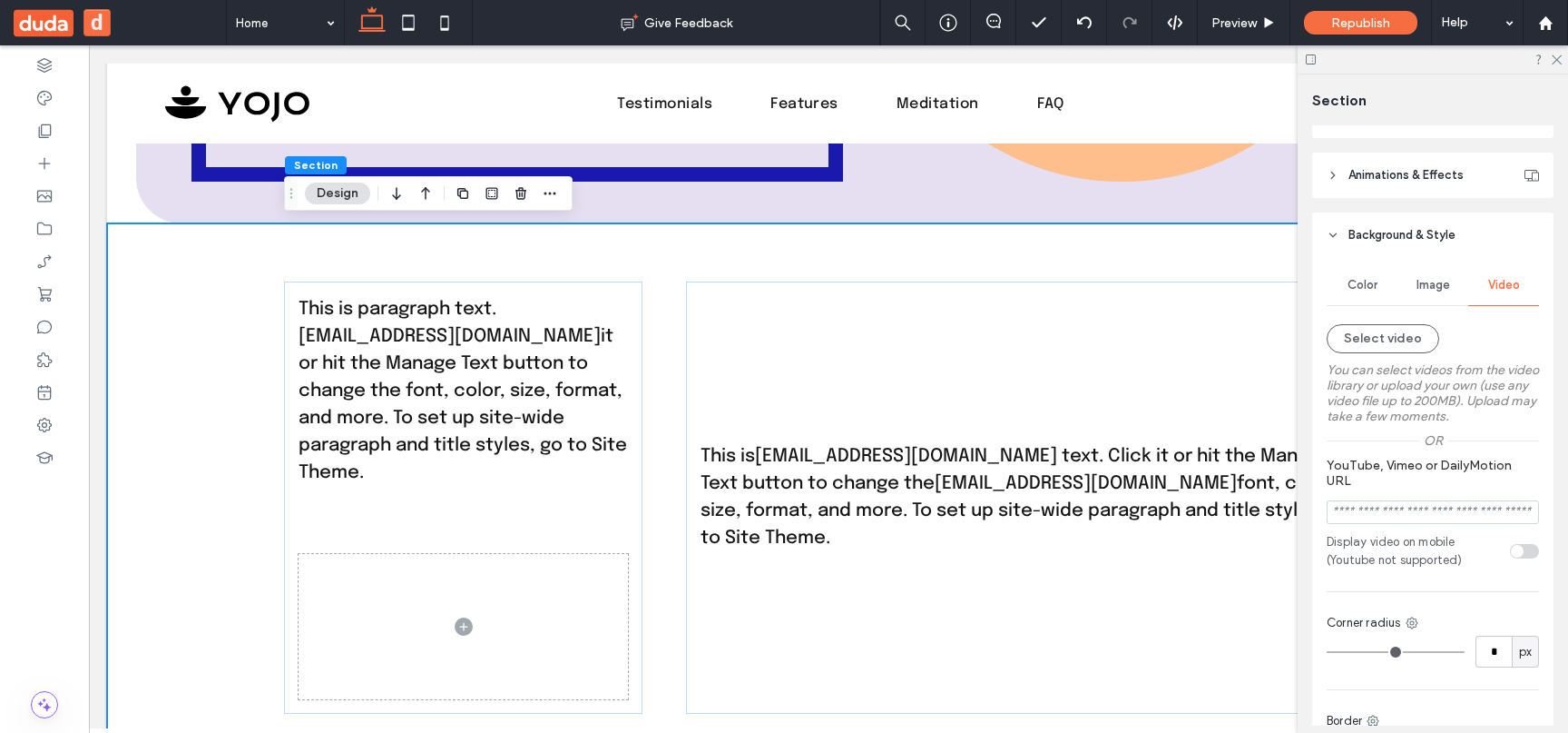
click at [1433, 295] on div "Image" at bounding box center [1433, 284] width 71 height 40
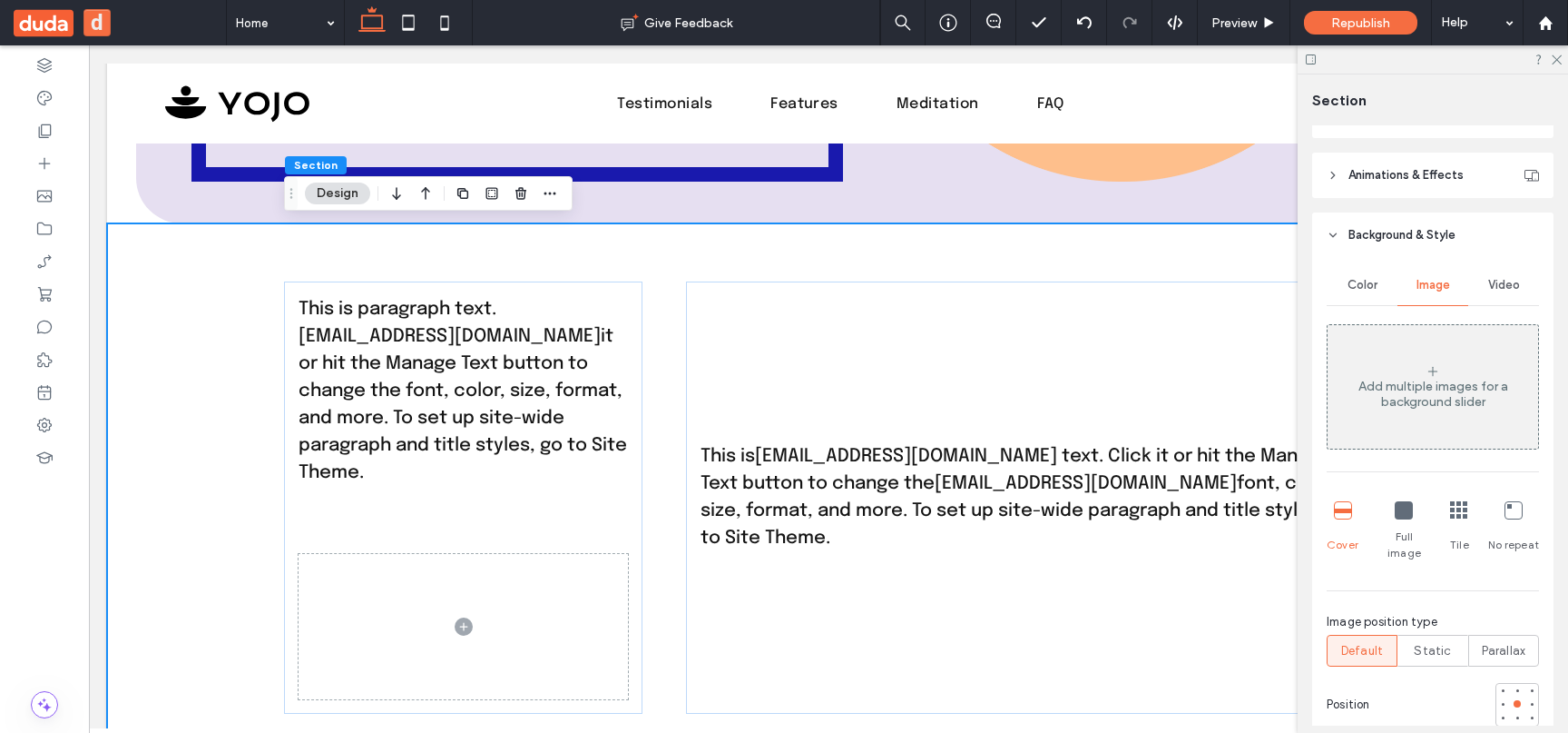
click at [855, 256] on div "This is paragraph text. youremail@company.com it or hit the Manage Text button …" at bounding box center [828, 497] width 1089 height 547
click at [883, 348] on div "This is youremail@company.com text. Click it or hit the Manage Text button to c…" at bounding box center [1029, 497] width 687 height 432
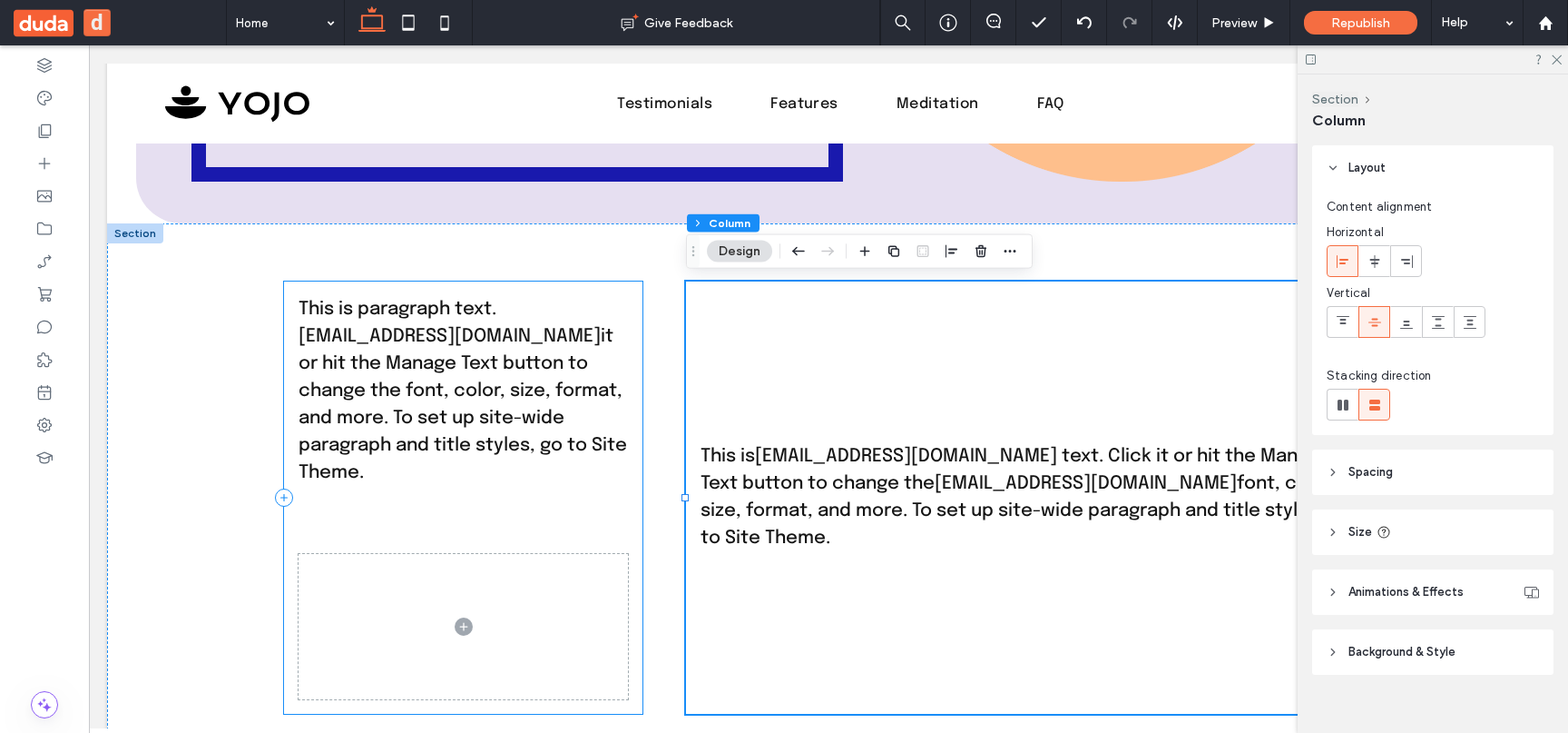
click at [527, 534] on div "This is paragraph text. youremail@company.com it or hit the Manage Text button …" at bounding box center [463, 497] width 358 height 432
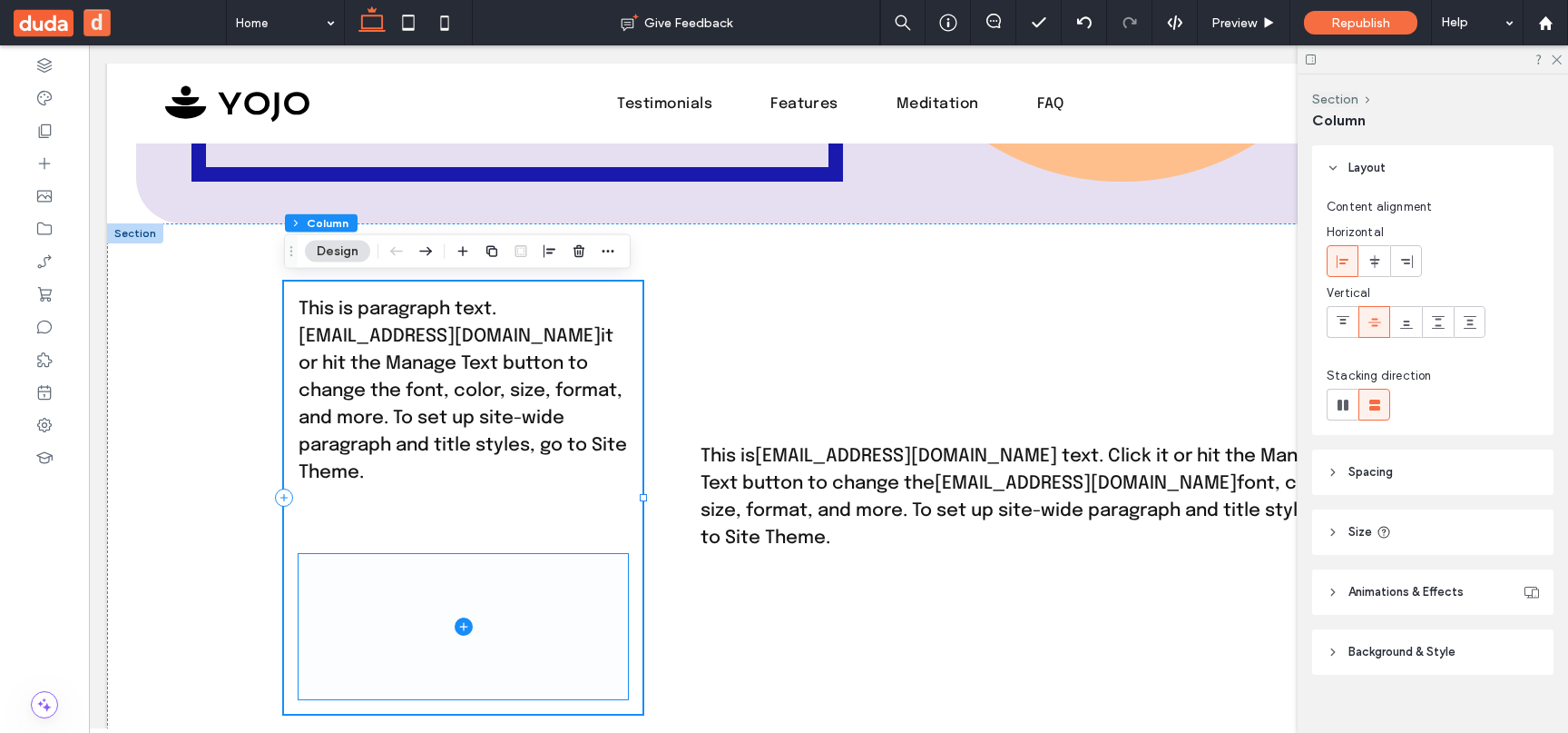
click at [527, 581] on span at bounding box center [463, 627] width 330 height 146
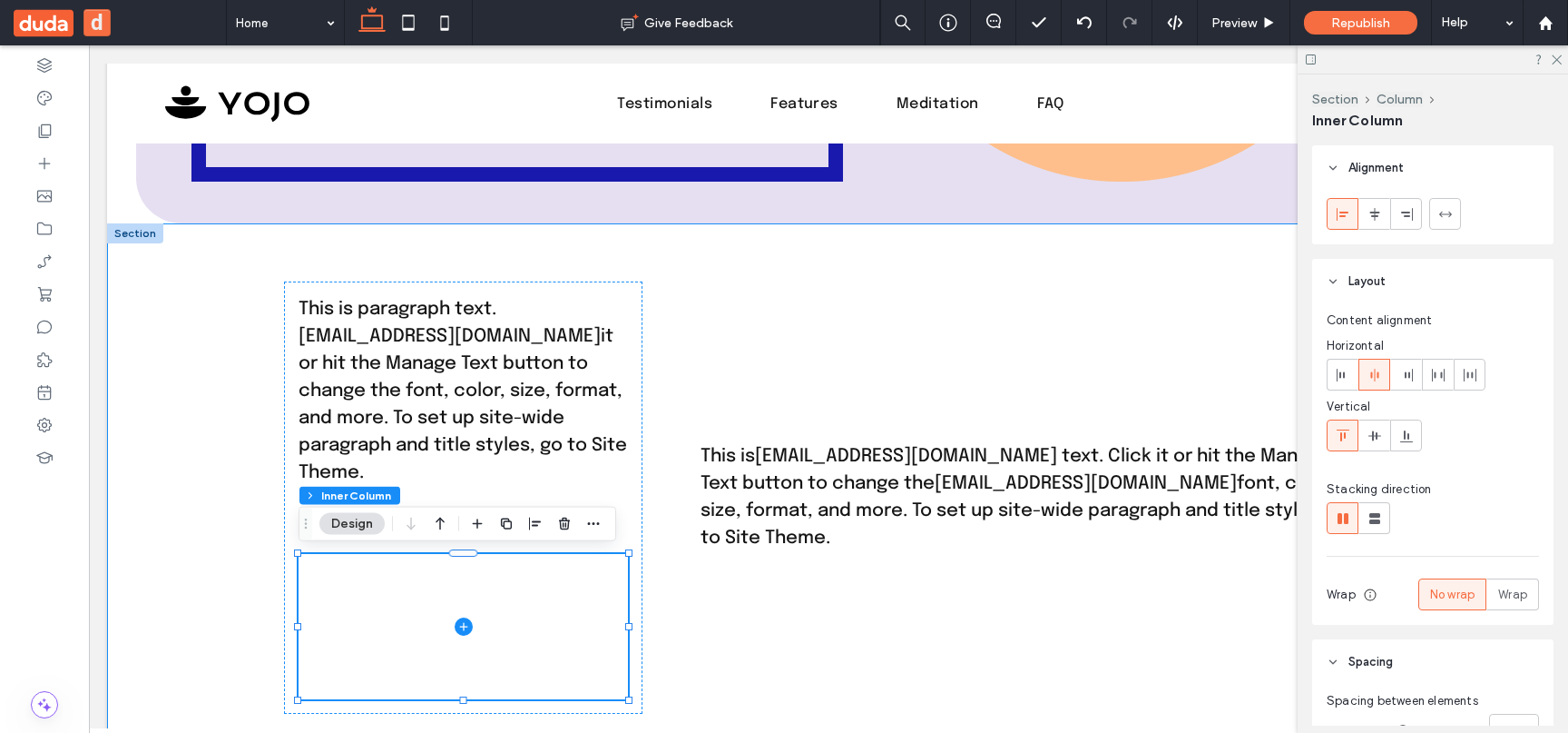
click at [643, 402] on div "This is paragraph text. youremail@company.com it or hit the Manage Text button …" at bounding box center [828, 497] width 1089 height 547
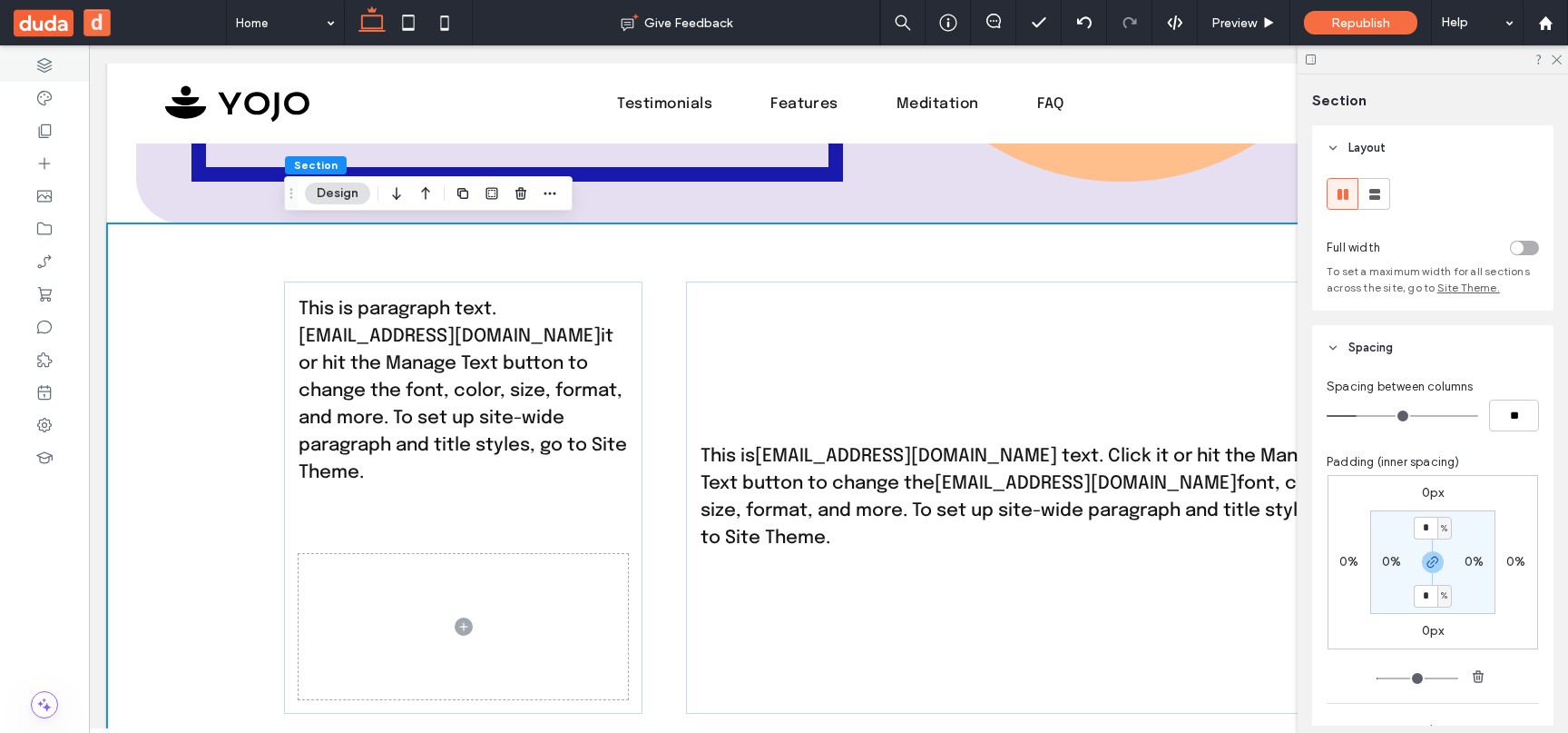
click at [74, 66] on div at bounding box center [44, 65] width 89 height 32
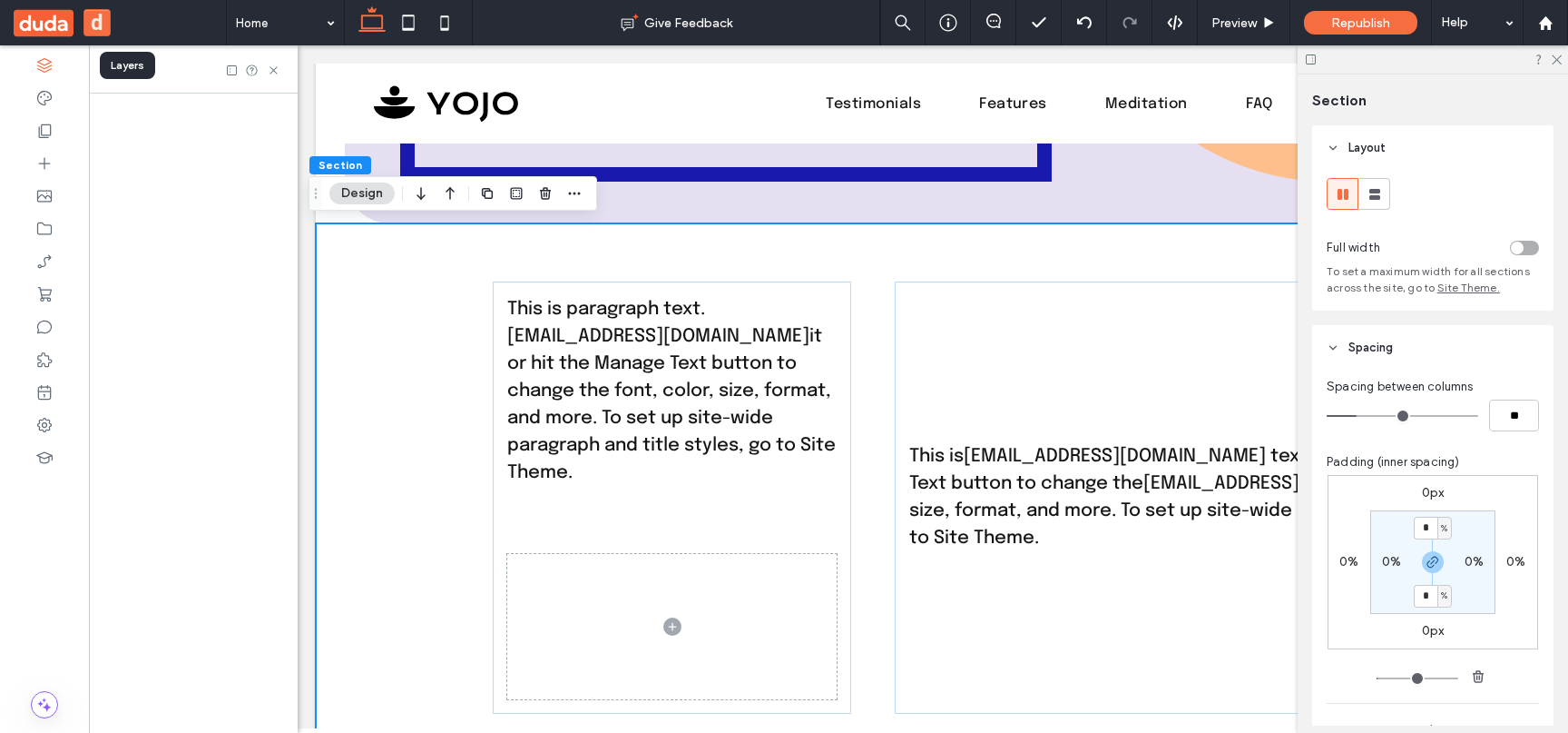
scroll to position [0, 479]
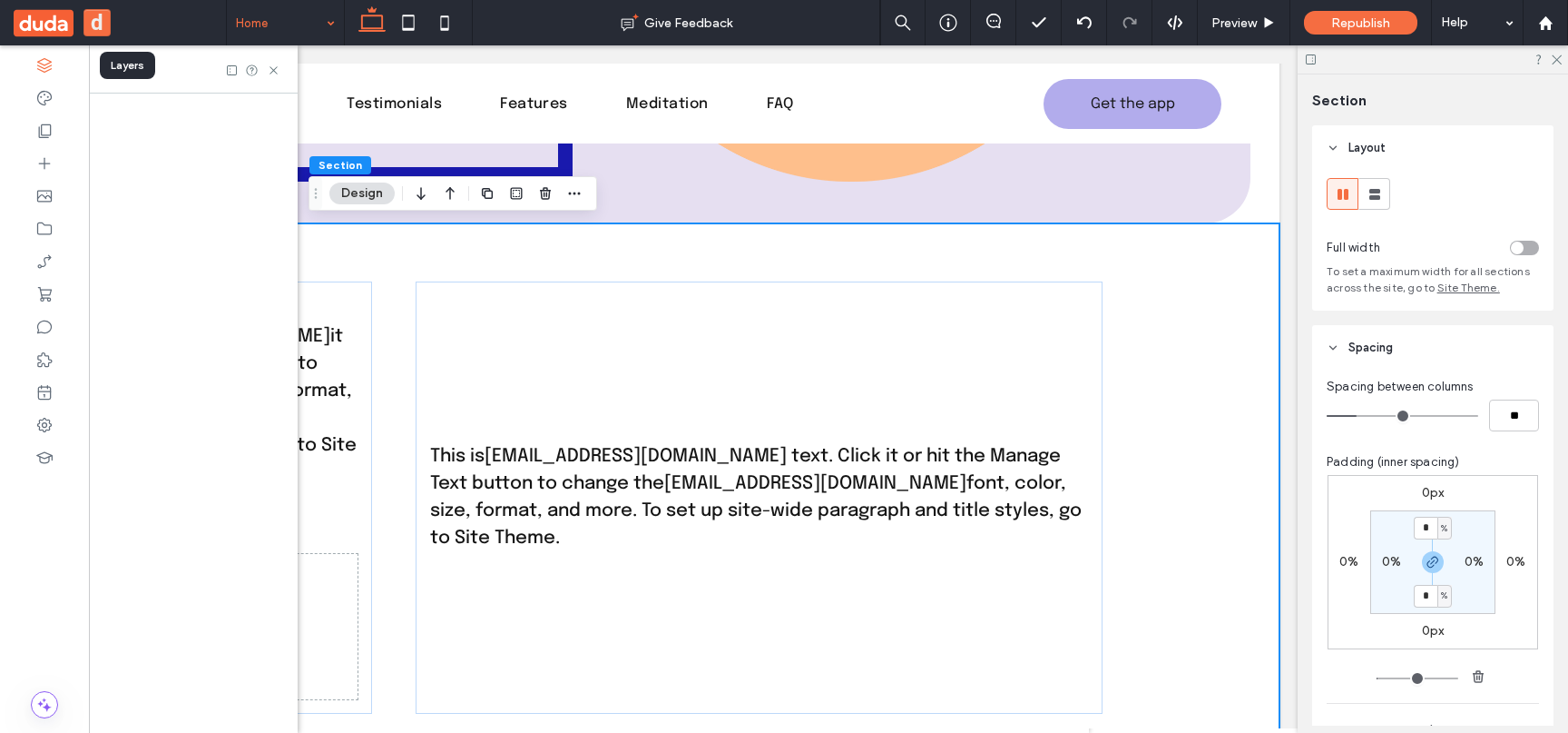
click at [60, 90] on div at bounding box center [44, 97] width 89 height 32
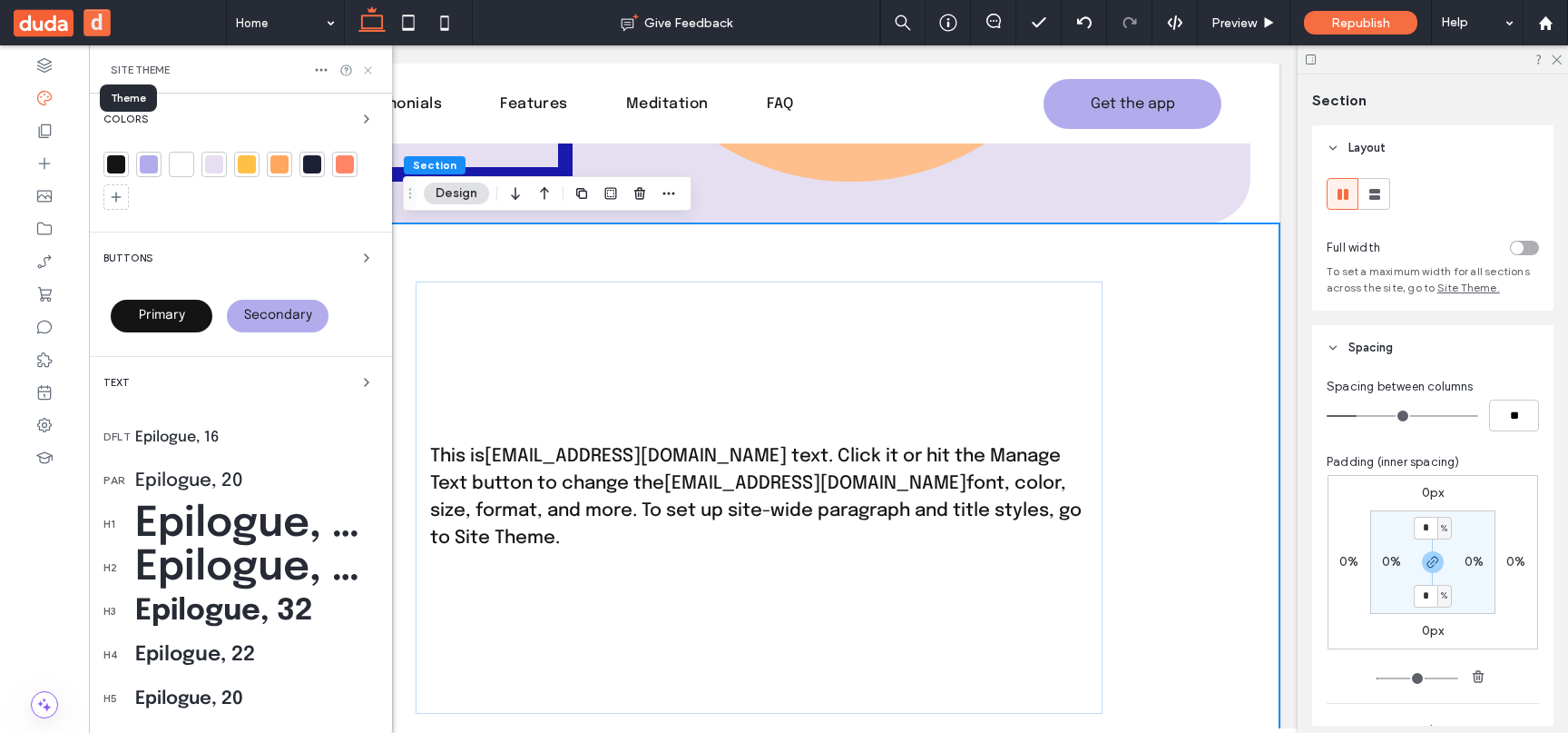
click at [365, 72] on icon at bounding box center [368, 71] width 14 height 14
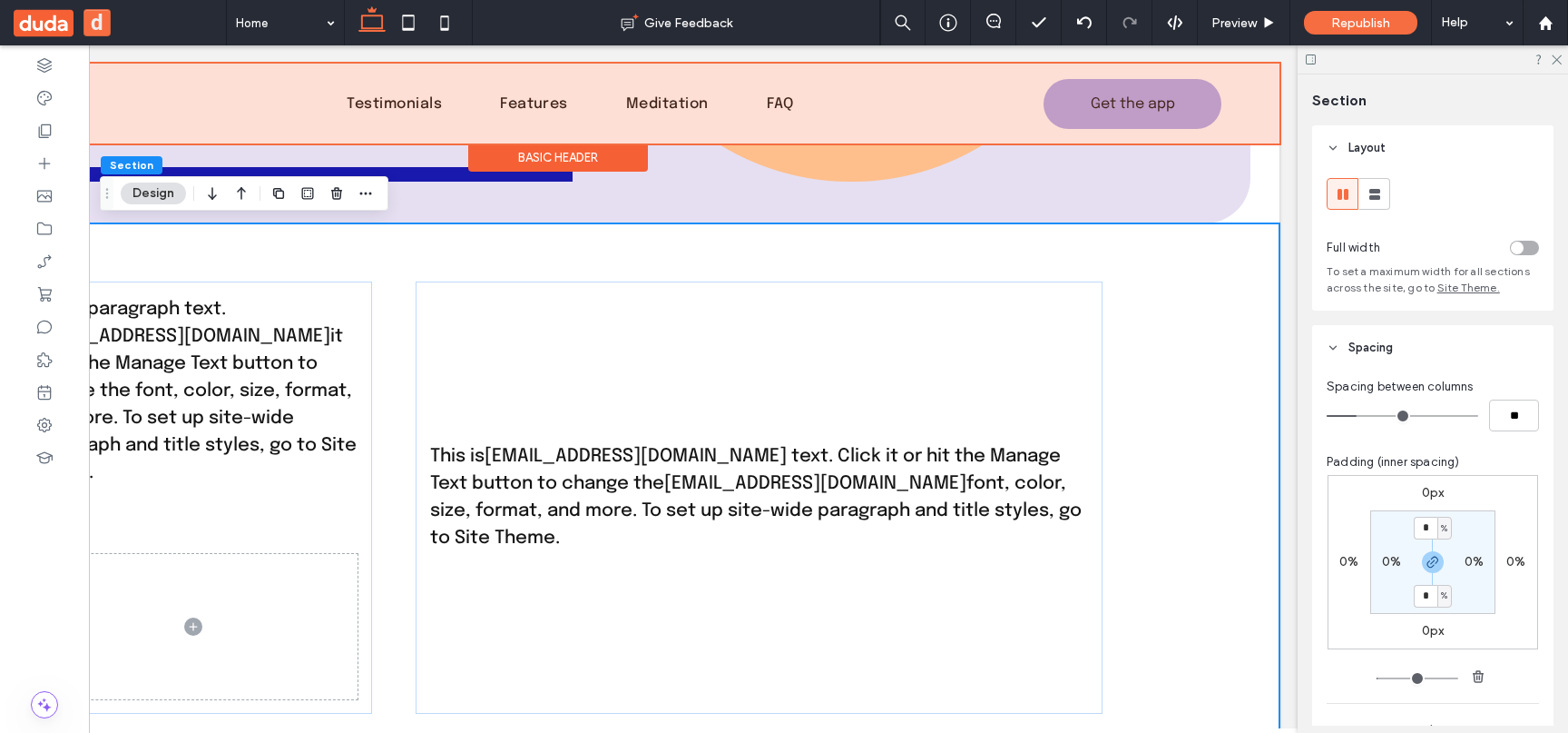
scroll to position [0, 271]
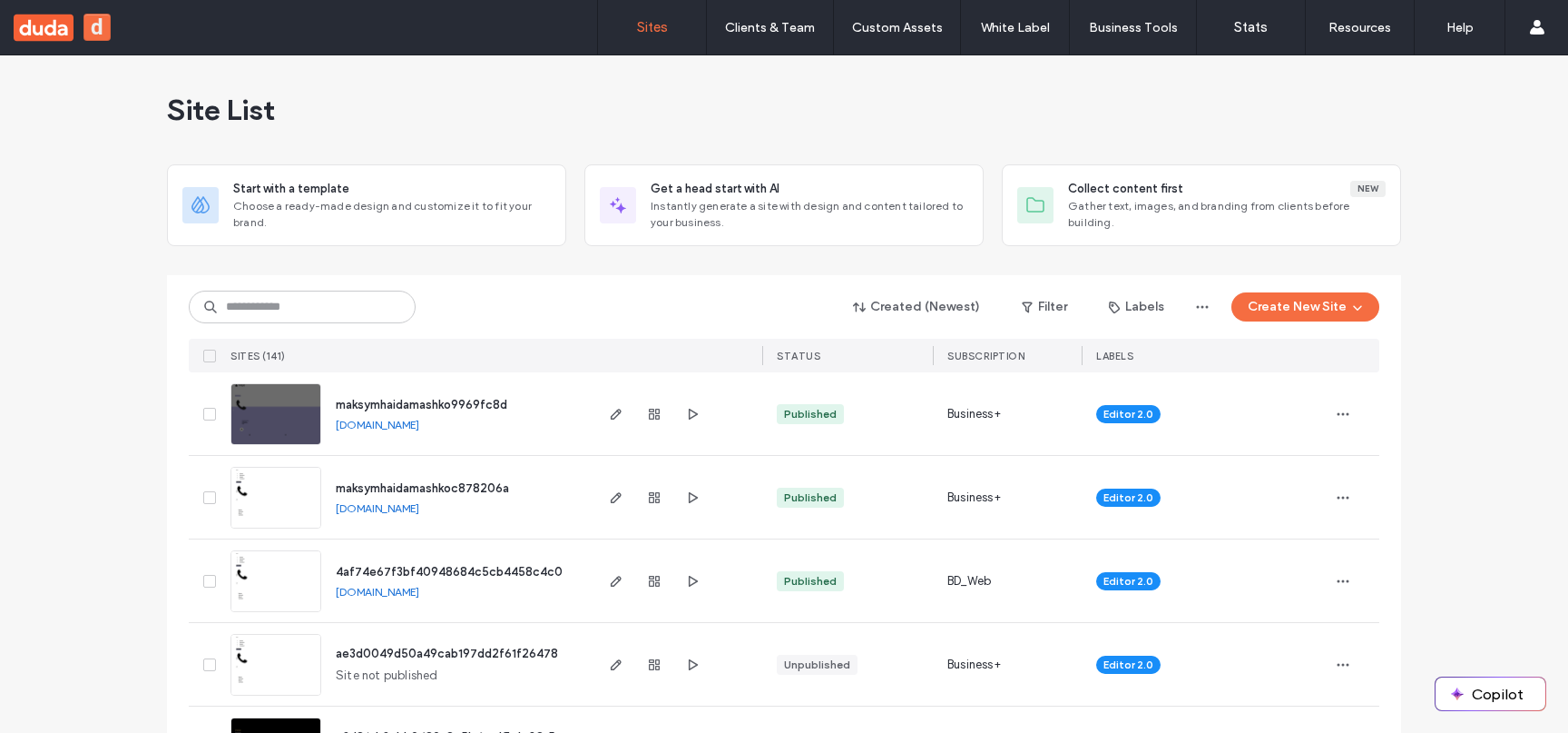
click at [598, 413] on div at bounding box center [677, 413] width 171 height 83
click at [598, 412] on div at bounding box center [677, 413] width 171 height 83
click at [609, 412] on icon "button" at bounding box center [616, 413] width 15 height 15
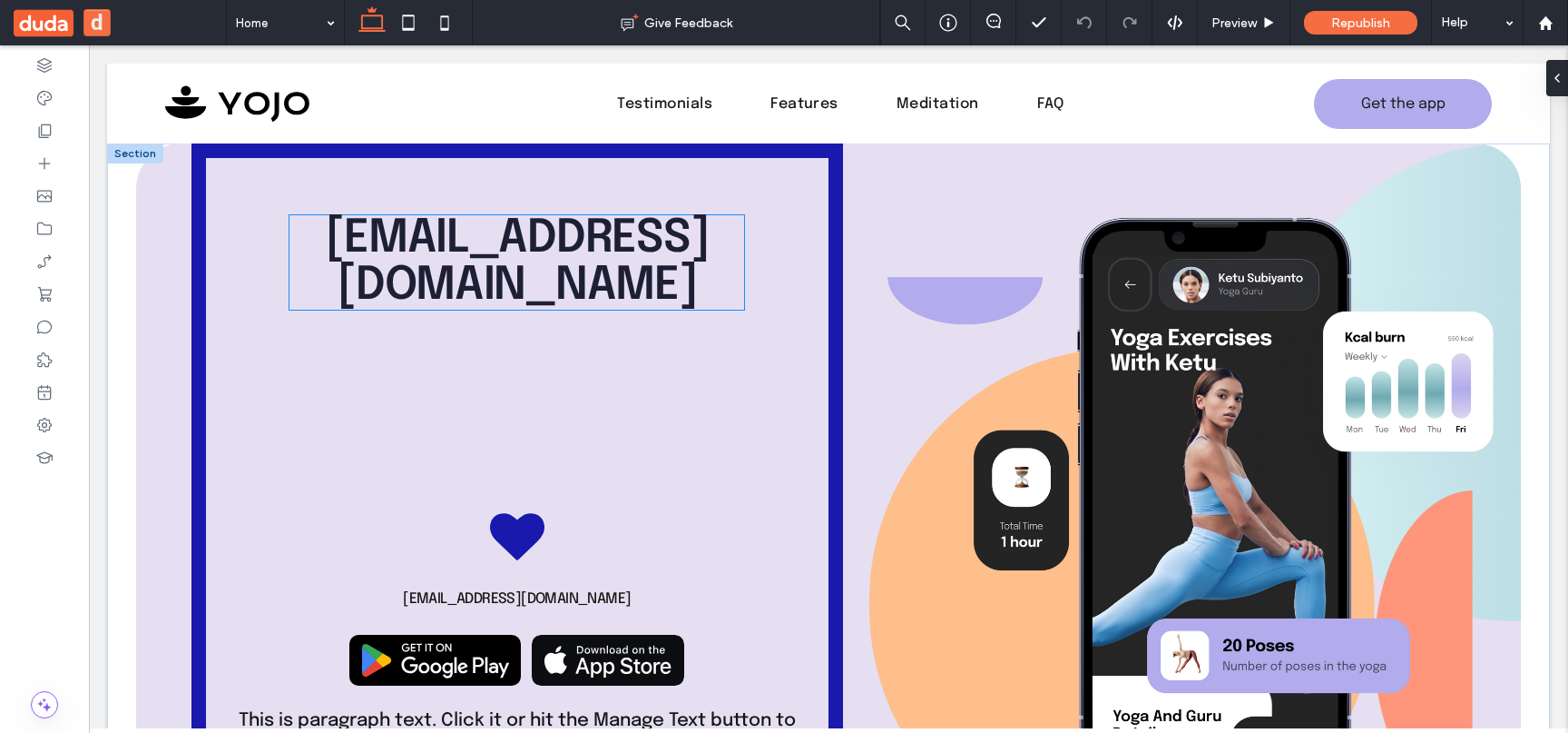
click at [550, 383] on span at bounding box center [516, 404] width 593 height 146
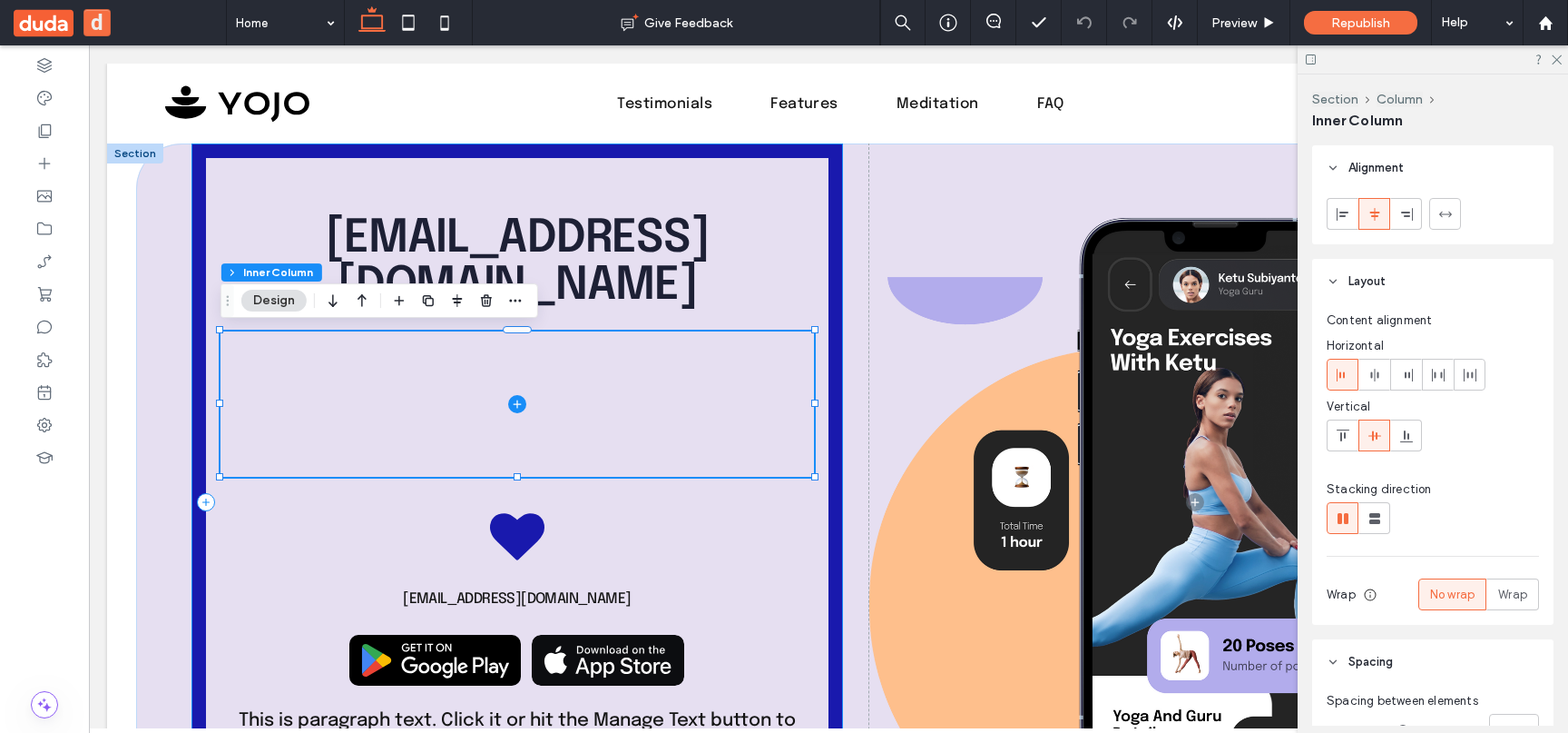
click at [637, 516] on div "youremail@company.com youremail@company.com This is paragraph text. Click it or…" at bounding box center [517, 502] width 651 height 716
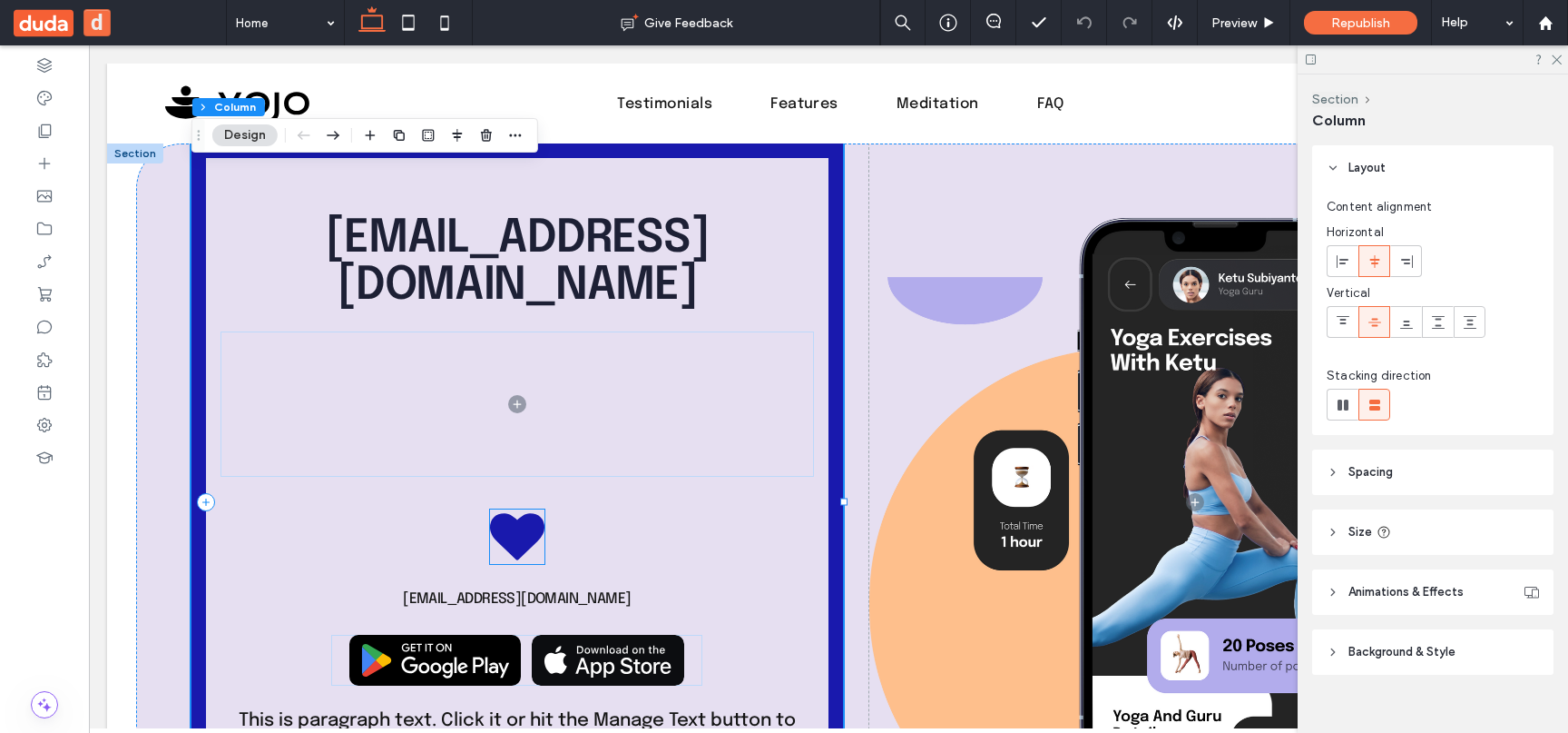
click at [541, 517] on icon at bounding box center [516, 535] width 54 height 46
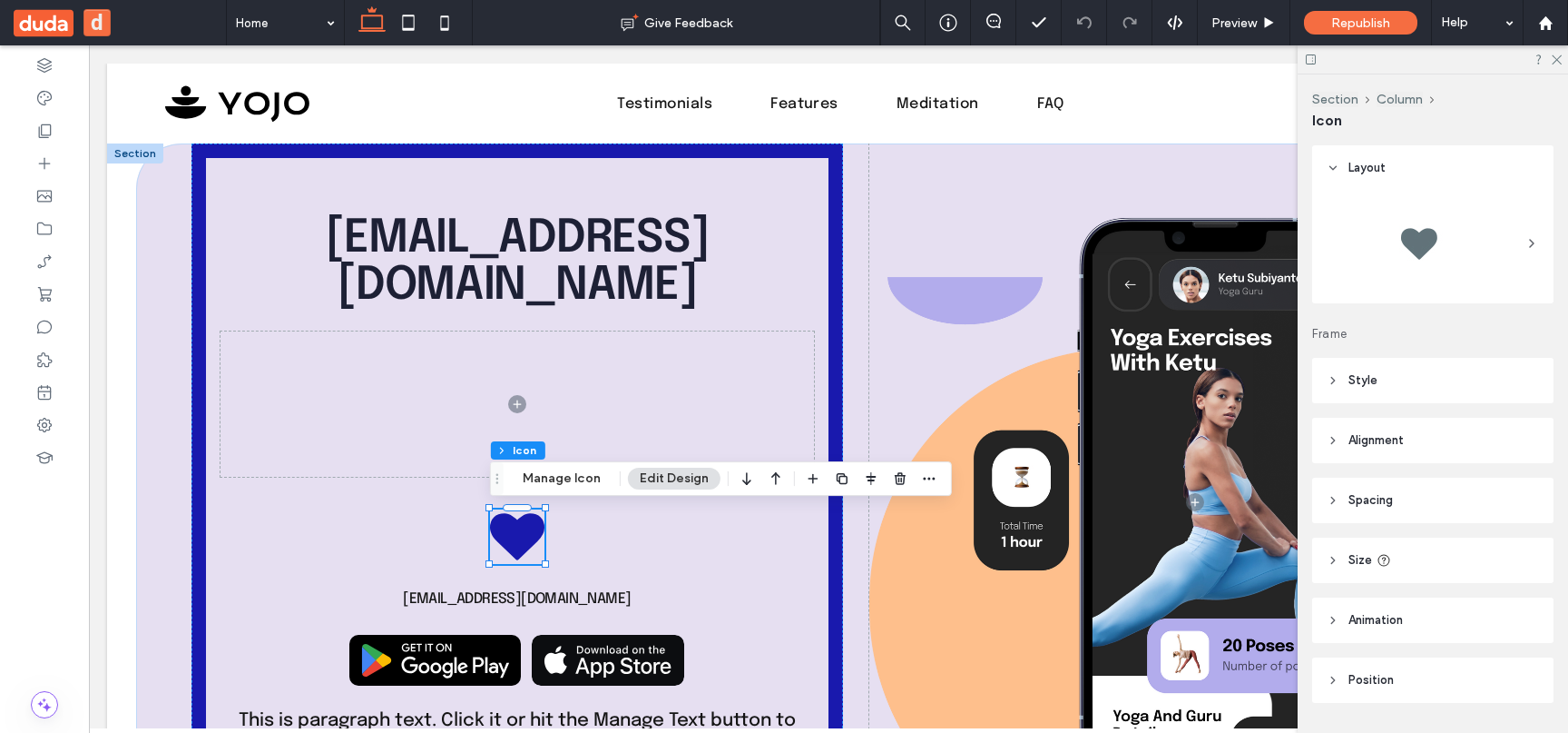
scroll to position [50, 0]
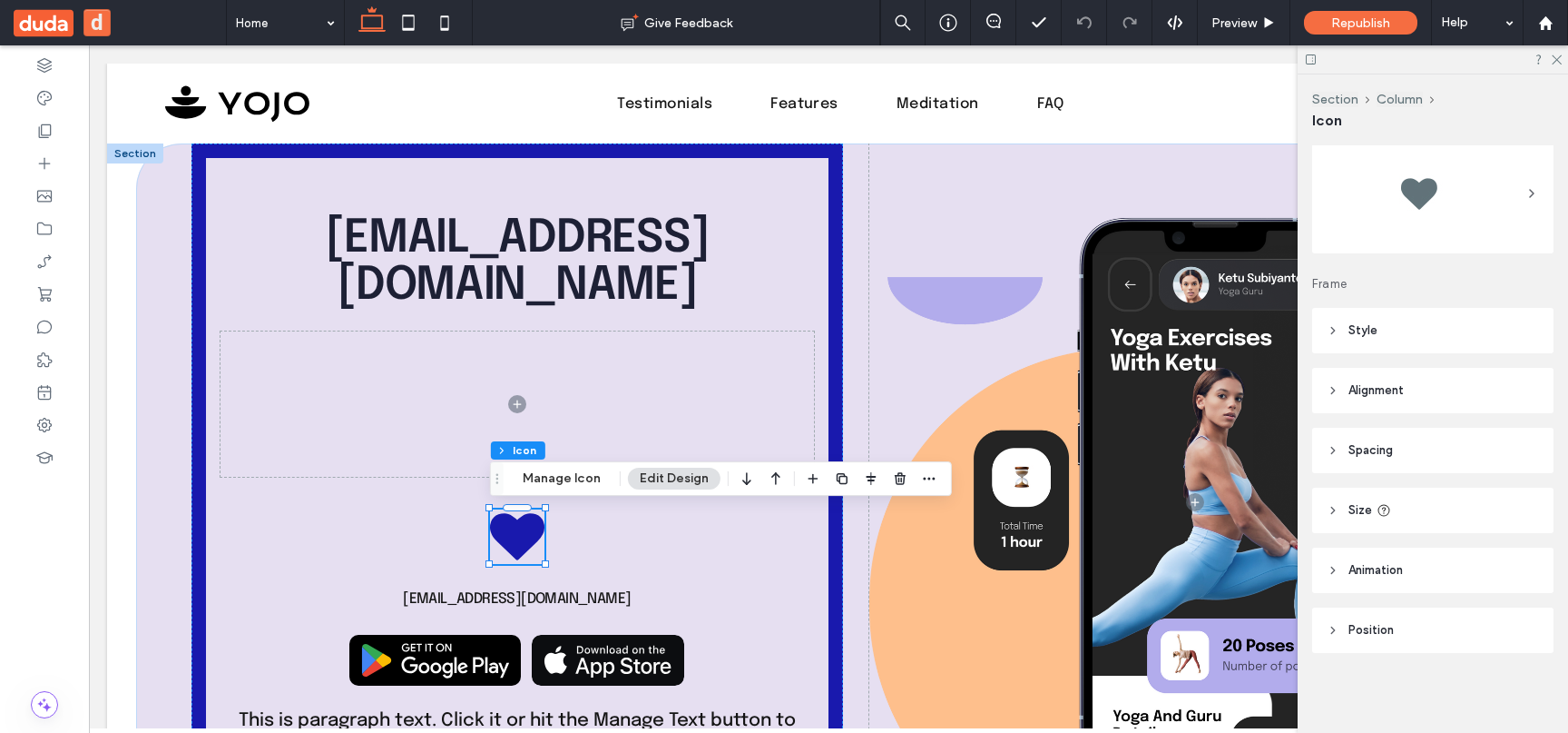
click at [1389, 627] on span "Position" at bounding box center [1371, 630] width 45 height 18
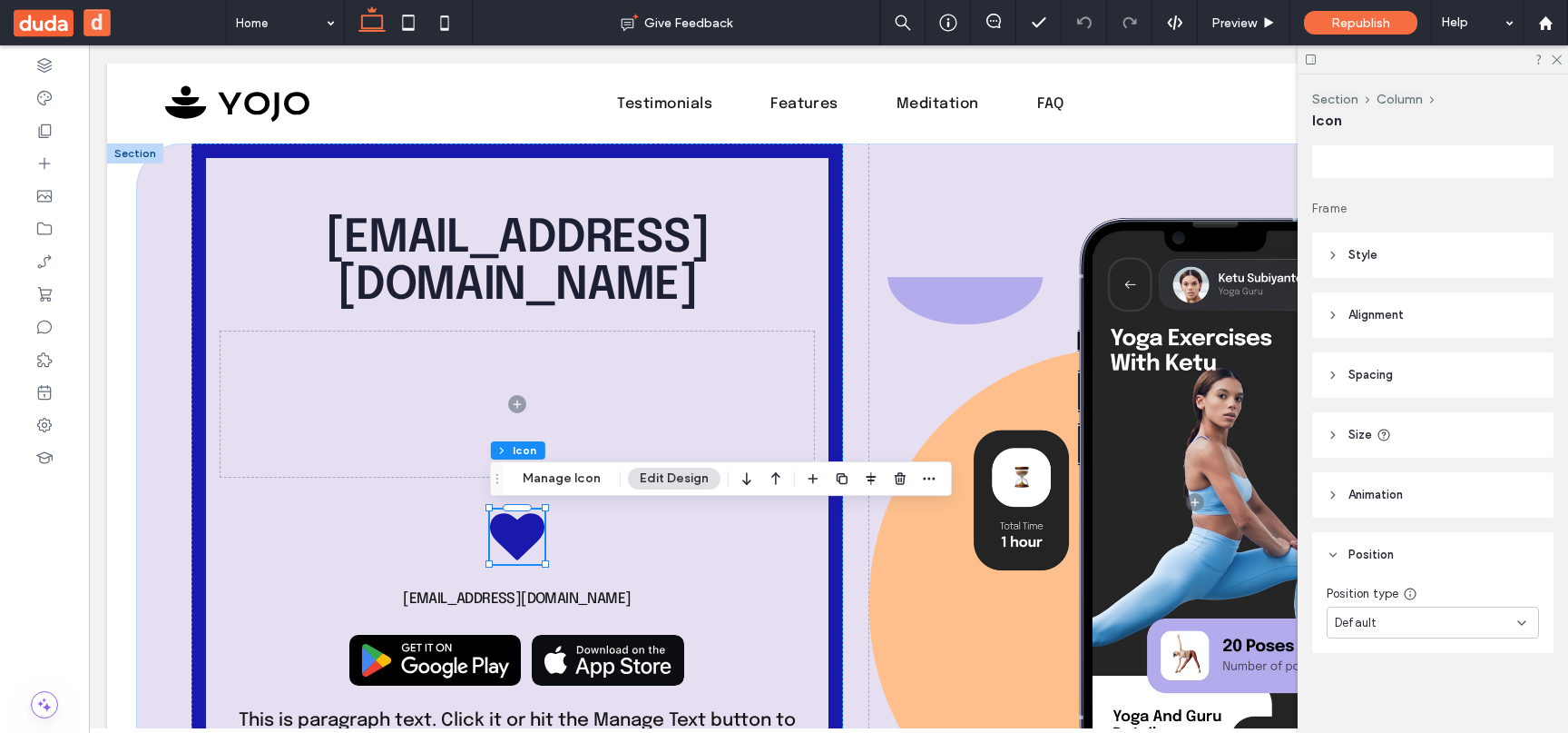
click at [1412, 592] on icon at bounding box center [1410, 593] width 15 height 15
click at [1407, 621] on div "Default" at bounding box center [1425, 623] width 182 height 18
click at [1393, 553] on img at bounding box center [1433, 556] width 211 height 92
click at [1433, 463] on div "Fixed" at bounding box center [1433, 463] width 211 height 31
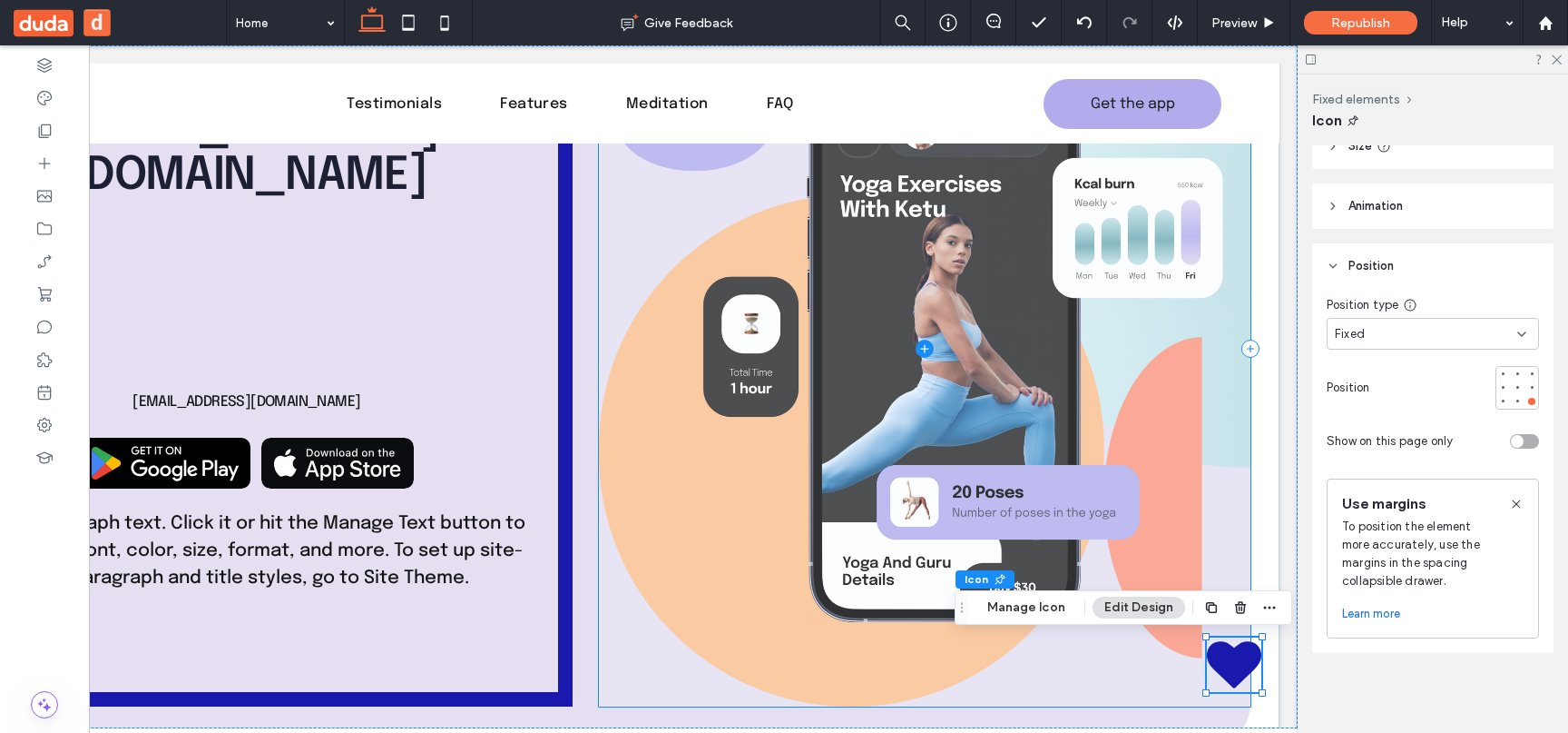
scroll to position [0, 0]
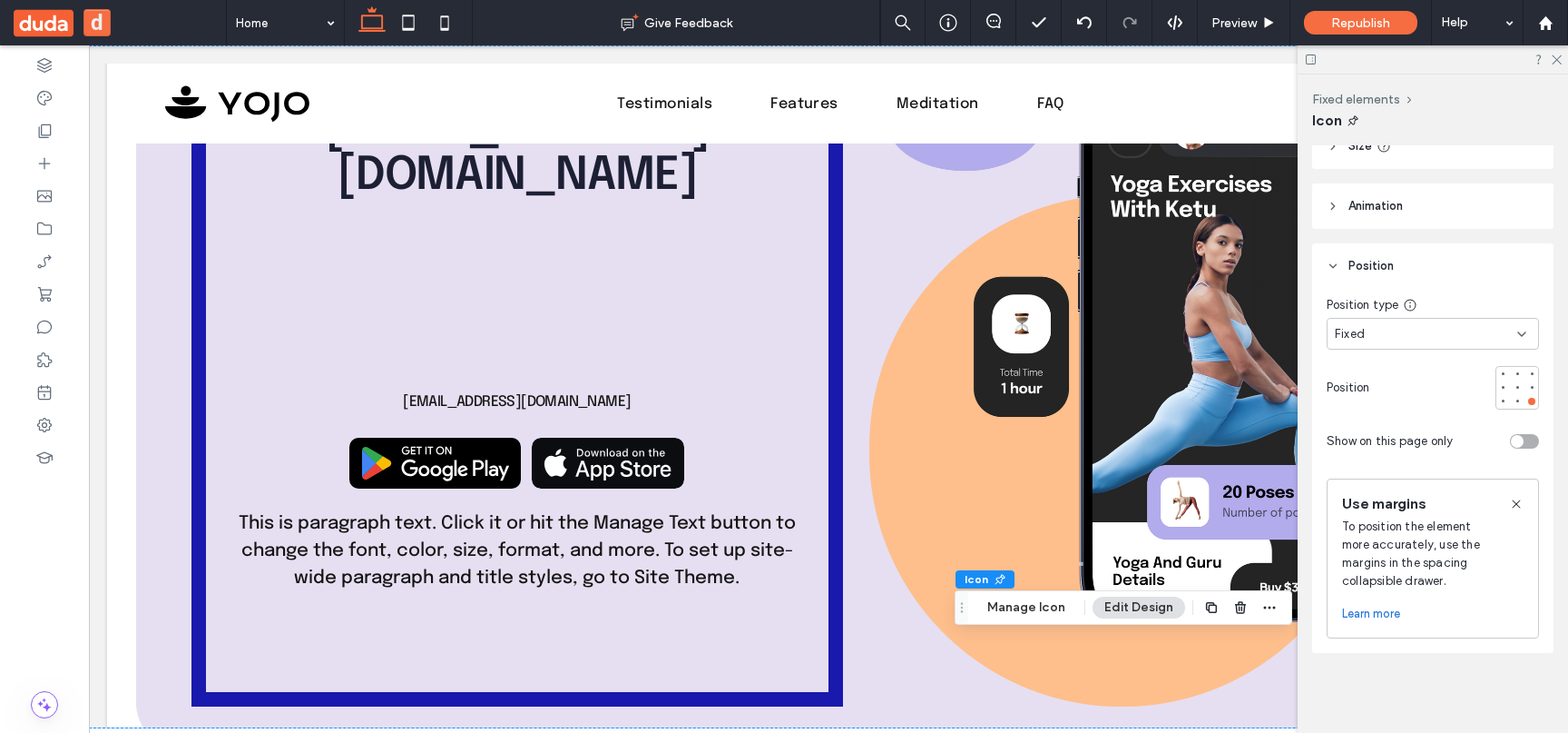
click at [1397, 345] on div "Fixed" at bounding box center [1433, 334] width 212 height 31
click at [1373, 367] on span "Default" at bounding box center [1356, 366] width 41 height 18
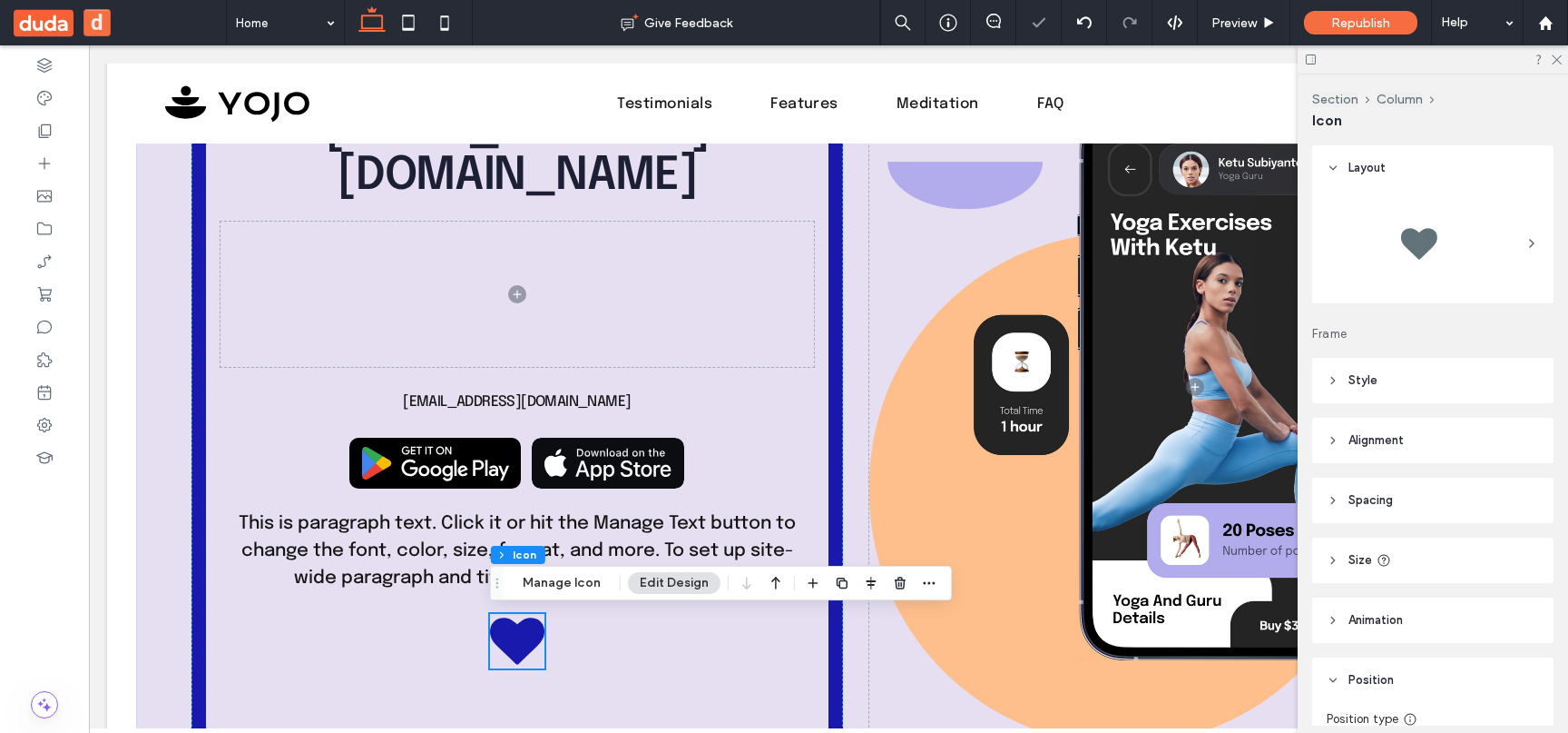
scroll to position [293, 0]
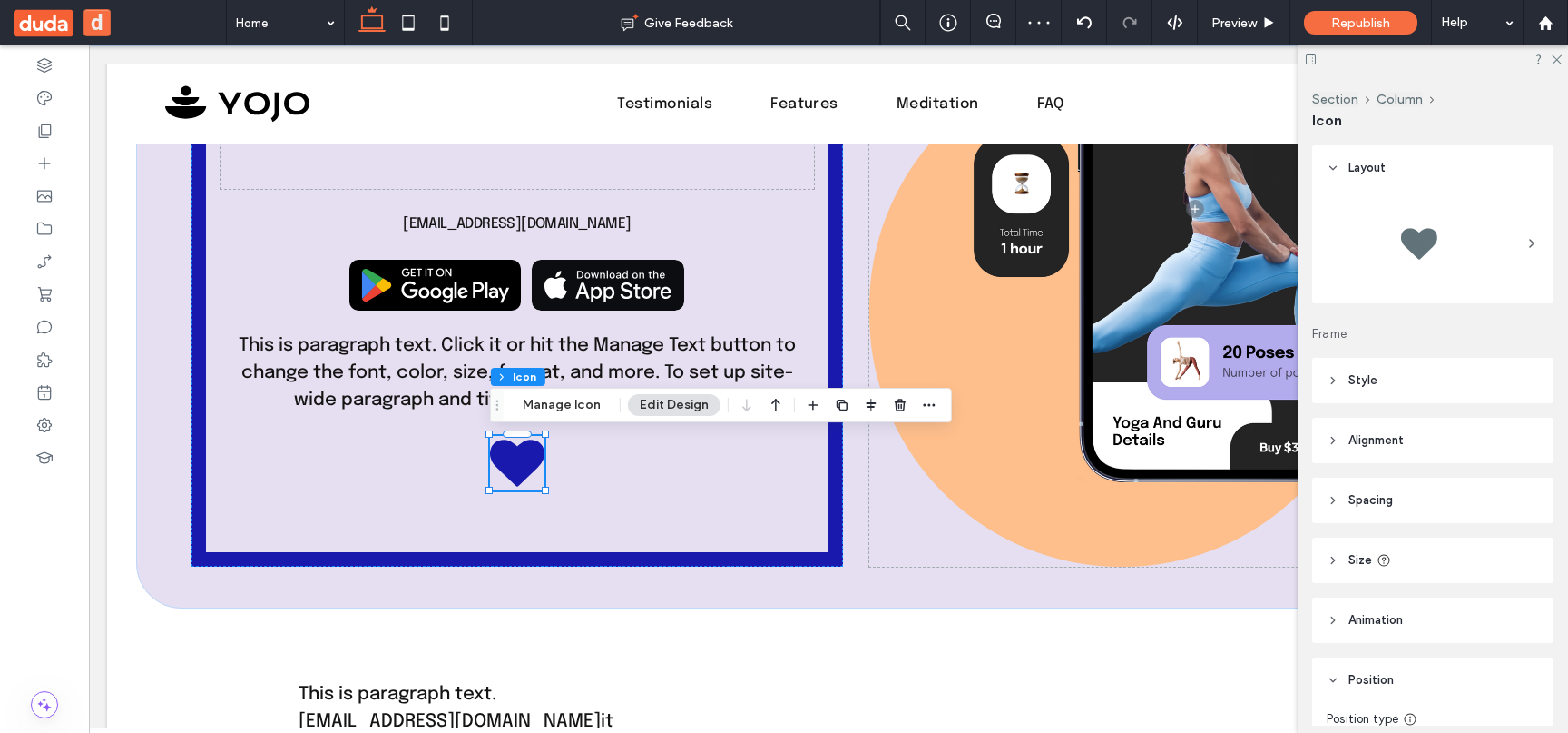
click at [624, 482] on span at bounding box center [828, 387] width 1479 height 683
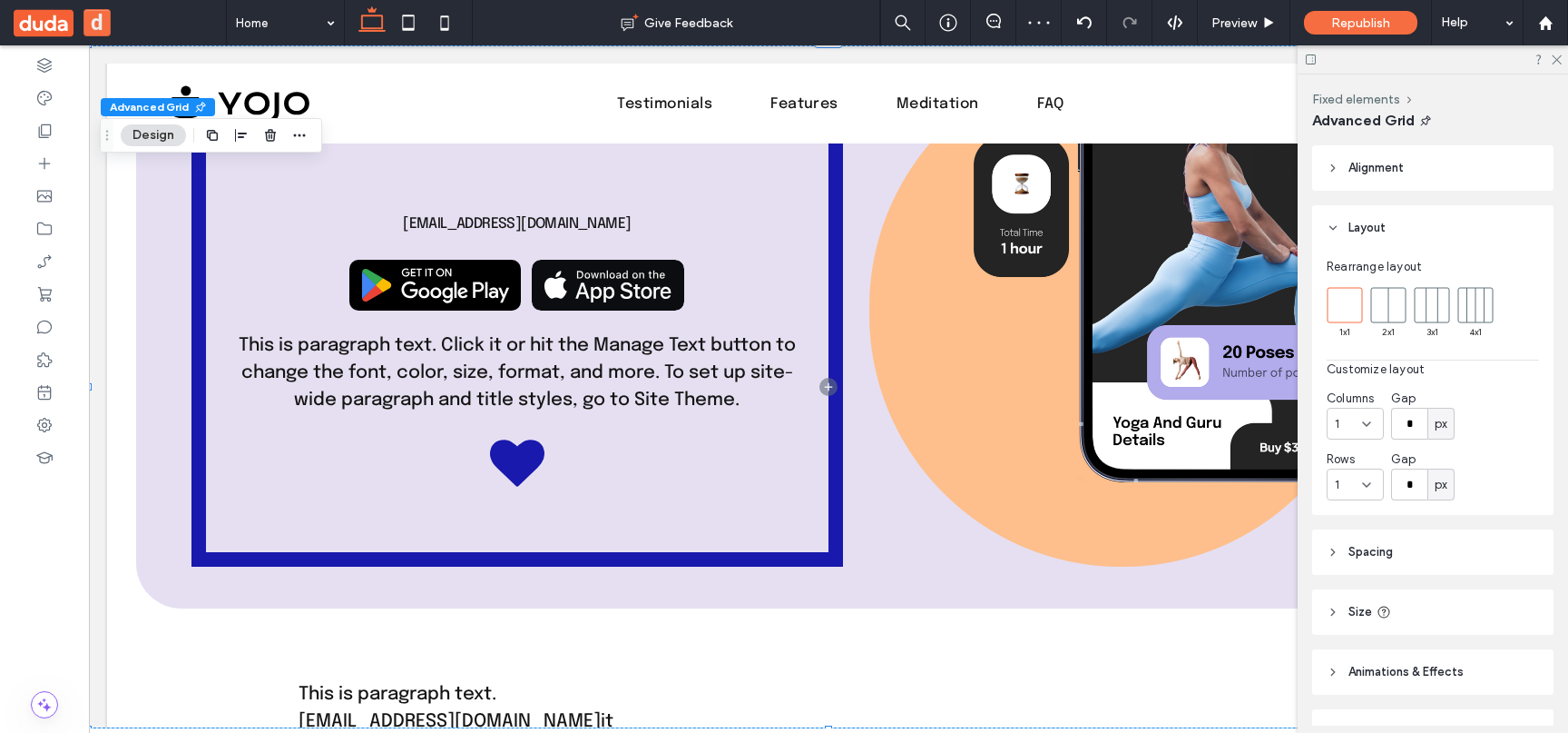
click at [509, 460] on span at bounding box center [828, 387] width 1479 height 683
click at [486, 462] on span at bounding box center [828, 387] width 1479 height 683
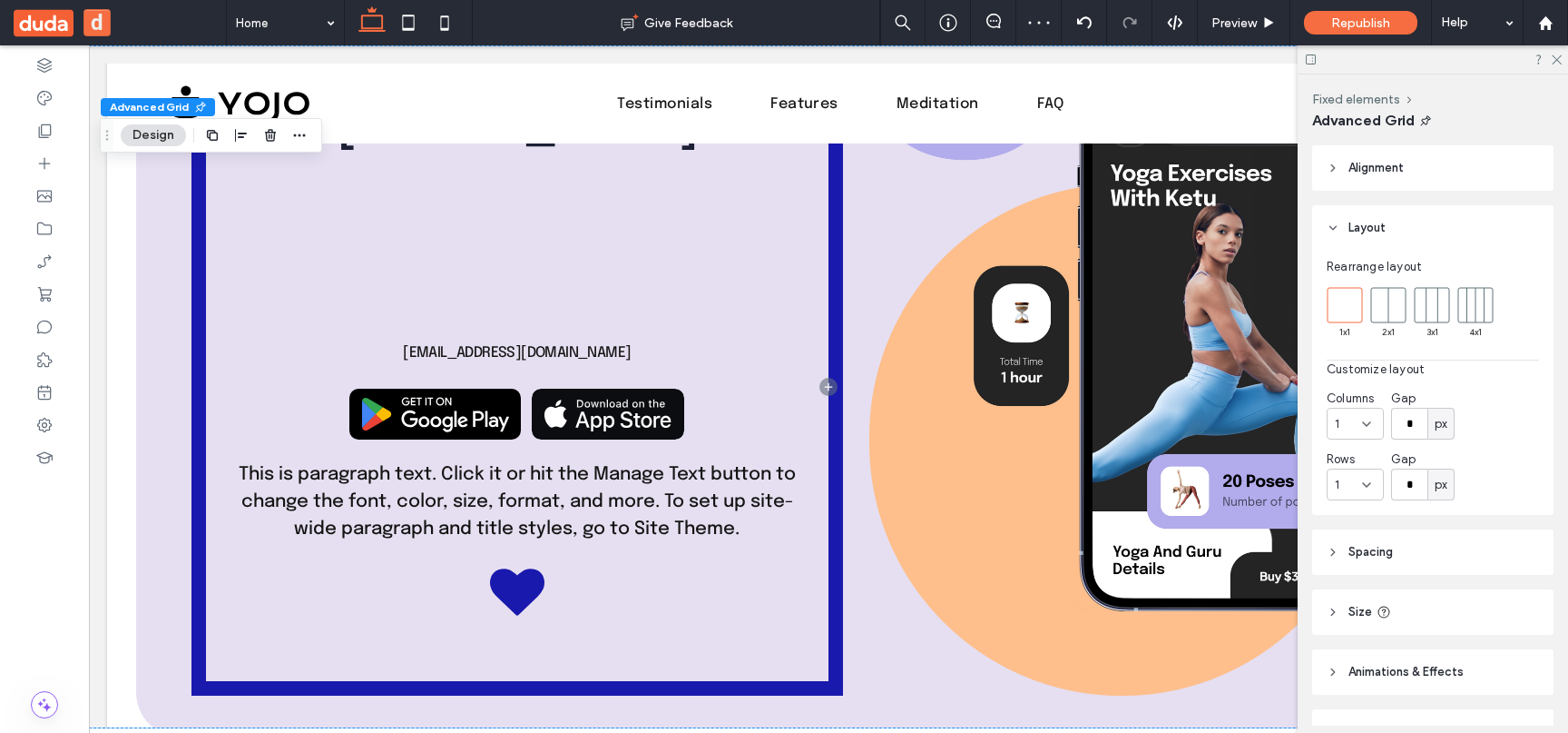
scroll to position [0, 0]
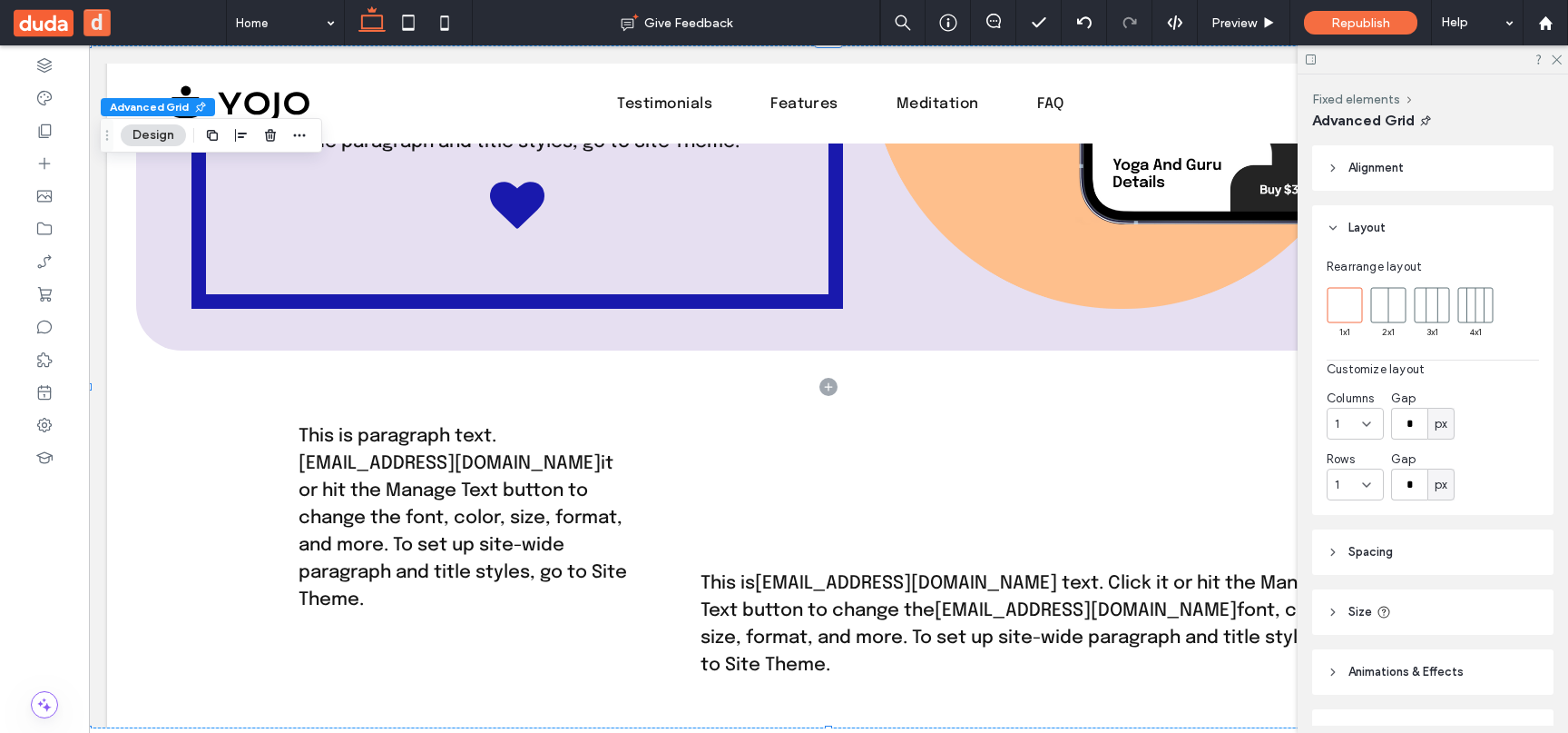
click at [855, 377] on span at bounding box center [828, 387] width 1479 height 683
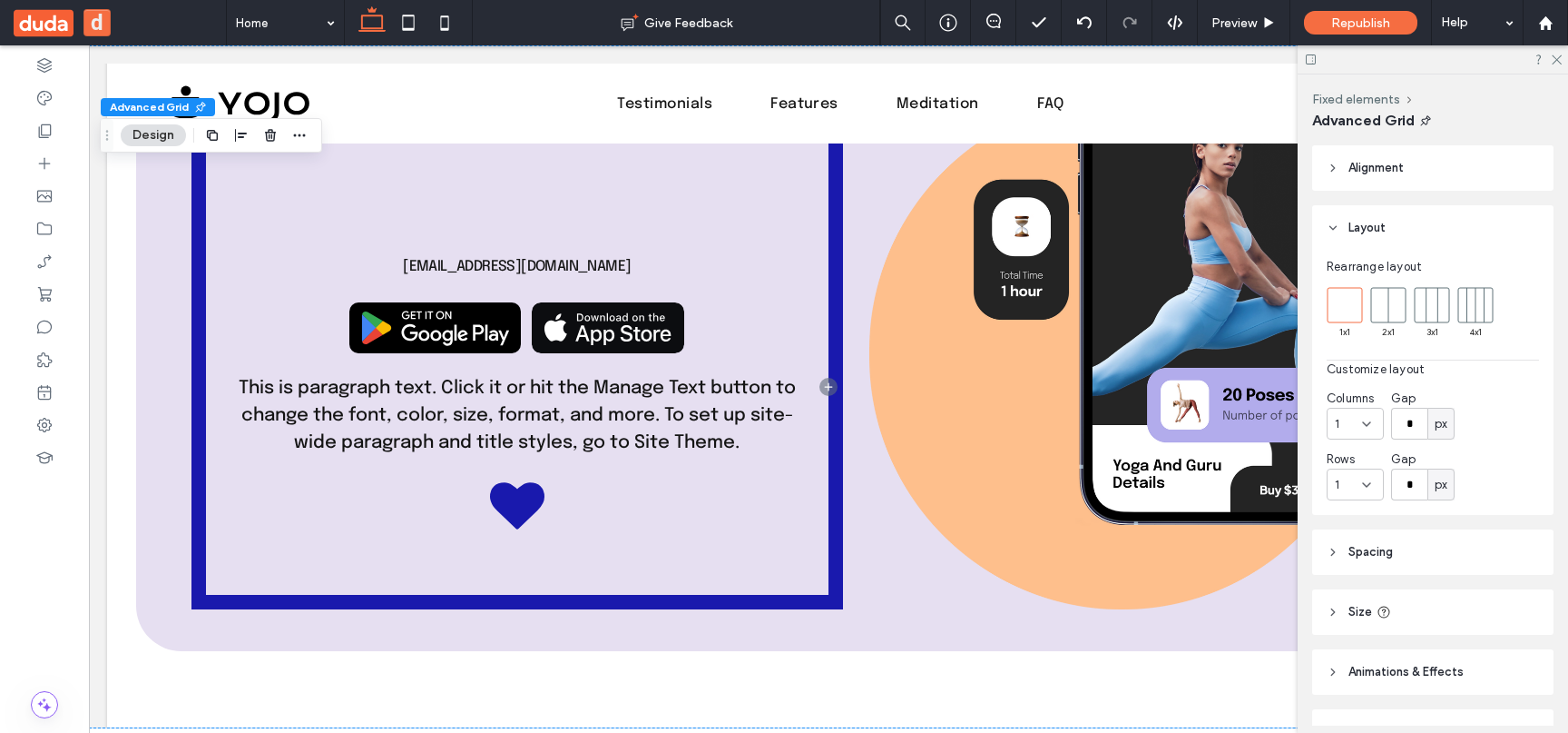
click at [861, 298] on span at bounding box center [828, 387] width 1479 height 683
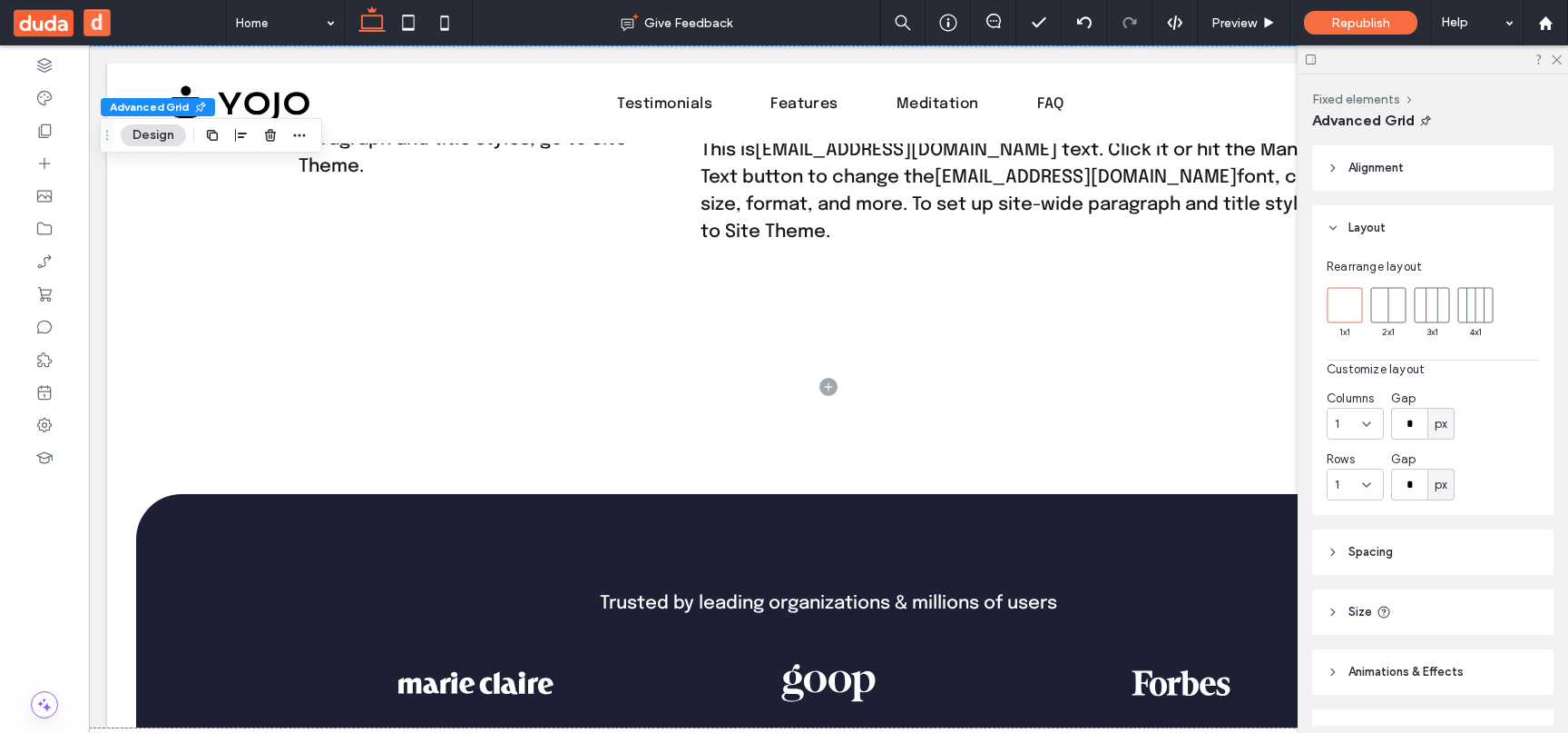
scroll to position [1072, 0]
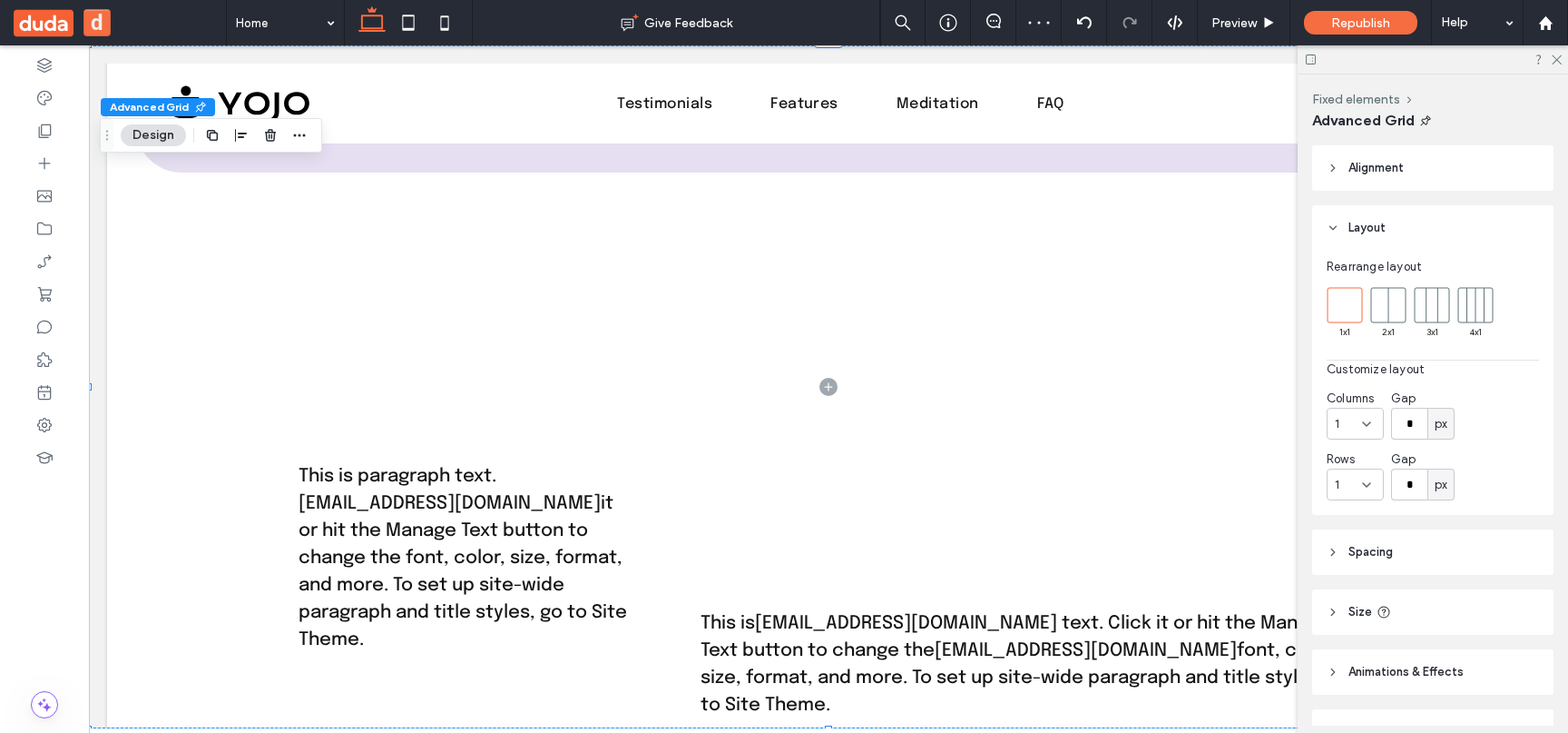
click at [724, 365] on span at bounding box center [828, 387] width 1479 height 683
click at [372, 327] on span at bounding box center [828, 387] width 1479 height 683
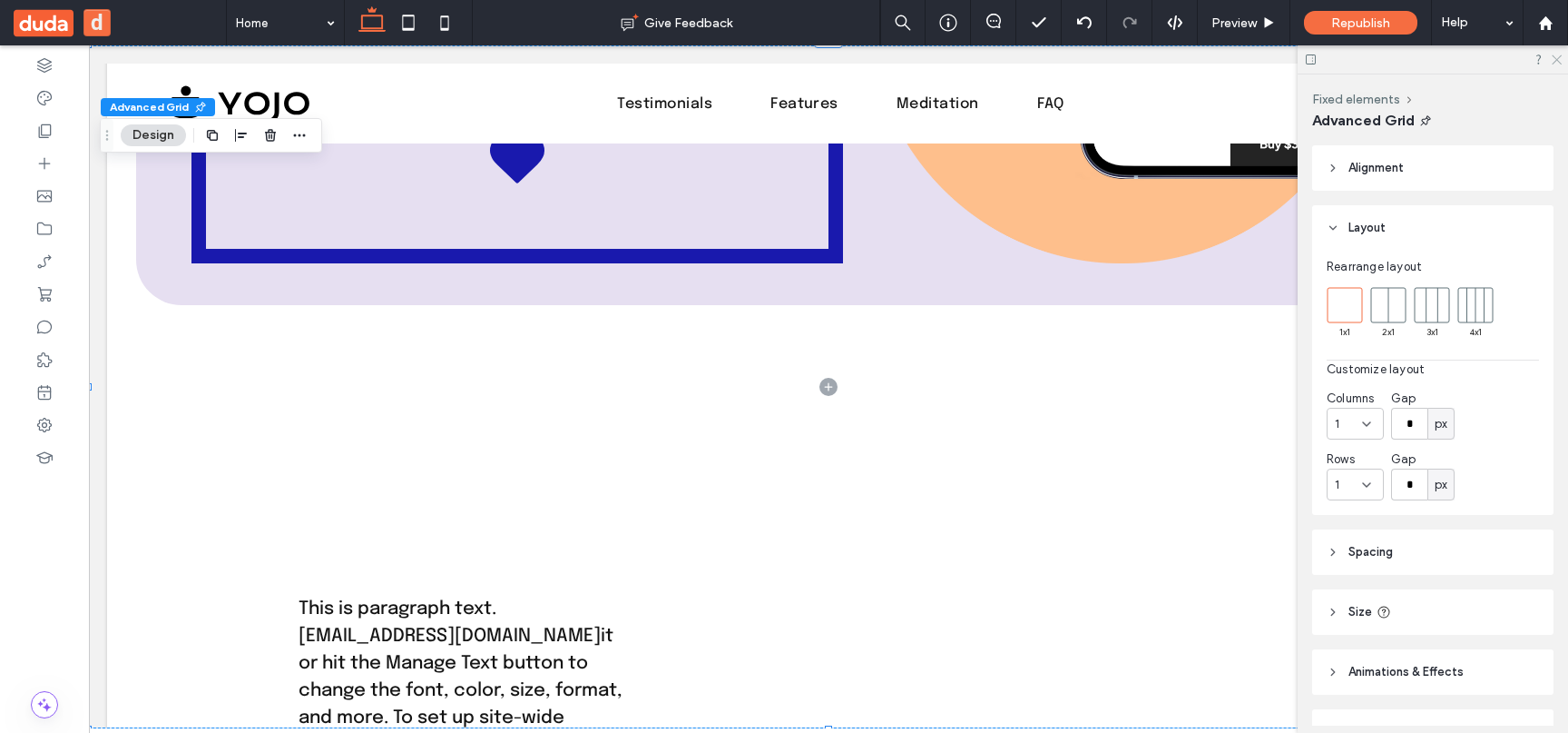
click at [1556, 61] on icon at bounding box center [1556, 59] width 12 height 12
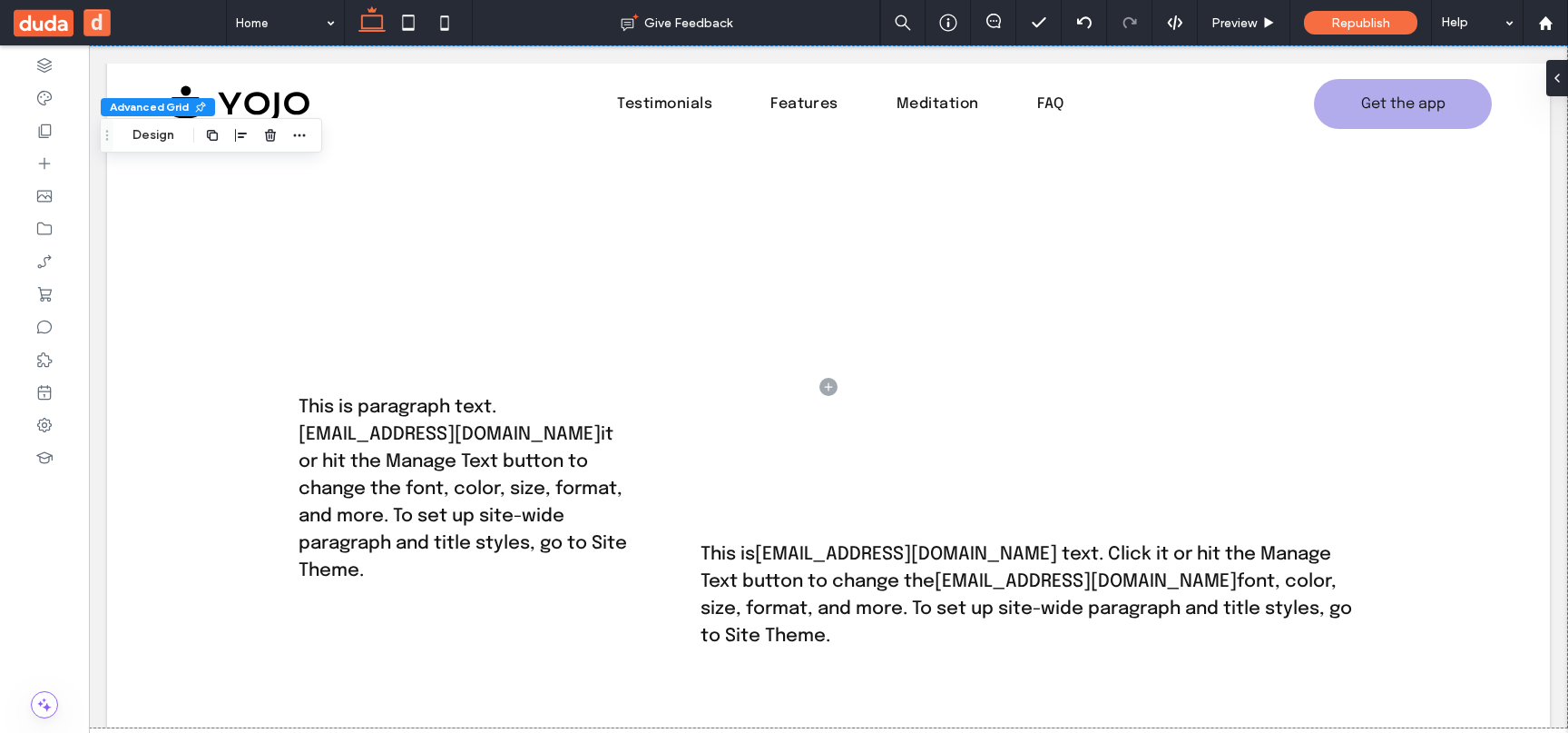
scroll to position [916, 0]
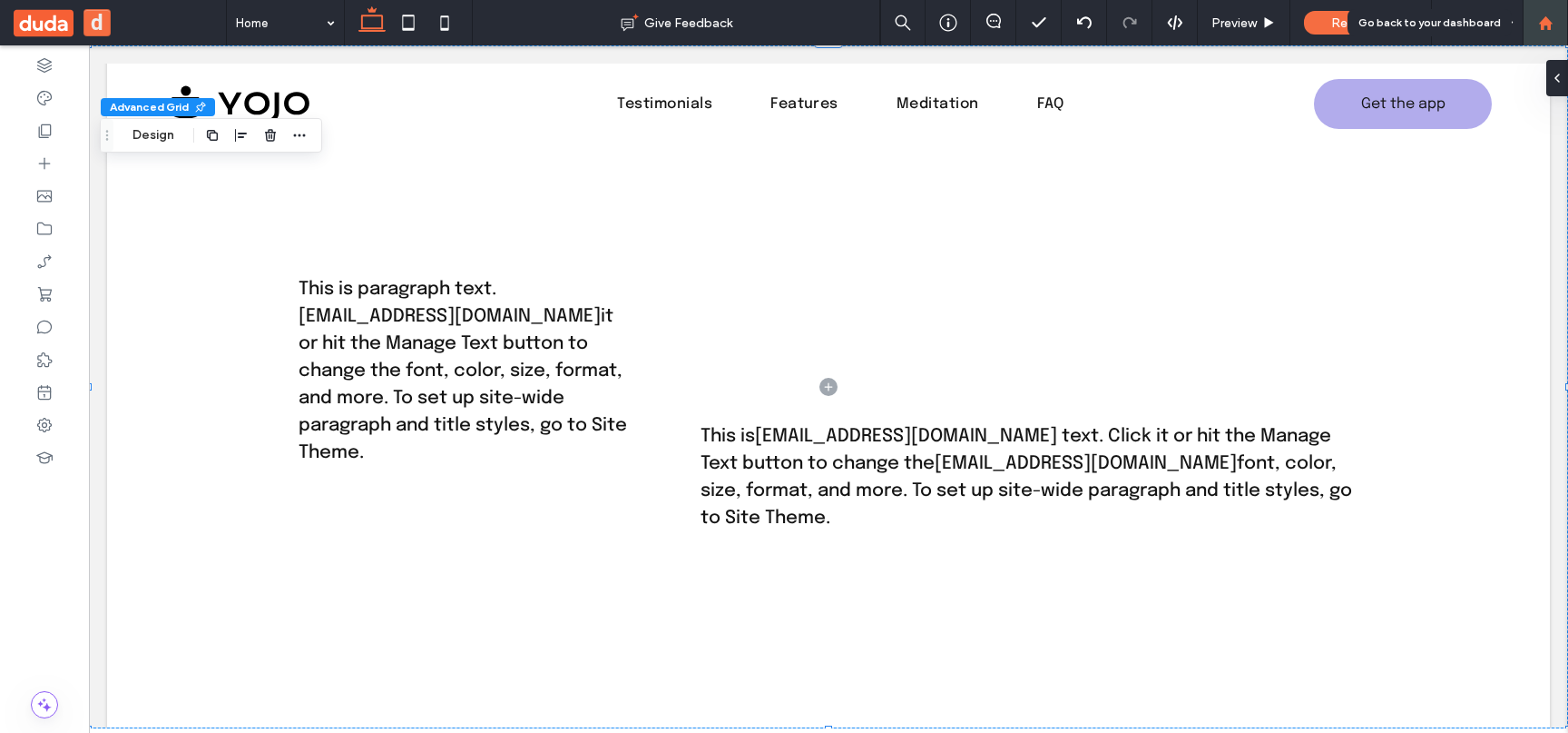
click at [1529, 12] on div at bounding box center [1545, 23] width 45 height 45
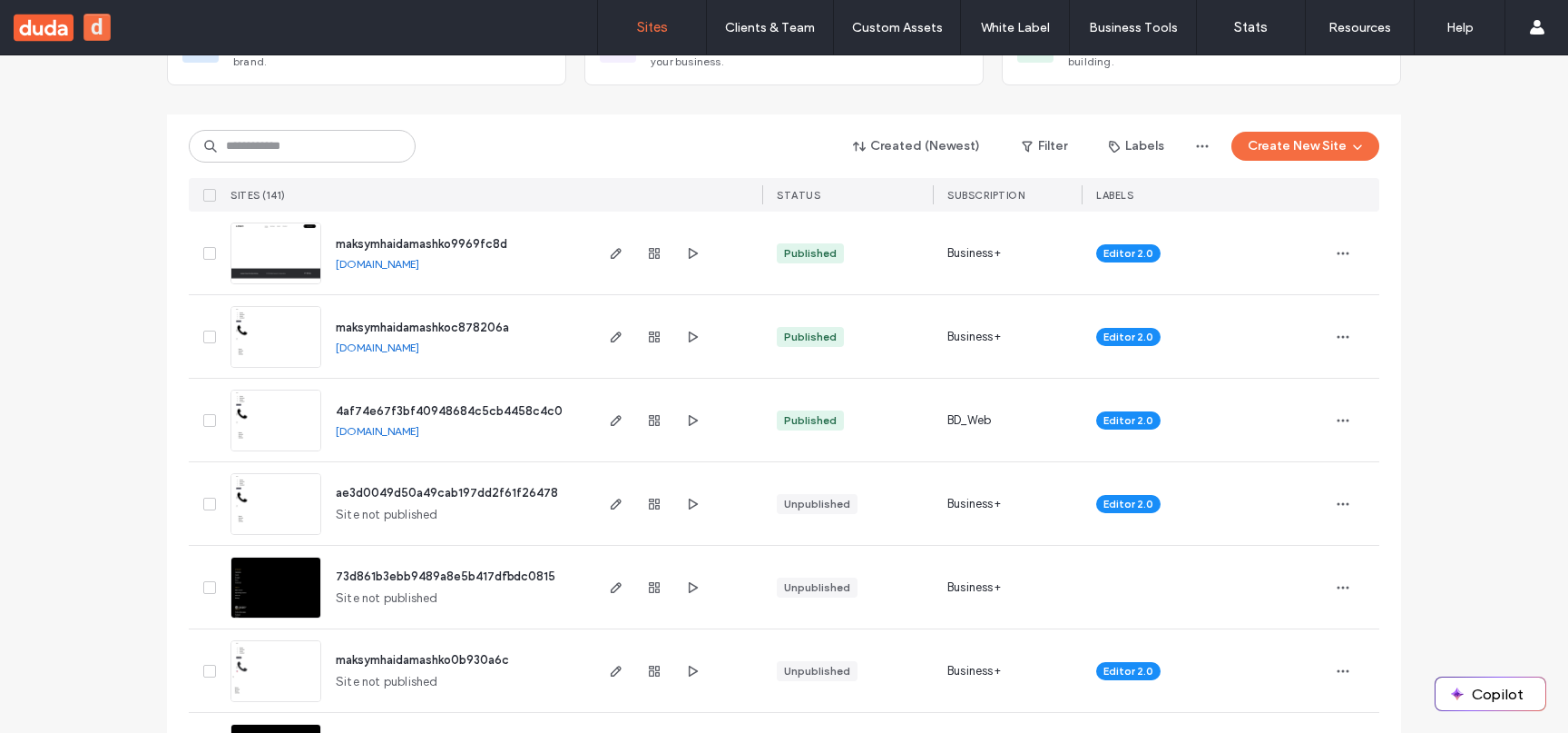
scroll to position [247, 0]
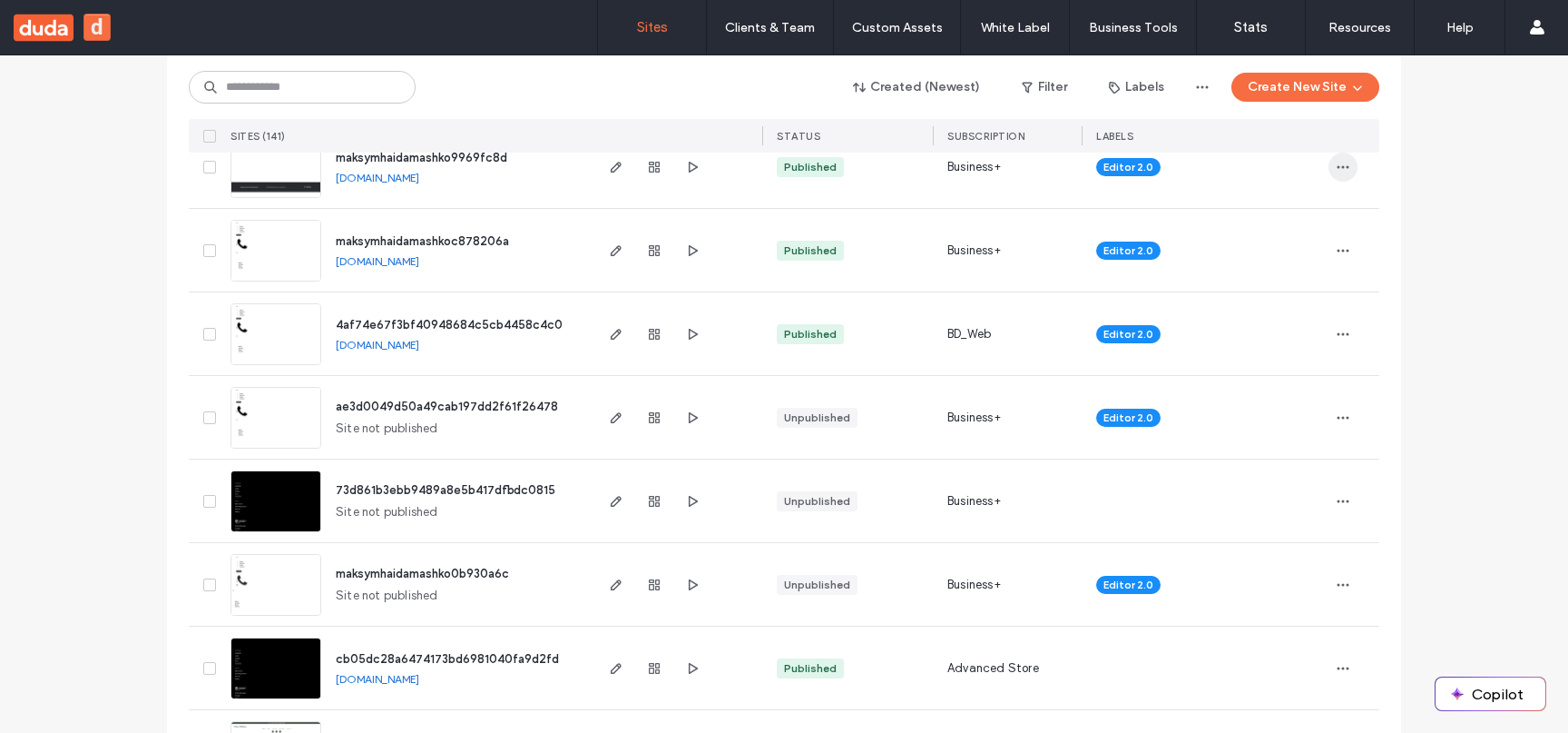
click at [1336, 159] on icon "button" at bounding box center [1343, 166] width 15 height 15
click at [1237, 348] on span "Reset Site" at bounding box center [1252, 352] width 58 height 18
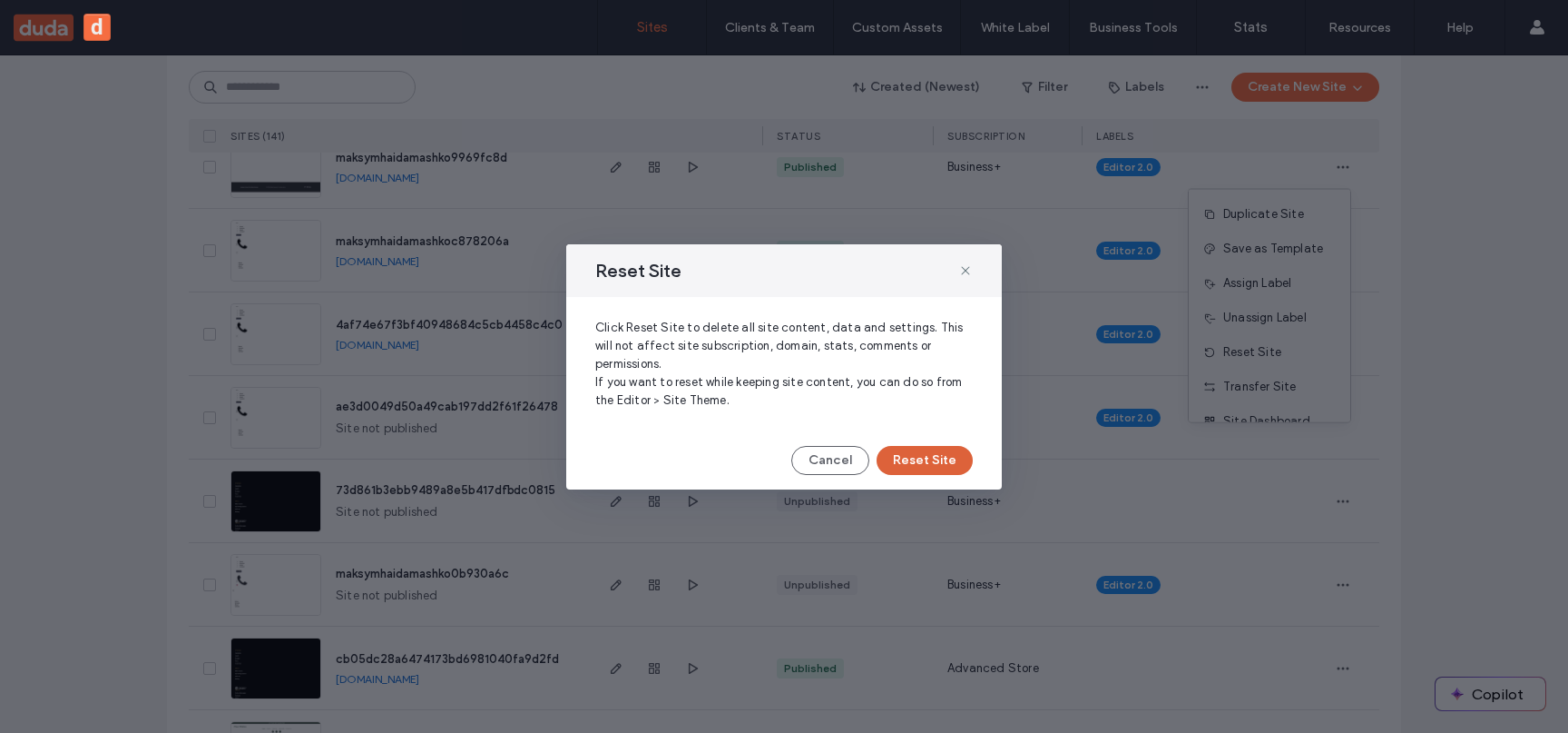
click at [922, 447] on button "Reset Site" at bounding box center [925, 460] width 96 height 30
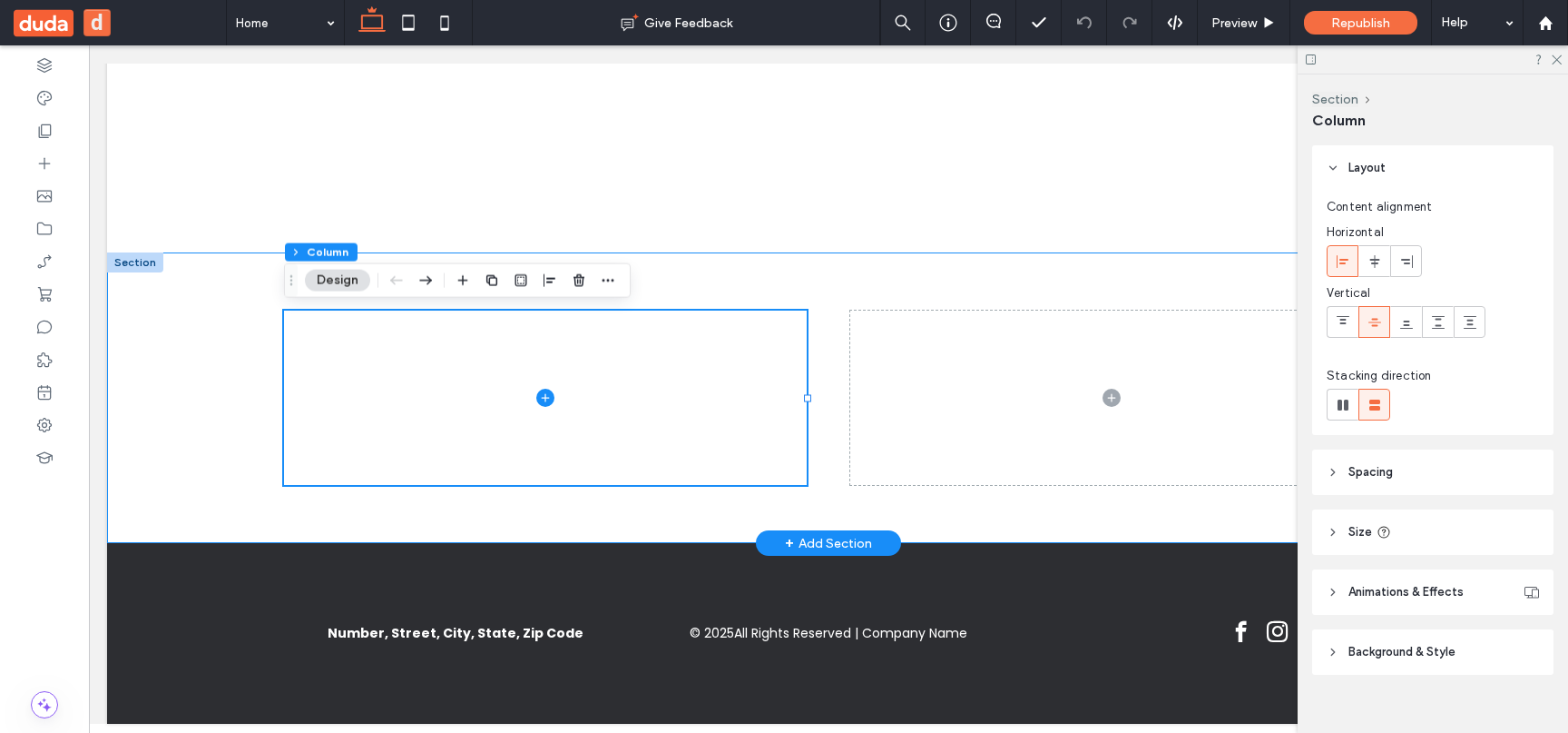
click at [820, 541] on div "+ Add Section" at bounding box center [828, 543] width 88 height 20
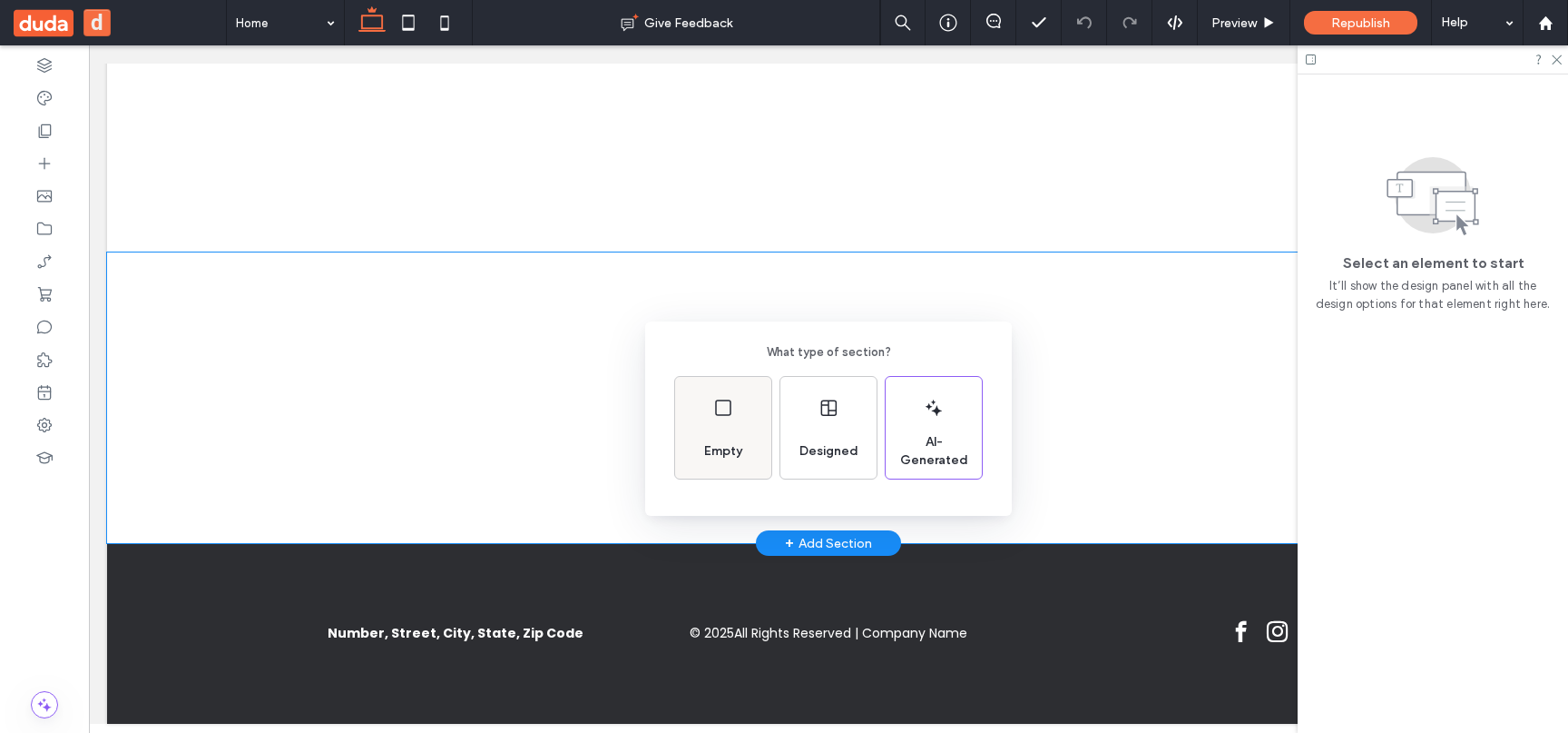
click at [709, 435] on div "Empty" at bounding box center [724, 451] width 53 height 40
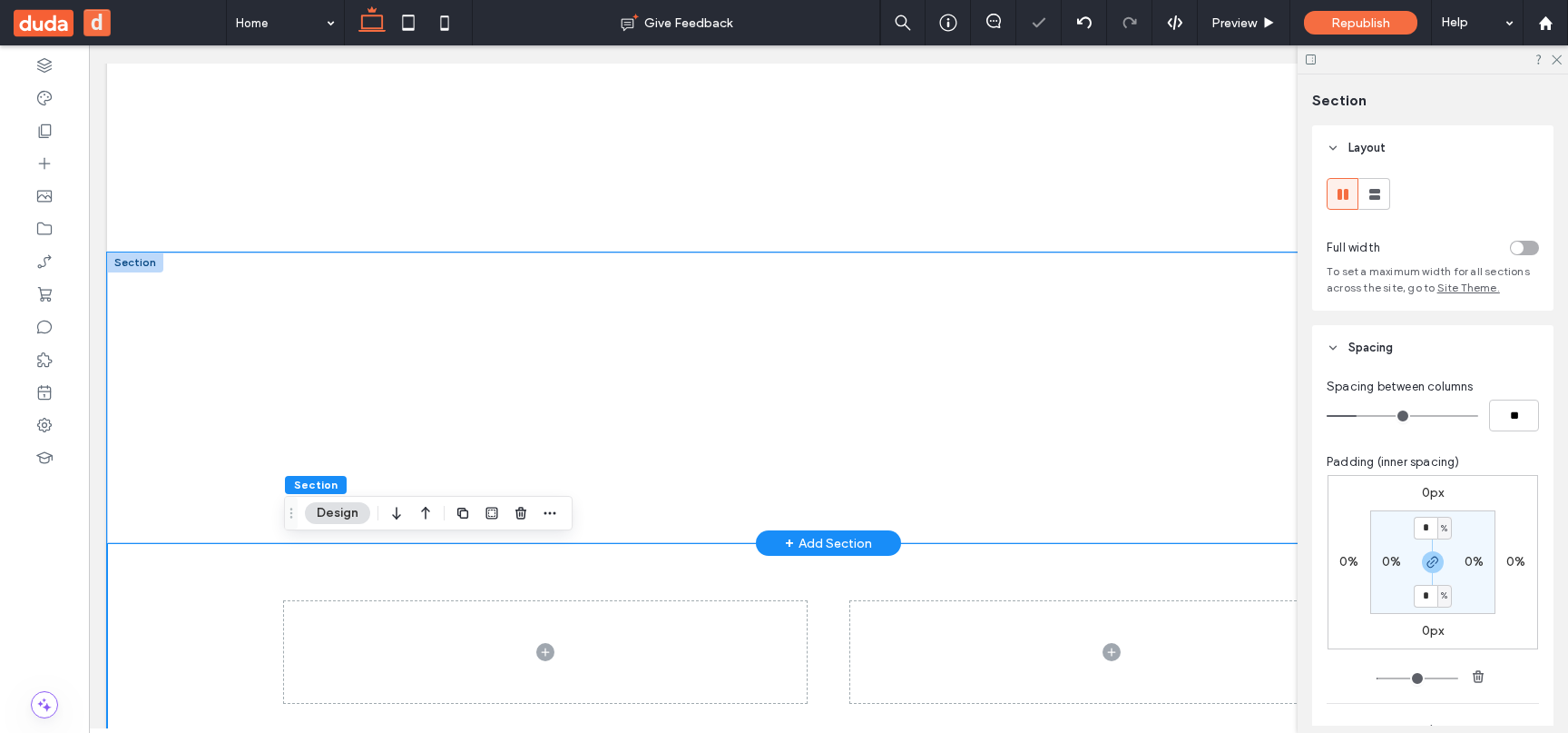
scroll to position [409, 0]
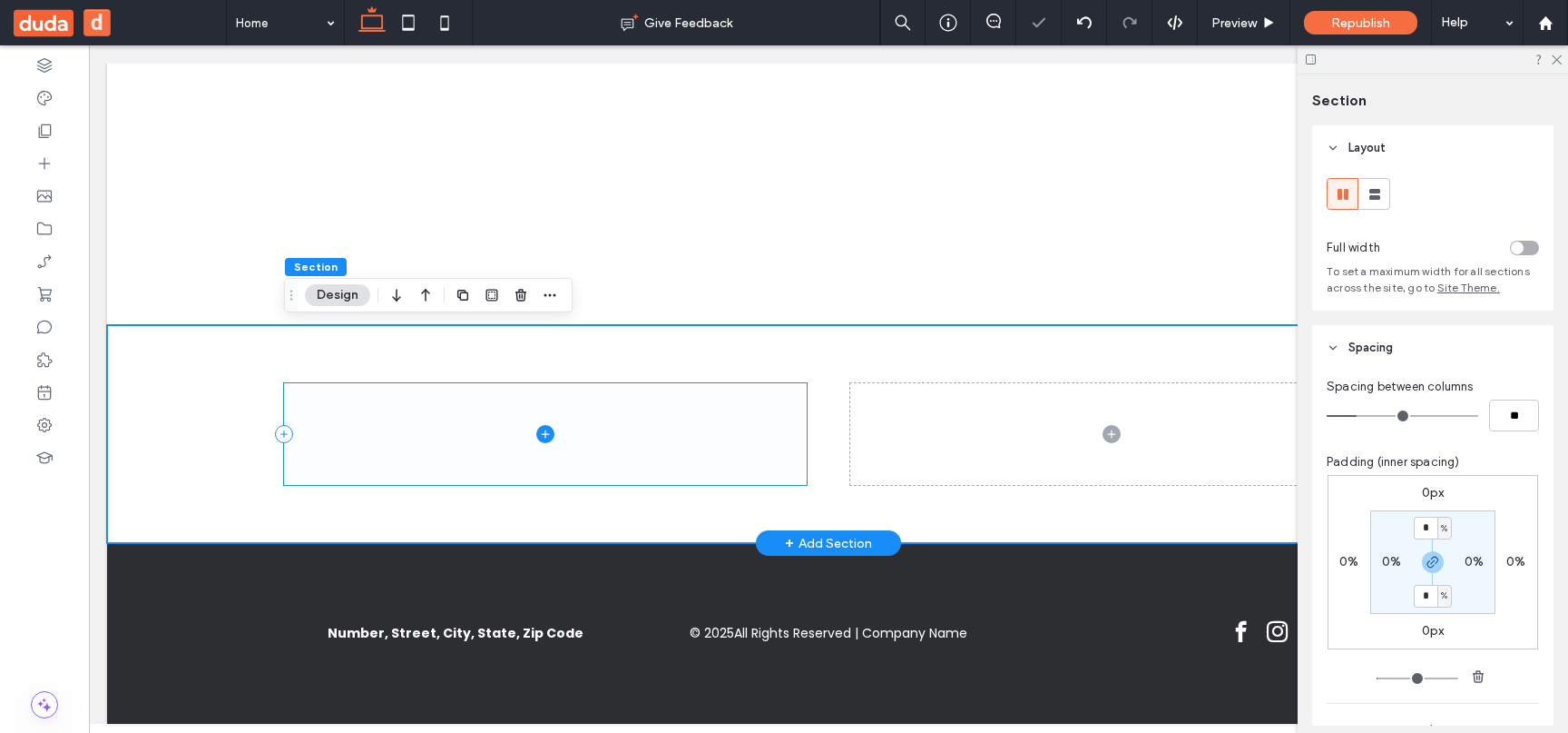
click at [546, 429] on icon at bounding box center [545, 434] width 18 height 18
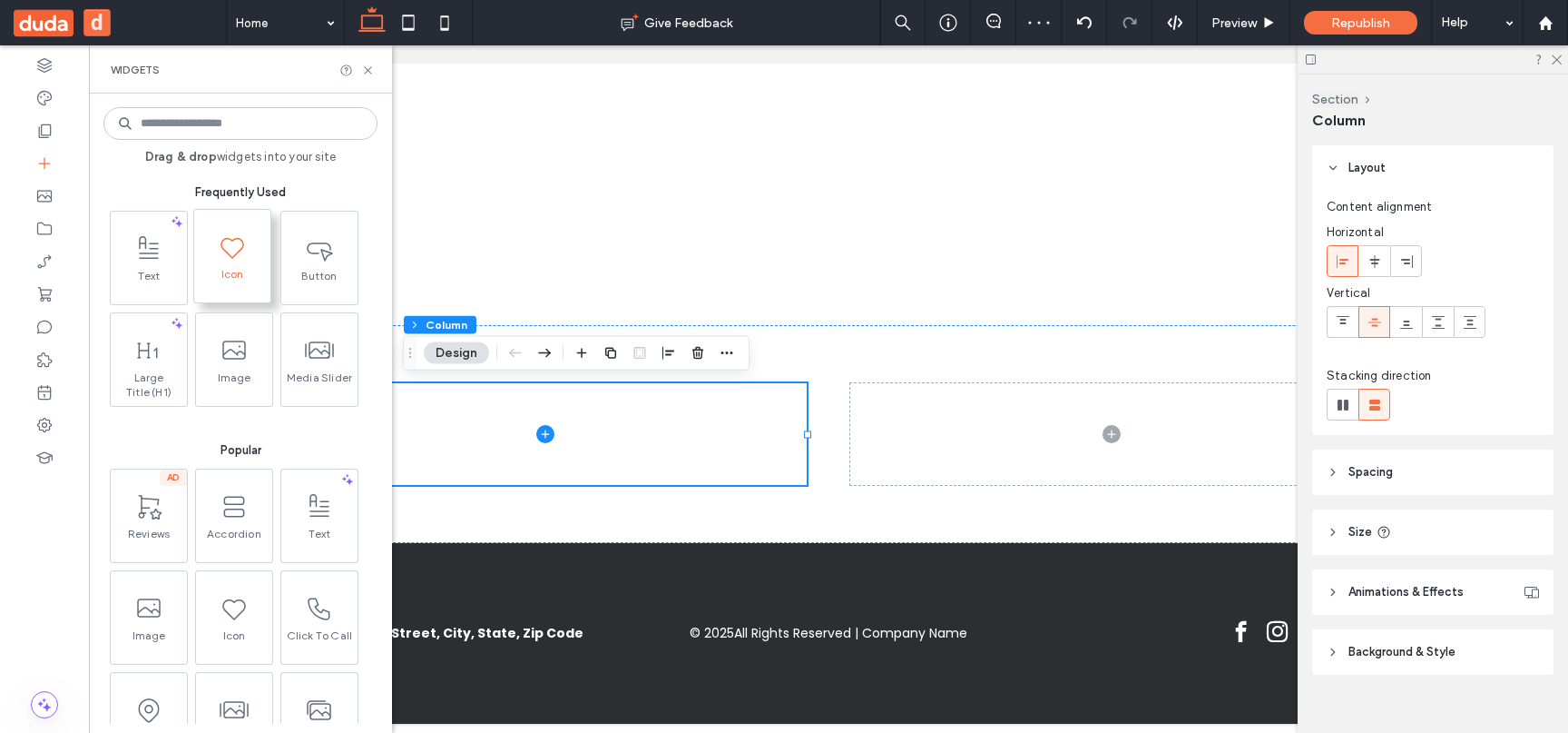
click at [245, 248] on icon at bounding box center [232, 247] width 30 height 30
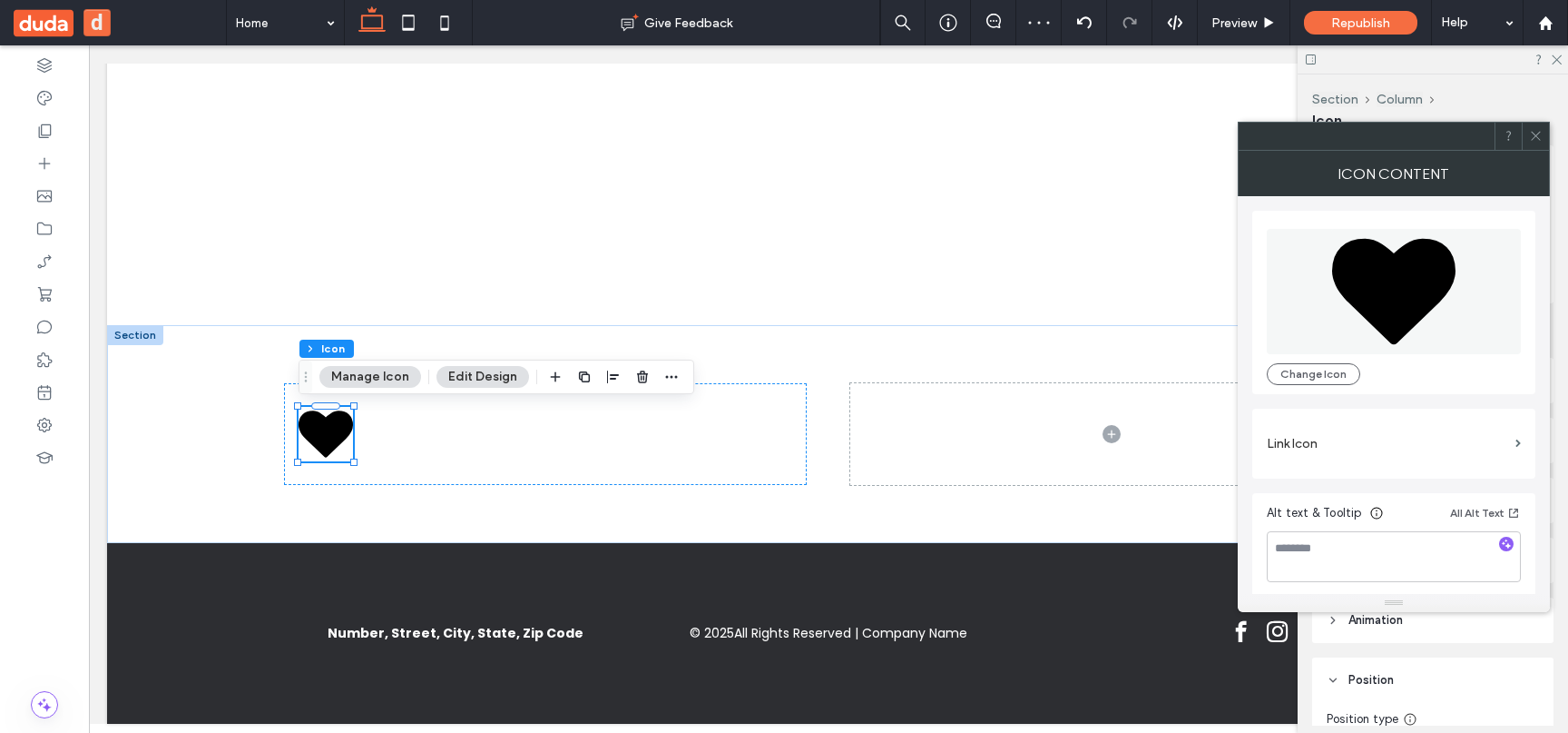
click at [1538, 143] on span at bounding box center [1537, 137] width 14 height 28
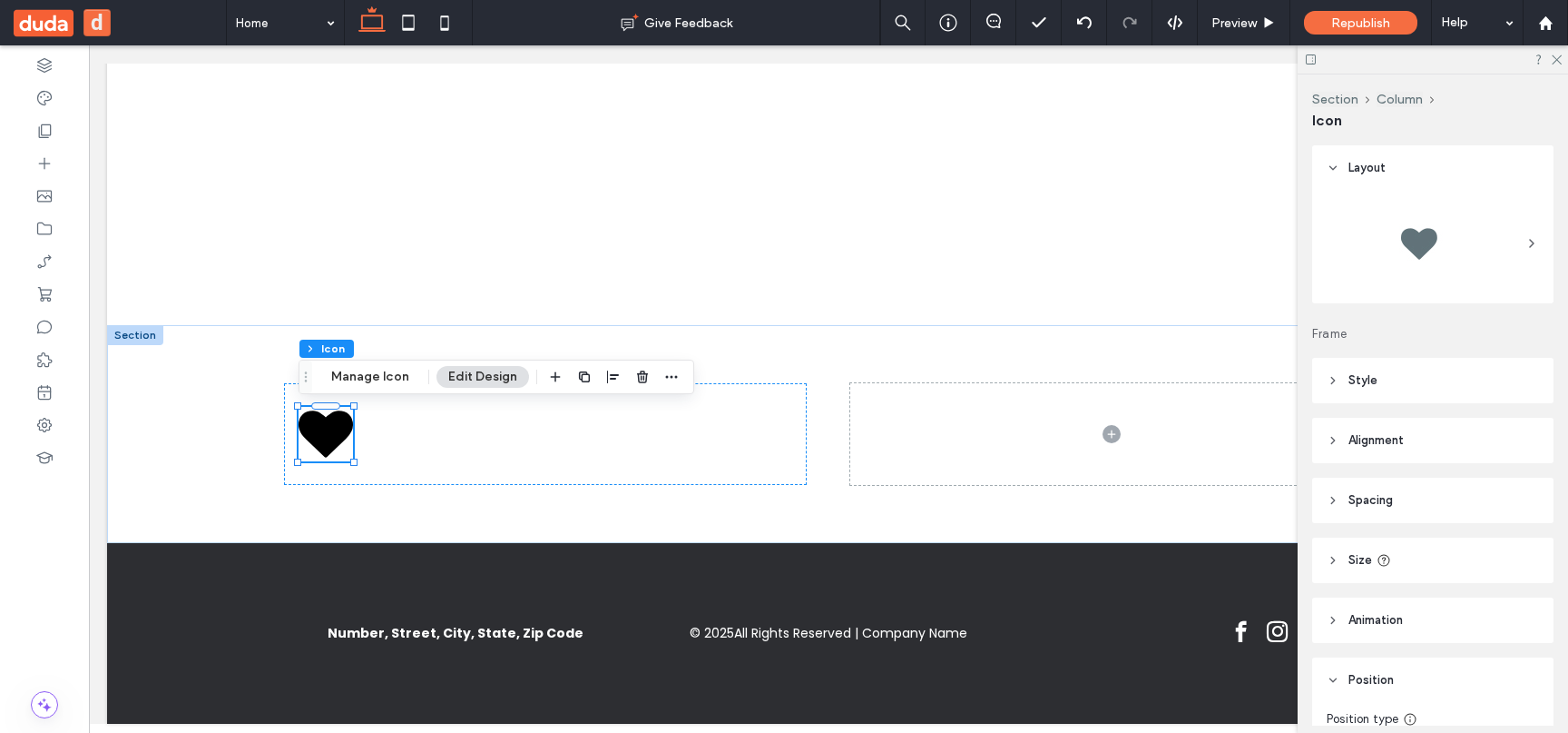
scroll to position [125, 0]
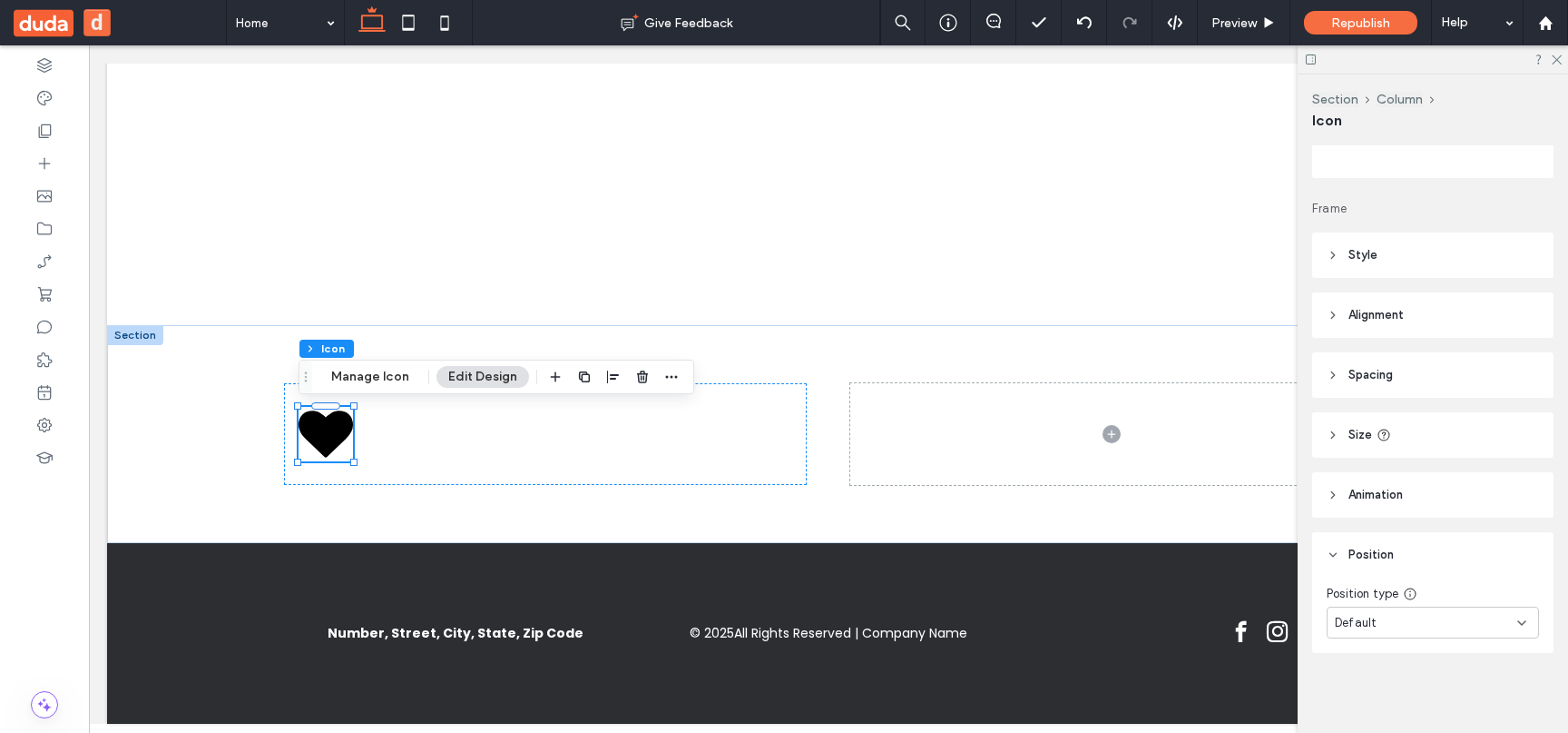
click at [1399, 612] on div "Default" at bounding box center [1433, 622] width 212 height 31
click at [1401, 471] on div "Fixed" at bounding box center [1433, 463] width 211 height 31
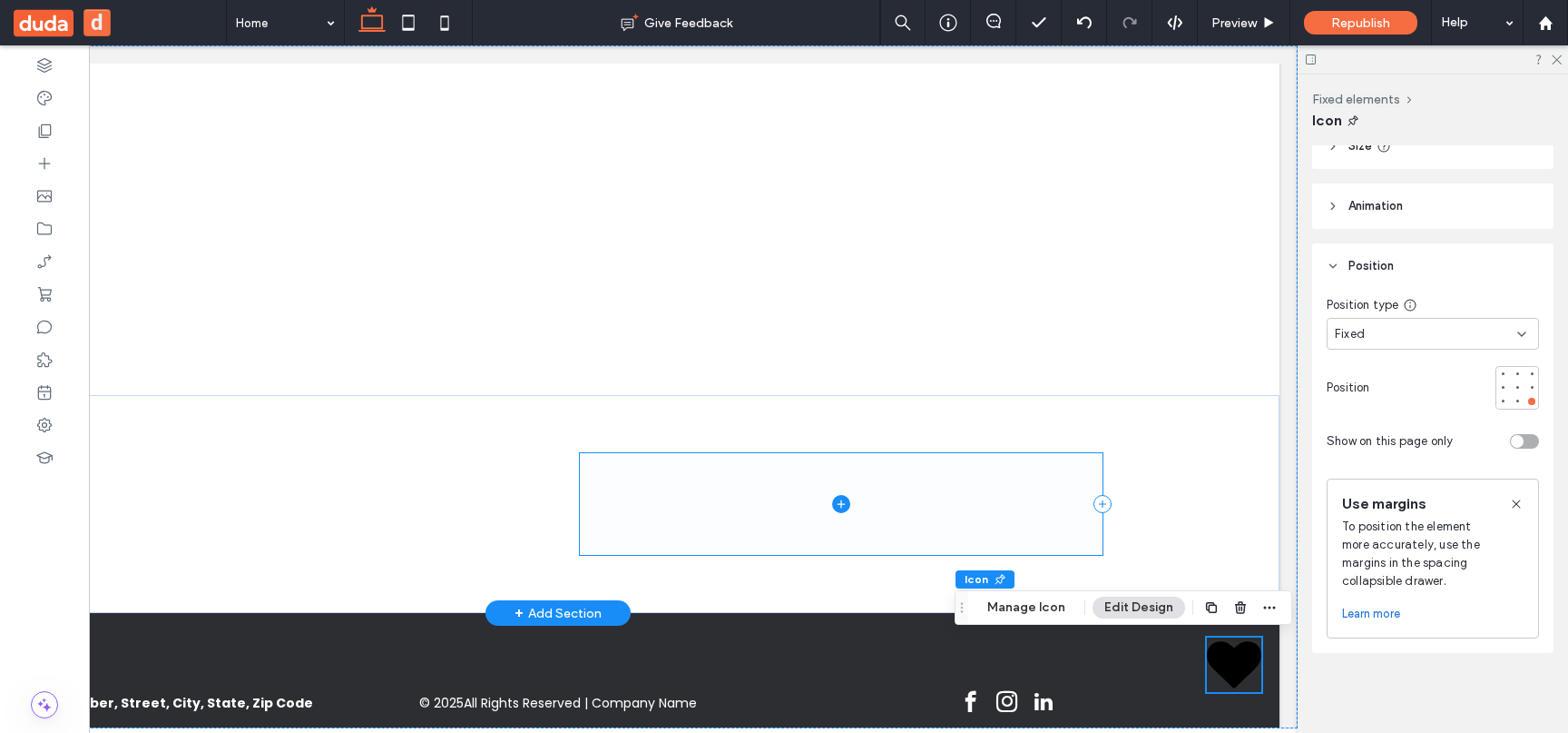
scroll to position [253, 0]
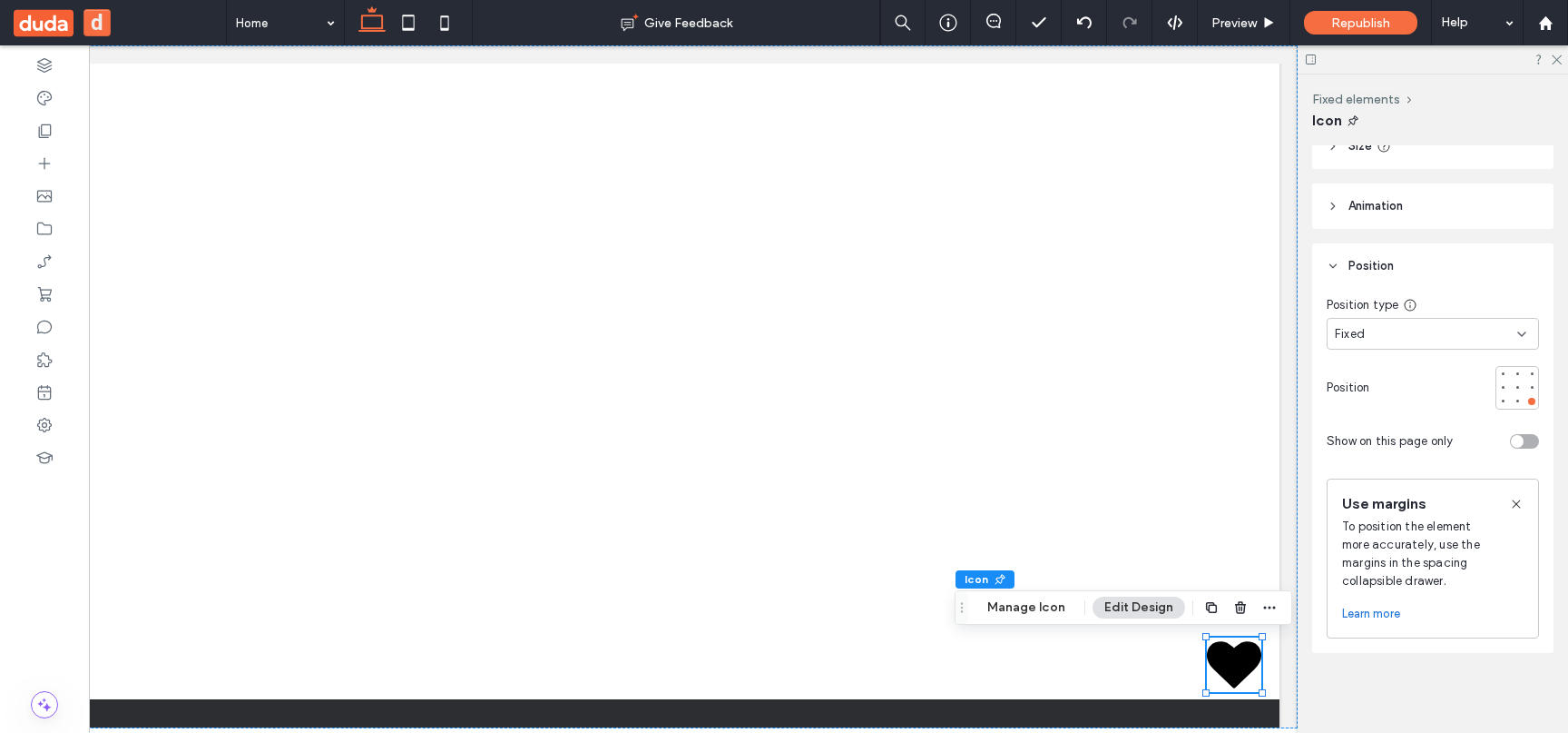
click at [1417, 341] on div "Fixed" at bounding box center [1425, 334] width 182 height 18
click at [1378, 373] on div "Default" at bounding box center [1433, 365] width 211 height 31
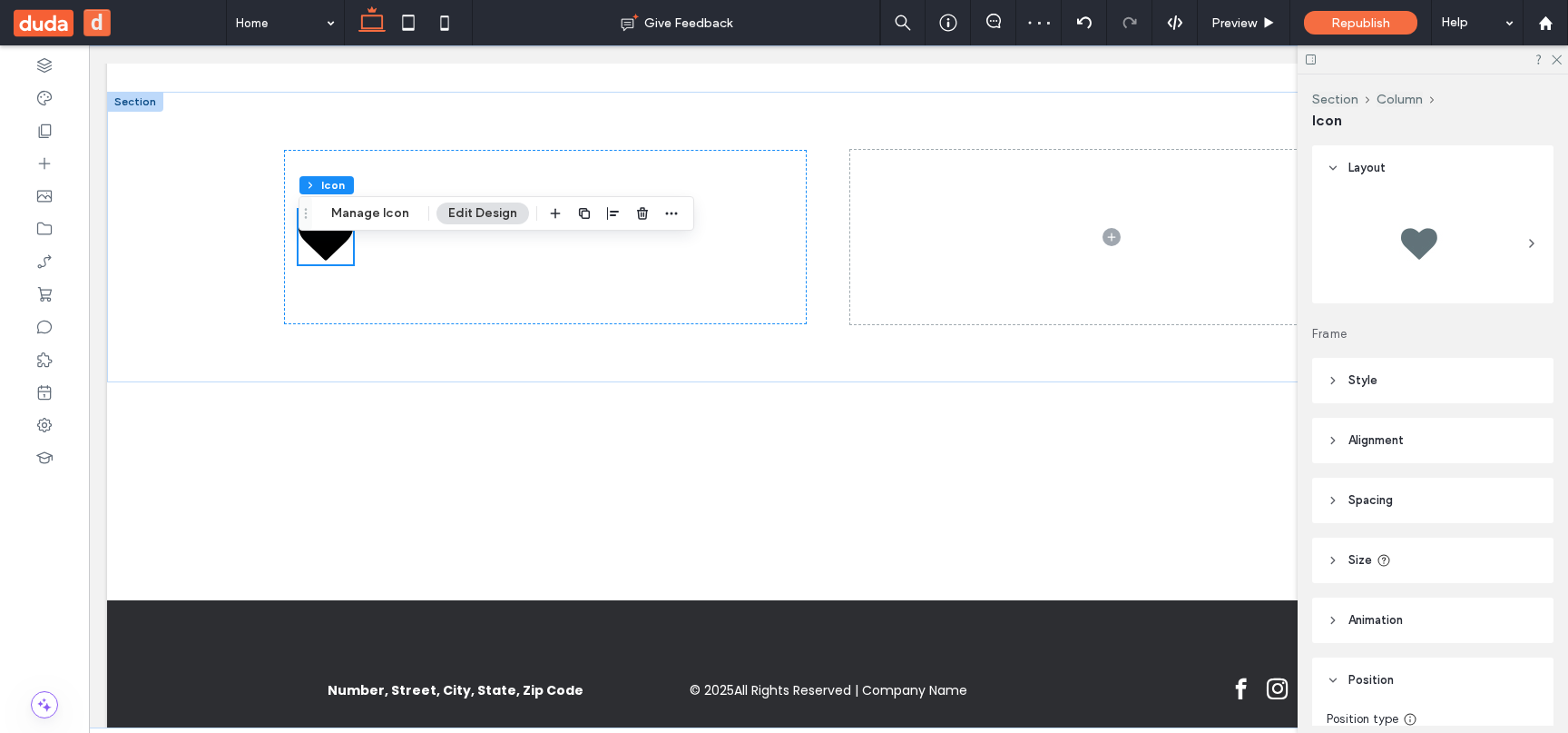
scroll to position [359, 0]
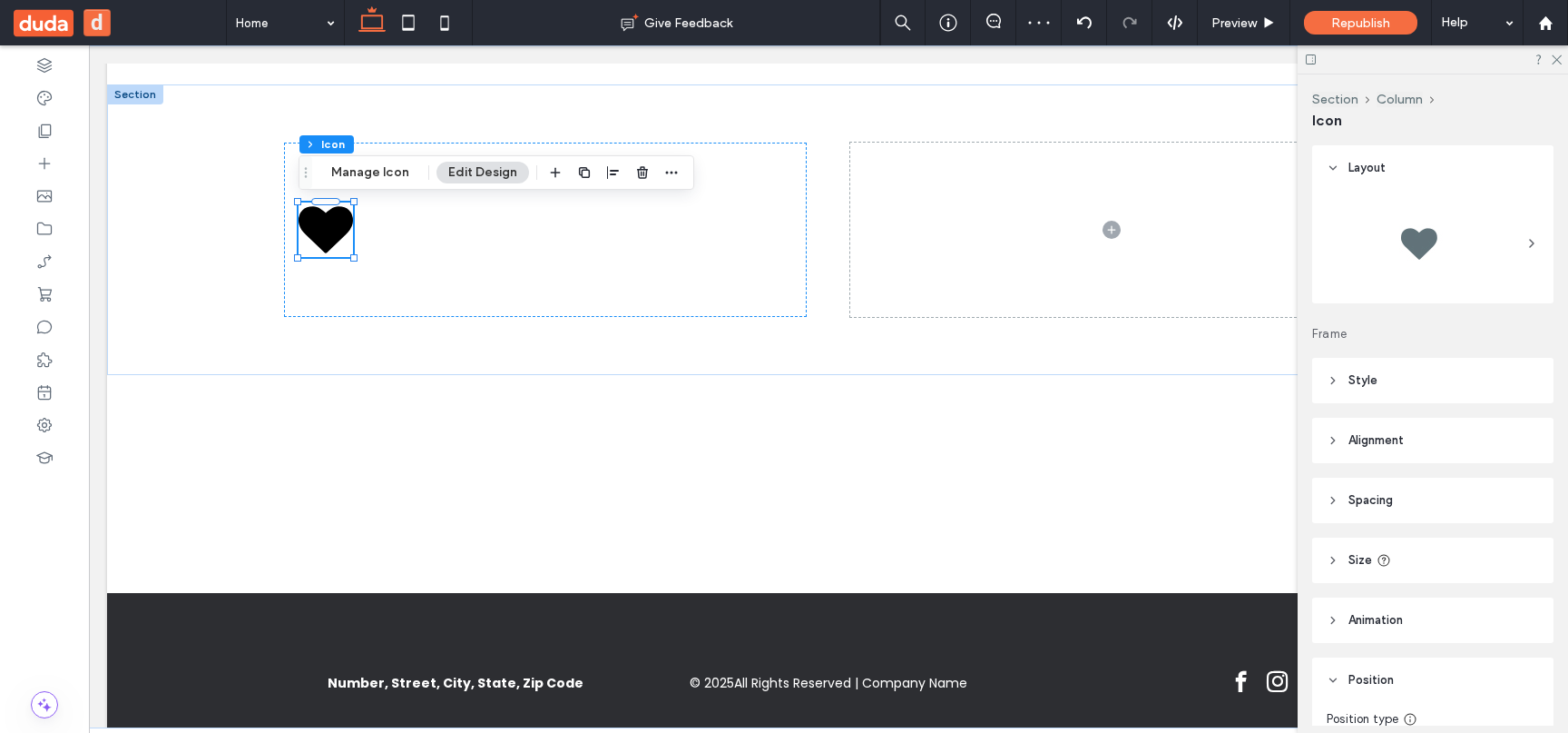
click at [839, 287] on span at bounding box center [828, 387] width 1479 height 683
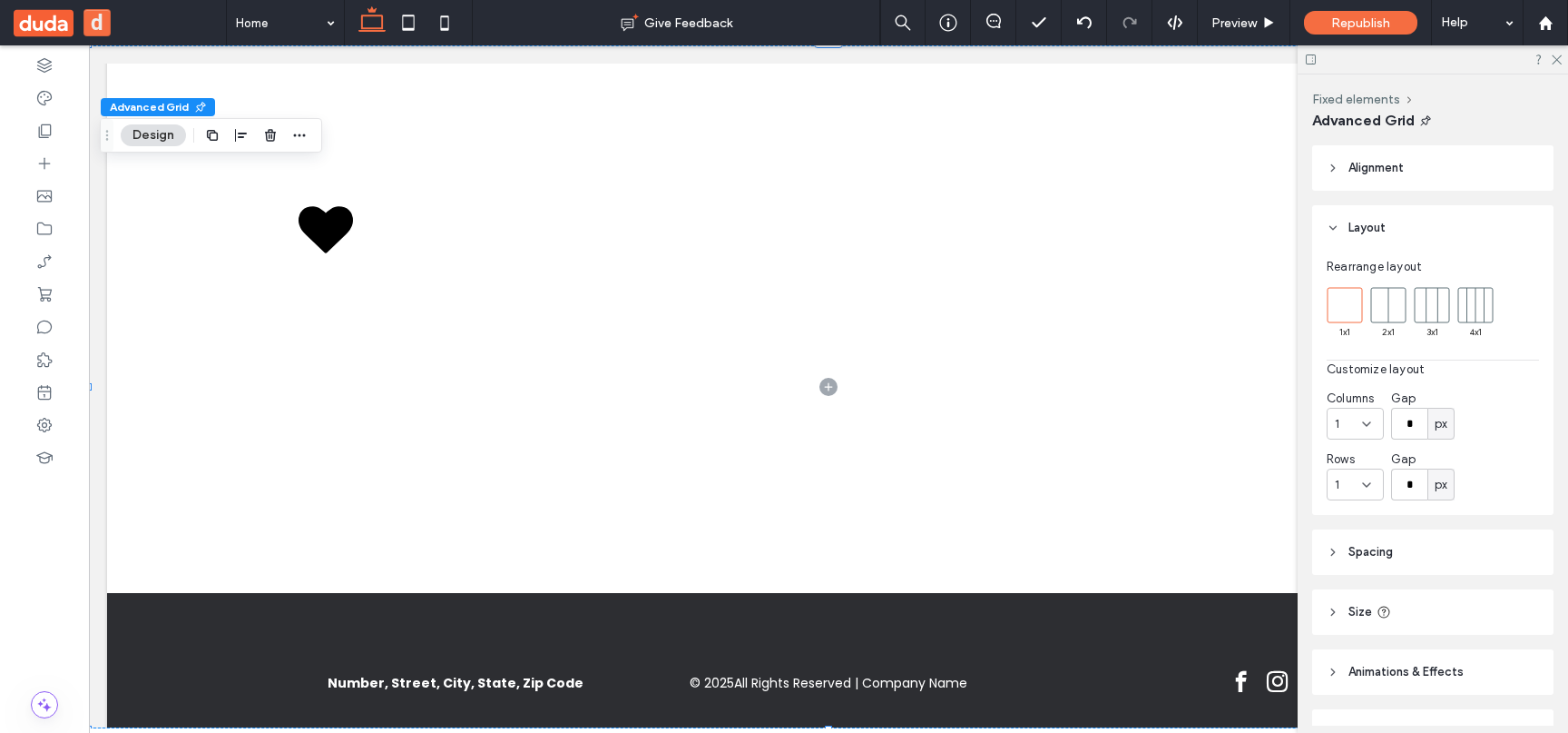
click at [662, 220] on span at bounding box center [828, 387] width 1479 height 683
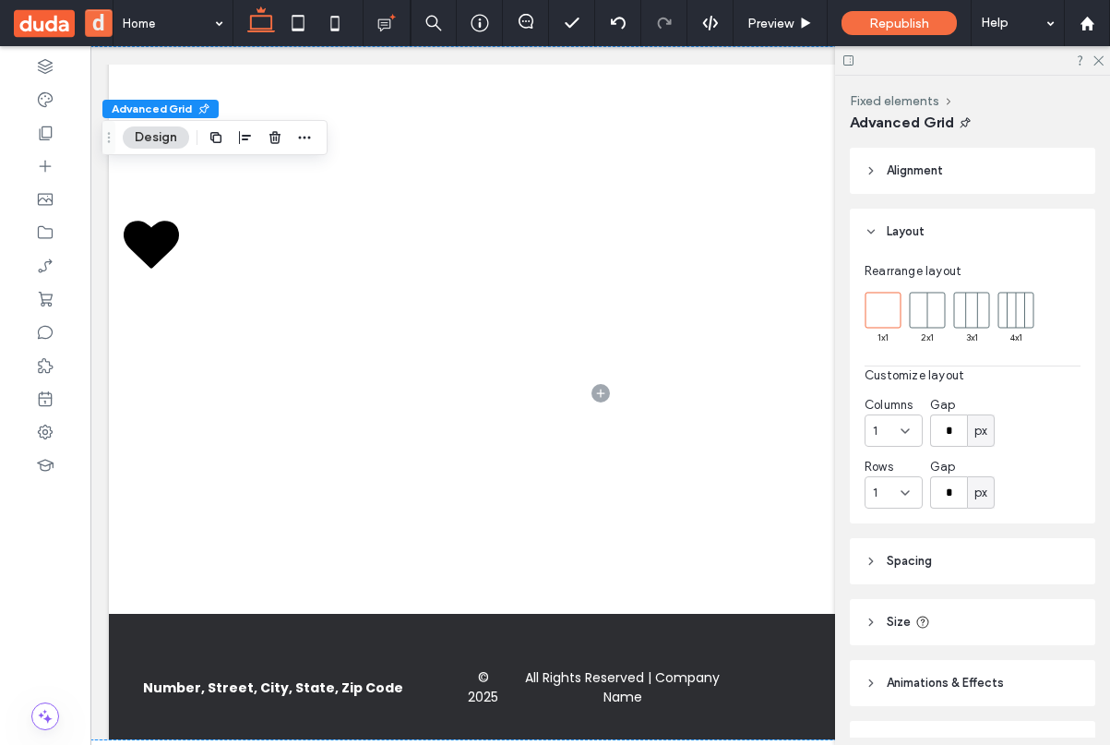
scroll to position [380, 0]
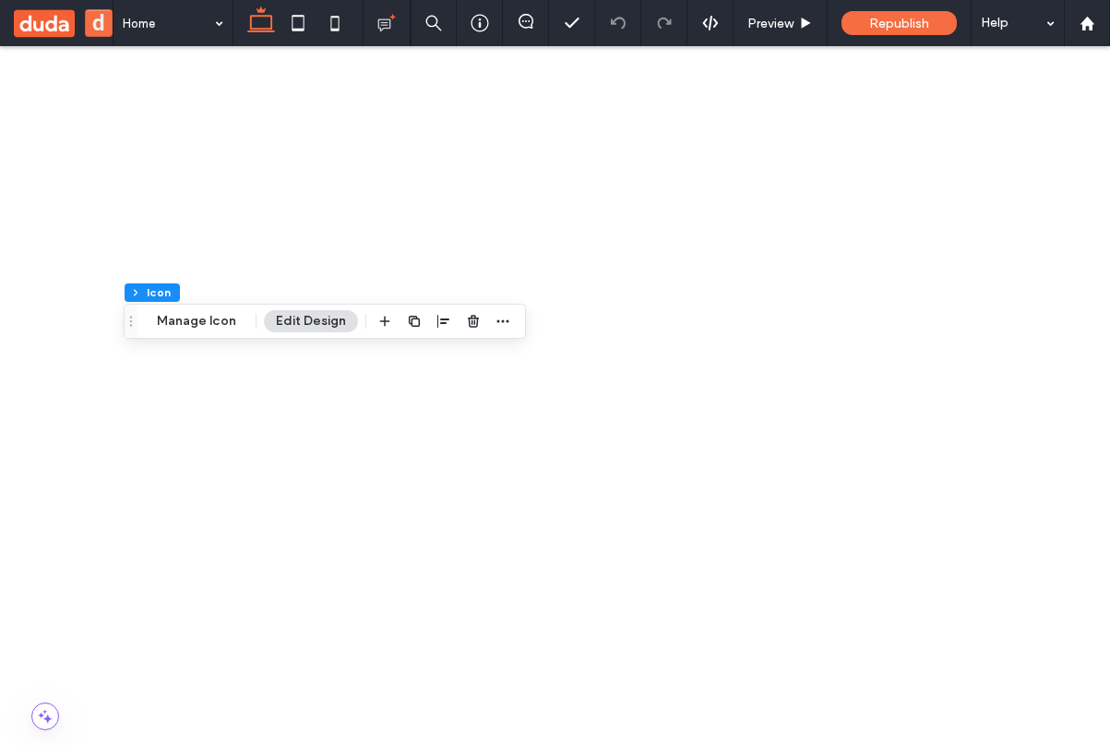
scroll to position [127, 0]
click at [970, 477] on div "Fixed" at bounding box center [972, 471] width 214 height 32
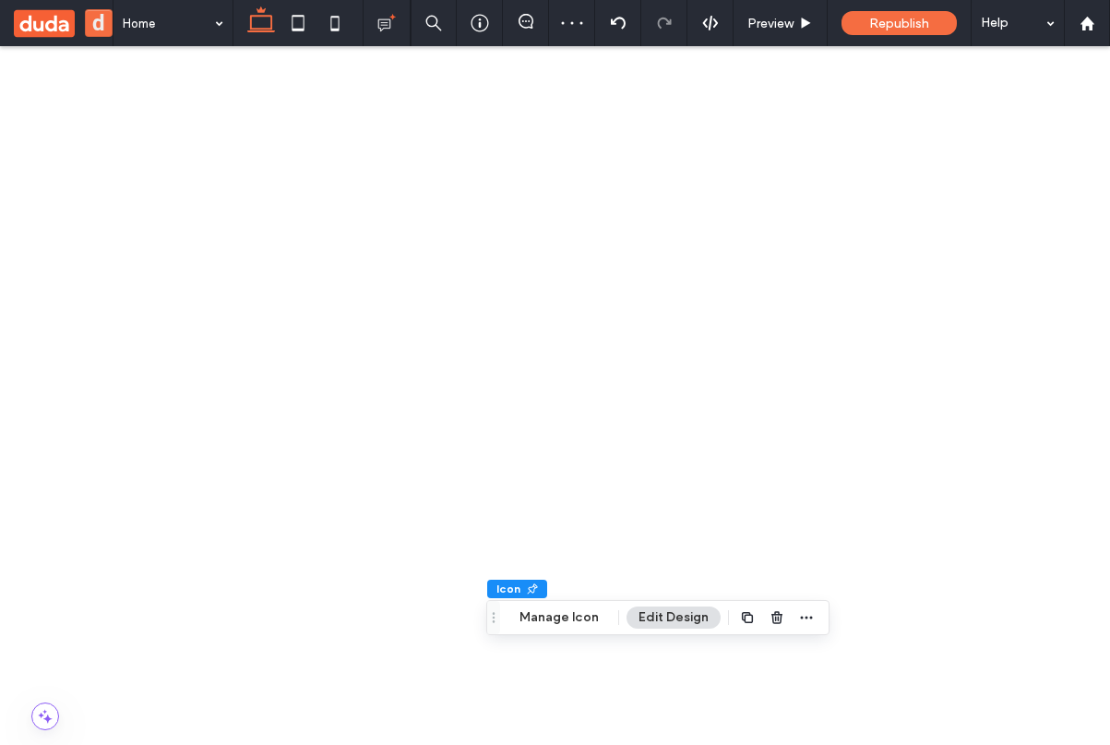
scroll to position [109, 0]
click at [958, 382] on div "Default" at bounding box center [972, 371] width 214 height 32
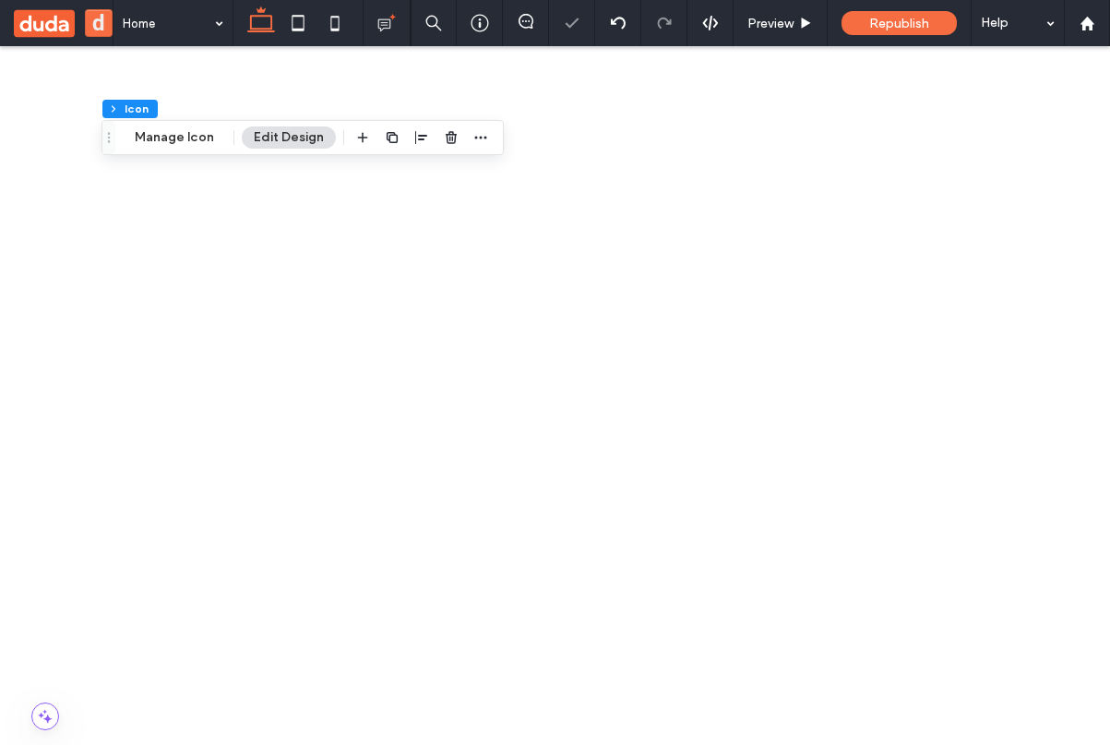
scroll to position [0, 0]
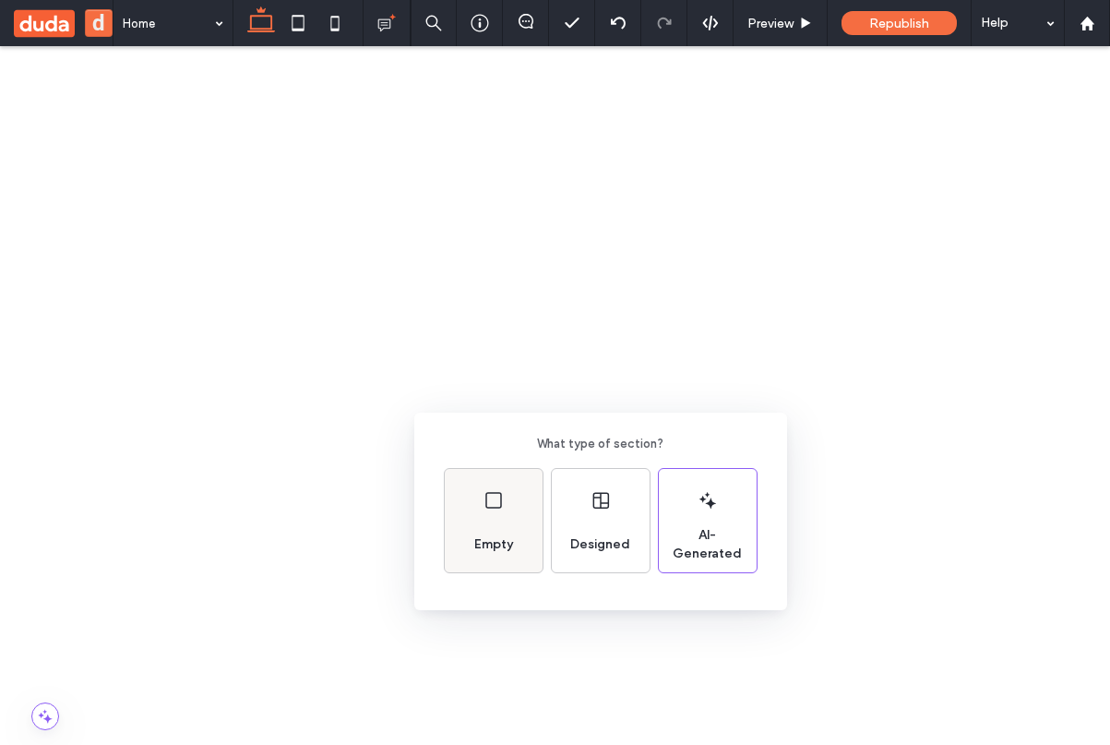
click at [514, 529] on div "Empty" at bounding box center [494, 544] width 54 height 41
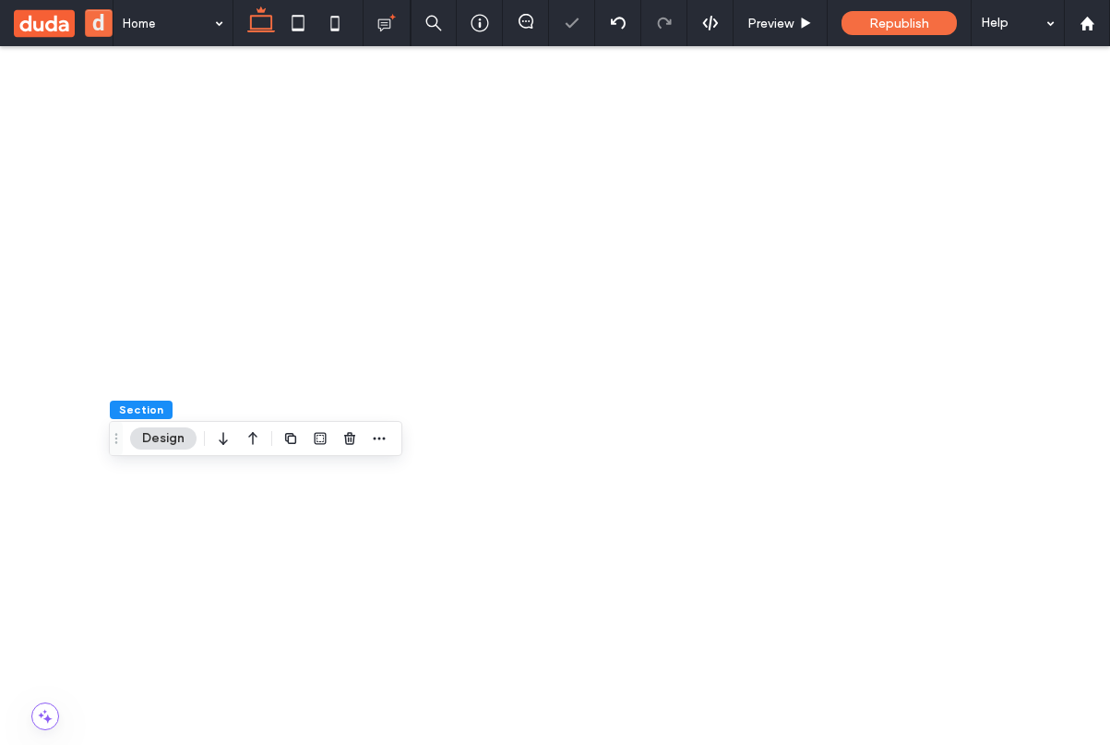
scroll to position [331, 0]
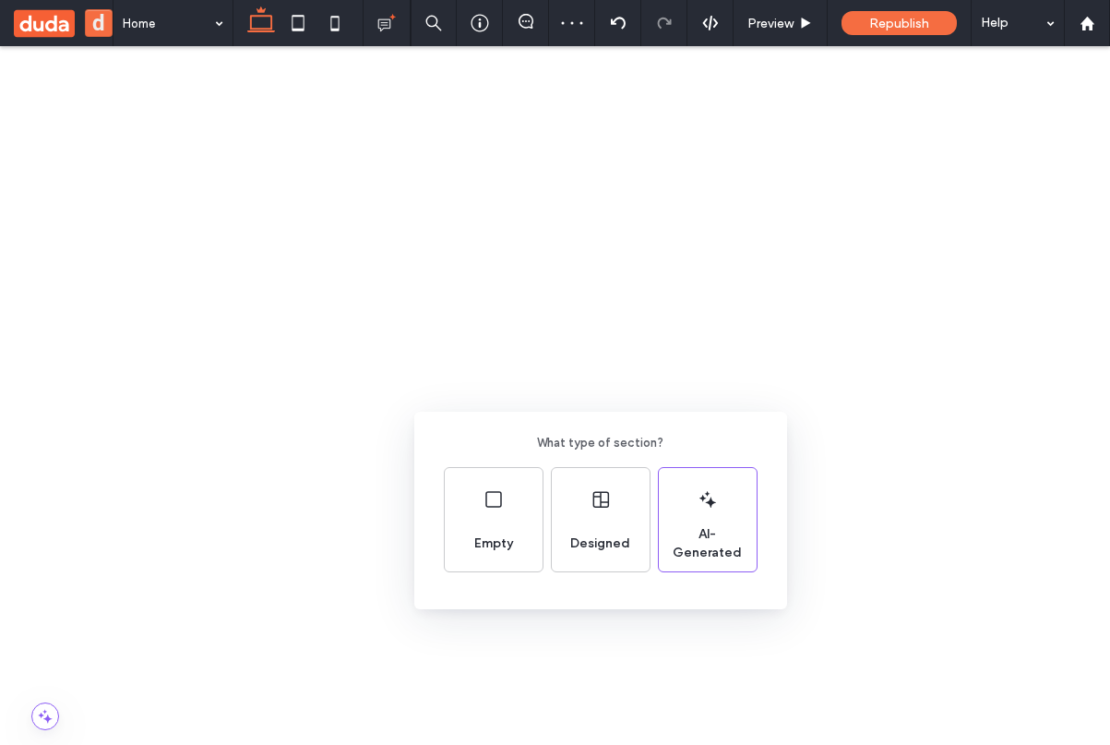
click at [437, 530] on div "What type of section? Empty Designed AI-Generated" at bounding box center [600, 509] width 373 height 197
click at [354, 528] on div "What type of section? Empty Designed AI-Generated" at bounding box center [555, 417] width 1110 height 835
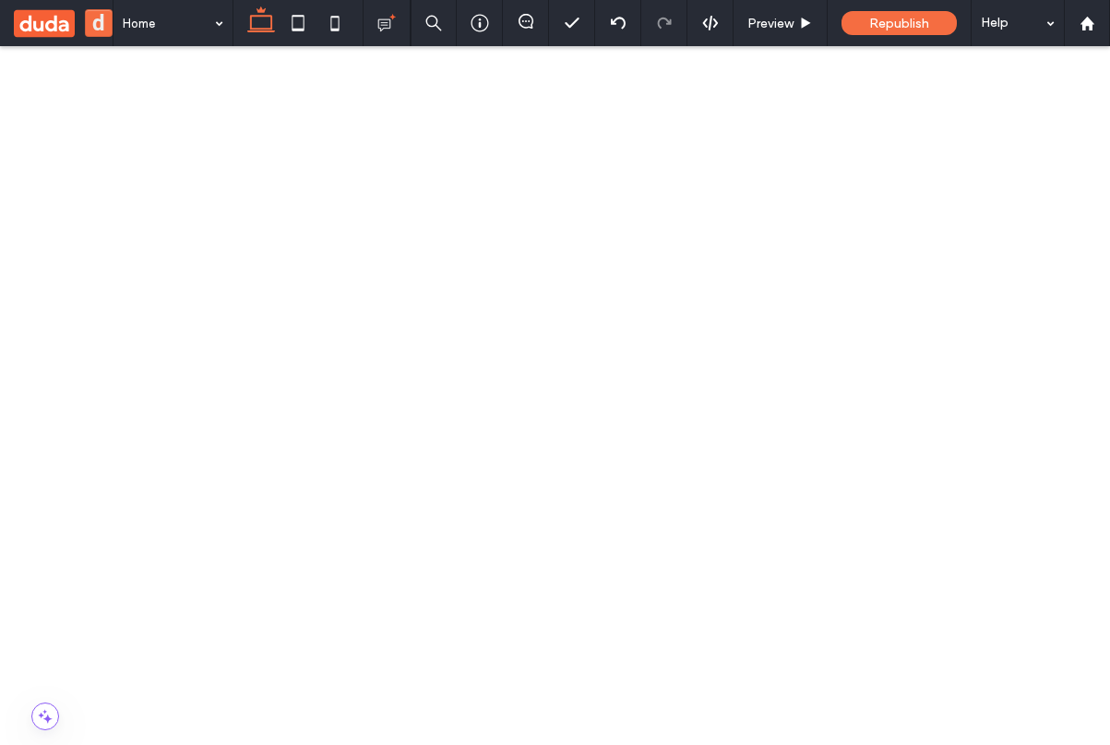
type input "********"
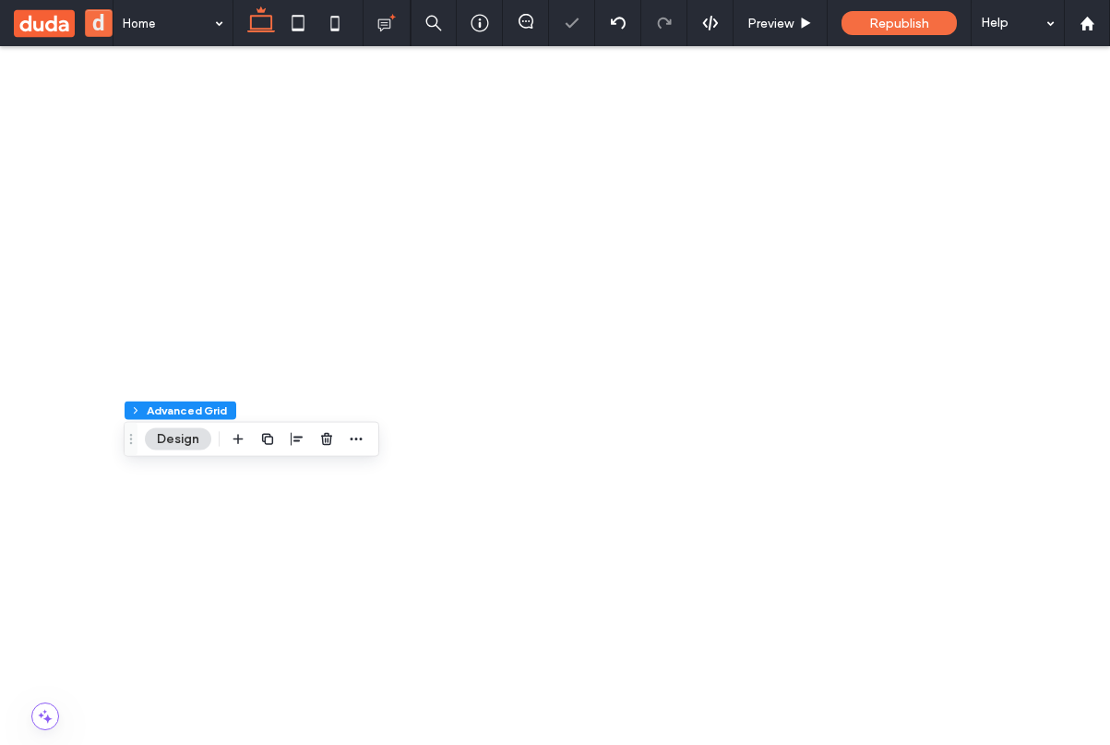
scroll to position [162, 0]
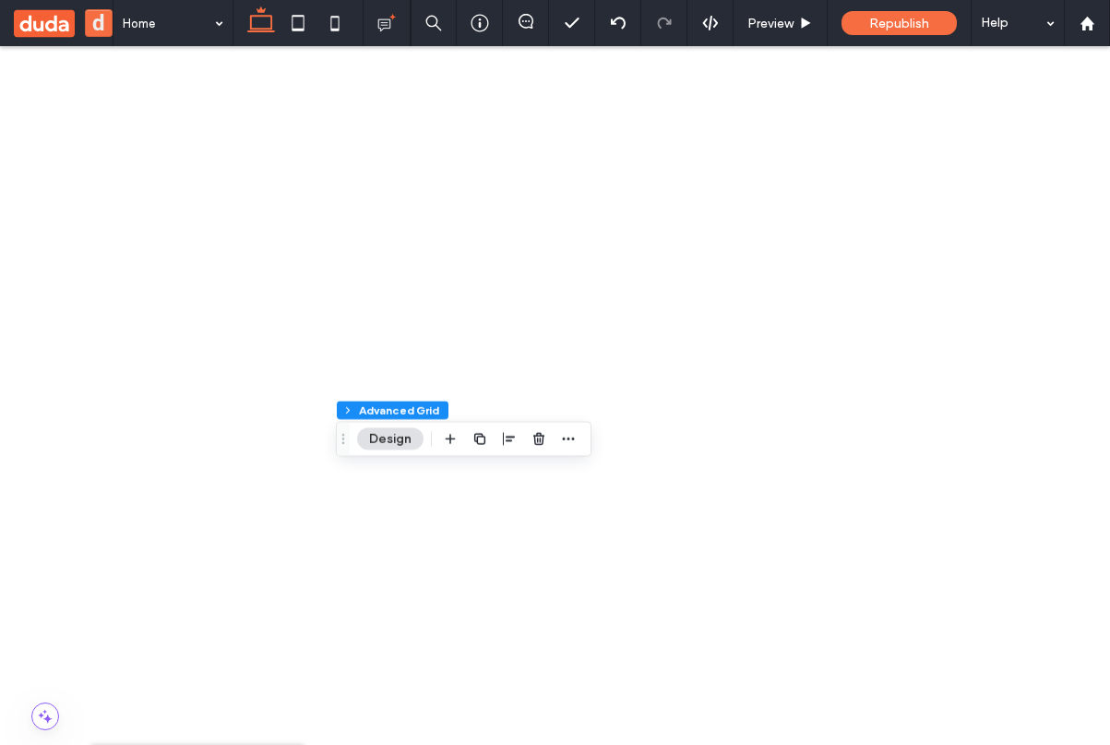
scroll to position [356, 0]
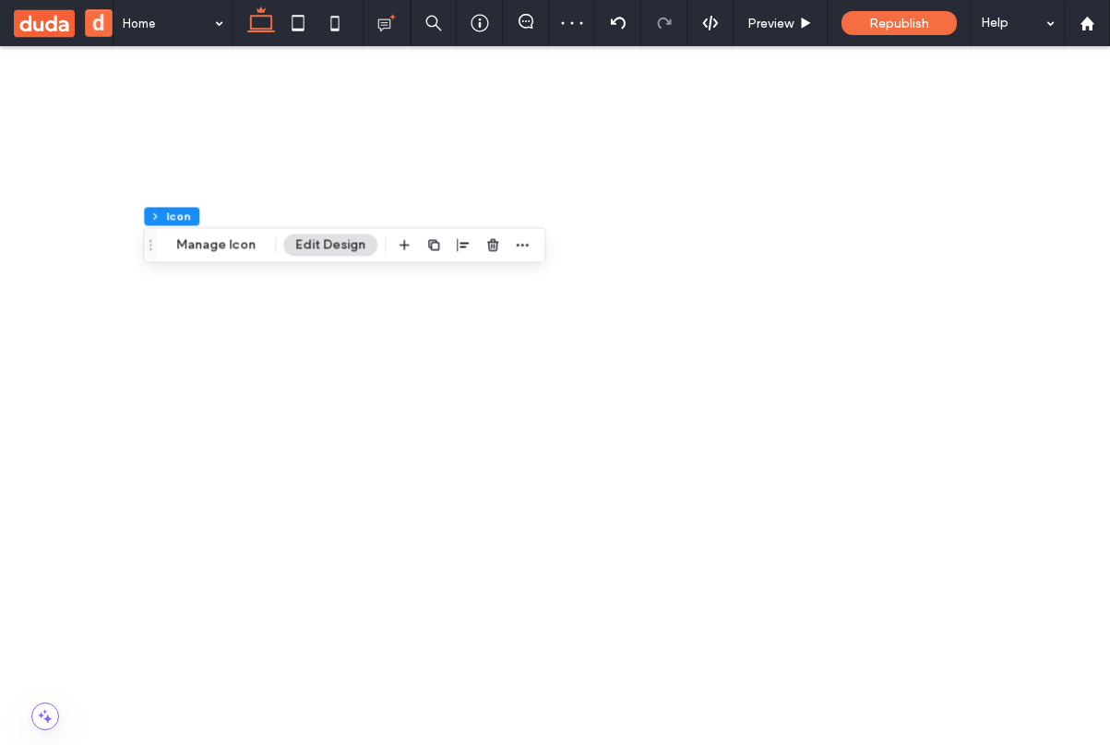
click at [978, 477] on div "Fixed" at bounding box center [972, 471] width 214 height 32
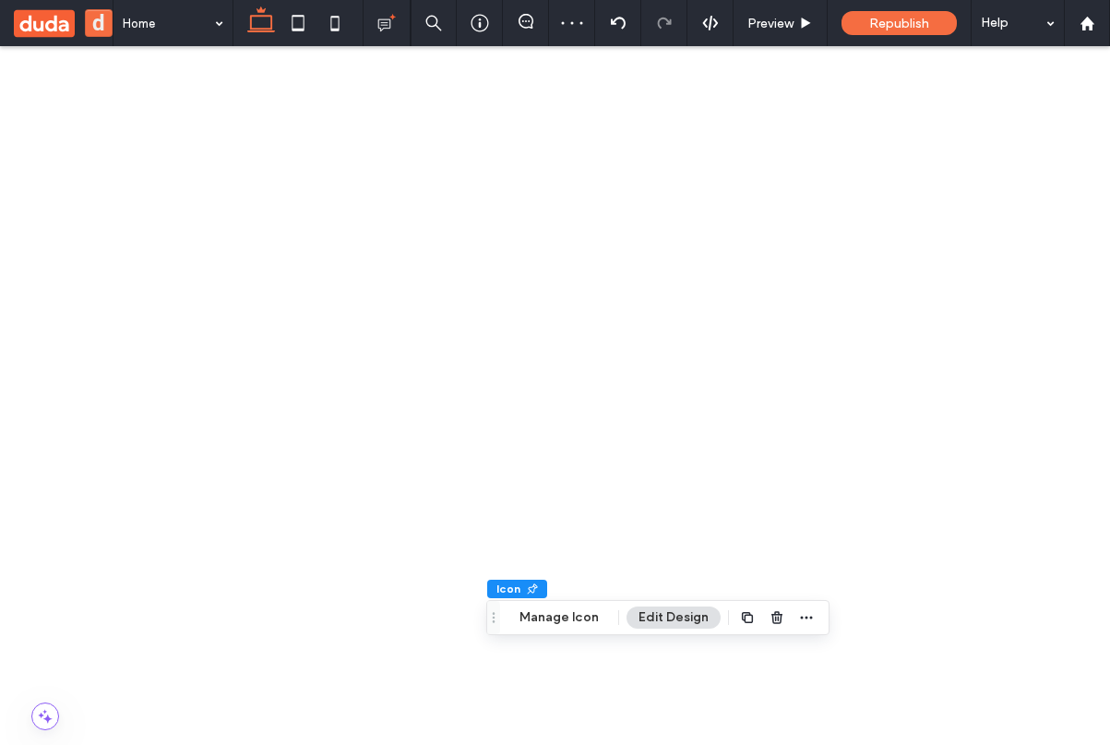
scroll to position [682, 0]
click at [975, 371] on div "Default" at bounding box center [972, 371] width 214 height 32
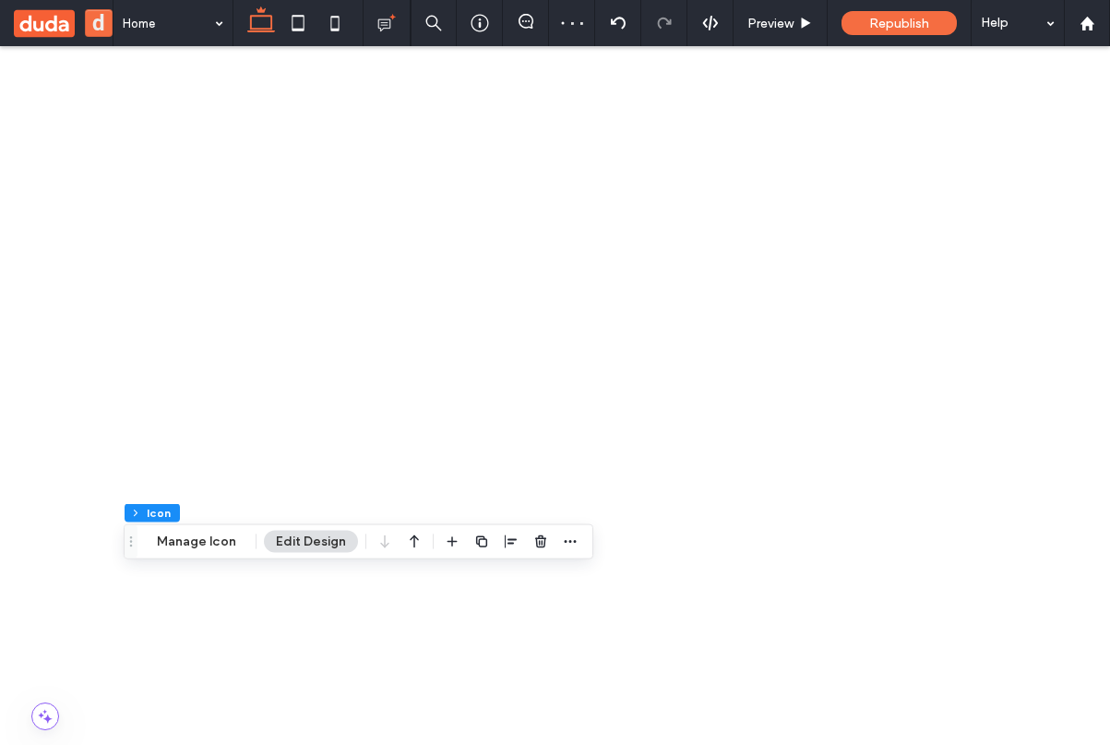
scroll to position [388, 0]
click at [590, 744] on span at bounding box center [555, 739] width 1110 height 138
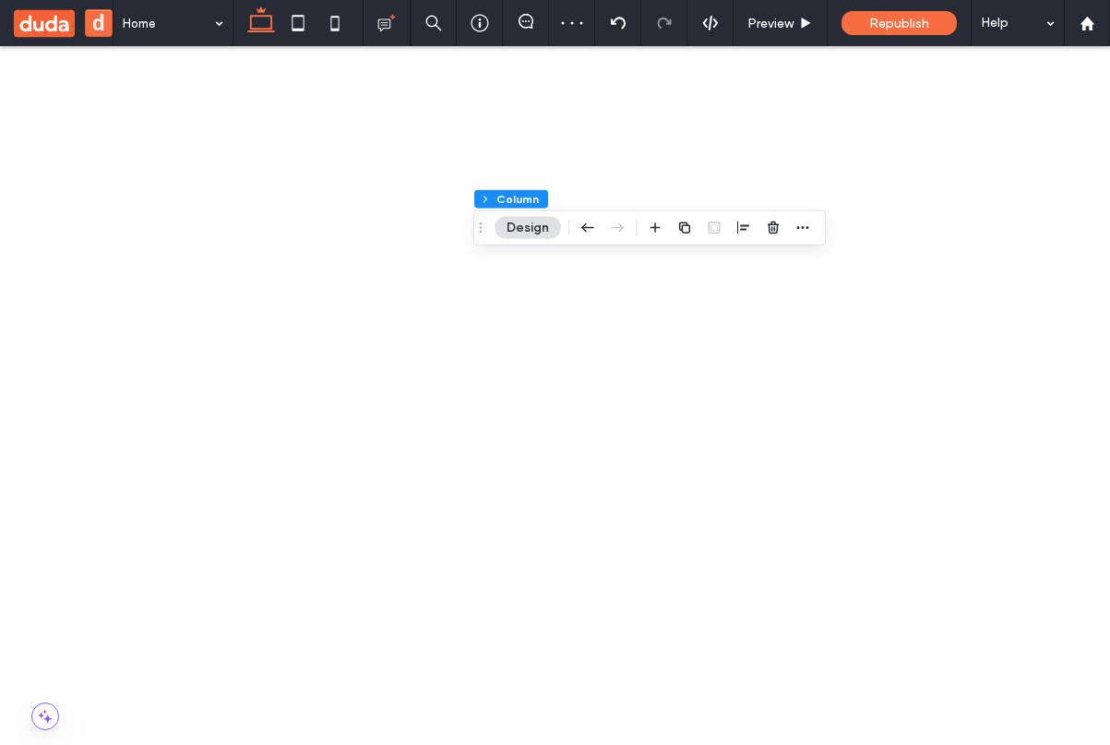
click at [428, 744] on span at bounding box center [555, 739] width 1110 height 138
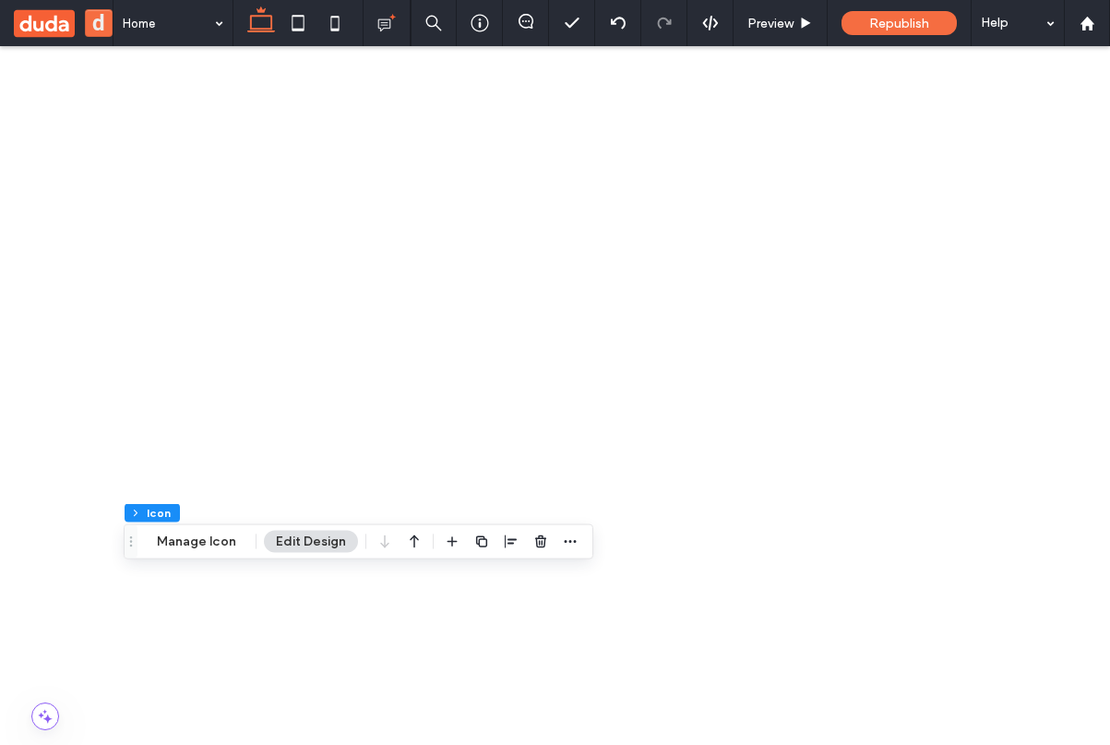
click at [991, 477] on div "Fixed" at bounding box center [972, 471] width 214 height 32
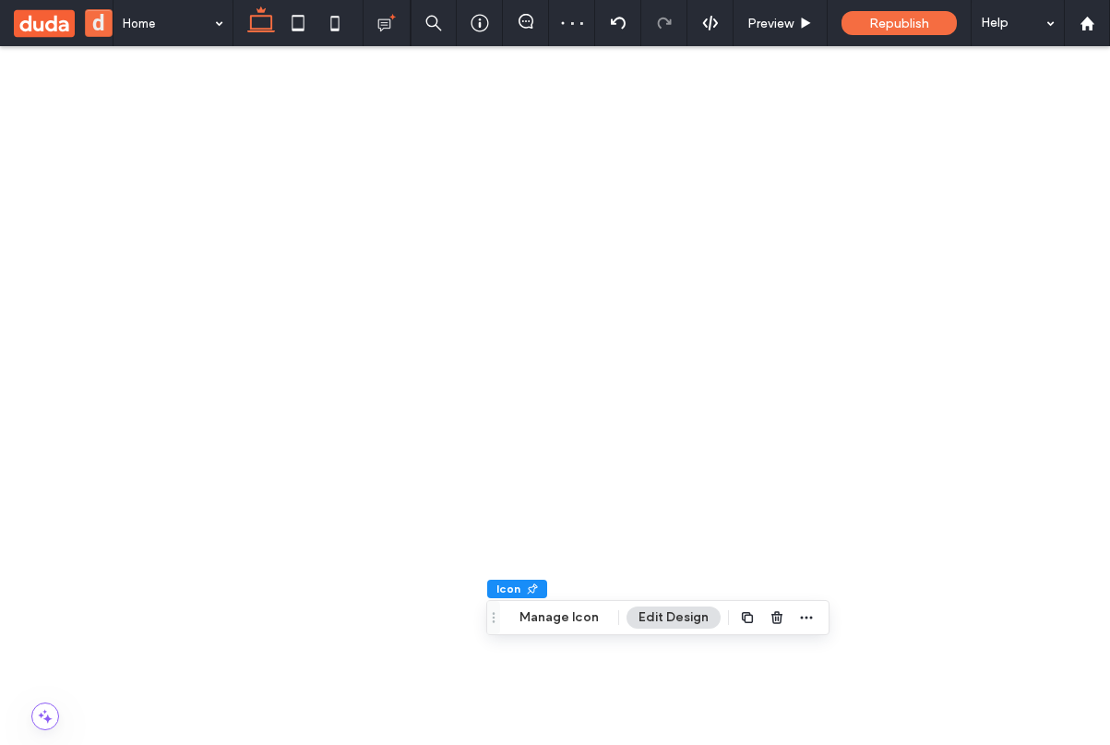
scroll to position [0, 275]
